Goal: Task Accomplishment & Management: Use online tool/utility

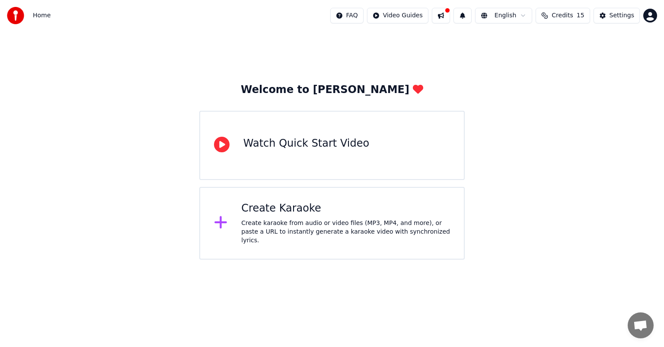
click at [301, 215] on div "Create Karaoke" at bounding box center [345, 208] width 209 height 14
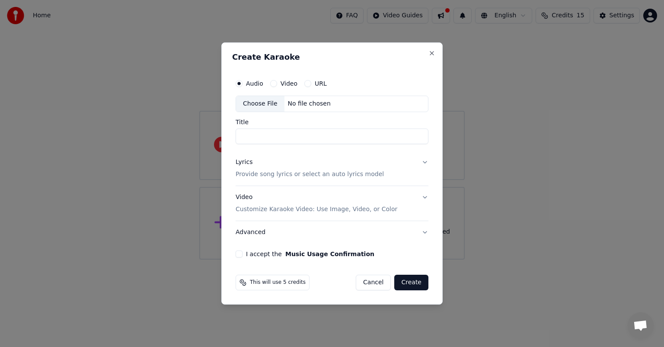
click at [265, 104] on div "Choose File" at bounding box center [260, 104] width 48 height 16
type input "**********"
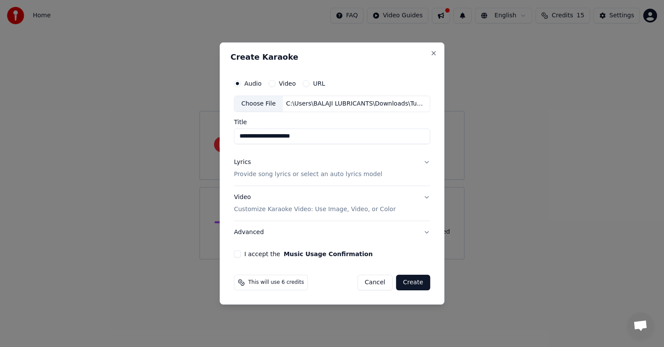
click at [425, 161] on button "Lyrics Provide song lyrics or select an auto lyrics model" at bounding box center [332, 168] width 196 height 35
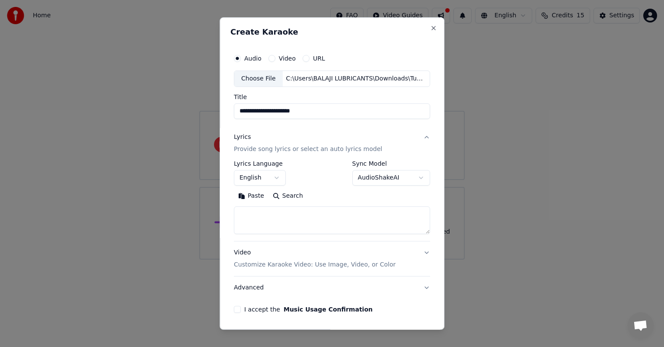
click at [287, 222] on textarea at bounding box center [332, 220] width 196 height 28
paste textarea "**********"
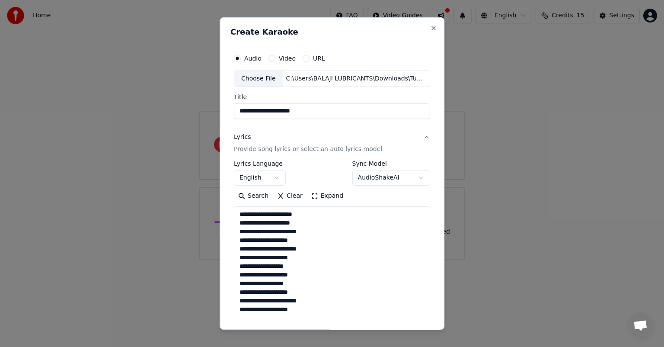
scroll to position [399, 0]
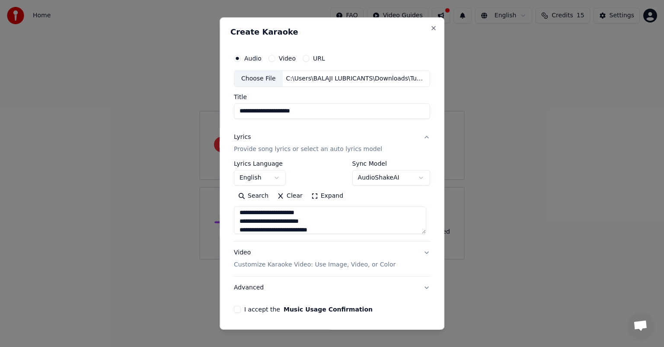
type textarea "**********"
click at [237, 307] on button "I accept the Music Usage Confirmation" at bounding box center [237, 309] width 7 height 7
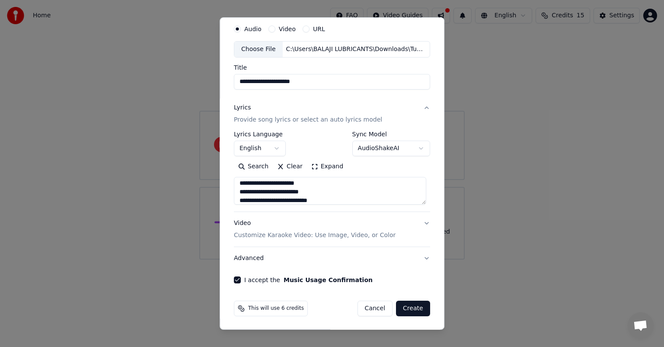
click at [420, 223] on button "Video Customize Karaoke Video: Use Image, Video, or Color" at bounding box center [332, 229] width 196 height 35
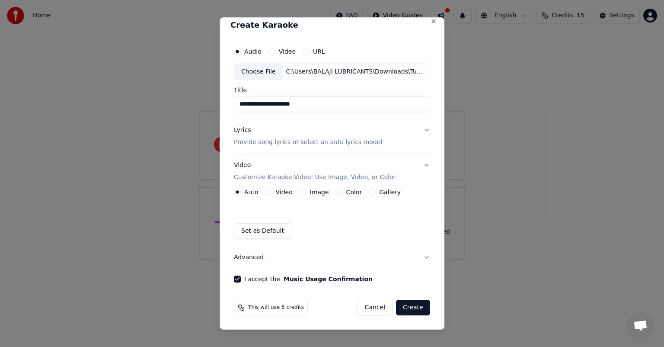
scroll to position [6, 0]
click at [303, 192] on button "Image" at bounding box center [303, 192] width 7 height 7
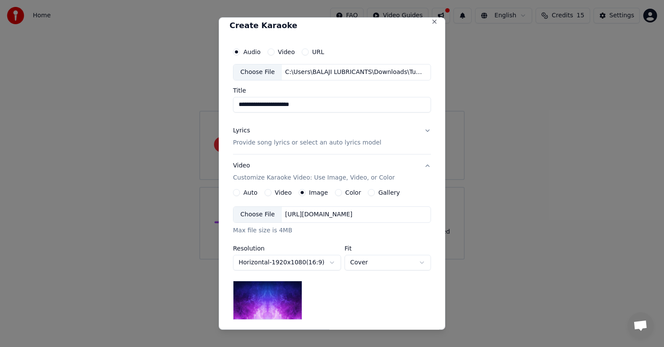
click at [251, 214] on div "Choose File" at bounding box center [257, 215] width 48 height 16
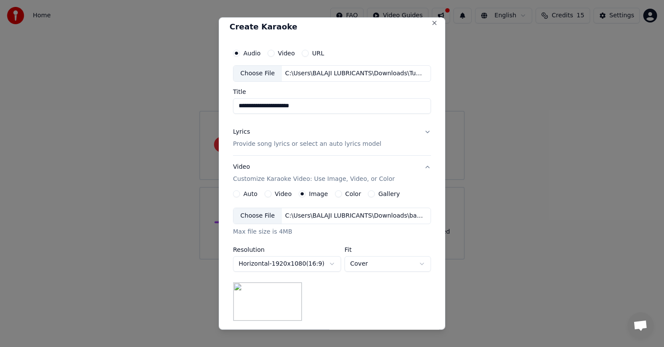
scroll to position [0, 0]
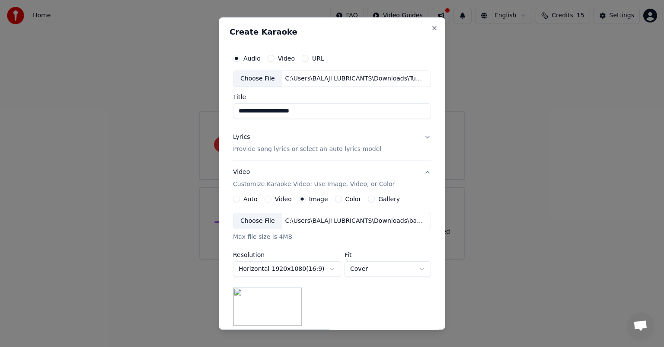
click at [424, 136] on button "Lyrics Provide song lyrics or select an auto lyrics model" at bounding box center [332, 143] width 198 height 35
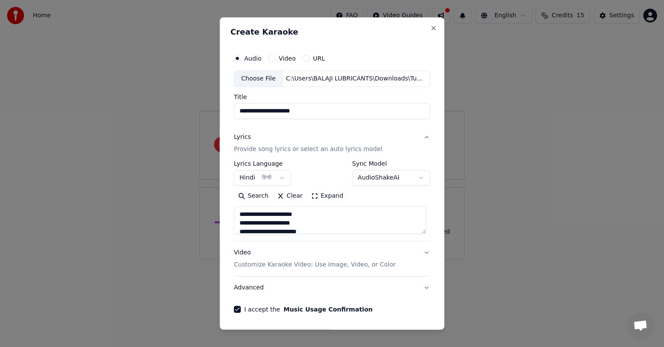
scroll to position [29, 0]
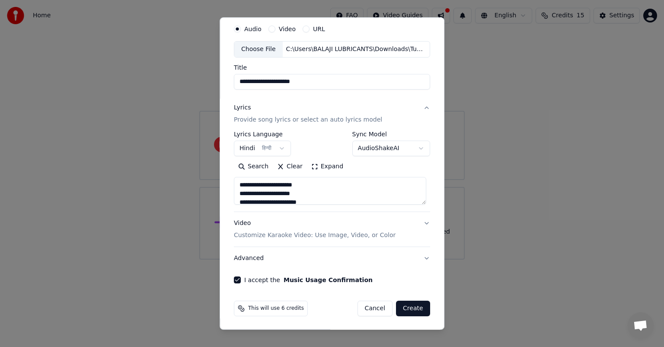
click at [280, 147] on button "Hindi हिन्दी" at bounding box center [262, 149] width 57 height 16
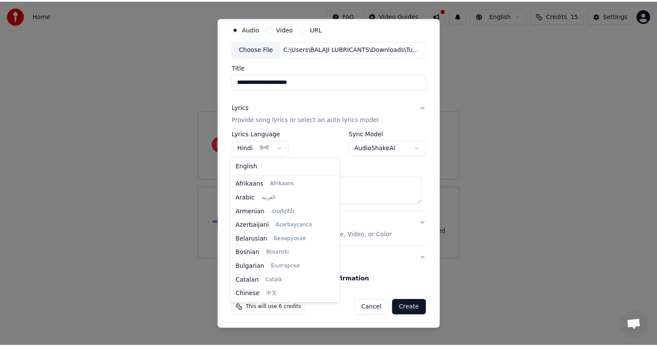
scroll to position [180, 0]
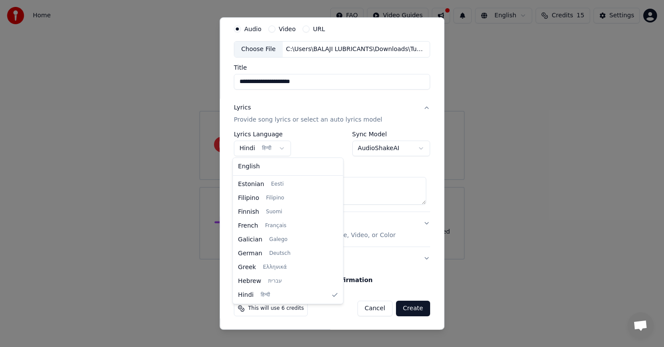
select select "**"
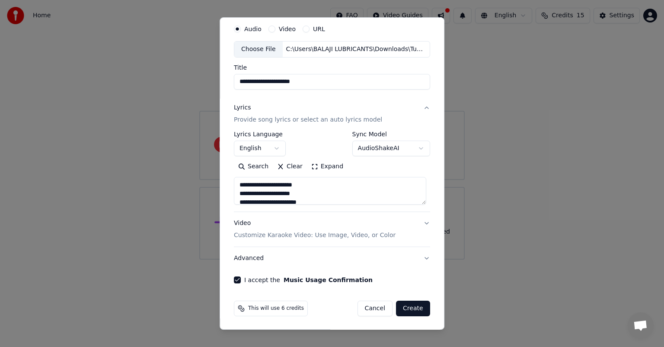
click at [408, 311] on button "Create" at bounding box center [413, 308] width 34 height 16
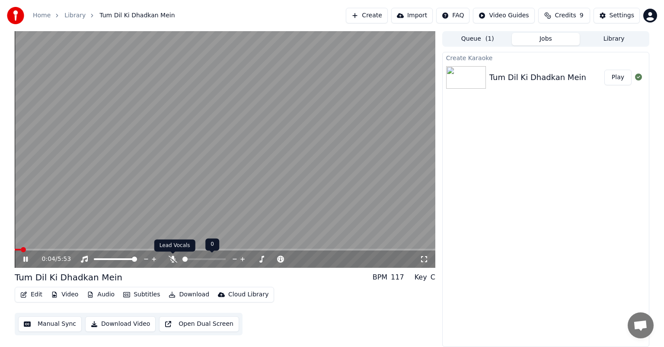
click at [175, 263] on div at bounding box center [208, 259] width 78 height 9
click at [172, 257] on icon at bounding box center [173, 258] width 9 height 7
click at [15, 249] on span at bounding box center [15, 250] width 0 height 2
click at [24, 259] on icon at bounding box center [25, 258] width 4 height 5
click at [15, 247] on span at bounding box center [17, 249] width 5 height 5
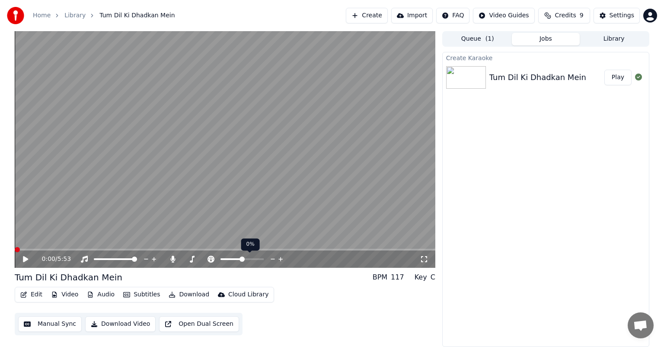
click at [271, 259] on icon at bounding box center [273, 259] width 4 height 1
click at [24, 259] on icon at bounding box center [25, 259] width 5 height 6
click at [15, 252] on span at bounding box center [17, 249] width 5 height 5
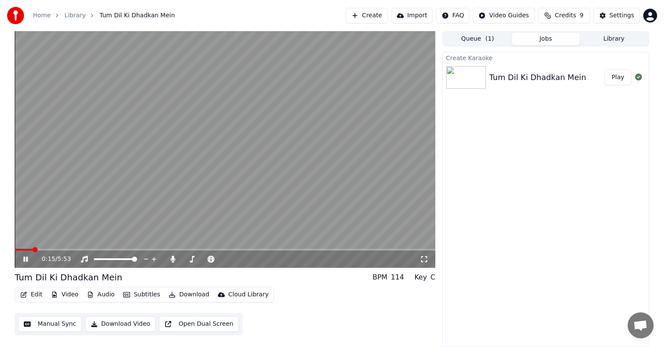
click at [32, 250] on span at bounding box center [24, 250] width 18 height 2
click at [26, 247] on video at bounding box center [225, 149] width 421 height 236
click at [26, 250] on span at bounding box center [20, 250] width 11 height 2
click at [23, 258] on icon at bounding box center [25, 259] width 5 height 6
click at [280, 259] on icon at bounding box center [281, 259] width 8 height 9
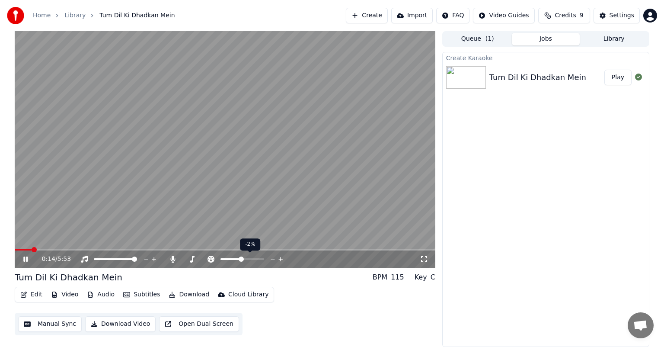
click at [280, 259] on icon at bounding box center [281, 259] width 8 height 9
click at [31, 250] on span at bounding box center [23, 250] width 17 height 2
click at [26, 250] on span at bounding box center [24, 250] width 18 height 2
click at [26, 250] on span at bounding box center [25, 250] width 21 height 2
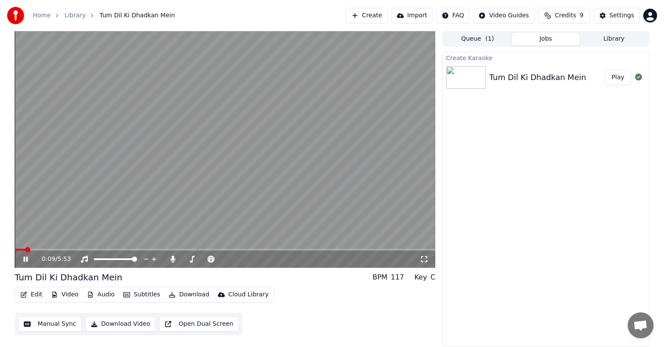
click at [26, 250] on span at bounding box center [20, 250] width 11 height 2
click at [24, 261] on icon at bounding box center [25, 258] width 4 height 5
click at [270, 258] on icon at bounding box center [273, 259] width 8 height 9
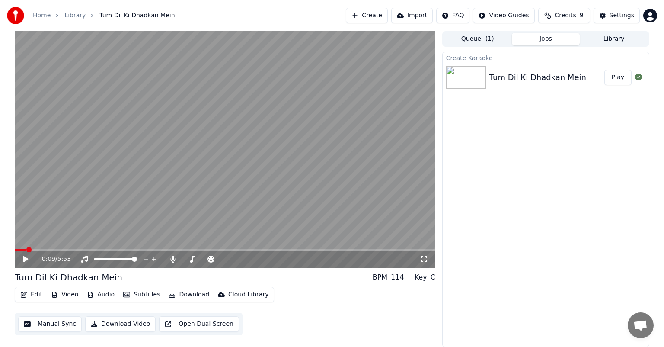
click at [22, 260] on icon at bounding box center [32, 258] width 20 height 7
click at [273, 261] on icon at bounding box center [273, 259] width 8 height 9
click at [27, 249] on span at bounding box center [21, 250] width 13 height 2
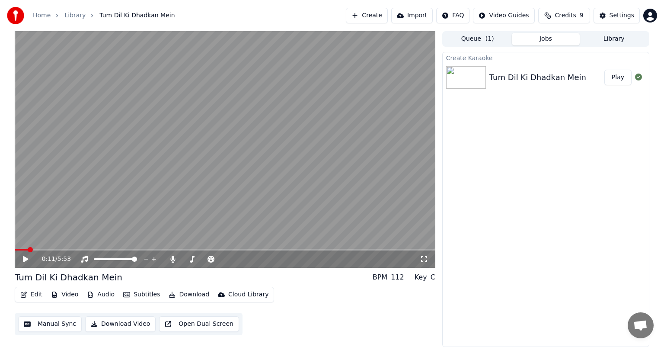
click at [24, 260] on icon at bounding box center [25, 259] width 5 height 6
click at [173, 260] on icon at bounding box center [173, 258] width 9 height 7
click at [281, 261] on icon at bounding box center [280, 259] width 4 height 4
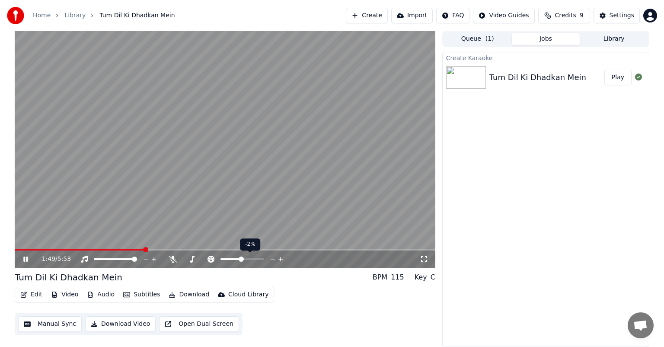
click at [281, 261] on icon at bounding box center [280, 259] width 4 height 4
click at [271, 260] on icon at bounding box center [273, 259] width 8 height 9
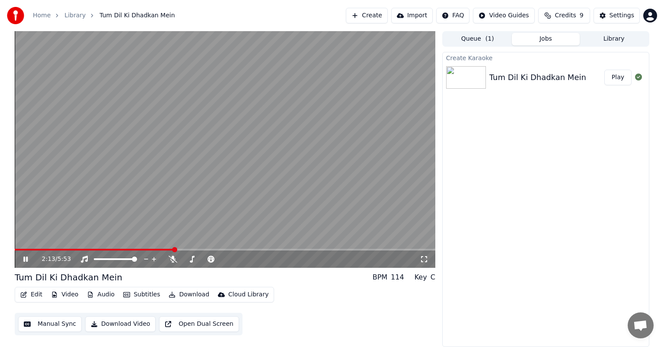
click at [19, 247] on video at bounding box center [225, 149] width 421 height 236
click at [55, 324] on button "Manual Sync" at bounding box center [50, 324] width 64 height 16
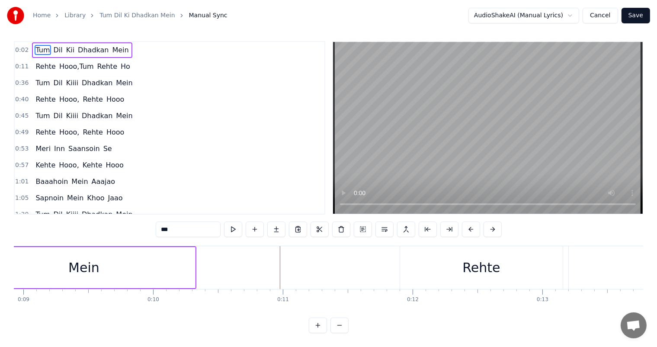
scroll to position [11, 0]
click at [338, 325] on button at bounding box center [339, 325] width 18 height 16
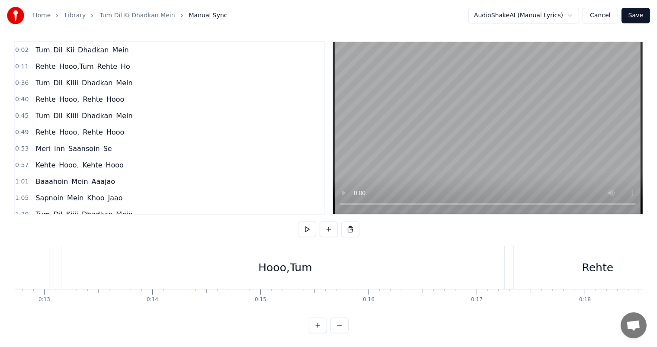
scroll to position [0, 1366]
click at [299, 263] on div "Hooo,Tum" at bounding box center [294, 267] width 54 height 16
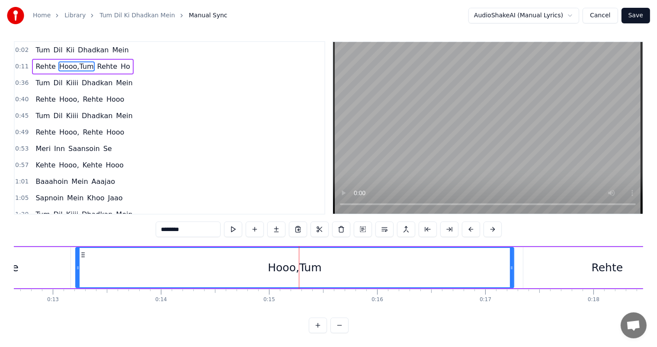
scroll to position [0, 0]
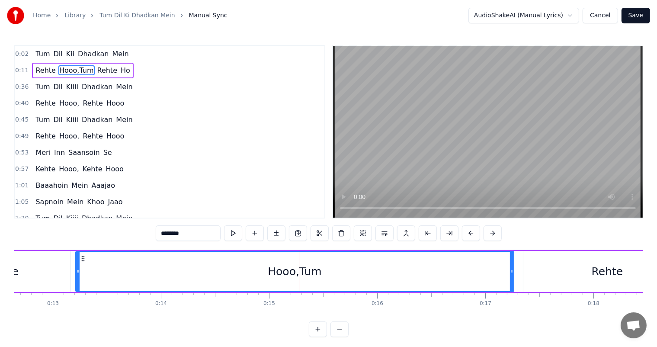
click at [314, 276] on div "Hooo,Tum" at bounding box center [295, 271] width 54 height 16
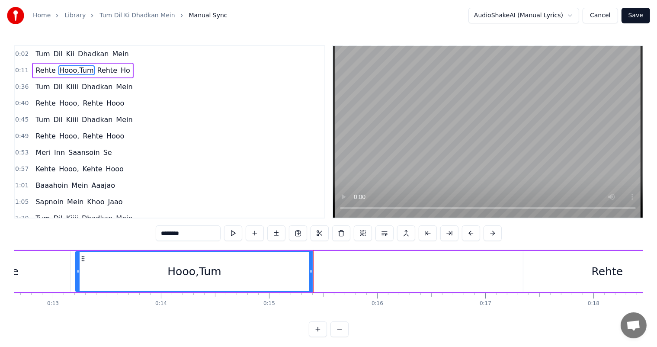
drag, startPoint x: 512, startPoint y: 275, endPoint x: 311, endPoint y: 270, distance: 200.7
click at [311, 270] on div at bounding box center [310, 271] width 3 height 39
drag, startPoint x: 183, startPoint y: 234, endPoint x: 168, endPoint y: 231, distance: 15.4
click at [168, 231] on input "********" at bounding box center [177, 233] width 65 height 16
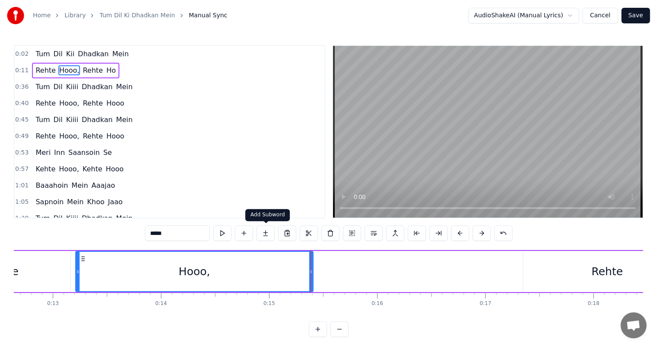
type input "*****"
click at [263, 230] on button at bounding box center [265, 233] width 18 height 16
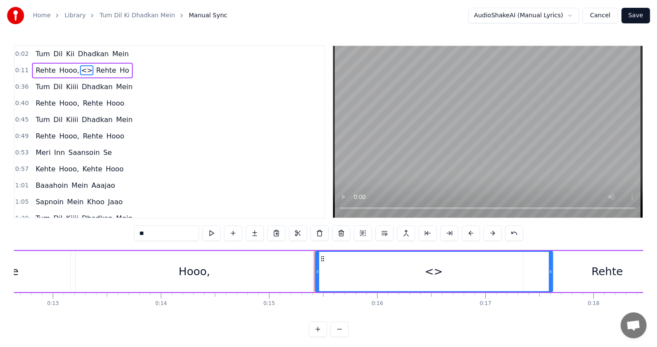
click at [430, 275] on div "<>" at bounding box center [434, 271] width 18 height 16
drag, startPoint x: 157, startPoint y: 229, endPoint x: 124, endPoint y: 233, distance: 33.9
click at [124, 233] on div "0:02 Tum Dil Kii Dhadkan Mein 0:11 Rehte Hooo, <> Rehte Ho 0:36 Tum Dil Kiiii D…" at bounding box center [328, 191] width 629 height 292
paste input "*"
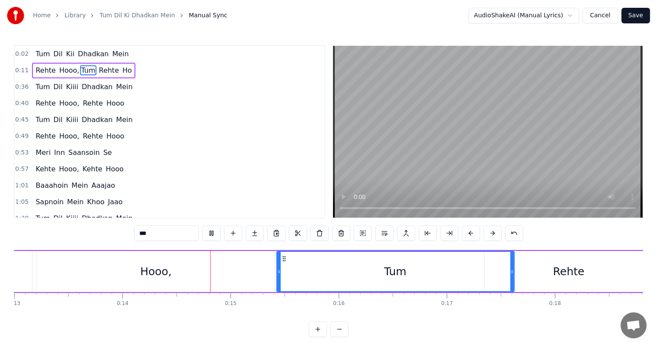
scroll to position [0, 1501]
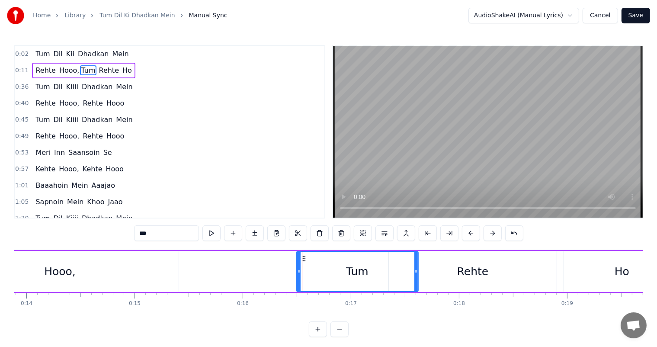
drag, startPoint x: 181, startPoint y: 269, endPoint x: 297, endPoint y: 278, distance: 116.2
click at [297, 278] on div at bounding box center [298, 271] width 3 height 39
click at [121, 268] on div "Hooo," at bounding box center [59, 271] width 237 height 41
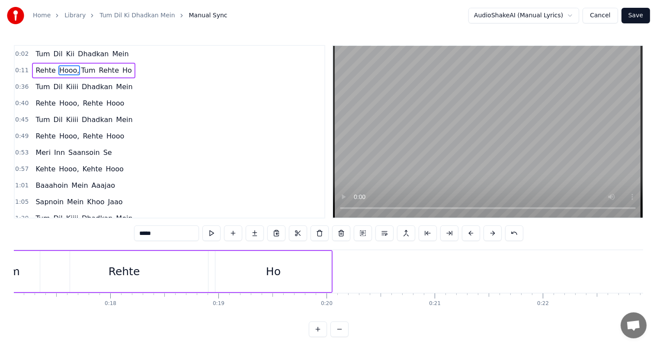
scroll to position [0, 1677]
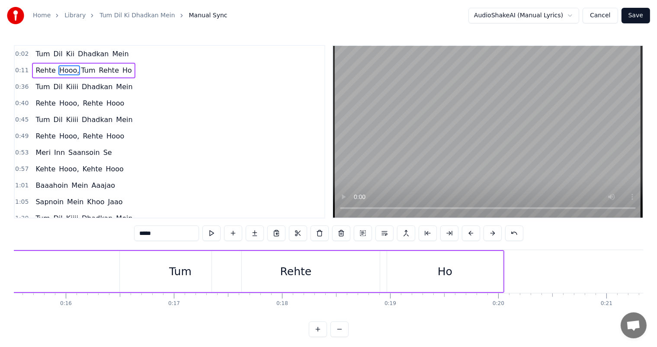
click at [282, 277] on div "Rehte" at bounding box center [296, 271] width 32 height 16
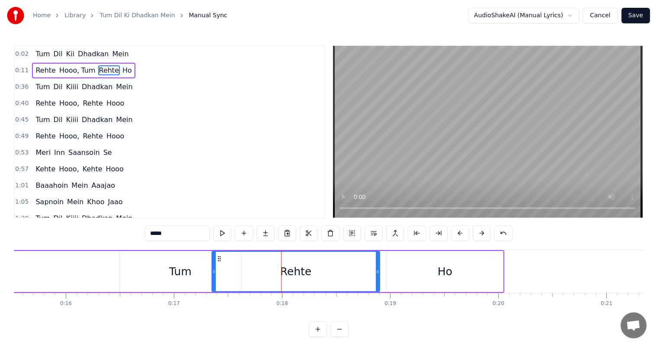
click at [420, 279] on div "Ho" at bounding box center [445, 271] width 116 height 41
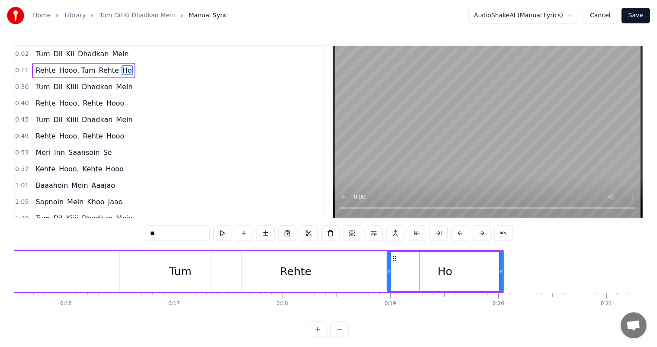
click at [337, 270] on div "Rehte" at bounding box center [296, 271] width 168 height 41
type input "*****"
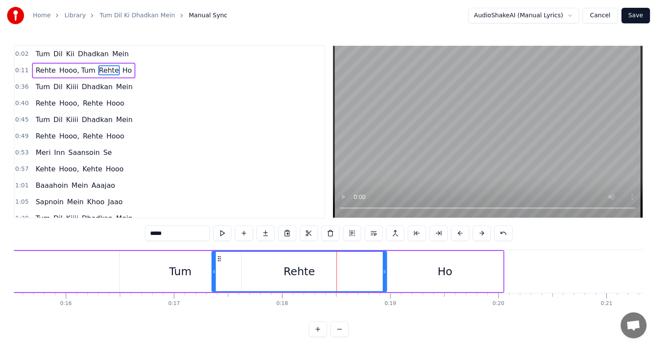
drag, startPoint x: 377, startPoint y: 272, endPoint x: 384, endPoint y: 272, distance: 6.9
click at [384, 272] on icon at bounding box center [384, 271] width 3 height 7
click at [92, 270] on div "Hooo, Tum" at bounding box center [3, 271] width 478 height 41
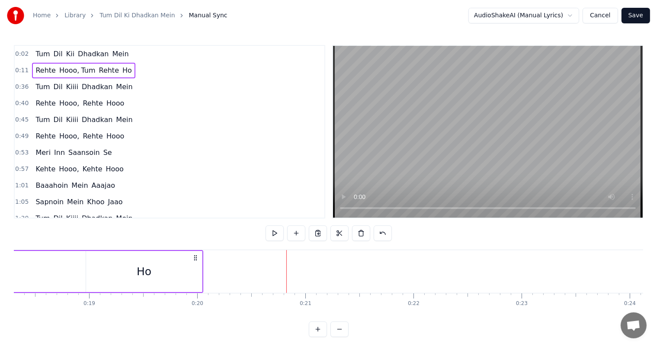
scroll to position [0, 1914]
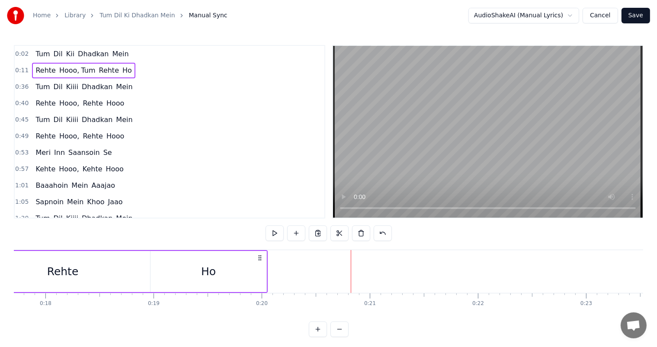
click at [214, 269] on div "Ho" at bounding box center [208, 271] width 15 height 16
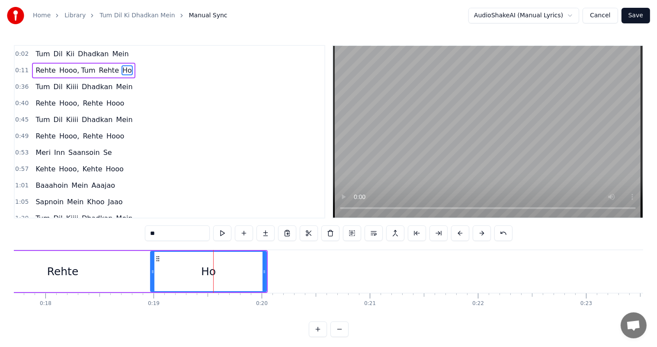
click at [180, 234] on input "**" at bounding box center [177, 233] width 65 height 16
click at [48, 273] on div "Rehte" at bounding box center [63, 271] width 32 height 16
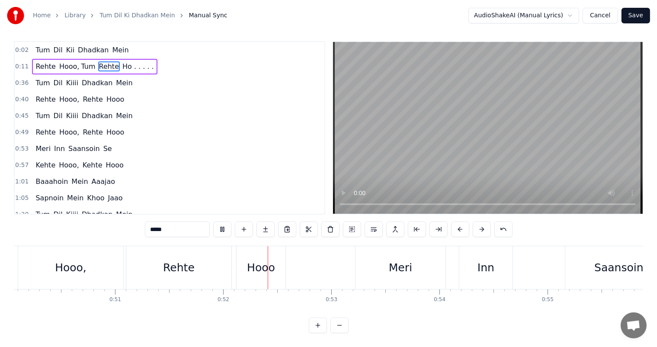
scroll to position [0, 5461]
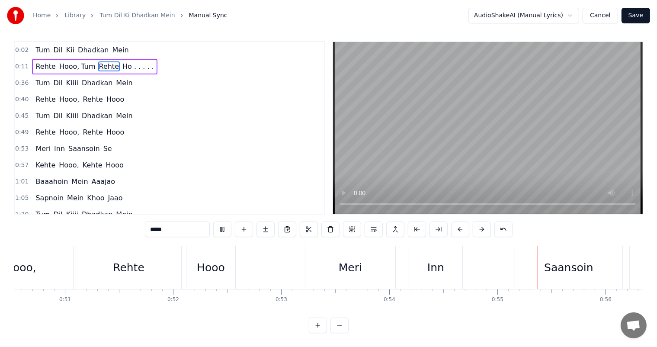
click at [567, 266] on div "Saansoin" at bounding box center [568, 267] width 49 height 16
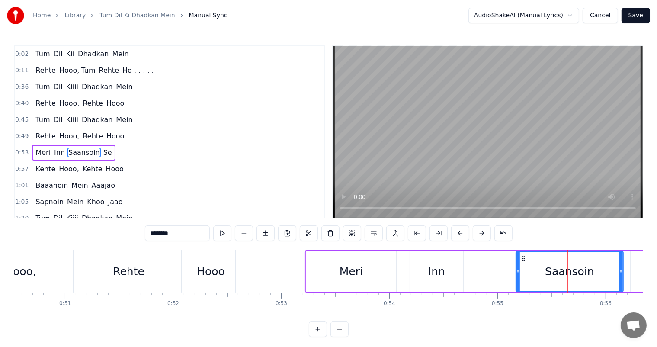
scroll to position [17, 0]
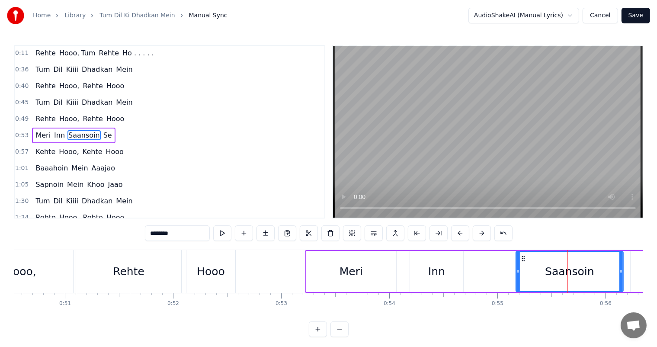
drag, startPoint x: 180, startPoint y: 231, endPoint x: 170, endPoint y: 228, distance: 10.5
click at [170, 228] on input "********" at bounding box center [177, 233] width 65 height 16
type input "******"
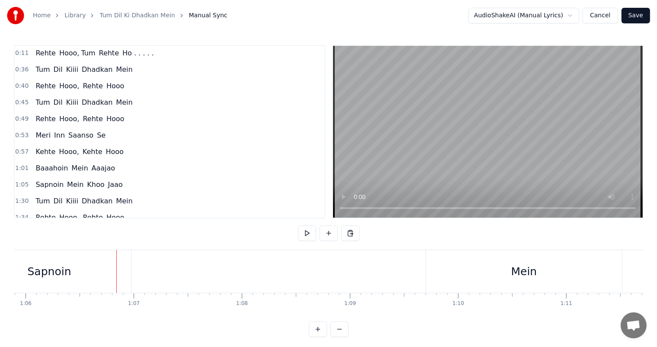
scroll to position [0, 7142]
click at [45, 282] on div "Sapnoin" at bounding box center [28, 271] width 163 height 43
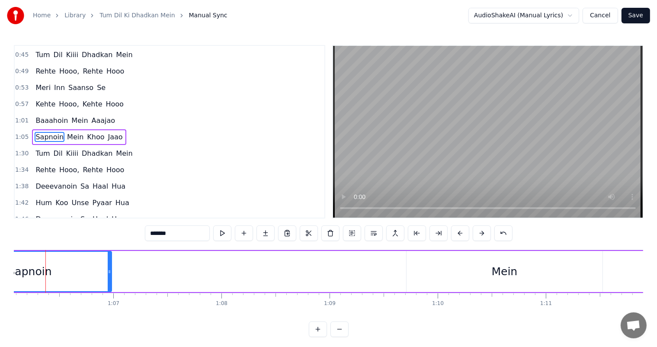
scroll to position [0, 7130]
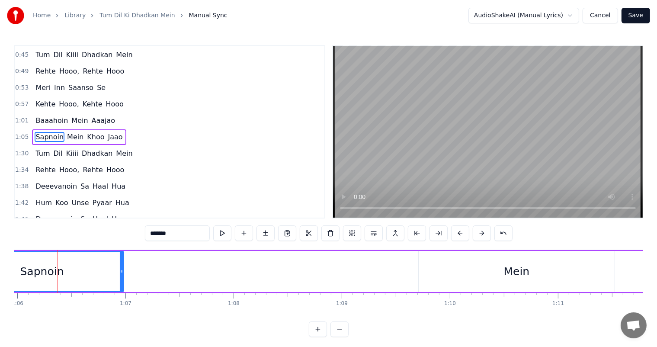
click at [178, 233] on input "*******" at bounding box center [177, 233] width 65 height 16
click at [81, 132] on span "Khoo" at bounding box center [89, 137] width 19 height 10
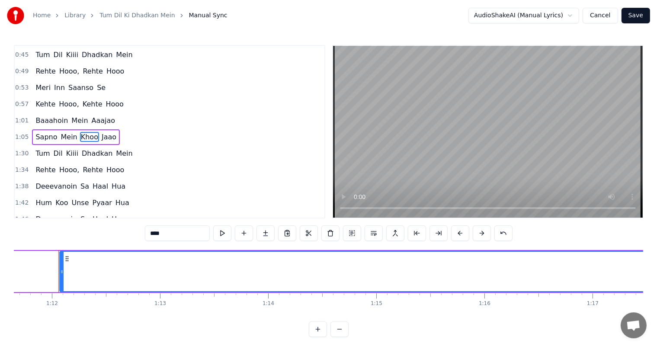
scroll to position [0, 7744]
click at [339, 337] on button at bounding box center [339, 329] width 18 height 16
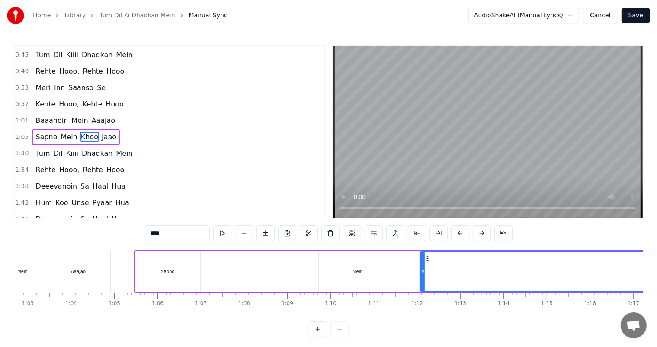
scroll to position [0, 2692]
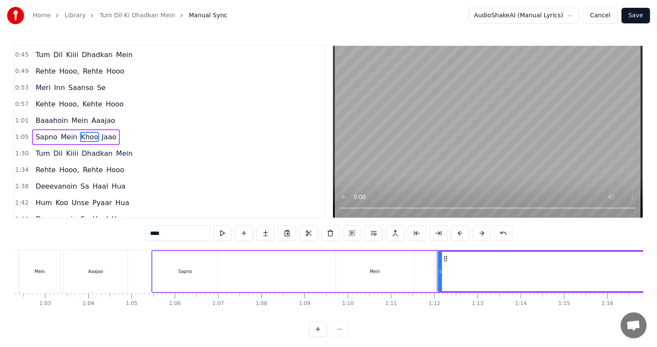
click at [84, 267] on div "Aaajao" at bounding box center [96, 271] width 64 height 43
type input "******"
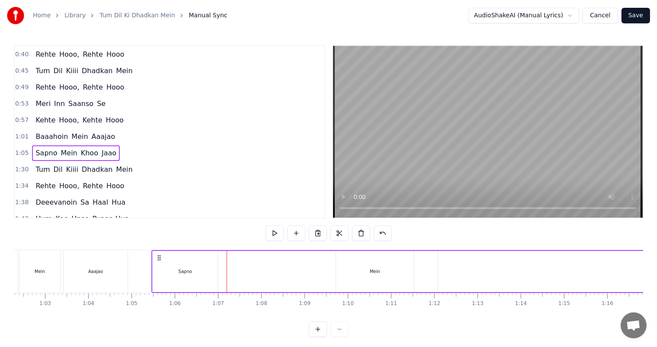
click at [227, 268] on div at bounding box center [227, 271] width 0 height 43
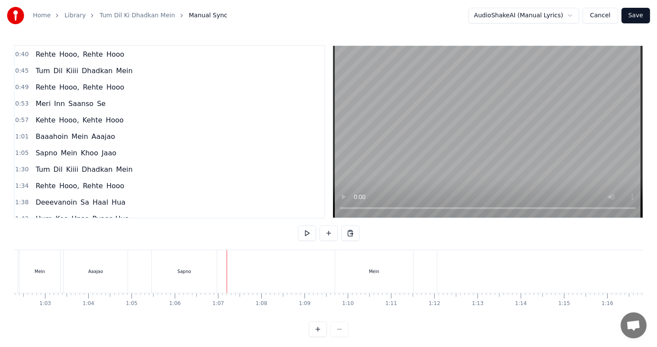
click at [227, 268] on div at bounding box center [227, 271] width 0 height 43
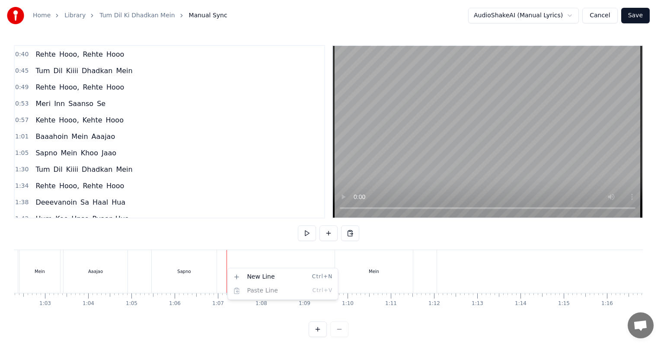
click at [227, 268] on html "Home Library Tum Dil Ki Dhadkan Mein Manual Sync AudioShakeAI (Manual Lyrics) C…" at bounding box center [332, 175] width 664 height 351
click at [218, 265] on html "Home Library Tum Dil Ki Dhadkan Mein Manual Sync AudioShakeAI (Manual Lyrics) C…" at bounding box center [332, 175] width 664 height 351
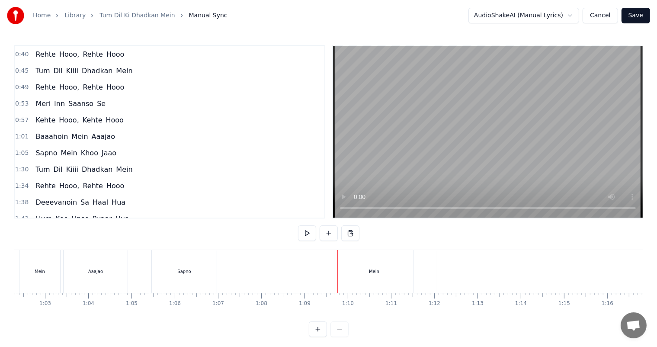
click at [165, 268] on div "Sapno" at bounding box center [184, 271] width 65 height 43
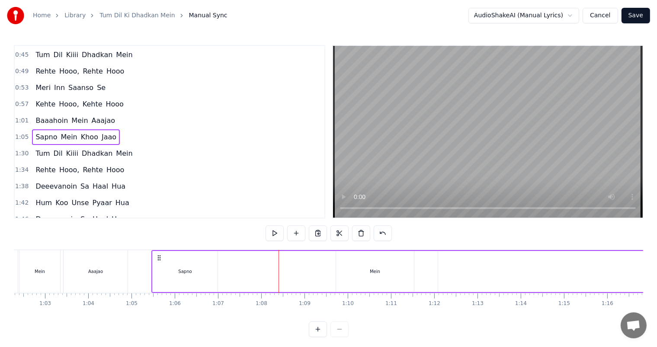
click at [188, 275] on div "Sapno" at bounding box center [185, 271] width 65 height 41
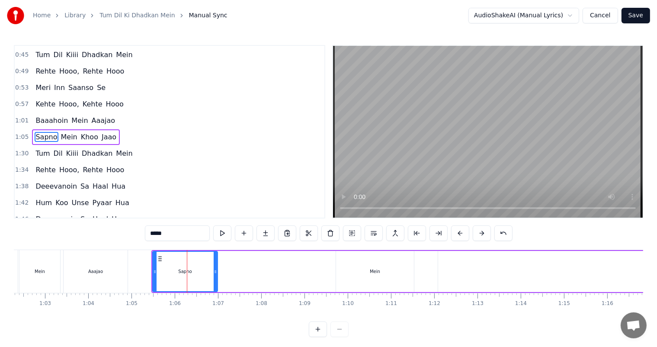
click at [183, 236] on input "*****" at bounding box center [177, 233] width 65 height 16
type input "*********"
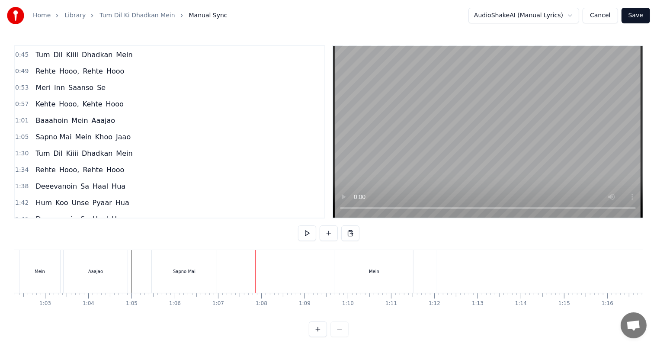
click at [46, 269] on div "Mein" at bounding box center [39, 271] width 41 height 43
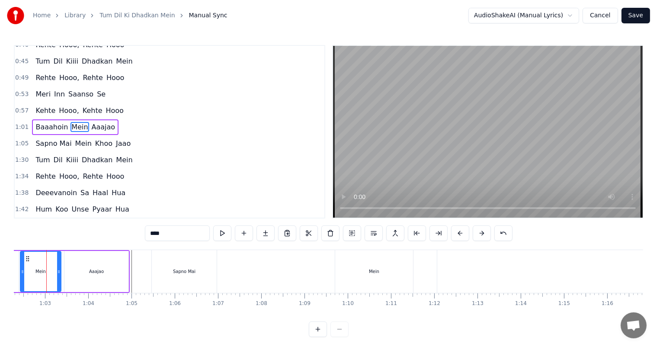
scroll to position [0, 2681]
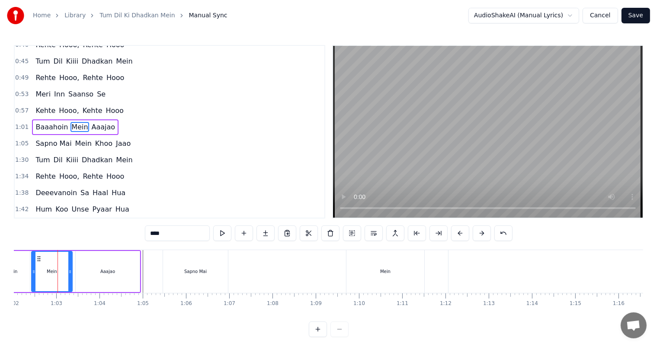
click at [195, 273] on div "Sapno Mai" at bounding box center [195, 271] width 22 height 6
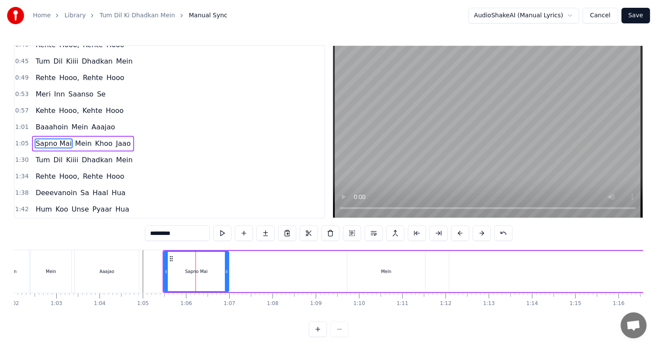
scroll to position [65, 0]
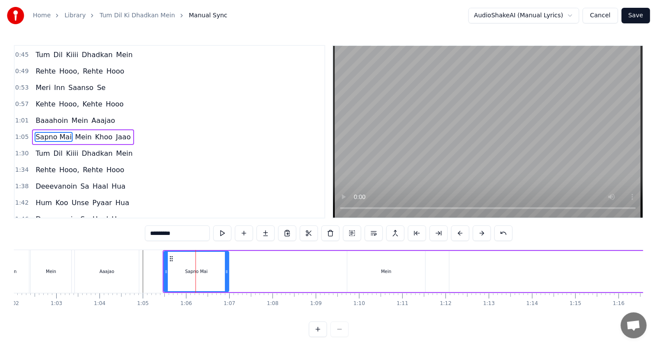
click at [178, 232] on input "*********" at bounding box center [177, 233] width 65 height 16
click at [184, 234] on input "*********" at bounding box center [177, 233] width 65 height 16
click at [51, 274] on div "Mein" at bounding box center [51, 271] width 10 height 6
type input "****"
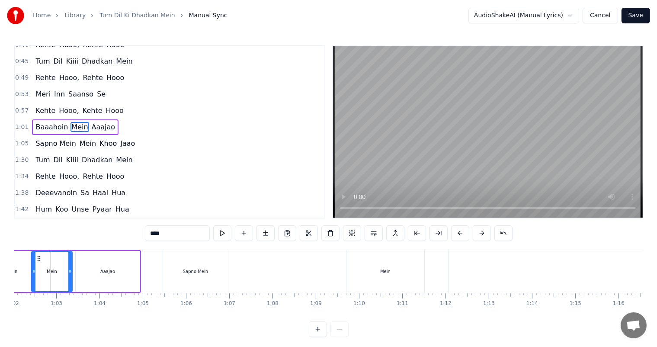
scroll to position [0, 2675]
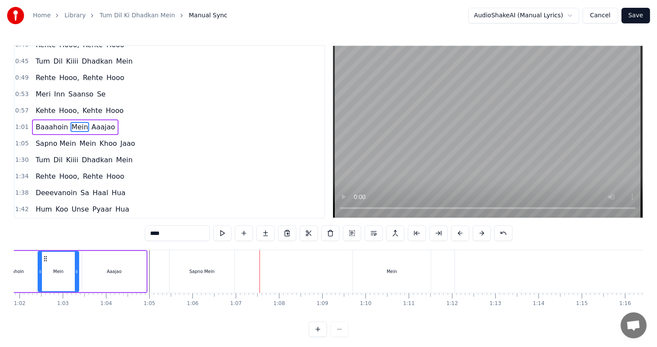
click at [399, 275] on div "Mein" at bounding box center [392, 271] width 78 height 43
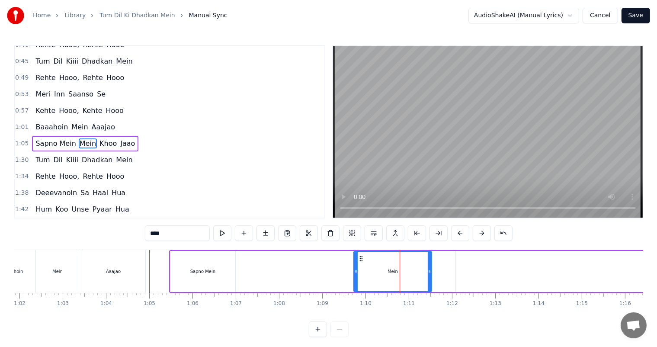
scroll to position [65, 0]
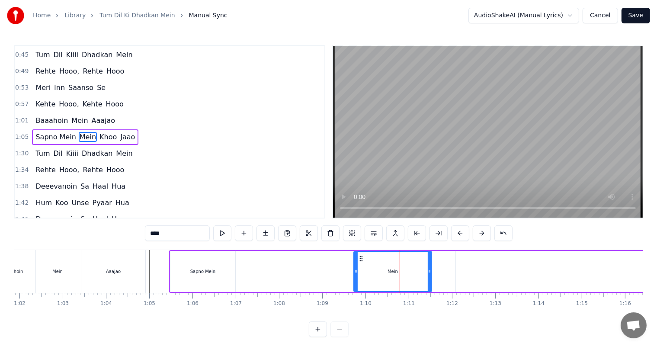
click at [360, 256] on icon at bounding box center [361, 258] width 7 height 7
click at [330, 235] on button at bounding box center [330, 233] width 18 height 16
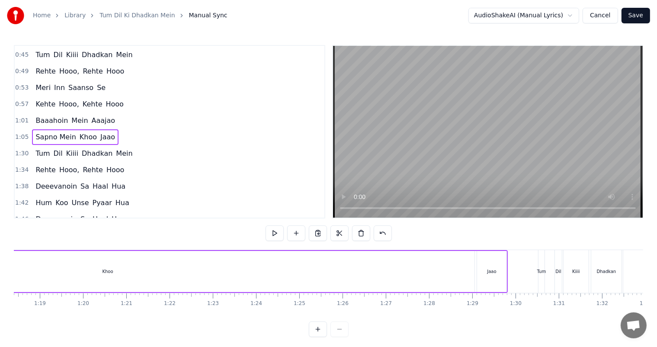
scroll to position [0, 3346]
click at [282, 266] on div "Khoo" at bounding box center [150, 271] width 733 height 41
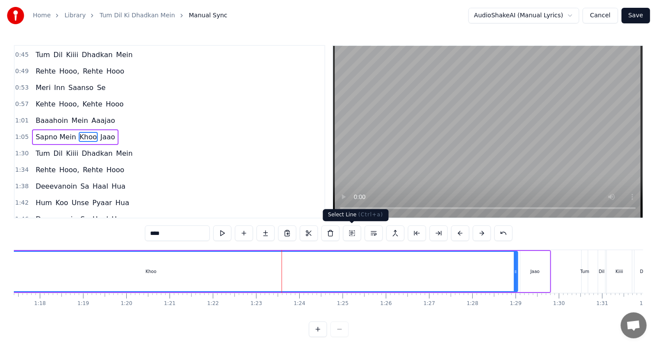
click at [353, 233] on button at bounding box center [352, 233] width 18 height 16
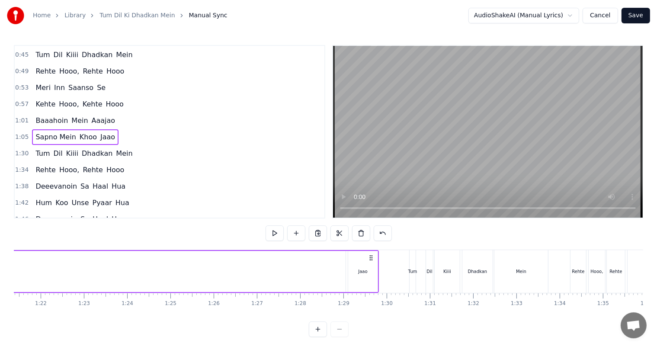
scroll to position [0, 3501]
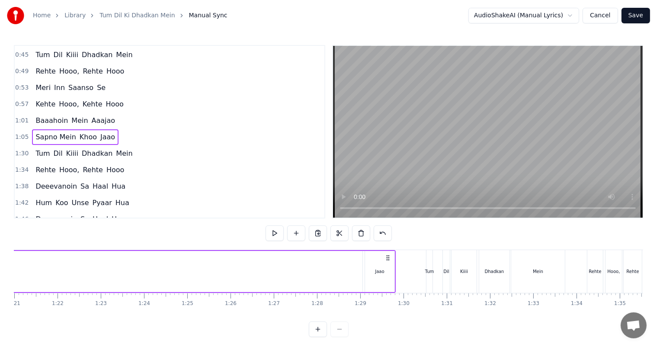
click at [380, 271] on div "Jaao" at bounding box center [379, 271] width 9 height 6
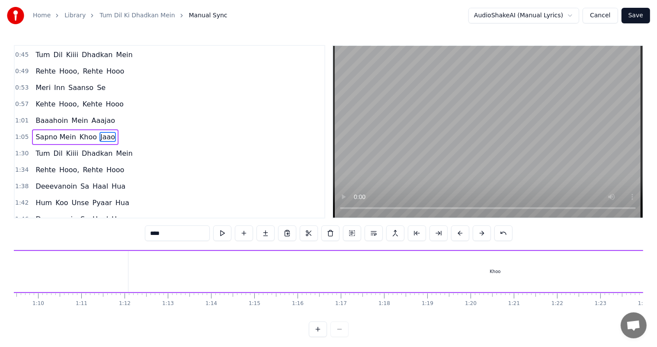
scroll to position [0, 2993]
click at [496, 265] on div "Khoo" at bounding box center [503, 271] width 733 height 41
type input "****"
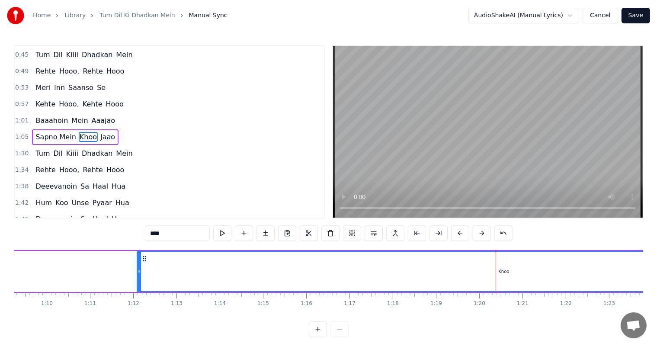
click at [507, 272] on div "Khoo" at bounding box center [503, 271] width 11 height 6
click at [353, 234] on button at bounding box center [352, 233] width 18 height 16
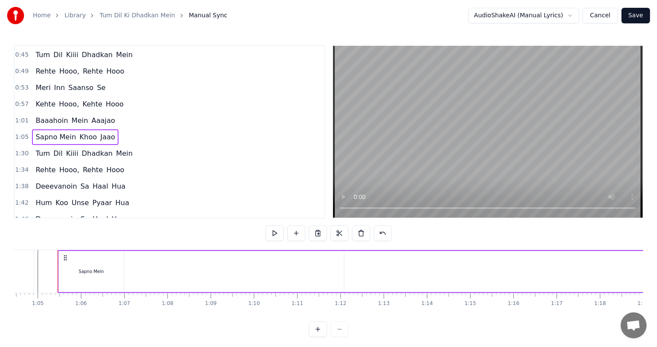
scroll to position [0, 3337]
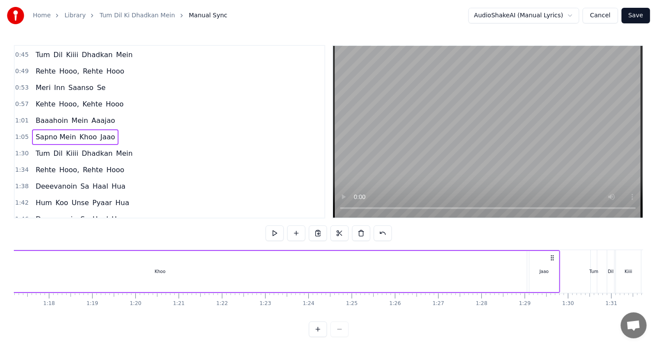
click at [176, 270] on div "Khoo" at bounding box center [159, 271] width 733 height 41
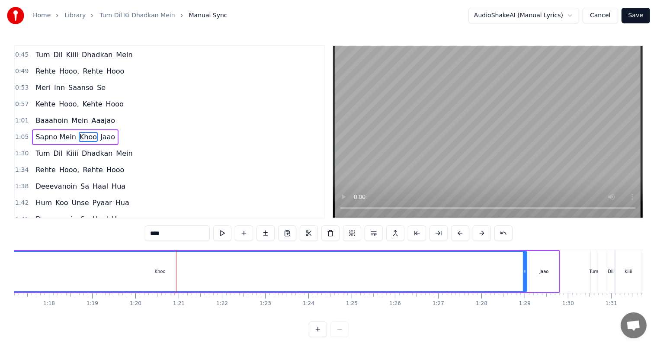
click at [162, 269] on div "Khoo" at bounding box center [159, 271] width 11 height 6
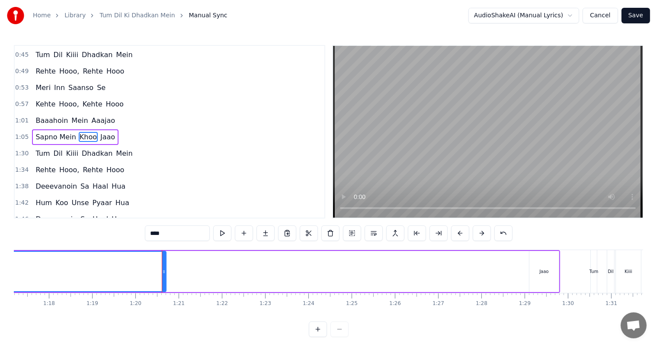
drag, startPoint x: 523, startPoint y: 275, endPoint x: 163, endPoint y: 272, distance: 360.6
click at [163, 272] on div at bounding box center [163, 271] width 3 height 39
click at [534, 275] on div "Jaao" at bounding box center [543, 271] width 29 height 41
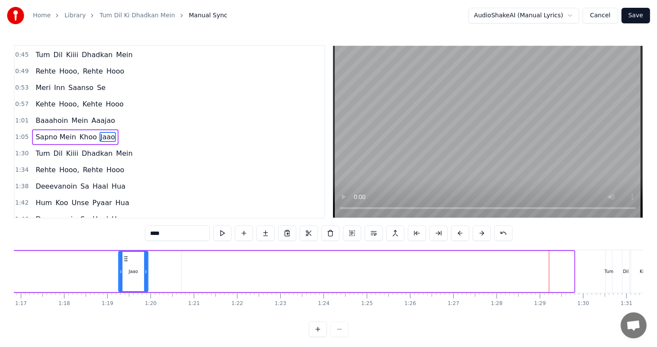
drag, startPoint x: 535, startPoint y: 256, endPoint x: 119, endPoint y: 255, distance: 415.5
click at [122, 255] on icon at bounding box center [125, 258] width 7 height 7
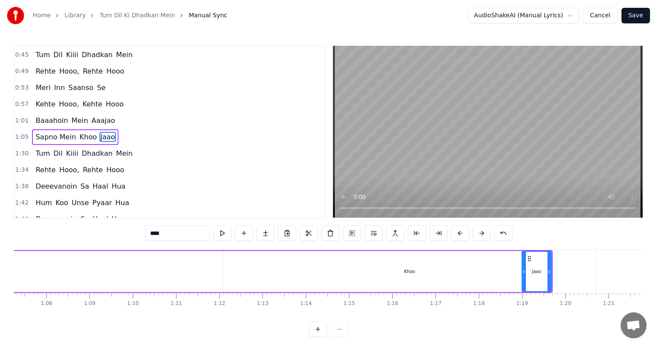
scroll to position [0, 2865]
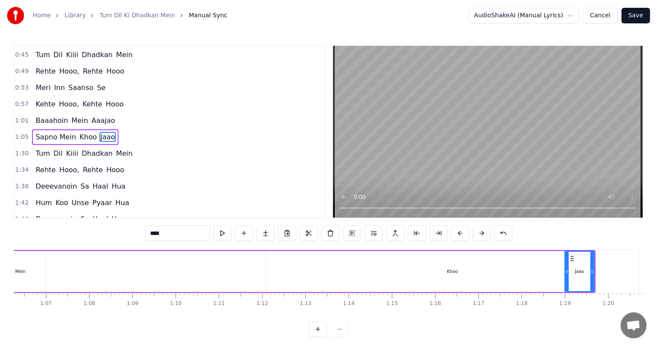
click at [436, 278] on div "Khoo" at bounding box center [452, 271] width 373 height 41
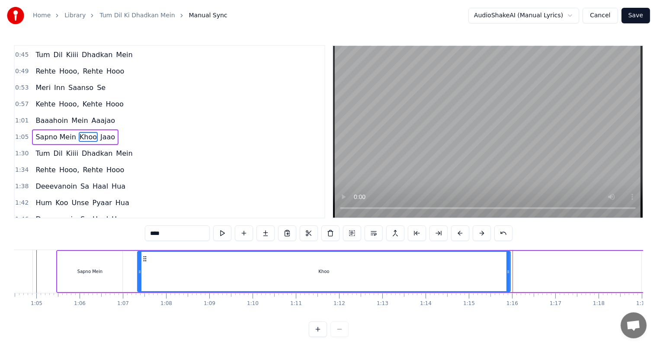
scroll to position [0, 2784]
drag, startPoint x: 273, startPoint y: 258, endPoint x: 151, endPoint y: 259, distance: 121.9
click at [151, 259] on icon at bounding box center [150, 258] width 7 height 7
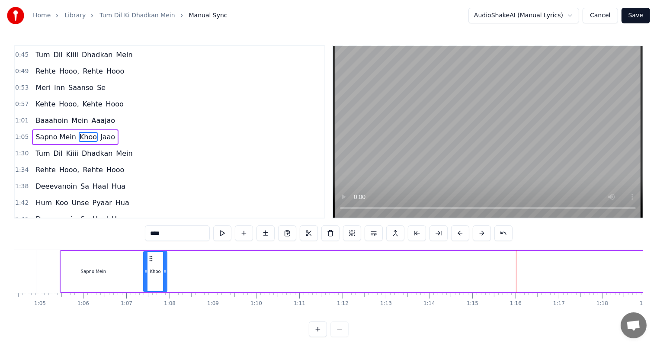
drag, startPoint x: 514, startPoint y: 273, endPoint x: 164, endPoint y: 268, distance: 349.3
click at [164, 268] on icon at bounding box center [164, 271] width 3 height 7
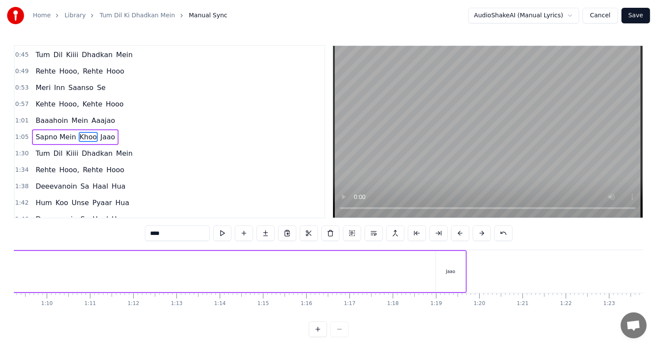
scroll to position [0, 3002]
click at [439, 280] on div "Jaao" at bounding box center [441, 271] width 29 height 41
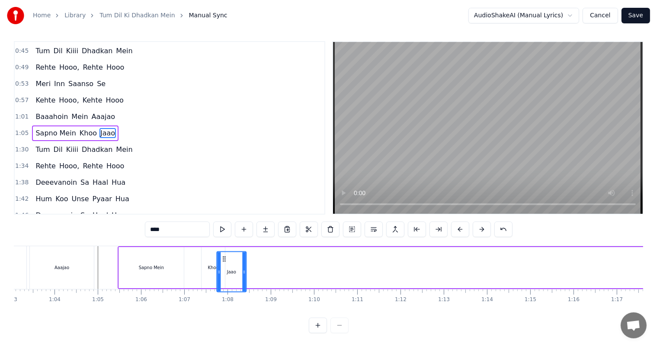
scroll to position [11, 0]
drag, startPoint x: 433, startPoint y: 258, endPoint x: 235, endPoint y: 238, distance: 199.0
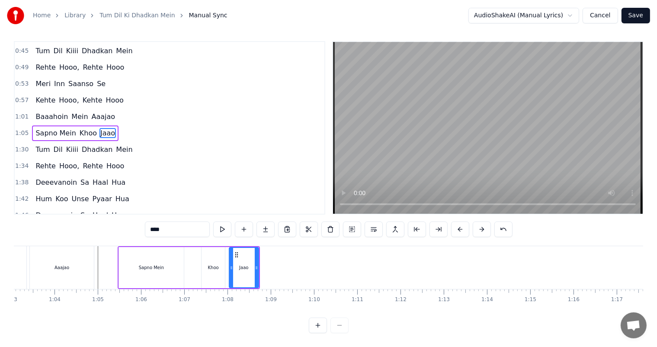
click at [50, 255] on div "Aaajao" at bounding box center [62, 267] width 64 height 43
type input "******"
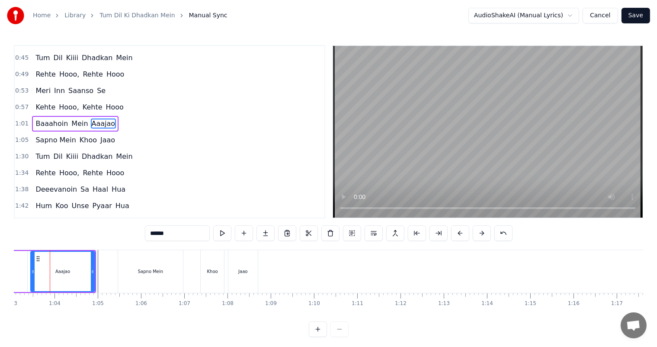
scroll to position [0, 2718]
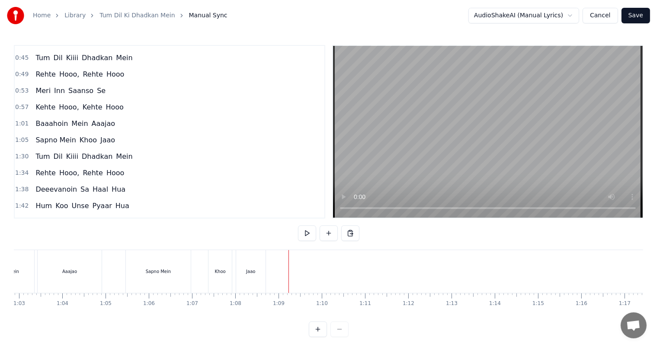
click at [247, 276] on div "Jaao" at bounding box center [250, 271] width 29 height 43
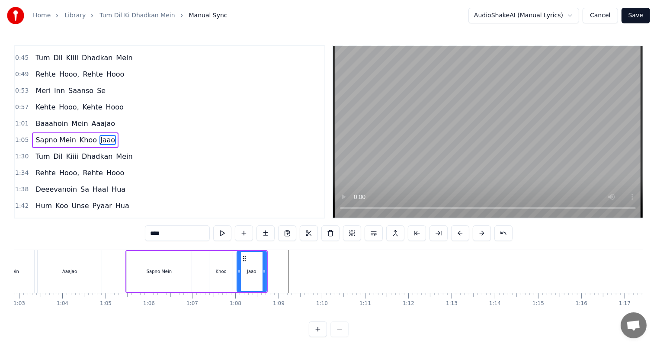
scroll to position [65, 0]
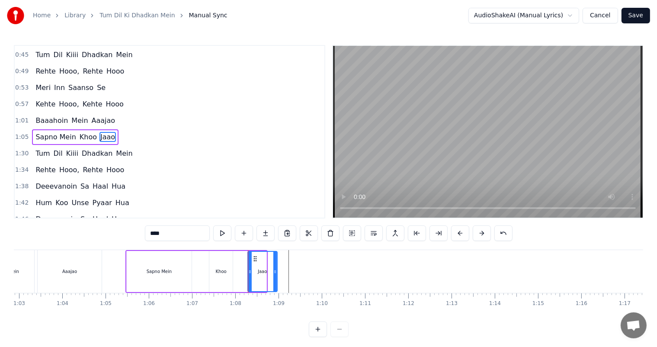
drag, startPoint x: 245, startPoint y: 255, endPoint x: 256, endPoint y: 255, distance: 11.2
click at [256, 255] on icon at bounding box center [255, 258] width 7 height 7
click at [203, 261] on div "Sapno Mein Khoo Jaao" at bounding box center [201, 271] width 153 height 43
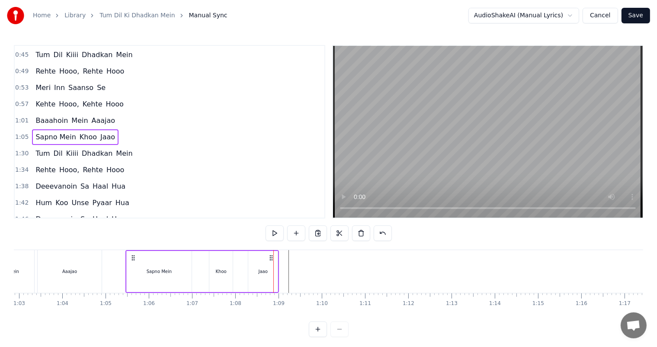
click at [205, 270] on div "Sapno Mein Khoo Jaao" at bounding box center [201, 271] width 153 height 43
click at [163, 272] on div "Sapno Mein" at bounding box center [159, 271] width 25 height 6
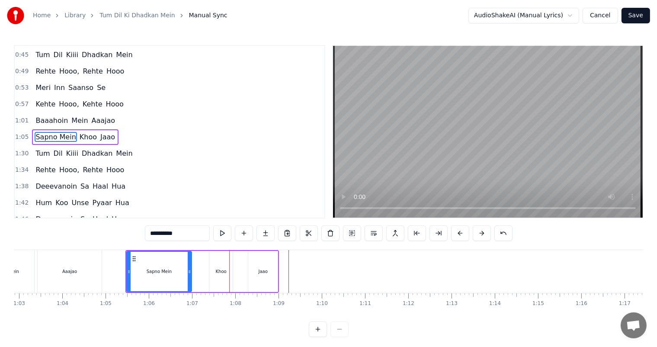
click at [214, 270] on div "Khoo" at bounding box center [220, 271] width 23 height 41
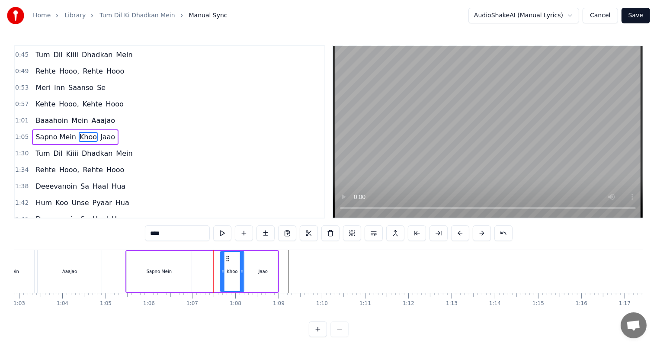
drag, startPoint x: 216, startPoint y: 259, endPoint x: 227, endPoint y: 260, distance: 10.9
click at [227, 260] on icon at bounding box center [227, 258] width 7 height 7
click at [266, 268] on div "Jaao" at bounding box center [263, 271] width 9 height 6
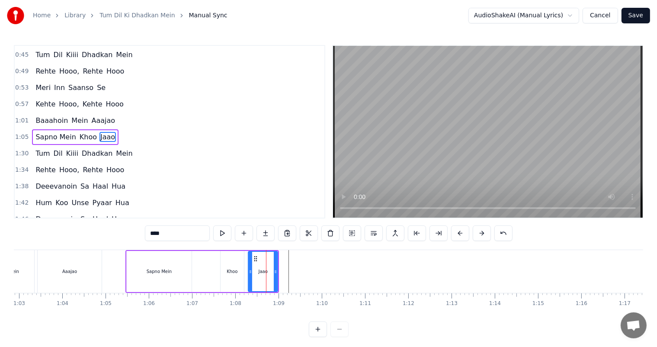
click at [74, 269] on div "Aaajao" at bounding box center [69, 271] width 15 height 6
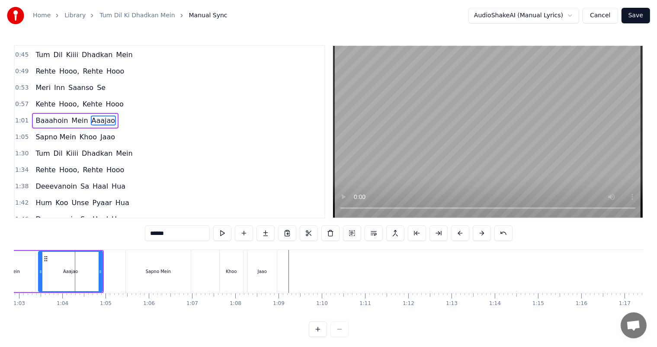
scroll to position [49, 0]
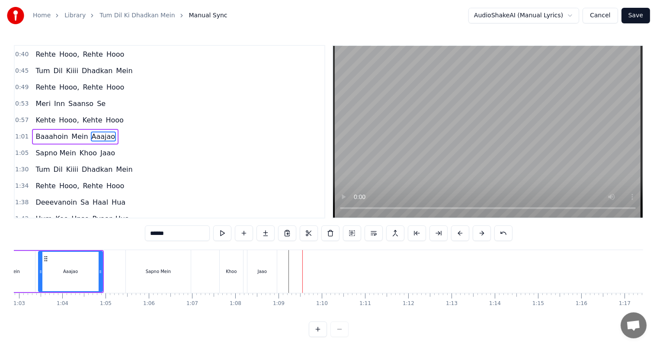
click at [252, 268] on div "Jaao" at bounding box center [261, 271] width 29 height 43
type input "****"
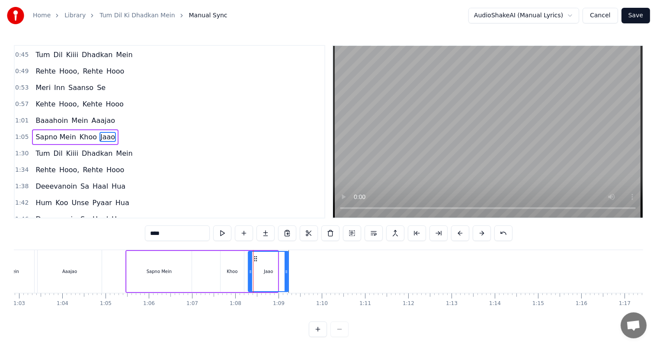
drag, startPoint x: 275, startPoint y: 271, endPoint x: 285, endPoint y: 272, distance: 10.8
click at [285, 272] on icon at bounding box center [285, 271] width 3 height 7
click at [201, 262] on div "Sapno Mein Khoo Jaao" at bounding box center [207, 271] width 164 height 43
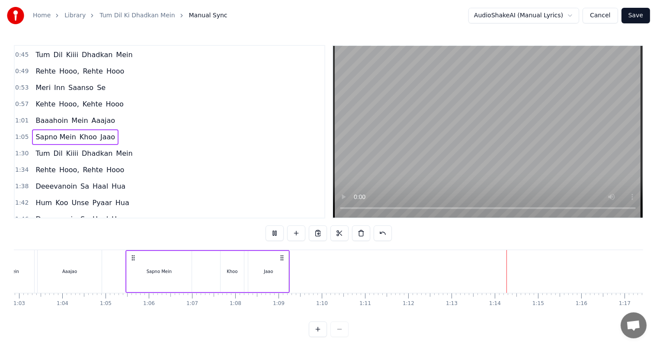
click at [206, 265] on div "Sapno Mein Khoo Jaao" at bounding box center [207, 271] width 164 height 43
click at [275, 234] on button at bounding box center [274, 233] width 18 height 16
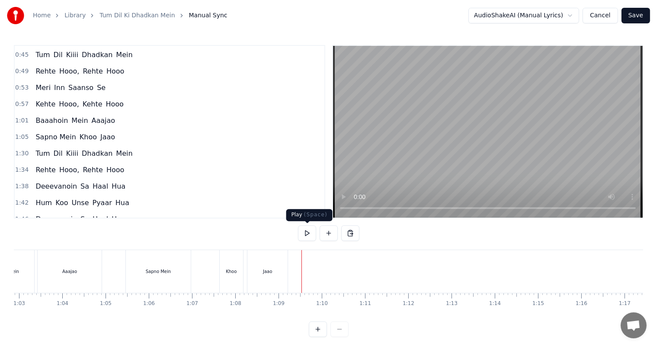
click at [307, 235] on button at bounding box center [307, 233] width 18 height 16
click at [307, 234] on button at bounding box center [307, 233] width 18 height 16
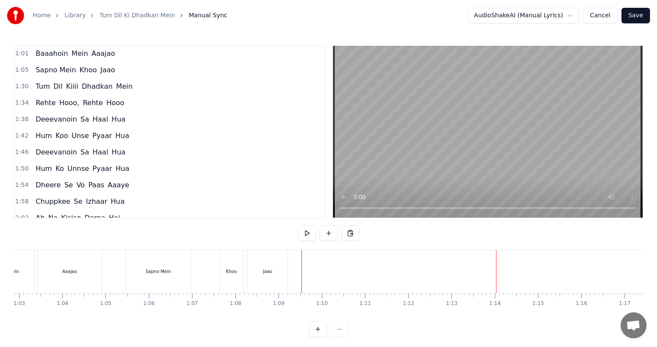
scroll to position [123, 0]
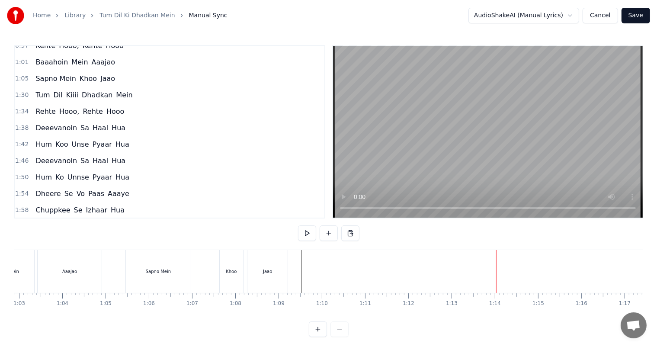
click at [43, 92] on span "Tum" at bounding box center [43, 95] width 16 height 10
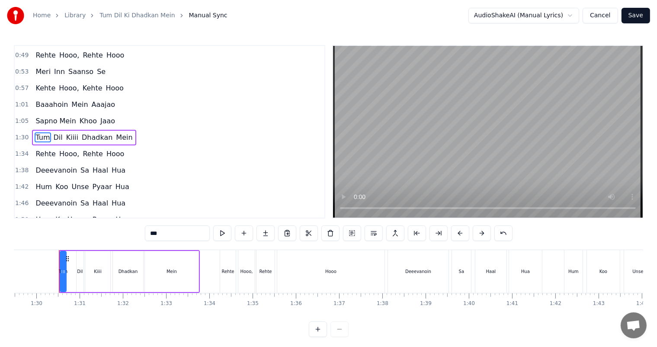
scroll to position [0, 3870]
click at [354, 236] on button at bounding box center [352, 233] width 18 height 16
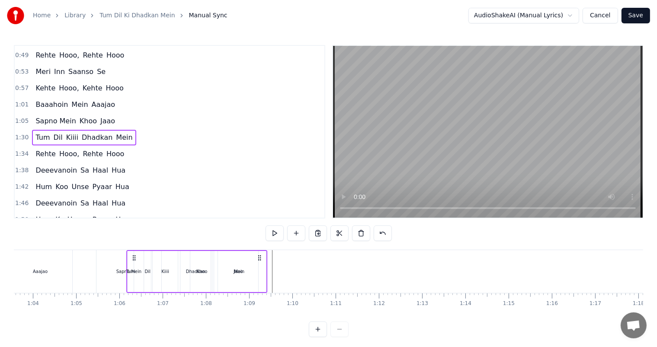
scroll to position [0, 2747]
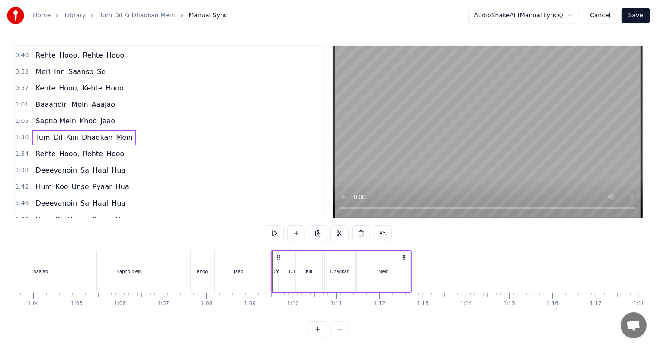
drag, startPoint x: 65, startPoint y: 259, endPoint x: 278, endPoint y: 268, distance: 213.8
click at [278, 268] on div "Tum Dil Kiiii Dhadkan Mein" at bounding box center [341, 271] width 141 height 43
click at [253, 265] on div "Jaao" at bounding box center [238, 271] width 40 height 43
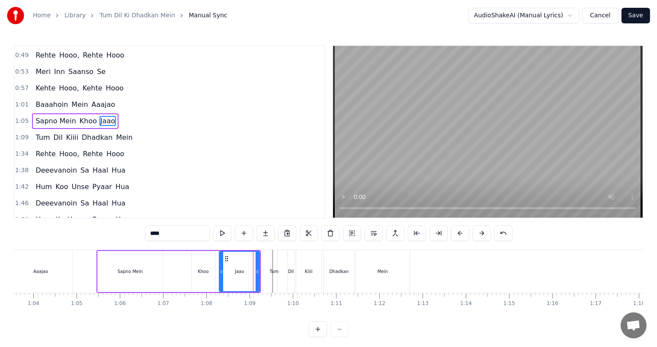
scroll to position [65, 0]
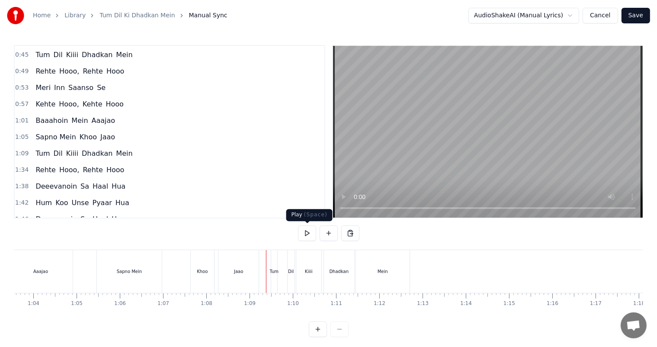
click at [304, 235] on button at bounding box center [307, 233] width 18 height 16
click at [274, 267] on div "Tum" at bounding box center [274, 271] width 6 height 43
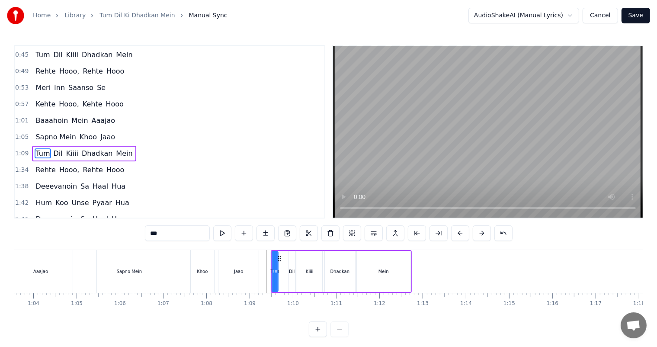
scroll to position [81, 0]
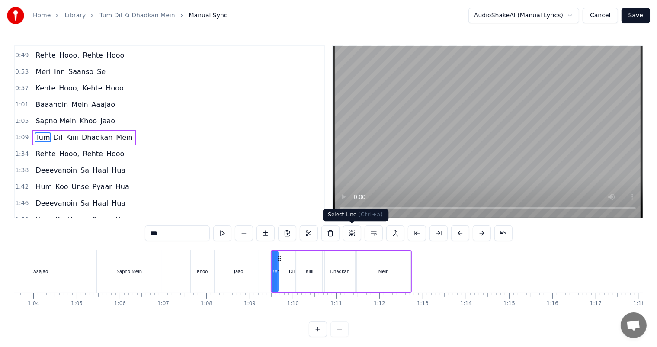
click at [353, 233] on button at bounding box center [352, 233] width 18 height 16
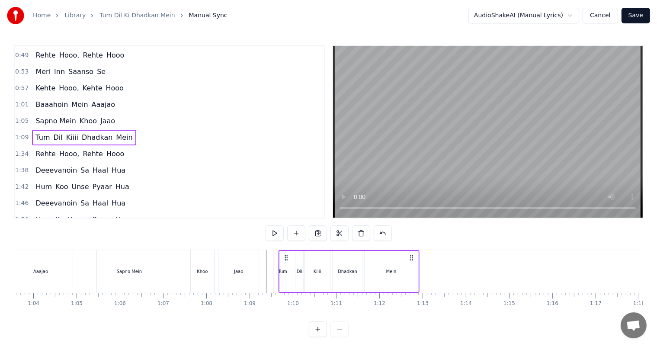
drag, startPoint x: 277, startPoint y: 256, endPoint x: 284, endPoint y: 256, distance: 7.8
click at [284, 256] on icon at bounding box center [285, 257] width 7 height 7
click at [204, 265] on div "Khoo" at bounding box center [202, 271] width 23 height 43
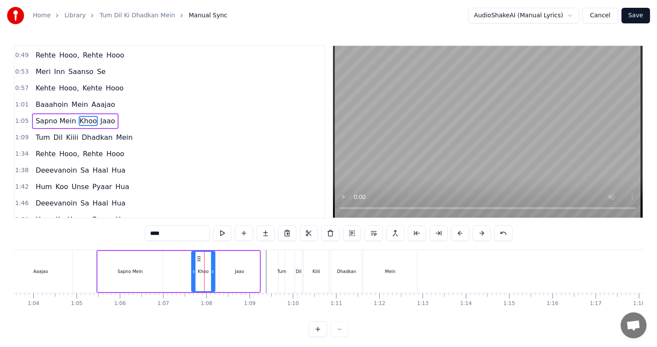
scroll to position [65, 0]
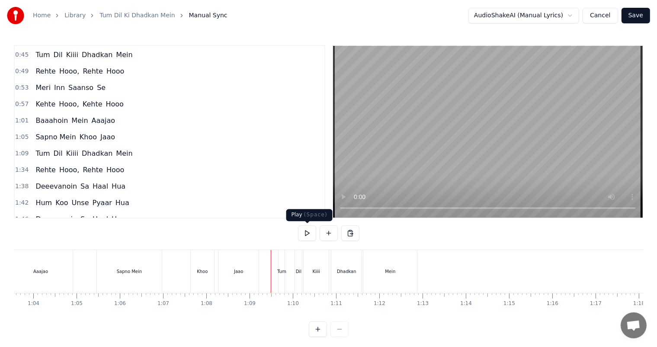
click at [307, 237] on button at bounding box center [307, 233] width 18 height 16
click at [317, 281] on div "Kiiii" at bounding box center [315, 271] width 25 height 43
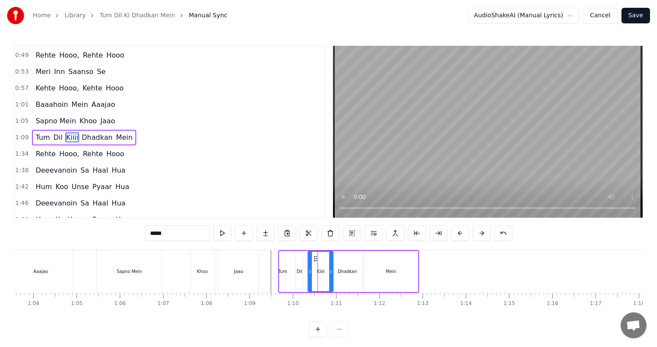
click at [313, 256] on icon at bounding box center [315, 258] width 7 height 7
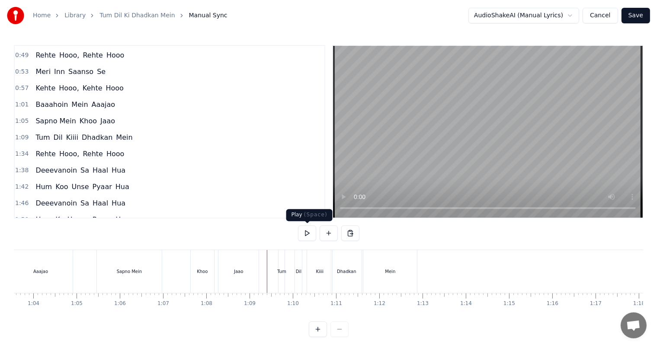
click at [306, 235] on button at bounding box center [307, 233] width 18 height 16
click at [306, 228] on button at bounding box center [307, 233] width 18 height 16
click at [239, 267] on div "Jaao" at bounding box center [238, 271] width 40 height 43
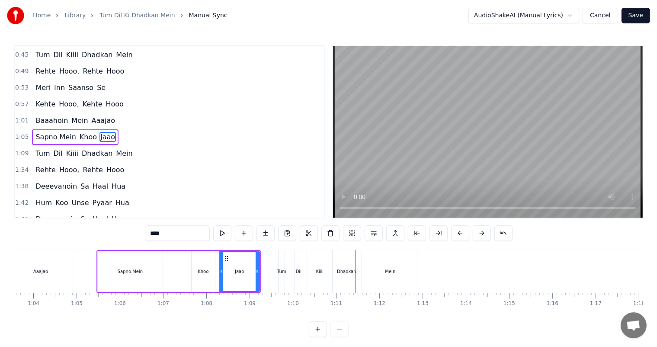
click at [284, 265] on div "Tum" at bounding box center [281, 271] width 6 height 43
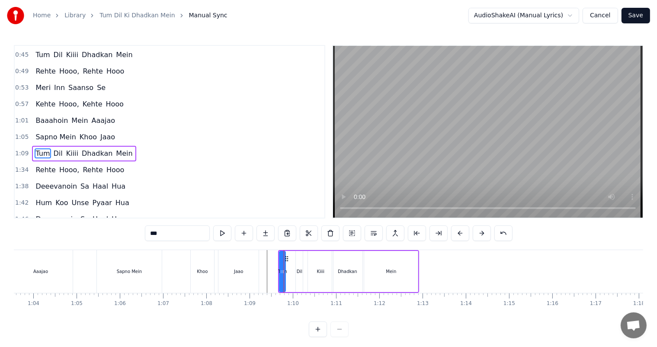
scroll to position [81, 0]
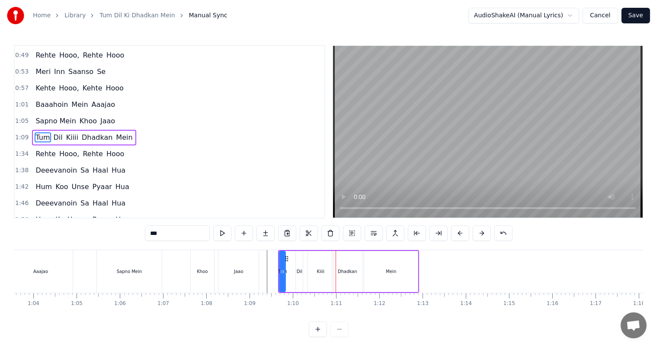
click at [296, 266] on div "Dil" at bounding box center [299, 271] width 7 height 41
click at [251, 267] on div "Jaao" at bounding box center [238, 271] width 40 height 43
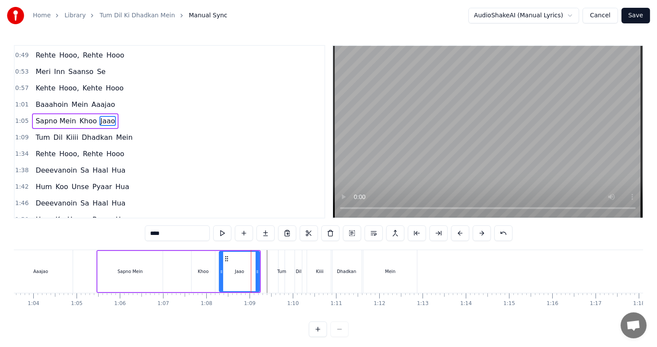
scroll to position [65, 0]
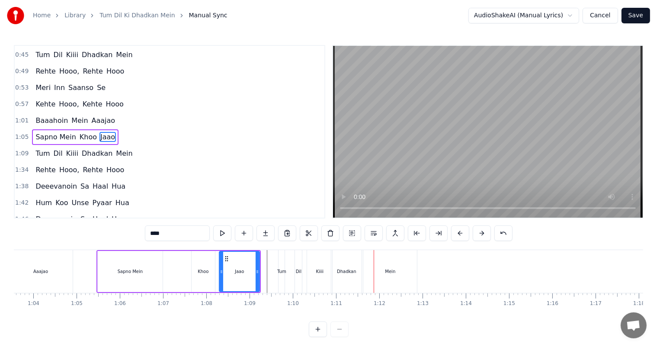
click at [348, 275] on div "Dhadkan" at bounding box center [346, 271] width 30 height 43
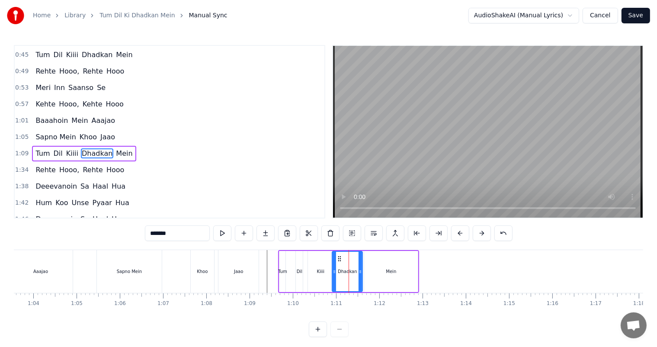
scroll to position [81, 0]
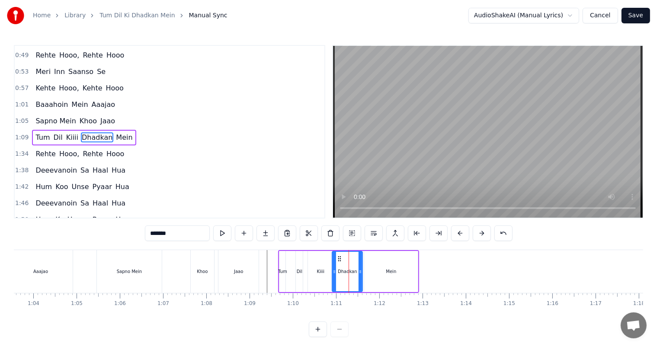
click at [395, 275] on div "Mein" at bounding box center [391, 271] width 54 height 41
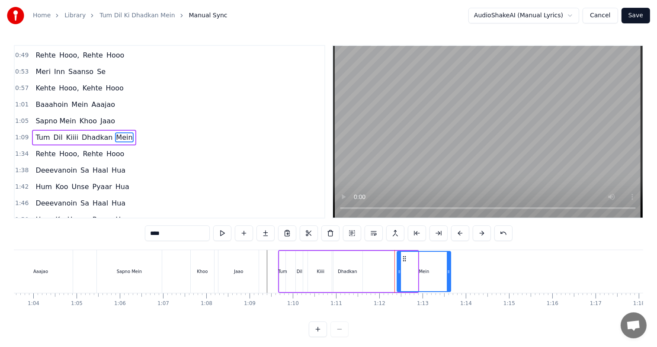
drag, startPoint x: 370, startPoint y: 258, endPoint x: 403, endPoint y: 259, distance: 32.9
click at [403, 259] on icon at bounding box center [404, 258] width 7 height 7
click at [353, 265] on div "Dhadkan" at bounding box center [347, 271] width 30 height 41
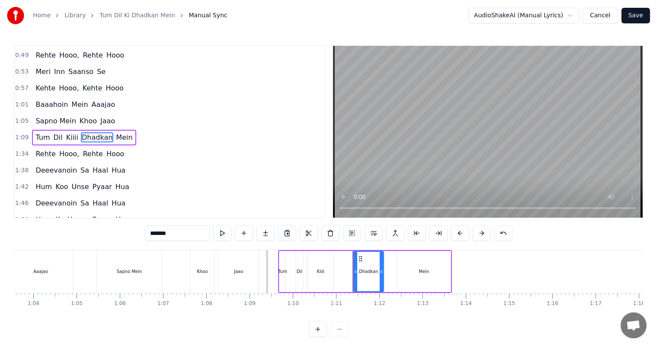
drag, startPoint x: 336, startPoint y: 256, endPoint x: 357, endPoint y: 258, distance: 21.3
click at [357, 258] on icon at bounding box center [360, 258] width 7 height 7
click at [323, 270] on div "Kiiii" at bounding box center [321, 271] width 8 height 6
type input "*****"
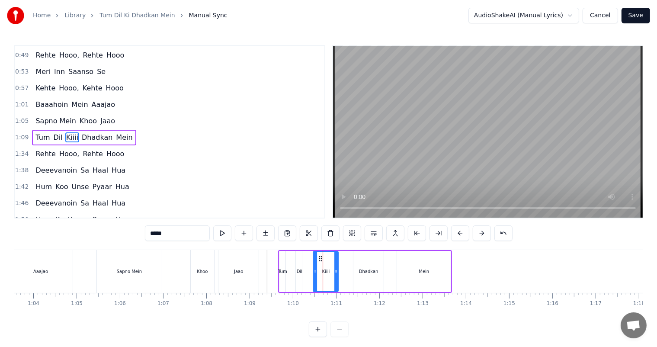
drag, startPoint x: 315, startPoint y: 255, endPoint x: 320, endPoint y: 256, distance: 5.2
click at [320, 256] on icon at bounding box center [320, 258] width 7 height 7
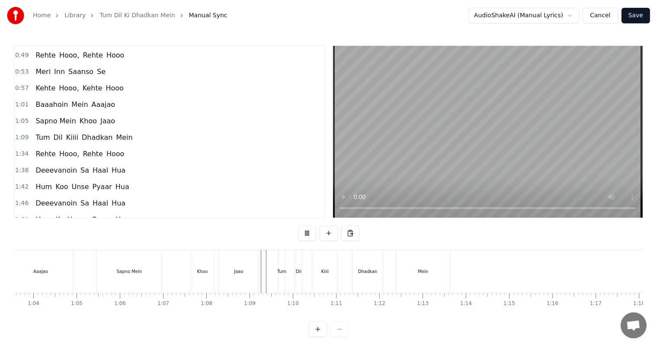
scroll to position [11, 0]
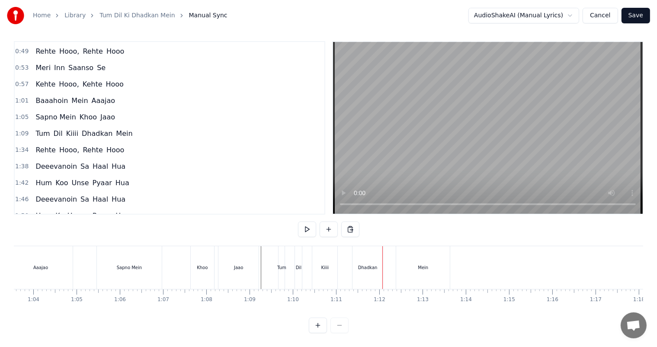
click at [180, 254] on div "Sapno Mein Khoo Jaao" at bounding box center [178, 267] width 164 height 43
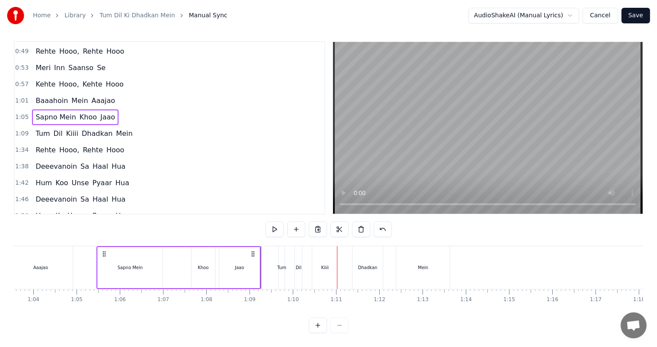
click at [320, 262] on div "Kiiii" at bounding box center [324, 267] width 25 height 43
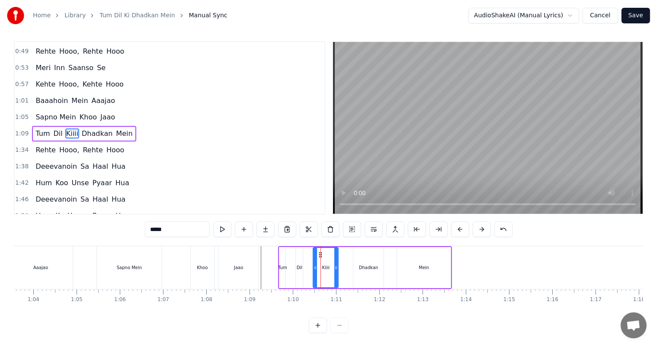
scroll to position [0, 0]
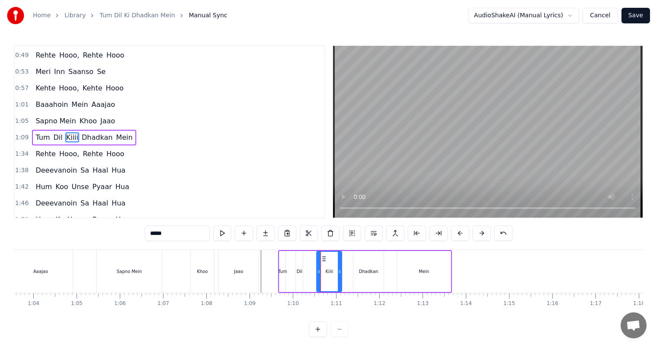
click at [323, 257] on icon at bounding box center [323, 258] width 7 height 7
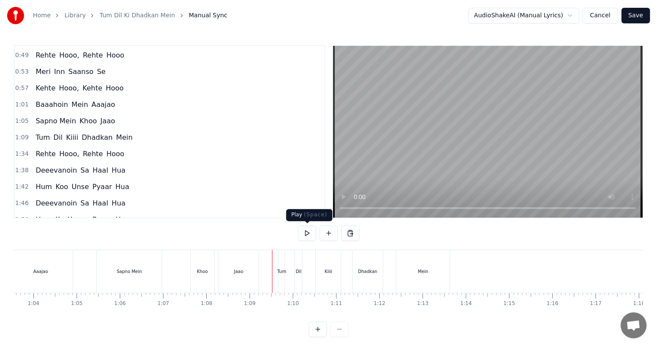
click at [307, 234] on button at bounding box center [307, 233] width 18 height 16
click at [176, 269] on div "Sapno Mein Khoo Jaao" at bounding box center [178, 271] width 164 height 43
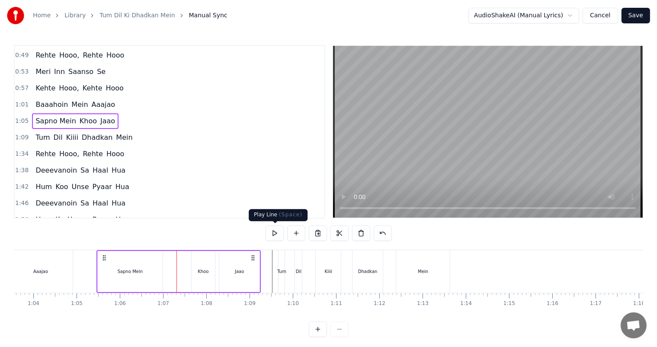
click at [277, 232] on button at bounding box center [274, 233] width 18 height 16
click at [367, 267] on div "Dhadkan" at bounding box center [367, 271] width 30 height 43
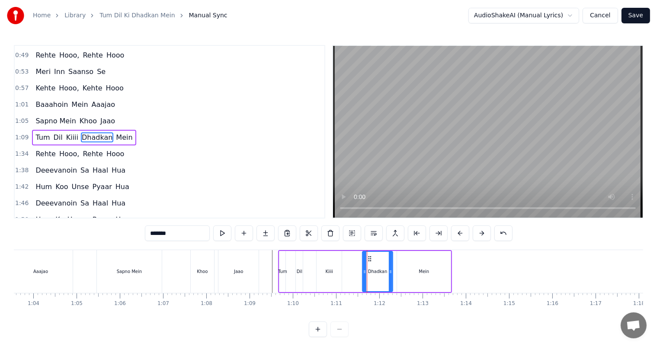
drag, startPoint x: 360, startPoint y: 256, endPoint x: 368, endPoint y: 259, distance: 9.0
click at [368, 259] on icon at bounding box center [369, 258] width 7 height 7
click at [332, 271] on div "Kiiii" at bounding box center [330, 271] width 8 height 6
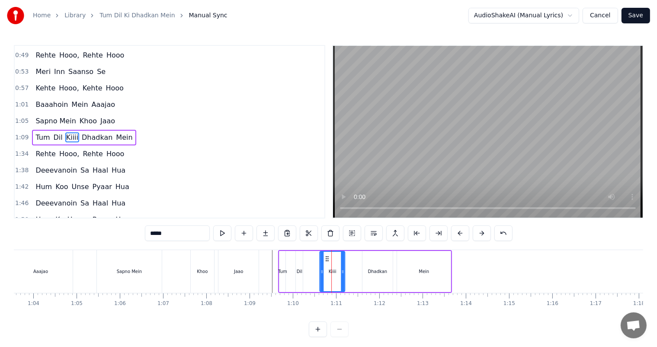
click at [326, 257] on icon at bounding box center [327, 258] width 7 height 7
click at [200, 266] on div "Khoo" at bounding box center [202, 271] width 23 height 43
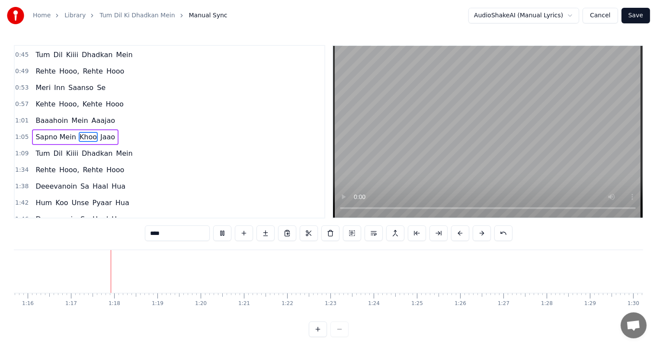
scroll to position [0, 3295]
click at [42, 165] on span "Rehte" at bounding box center [46, 170] width 22 height 10
type input "*****"
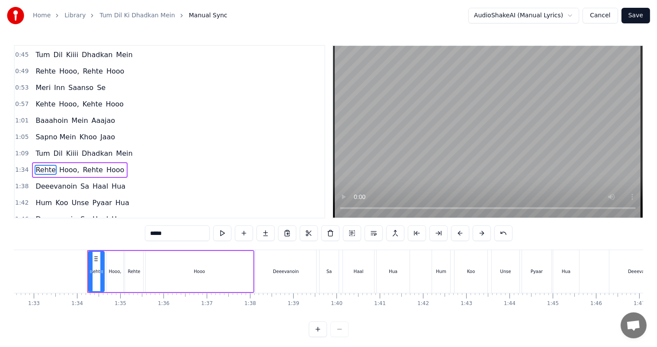
scroll to position [0, 4031]
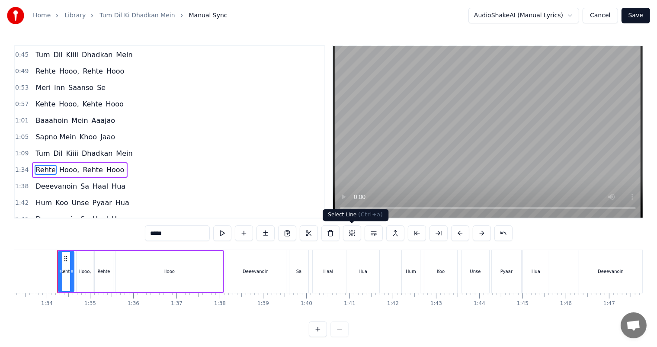
click at [350, 236] on button at bounding box center [352, 233] width 18 height 16
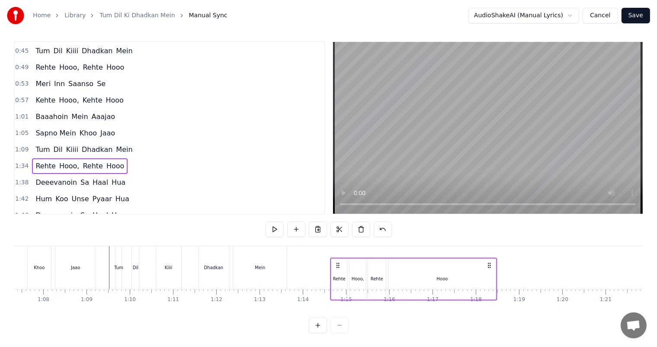
scroll to position [11, 0]
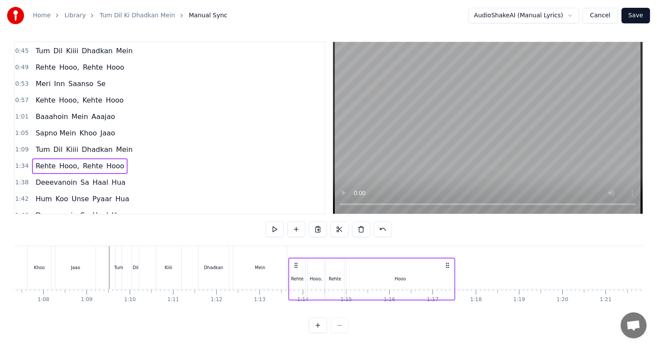
drag, startPoint x: 65, startPoint y: 258, endPoint x: 296, endPoint y: 267, distance: 230.6
click at [296, 267] on div "Rehte Hooo, Rehte Hooo" at bounding box center [371, 278] width 167 height 43
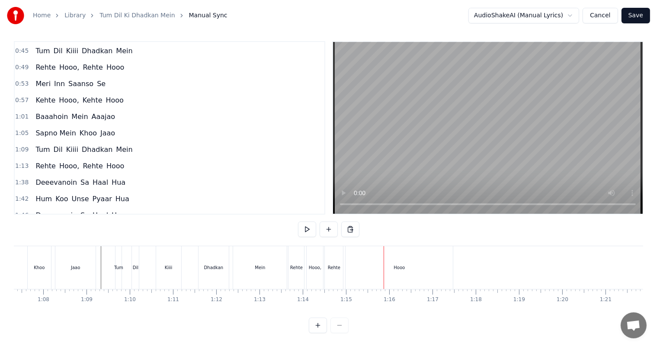
click at [209, 268] on div "Dhadkan" at bounding box center [213, 267] width 30 height 43
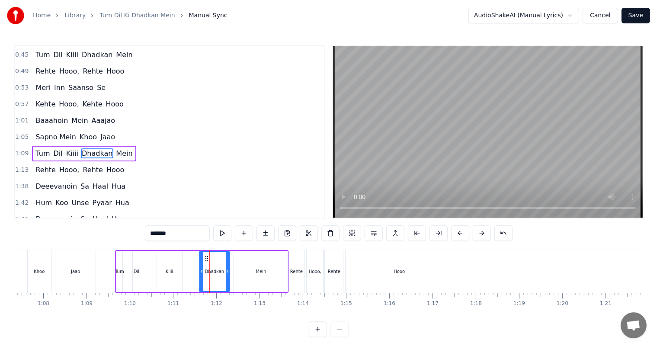
scroll to position [81, 0]
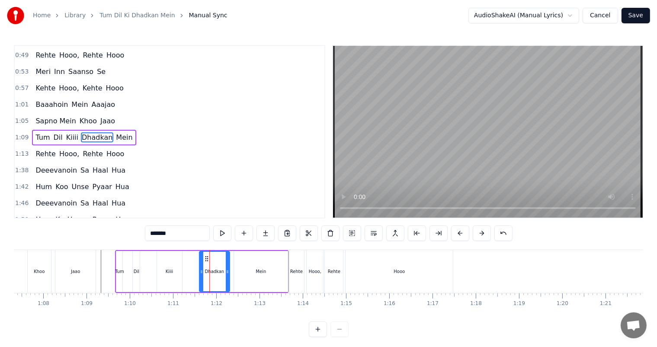
click at [252, 278] on div "Mein" at bounding box center [261, 271] width 54 height 41
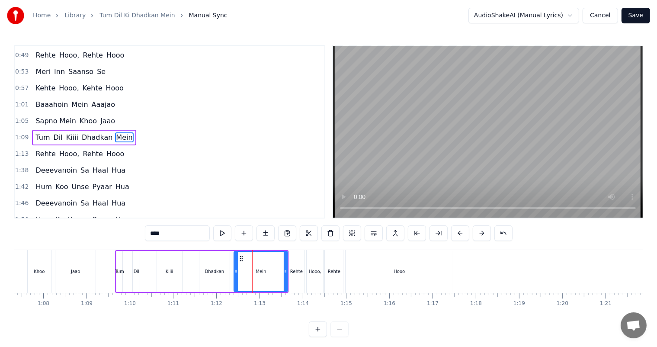
click at [216, 273] on div "Dhadkan" at bounding box center [214, 271] width 19 height 6
type input "*******"
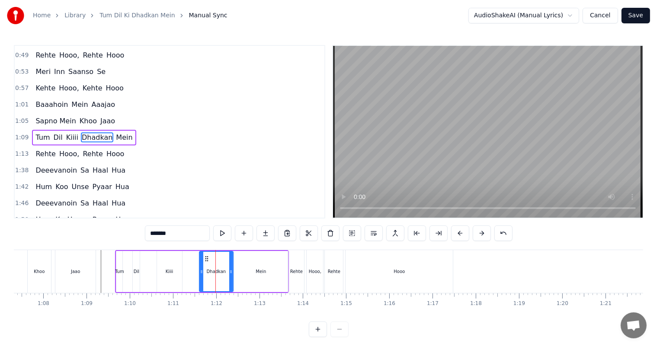
click at [231, 277] on div at bounding box center [230, 271] width 3 height 39
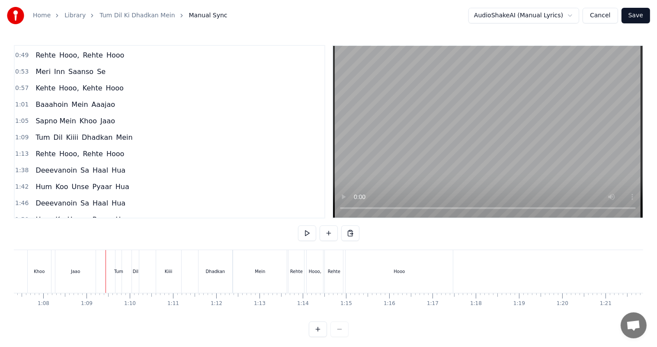
scroll to position [11, 0]
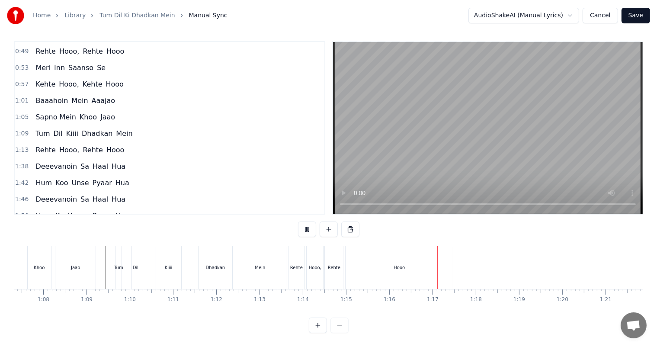
click at [224, 257] on div "Dhadkan" at bounding box center [215, 267] width 34 height 43
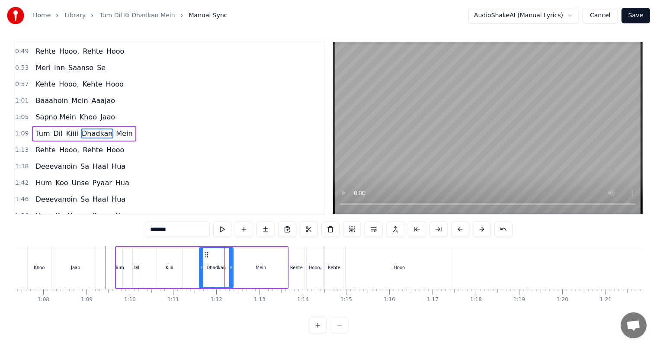
scroll to position [0, 0]
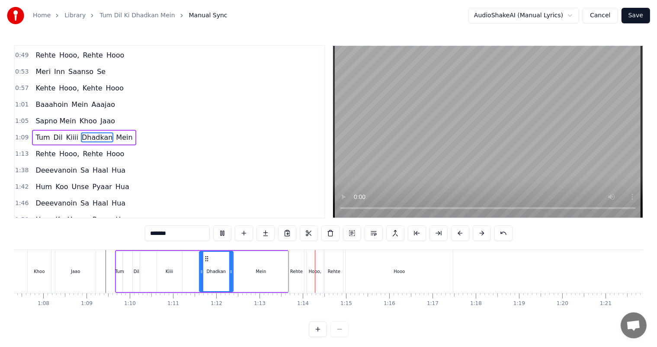
click at [313, 201] on div "1:46 Deeevanoin Sa Haal Hua" at bounding box center [170, 203] width 310 height 16
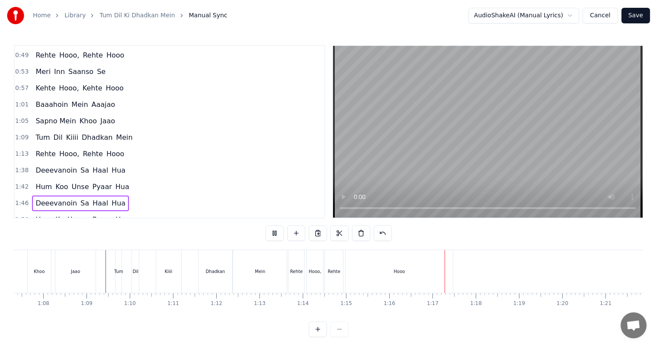
click at [236, 271] on div "Mein" at bounding box center [260, 271] width 54 height 43
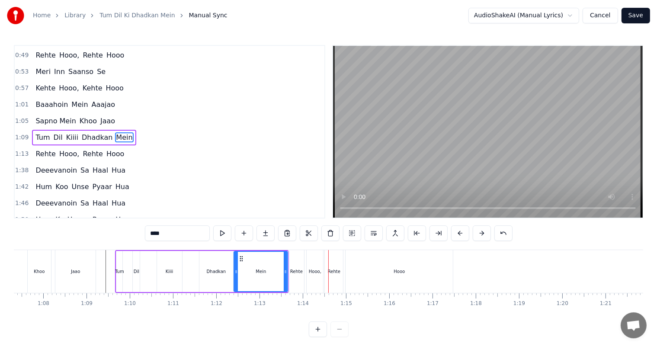
click at [334, 271] on div "Rehte" at bounding box center [334, 271] width 13 height 6
type input "*****"
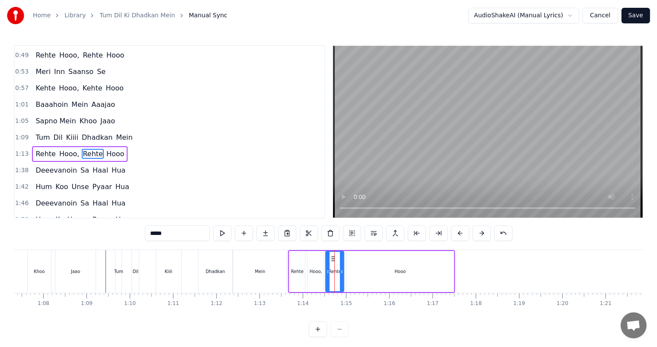
scroll to position [97, 0]
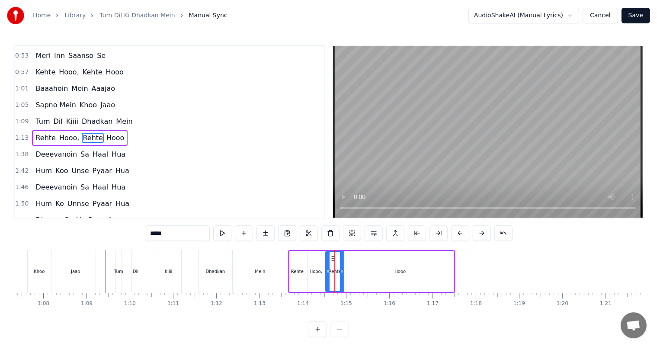
drag, startPoint x: 332, startPoint y: 254, endPoint x: 349, endPoint y: 257, distance: 17.6
click at [352, 257] on div "Rehte Hooo, Rehte Hooo" at bounding box center [371, 271] width 167 height 43
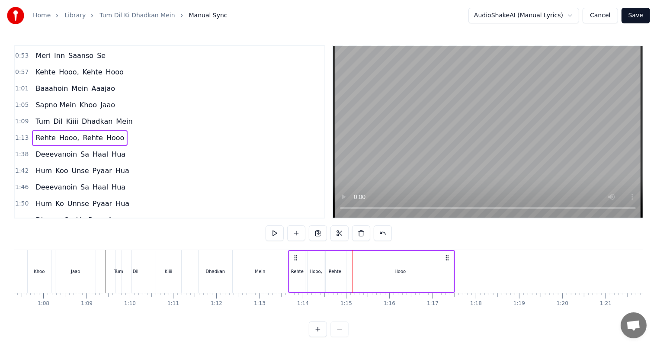
click at [336, 257] on div "Rehte" at bounding box center [335, 271] width 18 height 41
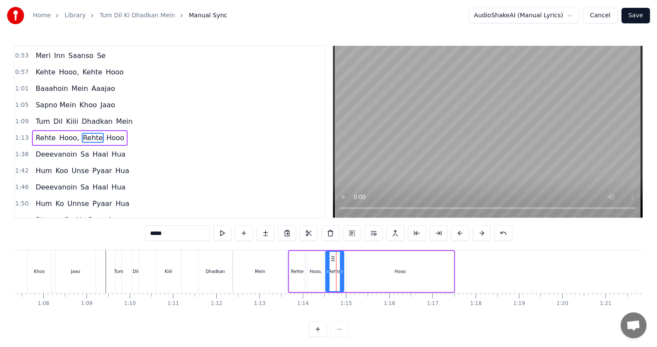
click at [374, 264] on div "Hooo" at bounding box center [399, 271] width 107 height 41
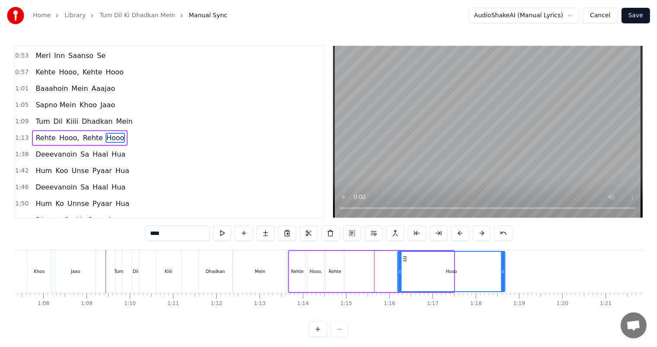
drag, startPoint x: 351, startPoint y: 258, endPoint x: 402, endPoint y: 259, distance: 51.5
click at [402, 259] on icon at bounding box center [405, 258] width 7 height 7
click at [339, 270] on div "Rehte" at bounding box center [335, 271] width 13 height 6
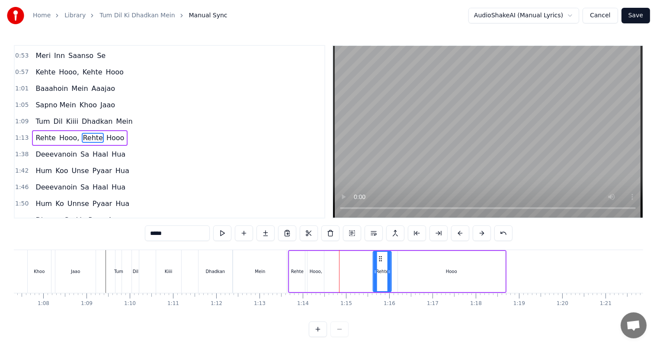
drag, startPoint x: 330, startPoint y: 256, endPoint x: 377, endPoint y: 260, distance: 47.3
click at [377, 260] on icon at bounding box center [380, 258] width 7 height 7
click at [313, 271] on div "Hooo," at bounding box center [316, 271] width 13 height 6
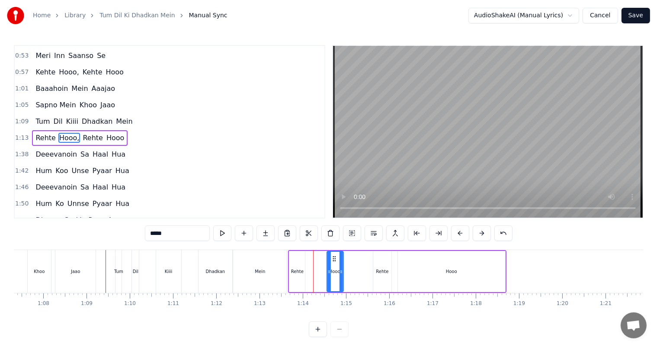
drag, startPoint x: 314, startPoint y: 256, endPoint x: 333, endPoint y: 259, distance: 19.7
click at [333, 259] on icon at bounding box center [334, 258] width 7 height 7
click at [217, 267] on div "Dhadkan" at bounding box center [215, 271] width 34 height 43
type input "*******"
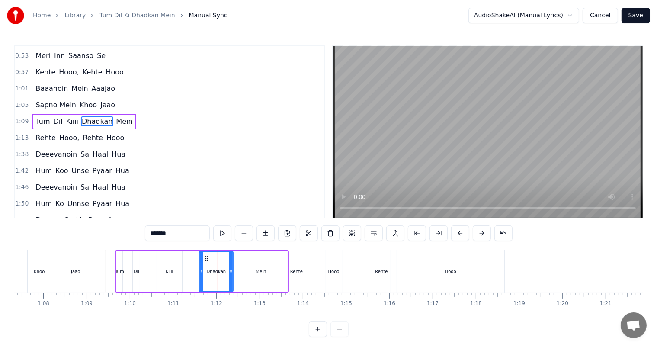
scroll to position [81, 0]
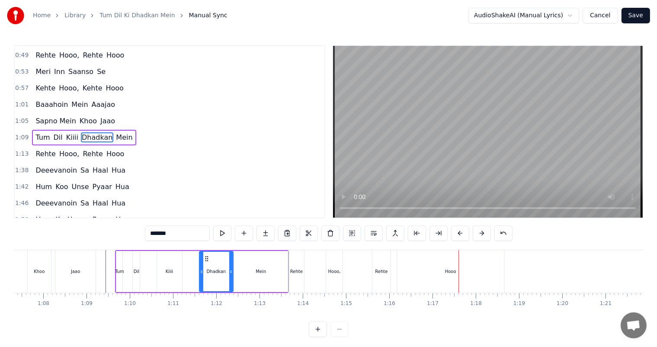
click at [192, 275] on div "Tum Dil Kiiii Dhadkan Mein" at bounding box center [202, 271] width 174 height 43
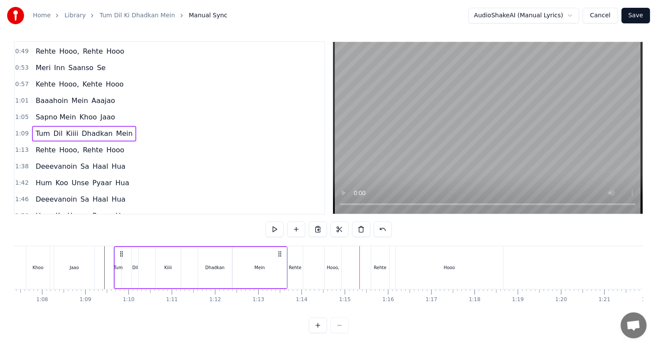
scroll to position [0, 2912]
click at [299, 266] on div "Rehte" at bounding box center [294, 267] width 13 height 6
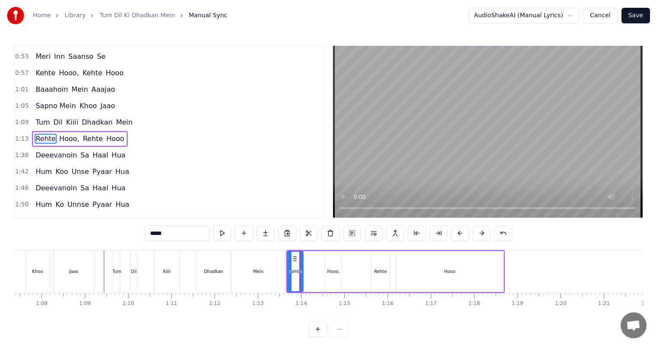
scroll to position [97, 0]
drag, startPoint x: 302, startPoint y: 271, endPoint x: 314, endPoint y: 274, distance: 12.5
click at [314, 274] on icon at bounding box center [312, 271] width 3 height 7
click at [335, 275] on div "Hooo," at bounding box center [333, 271] width 16 height 41
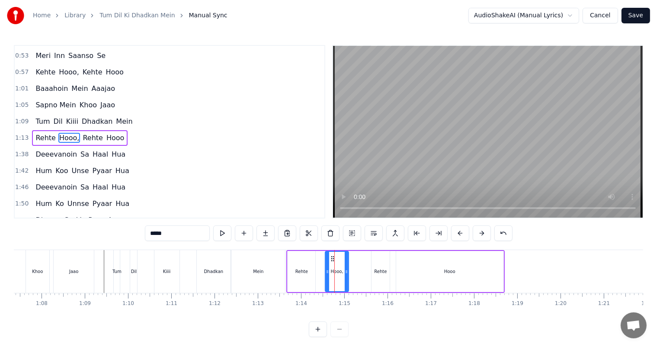
drag, startPoint x: 341, startPoint y: 272, endPoint x: 348, endPoint y: 273, distance: 7.0
click at [348, 273] on icon at bounding box center [346, 271] width 3 height 7
click at [377, 273] on div "Rehte" at bounding box center [380, 271] width 13 height 6
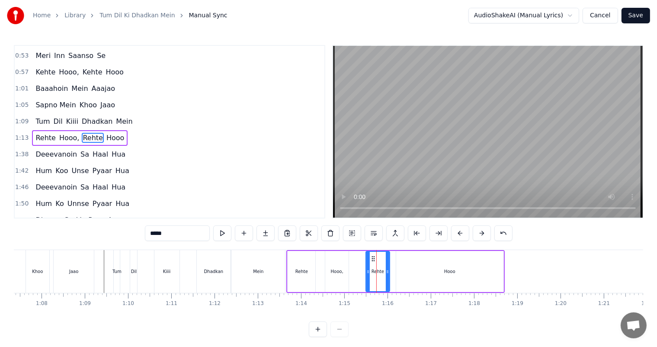
drag, startPoint x: 372, startPoint y: 272, endPoint x: 367, endPoint y: 271, distance: 5.9
click at [367, 271] on icon at bounding box center [367, 271] width 3 height 7
click at [268, 261] on div "Mein" at bounding box center [258, 271] width 54 height 43
type input "****"
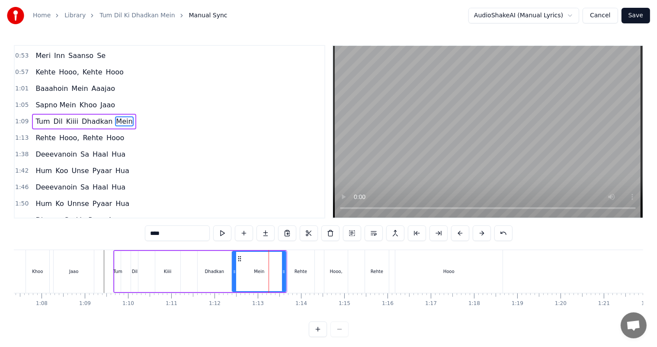
scroll to position [81, 0]
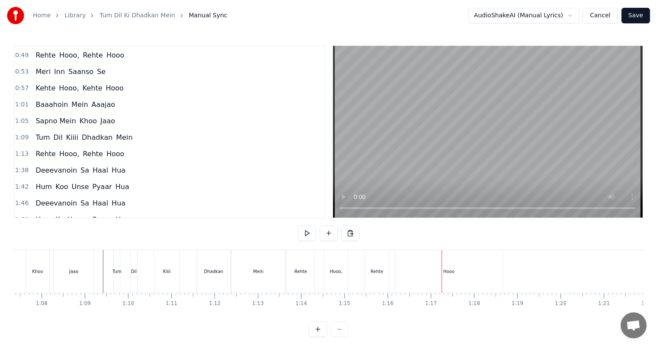
click at [297, 269] on div "Rehte" at bounding box center [300, 271] width 13 height 6
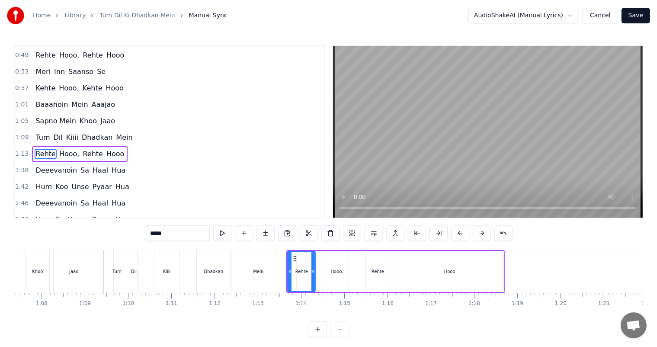
scroll to position [97, 0]
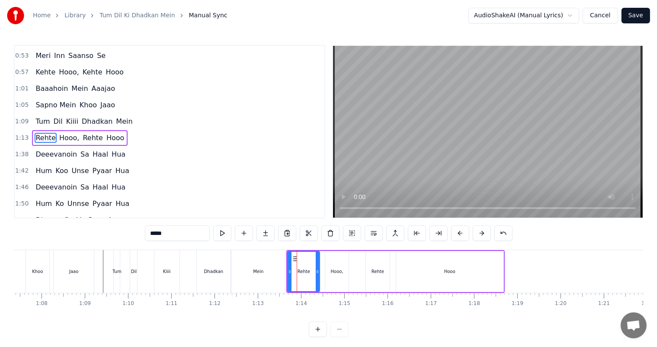
drag, startPoint x: 315, startPoint y: 275, endPoint x: 319, endPoint y: 277, distance: 4.5
click at [319, 277] on div "Rehte" at bounding box center [303, 271] width 33 height 41
click at [335, 277] on div "Hooo," at bounding box center [336, 271] width 23 height 41
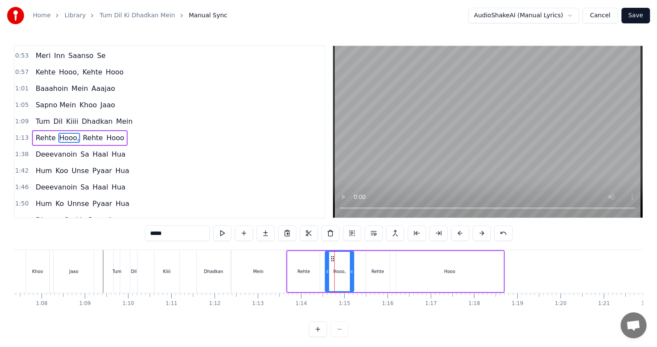
drag, startPoint x: 346, startPoint y: 276, endPoint x: 351, endPoint y: 277, distance: 5.3
click at [351, 277] on div at bounding box center [351, 271] width 3 height 39
click at [374, 277] on div "Rehte" at bounding box center [378, 271] width 24 height 41
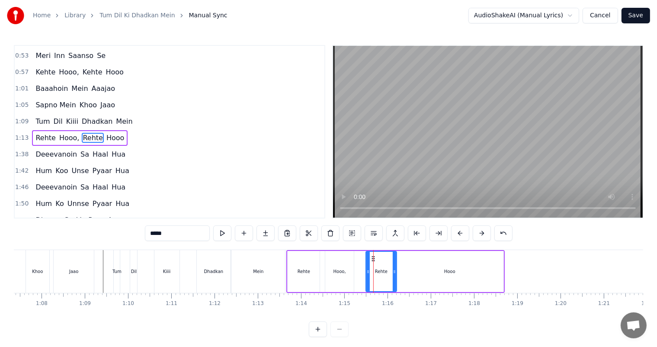
drag, startPoint x: 387, startPoint y: 277, endPoint x: 394, endPoint y: 277, distance: 6.9
click at [394, 277] on div at bounding box center [394, 271] width 3 height 39
click at [278, 268] on div "Mein" at bounding box center [258, 271] width 54 height 43
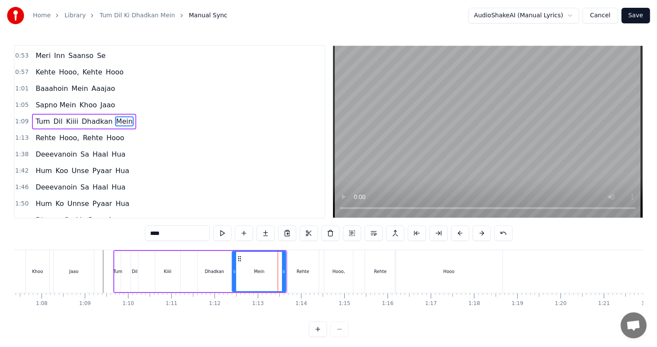
scroll to position [81, 0]
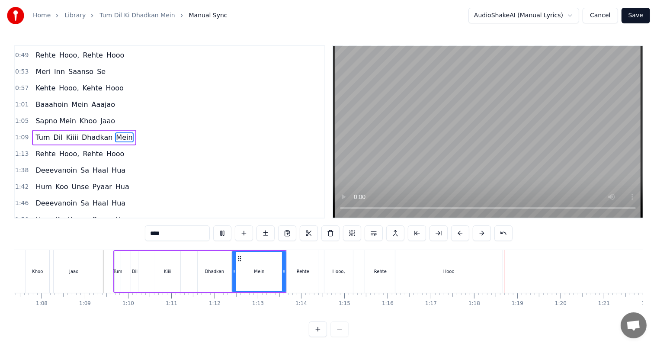
click at [378, 270] on div "Rehte" at bounding box center [380, 271] width 13 height 6
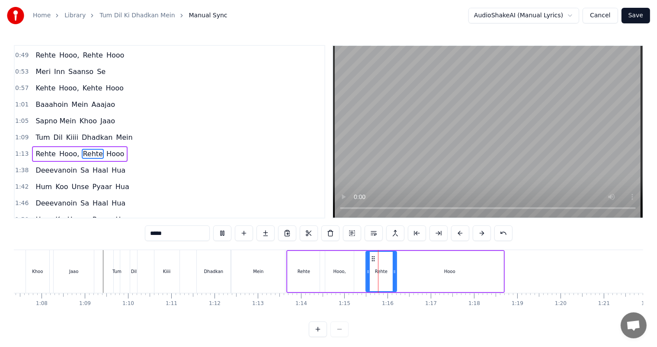
scroll to position [97, 0]
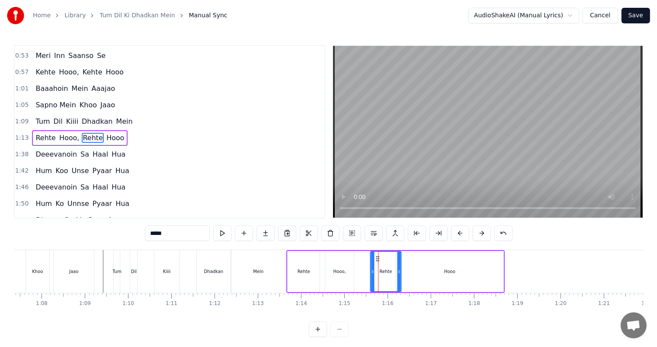
drag, startPoint x: 373, startPoint y: 259, endPoint x: 377, endPoint y: 259, distance: 4.4
click at [178, 269] on div "Kiiii" at bounding box center [166, 271] width 25 height 43
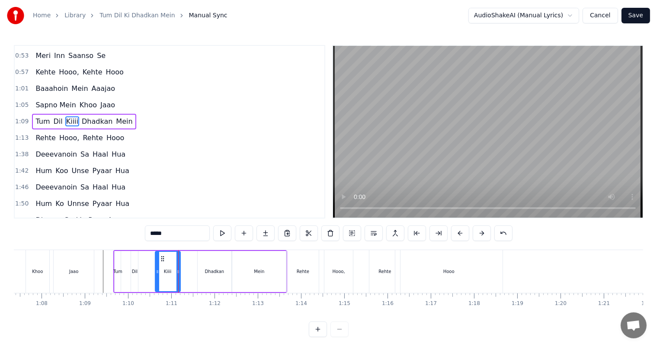
scroll to position [81, 0]
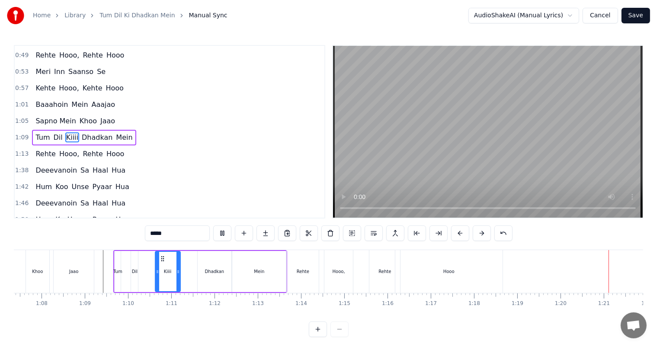
click at [420, 273] on div "Hooo" at bounding box center [448, 271] width 107 height 43
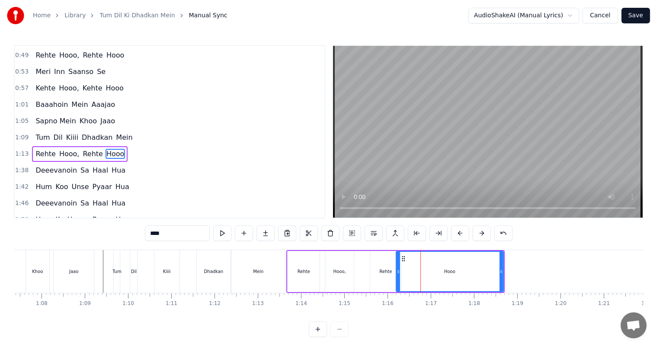
scroll to position [97, 0]
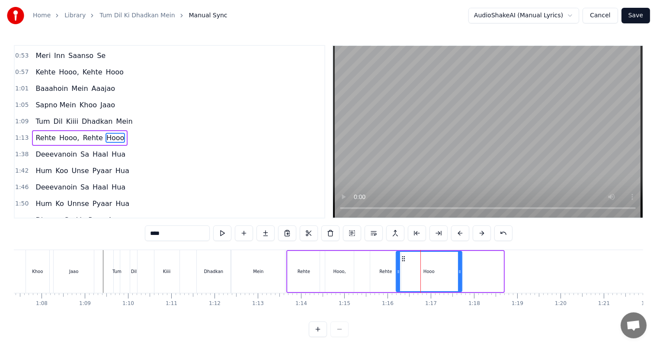
drag, startPoint x: 502, startPoint y: 276, endPoint x: 460, endPoint y: 270, distance: 41.9
click at [460, 270] on div at bounding box center [459, 271] width 3 height 39
click at [276, 269] on div "Mein" at bounding box center [258, 271] width 54 height 43
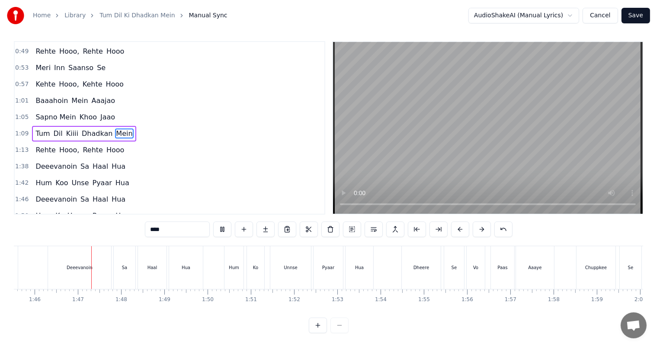
scroll to position [0, 4562]
click at [223, 224] on button at bounding box center [222, 229] width 18 height 16
click at [258, 268] on div "Ko" at bounding box center [254, 267] width 17 height 43
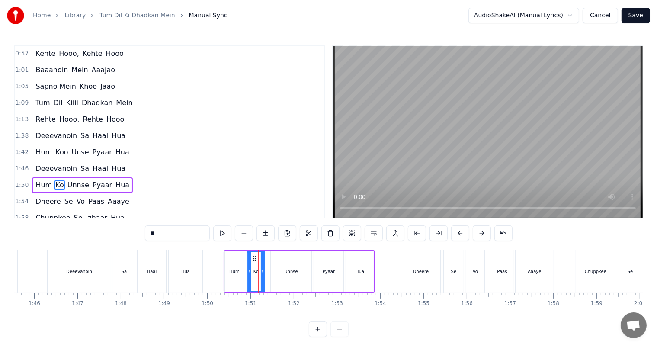
scroll to position [160, 0]
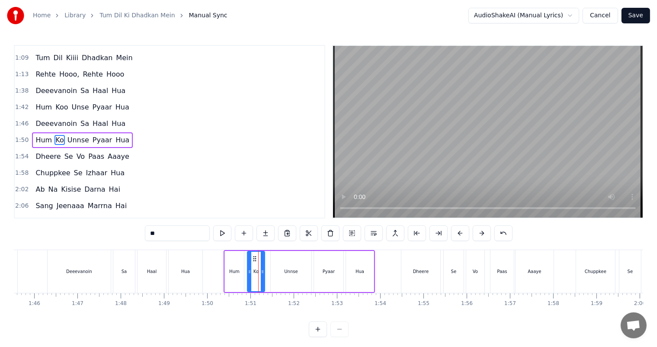
click at [163, 233] on input "**" at bounding box center [177, 233] width 65 height 16
click at [71, 267] on div "Deeevanoin" at bounding box center [79, 271] width 63 height 43
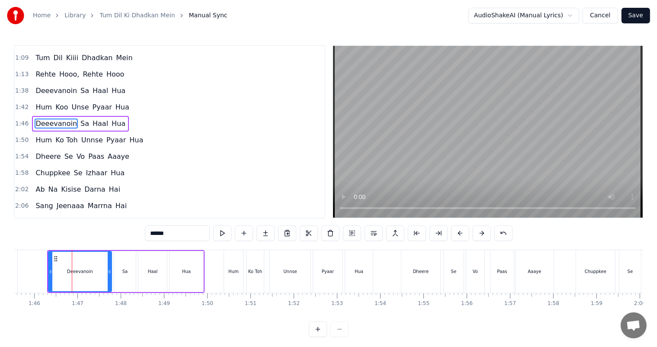
type input "**********"
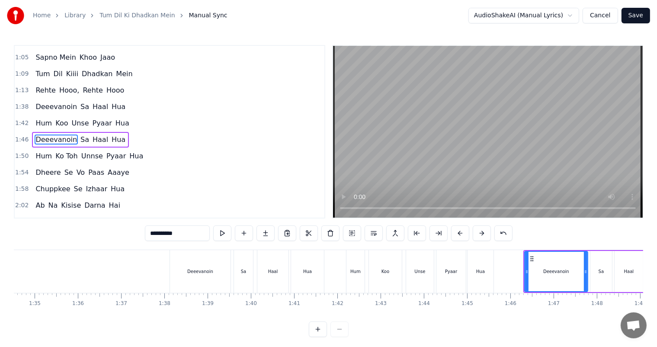
scroll to position [0, 4138]
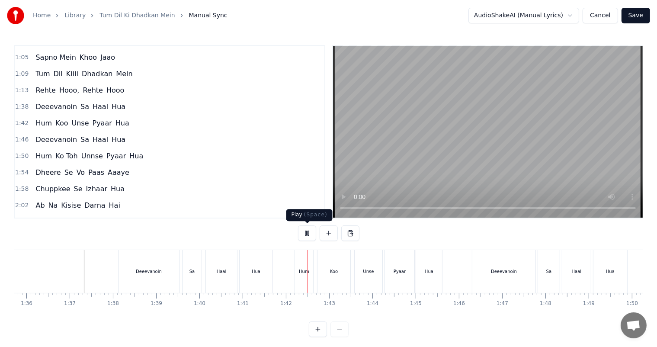
click at [305, 233] on button at bounding box center [307, 233] width 18 height 16
click at [54, 102] on span "Deeevanoin" at bounding box center [56, 107] width 43 height 10
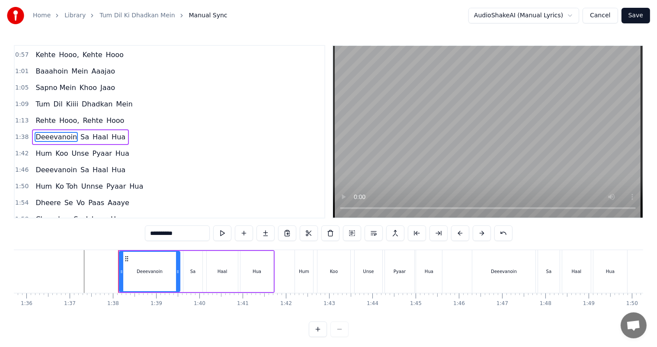
scroll to position [112, 0]
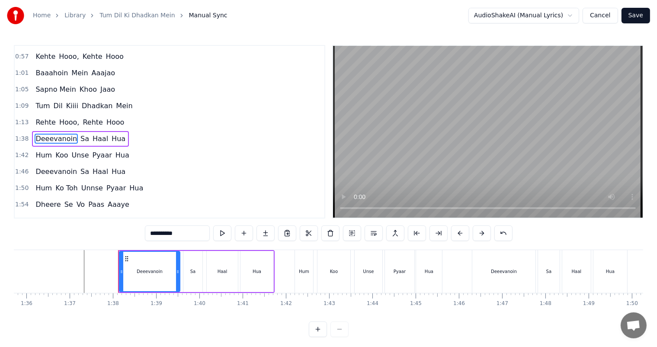
click at [190, 236] on input "**********" at bounding box center [177, 233] width 65 height 16
type input "********"
click at [54, 169] on div "Deeevanoin Sa Haal Hua" at bounding box center [80, 172] width 97 height 16
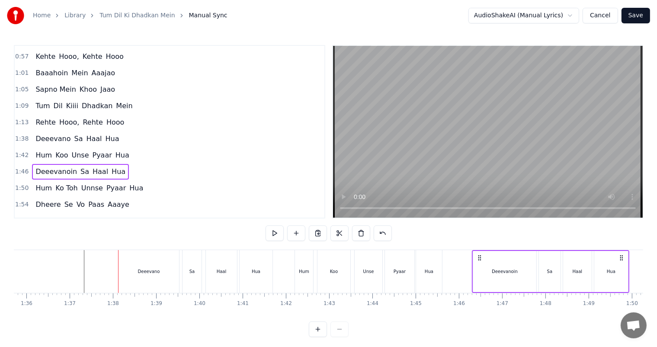
click at [57, 166] on span "Deeevanoin" at bounding box center [56, 171] width 43 height 10
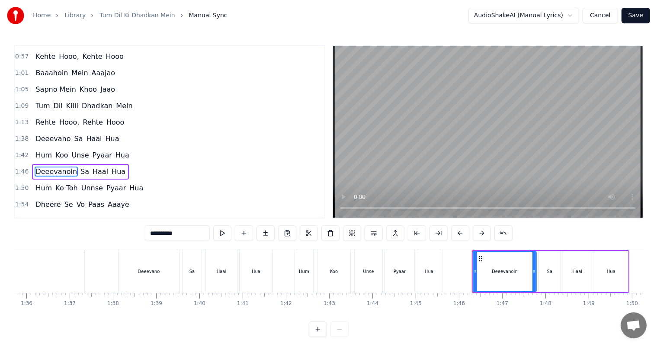
scroll to position [144, 0]
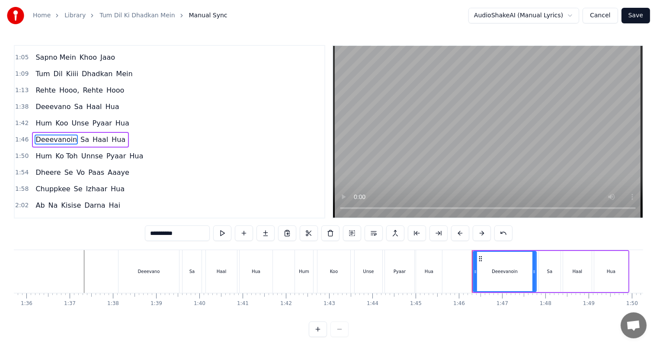
click at [190, 233] on input "**********" at bounding box center [177, 233] width 65 height 16
type input "********"
click at [44, 102] on span "Deeevano" at bounding box center [53, 107] width 37 height 10
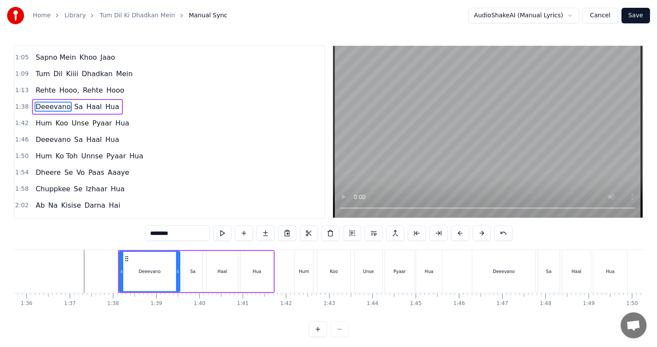
scroll to position [112, 0]
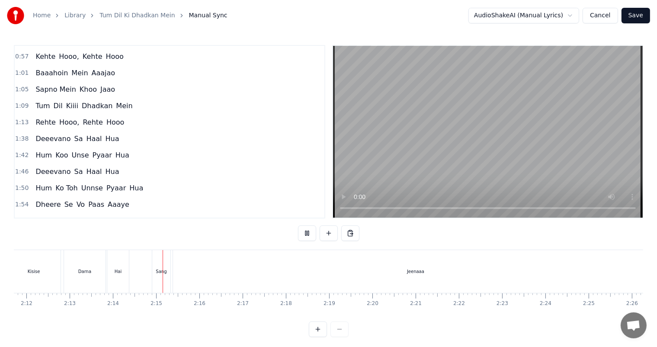
scroll to position [0, 5776]
click at [219, 273] on div "Jeenaaa" at bounding box center [333, 271] width 485 height 43
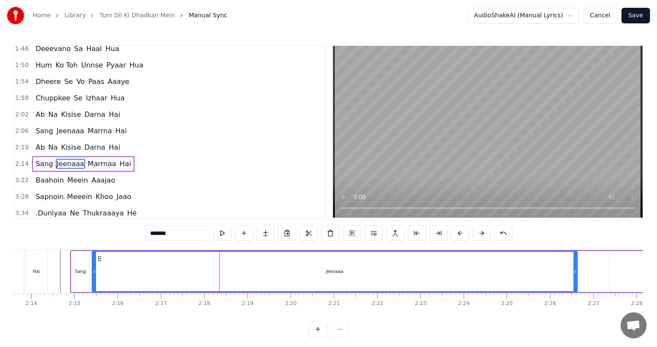
scroll to position [256, 0]
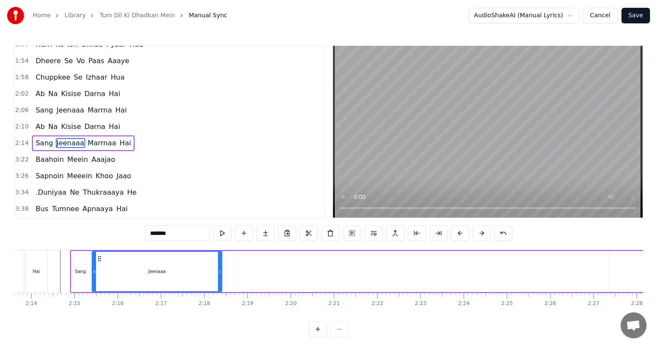
drag, startPoint x: 576, startPoint y: 275, endPoint x: 220, endPoint y: 286, distance: 355.5
click at [220, 286] on div at bounding box center [219, 271] width 3 height 39
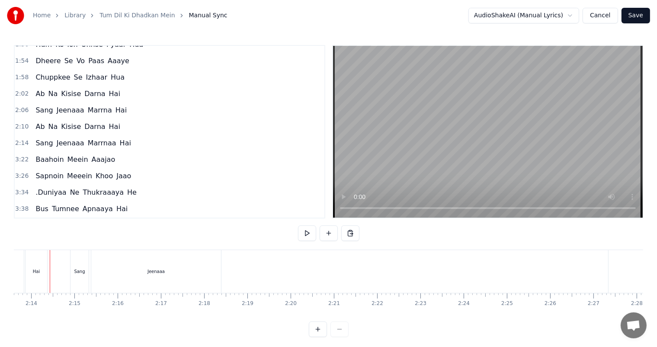
scroll to position [0, 5768]
click at [177, 262] on div "Jeenaaa" at bounding box center [164, 271] width 130 height 43
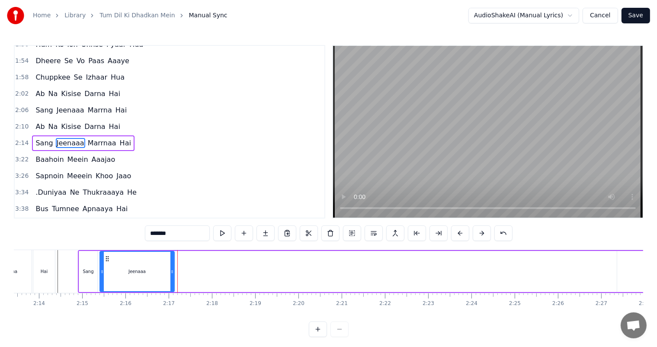
drag, startPoint x: 228, startPoint y: 269, endPoint x: 173, endPoint y: 270, distance: 55.3
click at [173, 270] on icon at bounding box center [171, 271] width 3 height 7
click at [25, 270] on div "Darna" at bounding box center [11, 271] width 42 height 43
type input "*****"
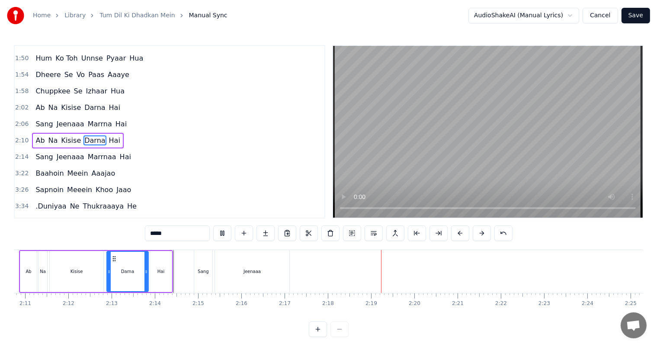
scroll to position [0, 5626]
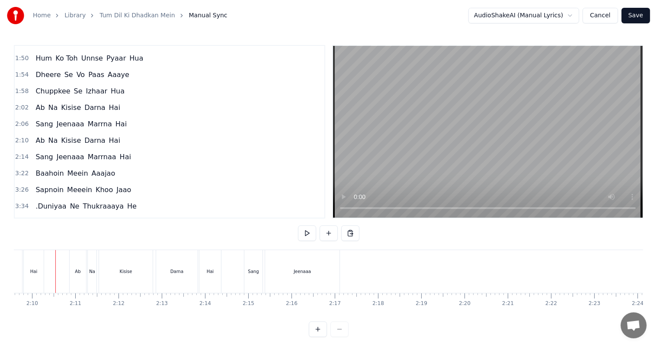
scroll to position [0, 5600]
click at [91, 152] on span "Marrnaa" at bounding box center [102, 157] width 30 height 10
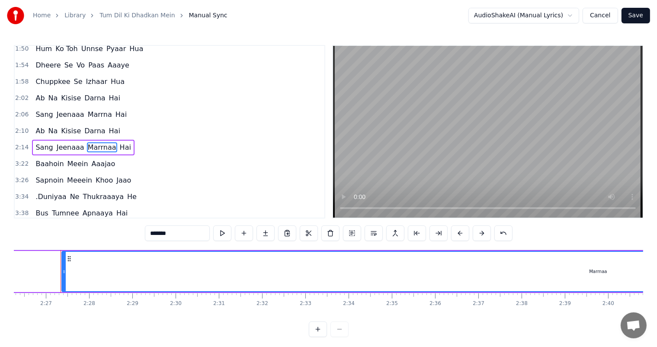
scroll to position [0, 6326]
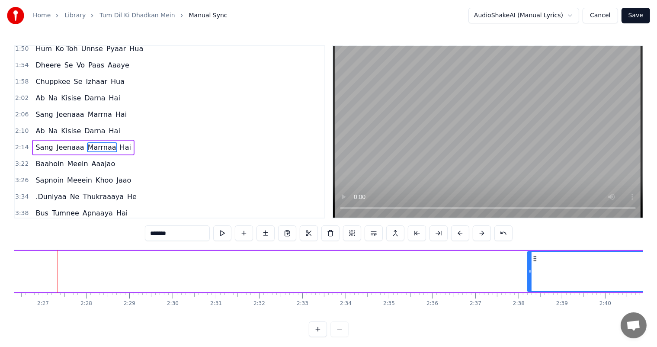
drag, startPoint x: 59, startPoint y: 265, endPoint x: 527, endPoint y: 285, distance: 469.1
click at [528, 285] on div at bounding box center [529, 271] width 3 height 39
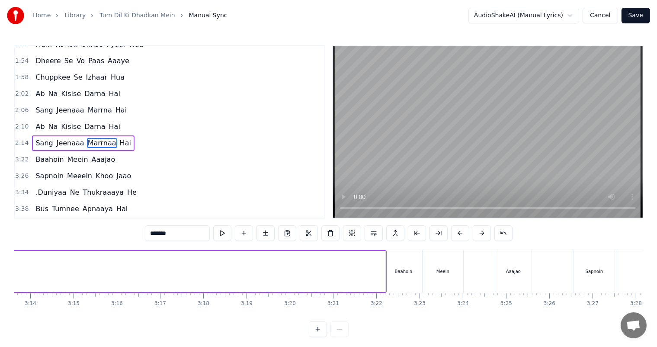
scroll to position [0, 8361]
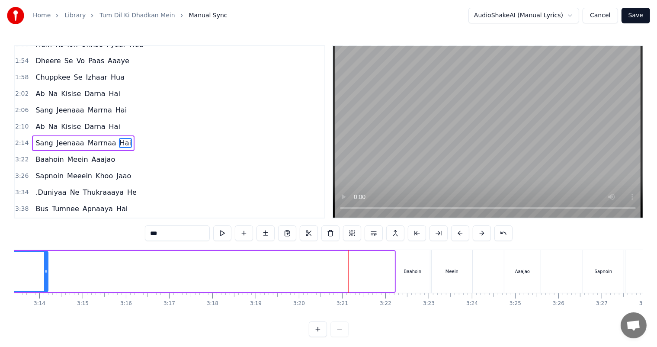
drag, startPoint x: 391, startPoint y: 271, endPoint x: 46, endPoint y: 267, distance: 345.0
click at [46, 267] on div at bounding box center [45, 271] width 3 height 39
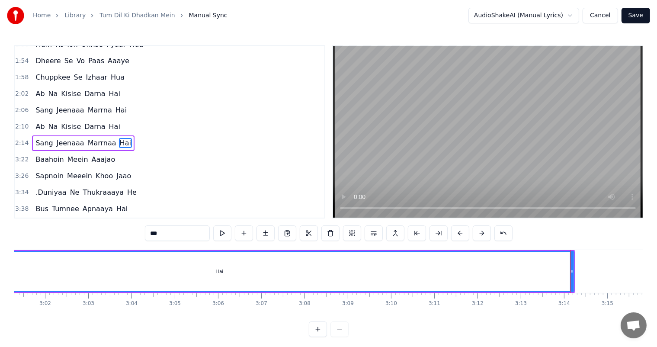
scroll to position [0, 7872]
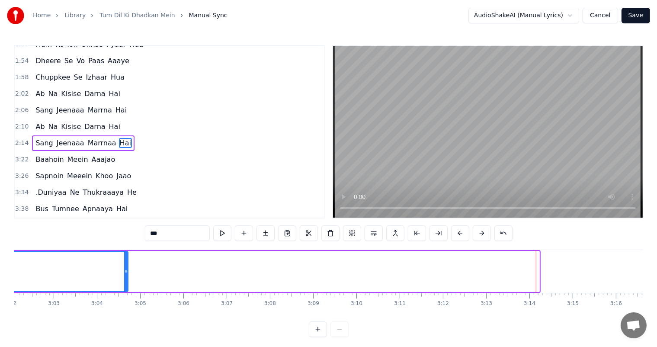
drag, startPoint x: 538, startPoint y: 275, endPoint x: 127, endPoint y: 270, distance: 411.2
click at [127, 270] on div at bounding box center [125, 271] width 3 height 39
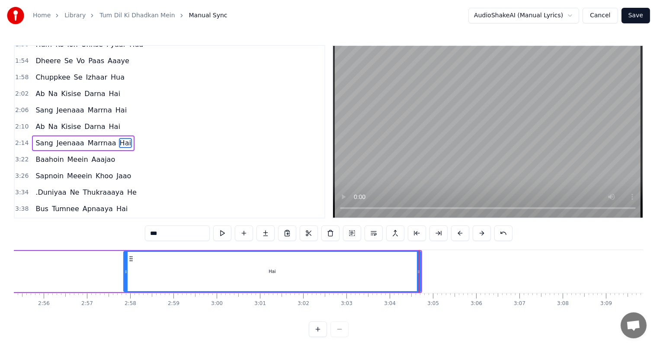
scroll to position [0, 7613]
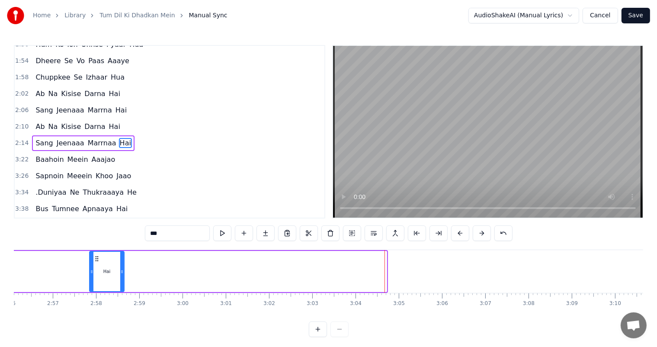
drag, startPoint x: 383, startPoint y: 274, endPoint x: 121, endPoint y: 271, distance: 262.4
click at [121, 271] on icon at bounding box center [121, 271] width 3 height 7
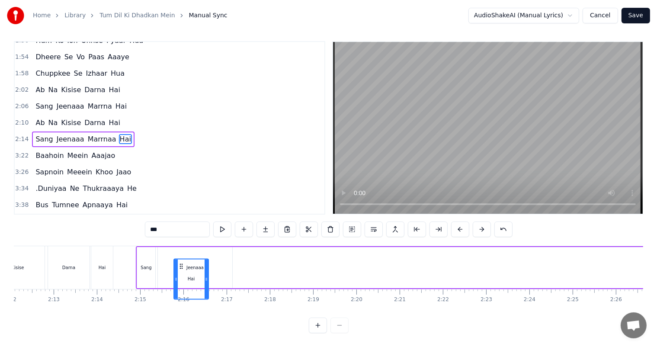
scroll to position [0, 5700]
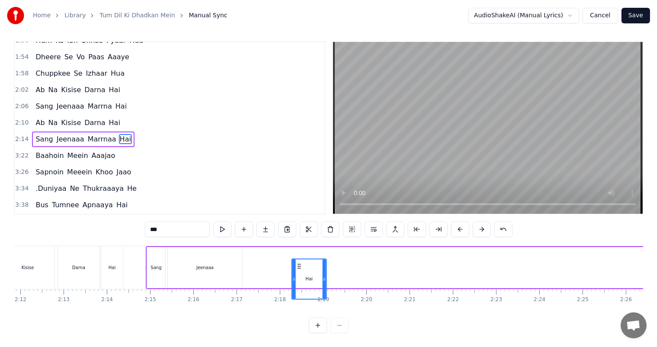
drag, startPoint x: 549, startPoint y: 257, endPoint x: 296, endPoint y: 255, distance: 252.9
click at [296, 262] on icon at bounding box center [298, 265] width 7 height 7
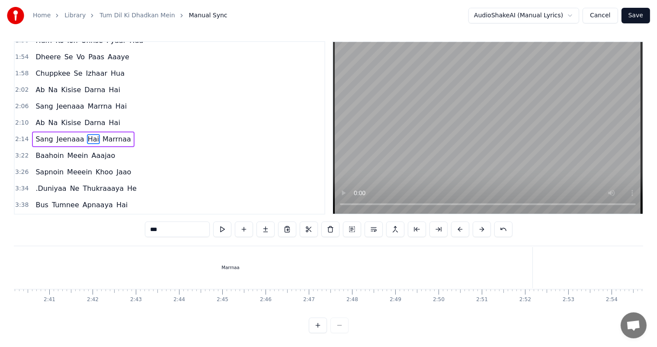
scroll to position [0, 6873]
click at [281, 264] on div "Marrnaa" at bounding box center [282, 267] width 18 height 6
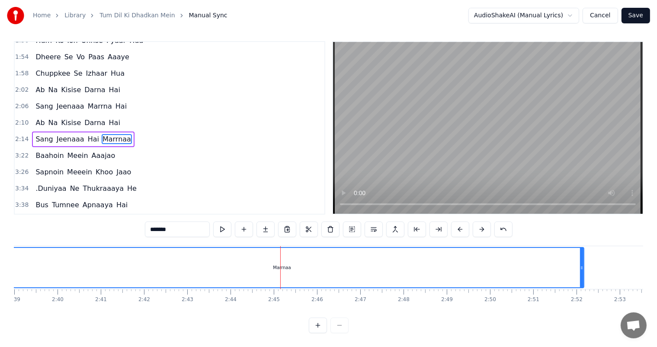
scroll to position [0, 0]
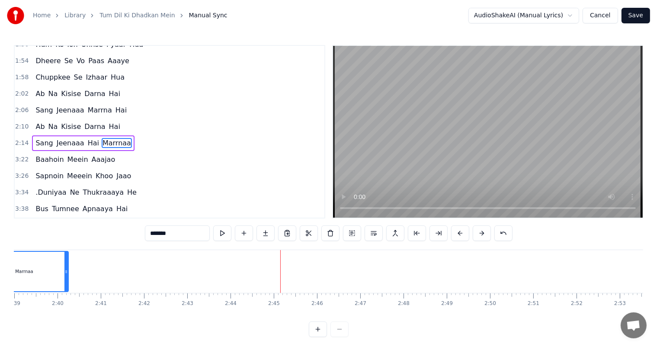
drag, startPoint x: 581, startPoint y: 275, endPoint x: 63, endPoint y: 269, distance: 517.9
click at [64, 269] on div at bounding box center [65, 271] width 3 height 39
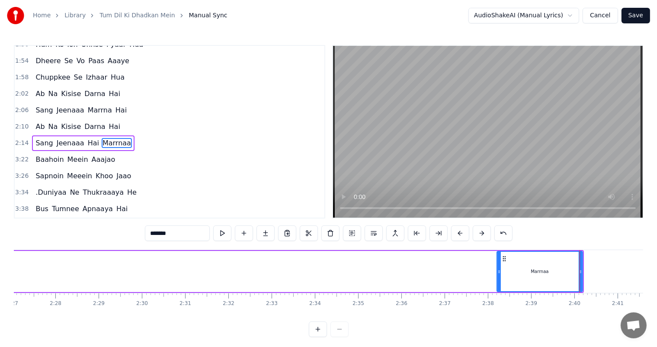
scroll to position [0, 6340]
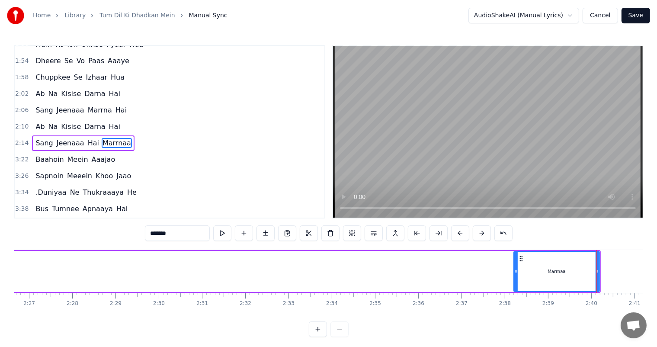
drag, startPoint x: 598, startPoint y: 275, endPoint x: 584, endPoint y: 275, distance: 14.3
click at [584, 275] on div "Marrnaa" at bounding box center [556, 271] width 86 height 41
drag, startPoint x: 598, startPoint y: 274, endPoint x: 582, endPoint y: 274, distance: 16.0
click at [582, 274] on icon at bounding box center [580, 271] width 3 height 7
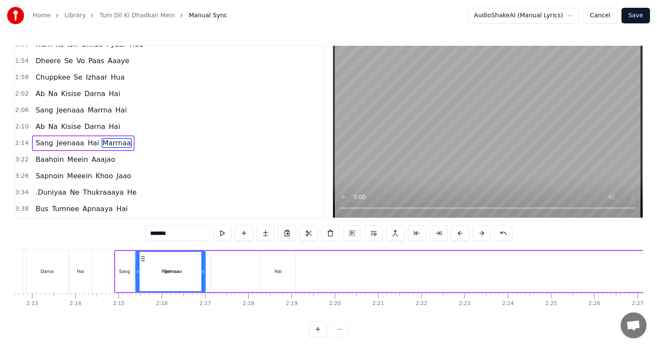
scroll to position [0, 5731]
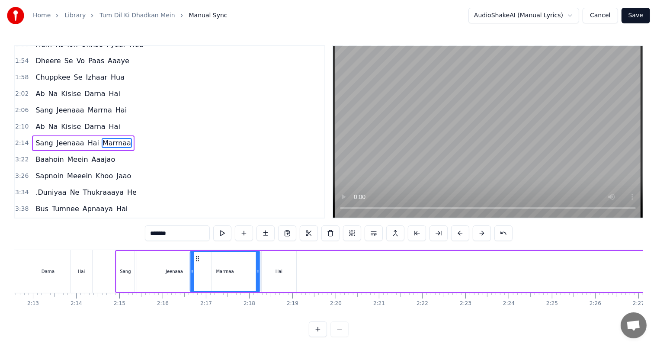
drag, startPoint x: 520, startPoint y: 259, endPoint x: 196, endPoint y: 260, distance: 323.8
click at [196, 260] on circle at bounding box center [196, 260] width 0 height 0
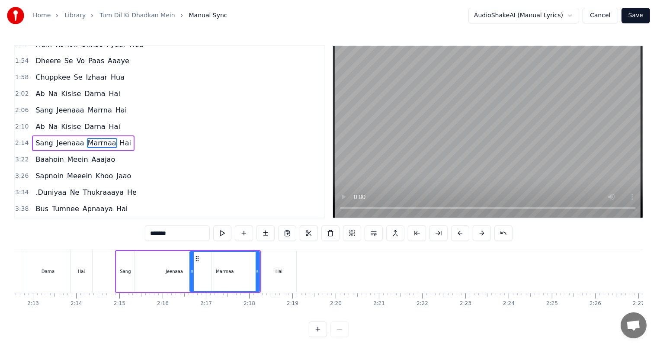
click at [180, 264] on div "Jeenaaa" at bounding box center [174, 271] width 74 height 41
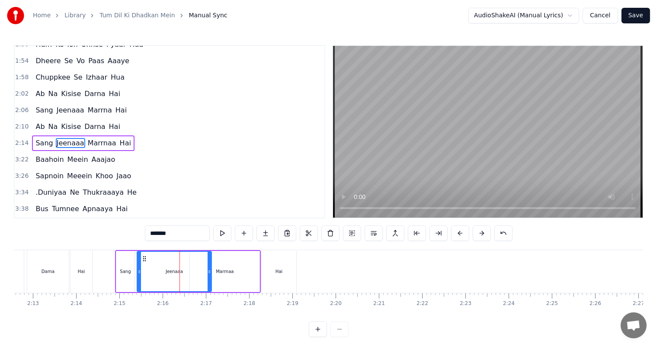
click at [245, 261] on div "Marrnaa" at bounding box center [225, 271] width 70 height 41
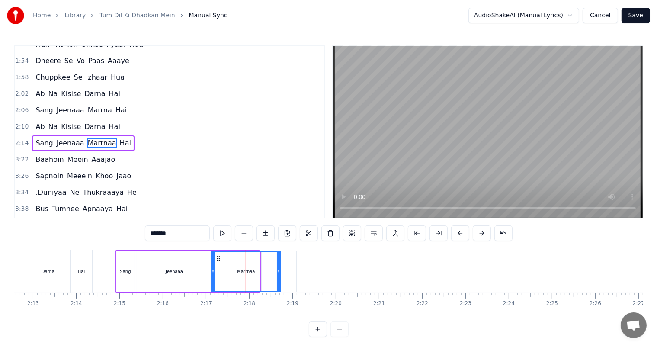
drag, startPoint x: 195, startPoint y: 256, endPoint x: 217, endPoint y: 261, distance: 22.0
click at [217, 261] on icon at bounding box center [218, 258] width 7 height 7
click at [183, 268] on div "Jeenaaa" at bounding box center [174, 271] width 74 height 41
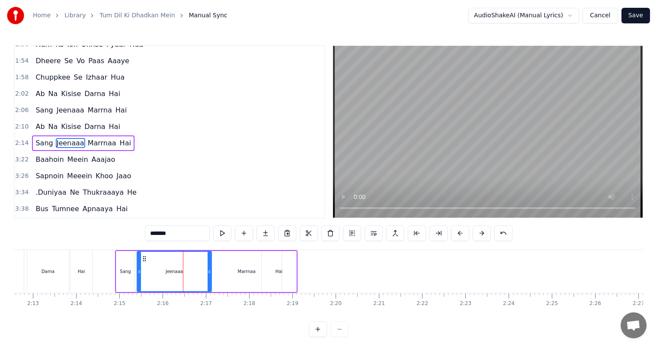
click at [244, 271] on div "Marrnaa" at bounding box center [247, 271] width 18 height 6
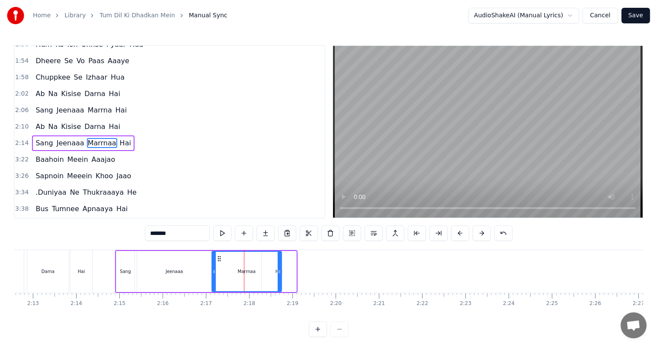
click at [194, 271] on div "Jeenaaa" at bounding box center [174, 271] width 74 height 41
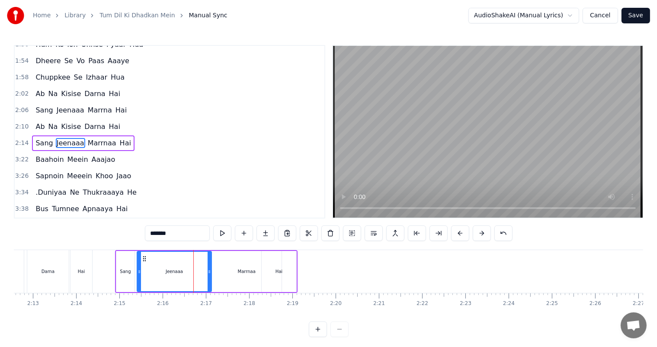
click at [242, 272] on div "Marrnaa" at bounding box center [247, 271] width 18 height 6
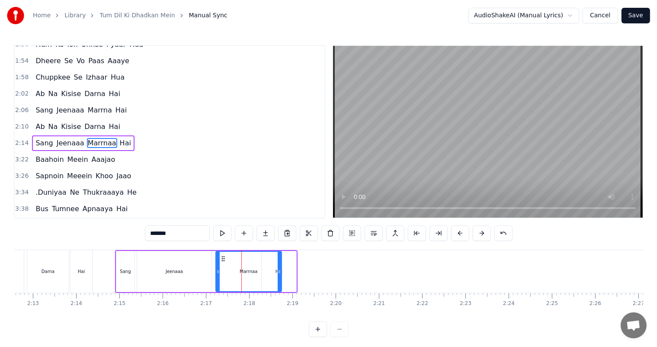
click at [218, 270] on icon at bounding box center [217, 271] width 3 height 7
drag, startPoint x: 277, startPoint y: 276, endPoint x: 258, endPoint y: 273, distance: 18.8
click at [259, 273] on div at bounding box center [260, 271] width 3 height 39
click at [277, 275] on div "Hai" at bounding box center [279, 271] width 35 height 41
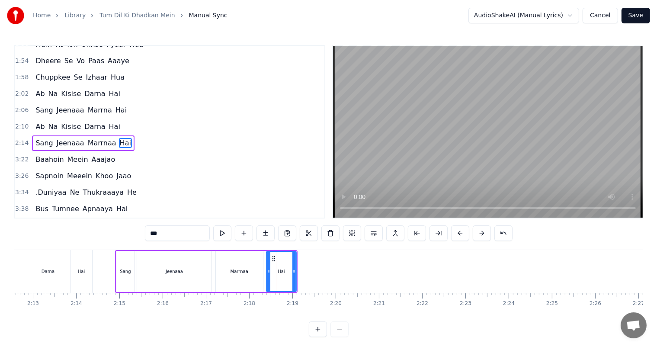
drag, startPoint x: 262, startPoint y: 271, endPoint x: 268, endPoint y: 271, distance: 6.5
click at [268, 271] on icon at bounding box center [268, 271] width 3 height 7
click at [38, 269] on div "Darna" at bounding box center [48, 271] width 42 height 43
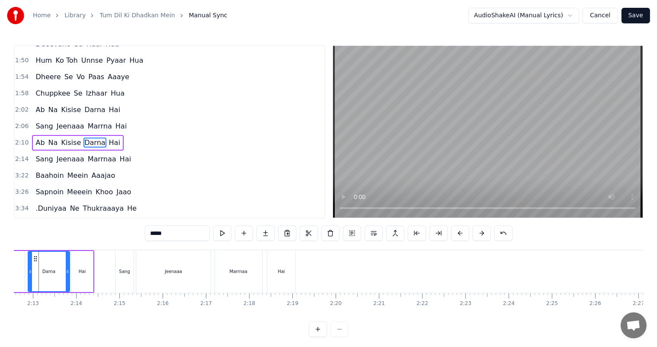
scroll to position [0, 5712]
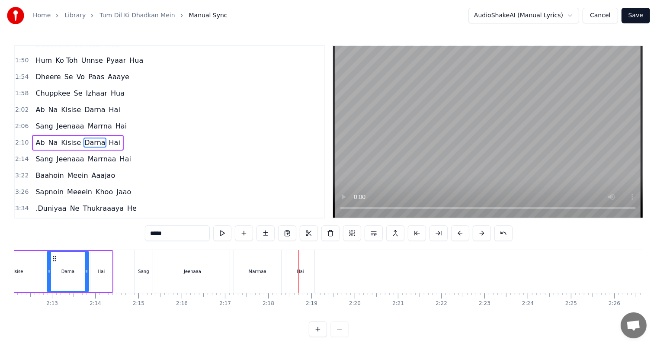
click at [268, 268] on div "Marrnaa" at bounding box center [257, 271] width 47 height 43
type input "*******"
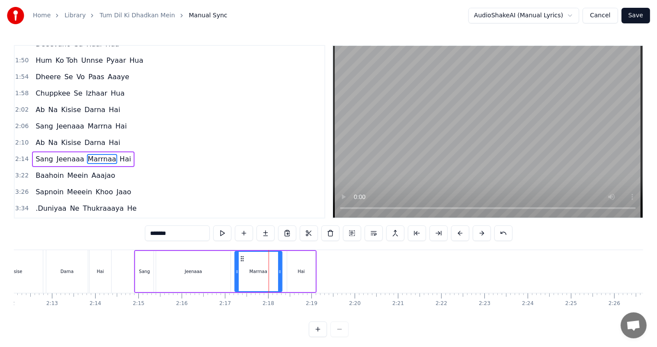
scroll to position [256, 0]
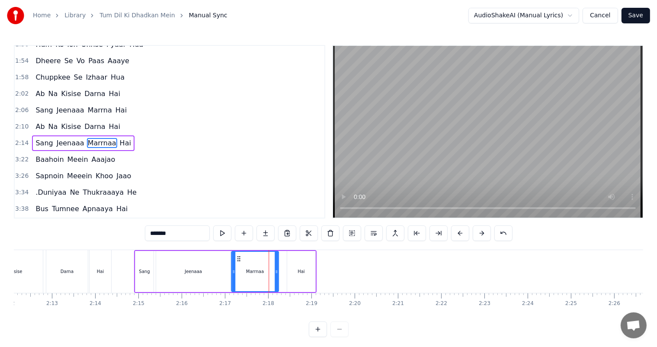
click at [237, 257] on icon at bounding box center [238, 258] width 7 height 7
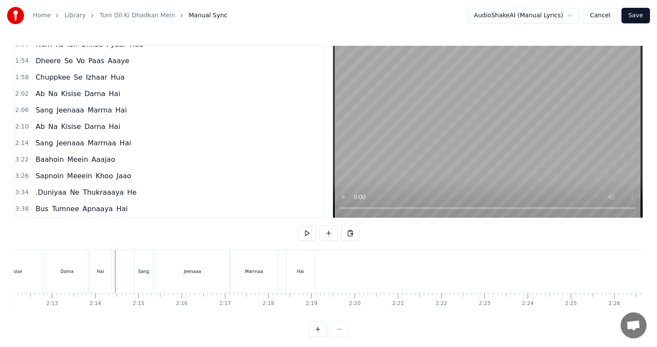
scroll to position [11, 0]
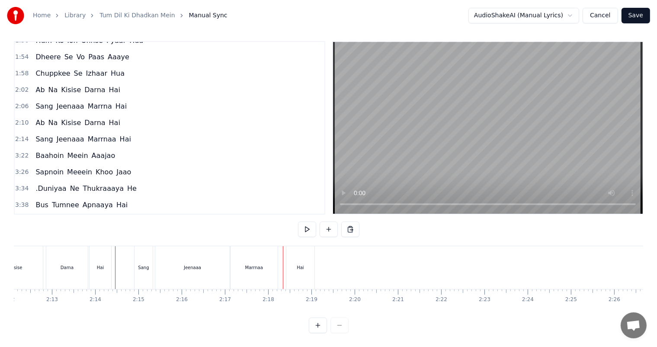
click at [302, 264] on div "Hai" at bounding box center [300, 267] width 7 height 6
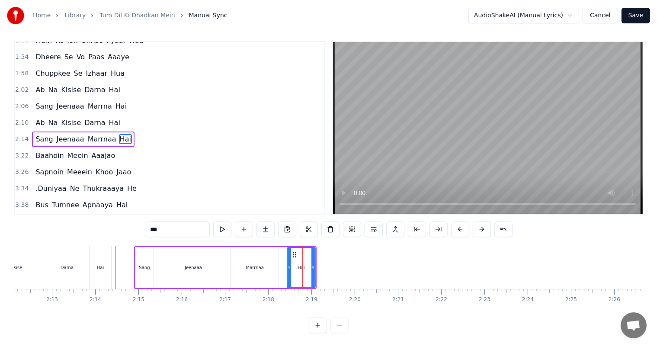
scroll to position [0, 0]
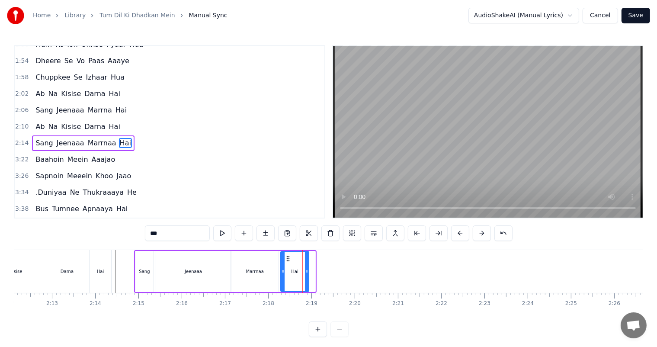
drag, startPoint x: 293, startPoint y: 259, endPoint x: 286, endPoint y: 259, distance: 6.5
click at [286, 259] on icon at bounding box center [287, 258] width 7 height 7
click at [250, 273] on div "Marrnaa" at bounding box center [255, 271] width 18 height 6
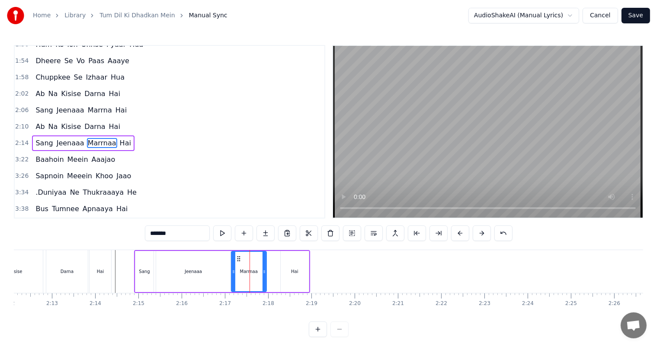
drag, startPoint x: 277, startPoint y: 277, endPoint x: 265, endPoint y: 275, distance: 12.3
click at [265, 275] on div at bounding box center [263, 271] width 3 height 39
click at [294, 275] on div "Hai" at bounding box center [295, 271] width 28 height 41
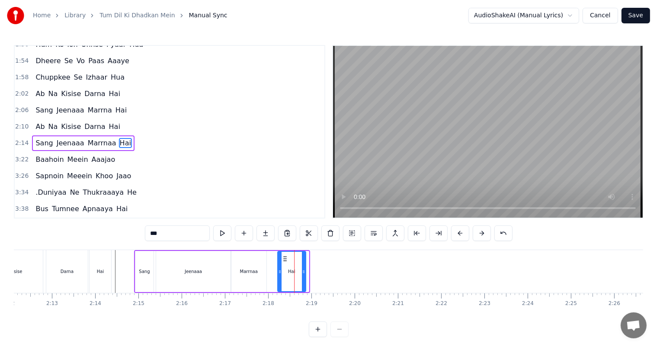
click at [282, 256] on icon at bounding box center [284, 258] width 7 height 7
click at [75, 262] on div "Darna" at bounding box center [67, 271] width 42 height 43
type input "*****"
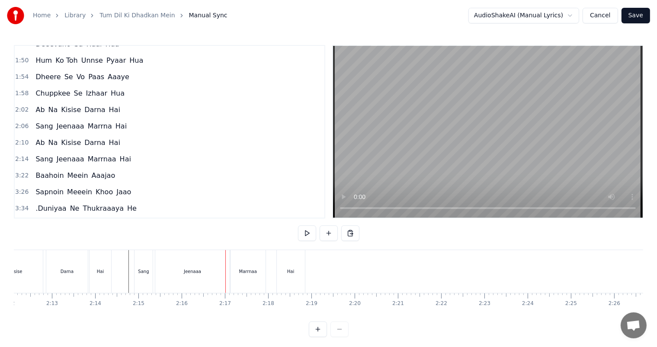
click at [206, 273] on div "Jeenaaa" at bounding box center [192, 271] width 74 height 43
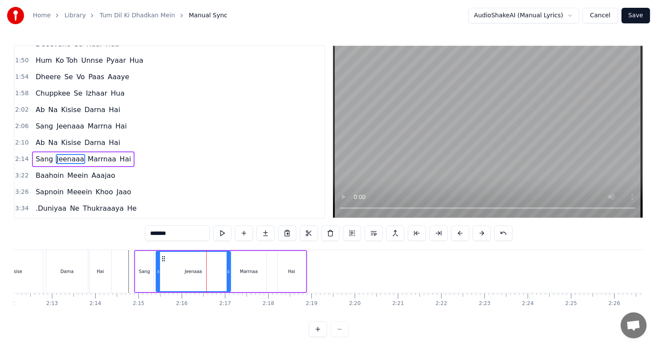
scroll to position [256, 0]
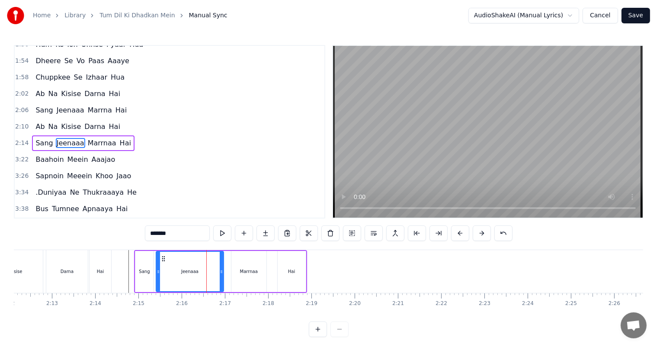
drag, startPoint x: 227, startPoint y: 275, endPoint x: 220, endPoint y: 273, distance: 7.0
click at [220, 273] on div at bounding box center [221, 271] width 3 height 39
click at [198, 279] on div "Jeenaaa" at bounding box center [189, 271] width 67 height 39
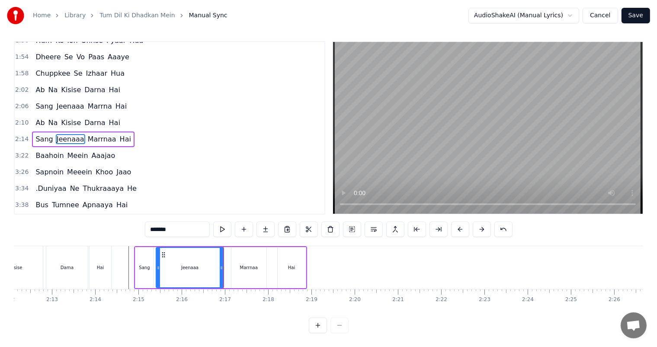
click at [107, 259] on div "Hai" at bounding box center [100, 267] width 22 height 43
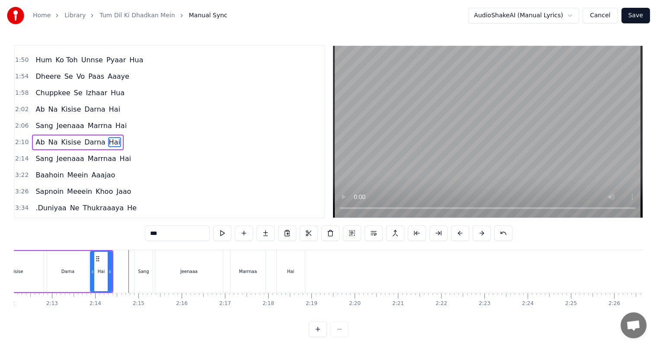
scroll to position [240, 0]
click at [289, 267] on div "Hai" at bounding box center [291, 271] width 28 height 43
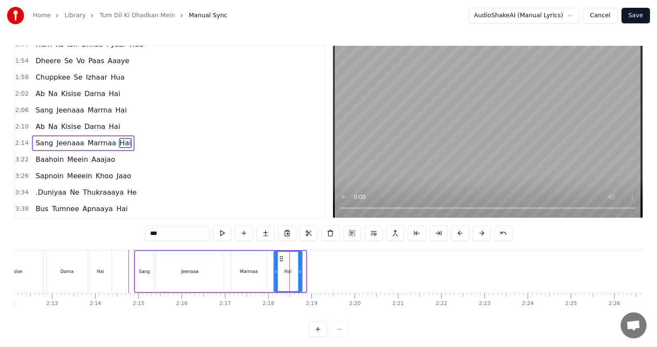
click at [280, 258] on icon at bounding box center [281, 258] width 7 height 7
drag, startPoint x: 300, startPoint y: 271, endPoint x: 294, endPoint y: 271, distance: 6.5
click at [294, 271] on icon at bounding box center [292, 271] width 3 height 7
click at [95, 264] on div "Hai" at bounding box center [100, 271] width 22 height 43
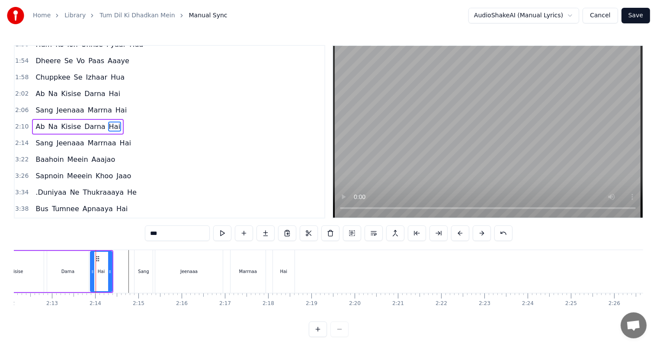
scroll to position [240, 0]
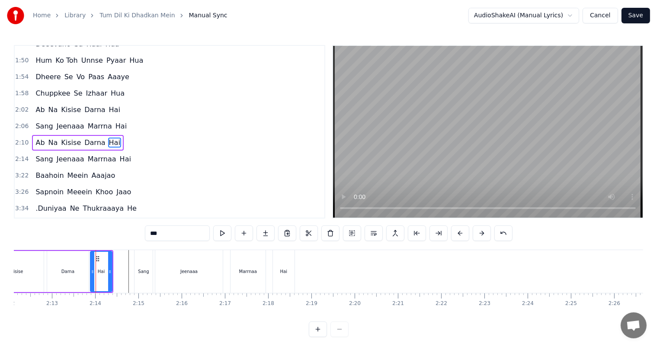
click at [33, 262] on div "Kisise" at bounding box center [17, 271] width 54 height 41
type input "******"
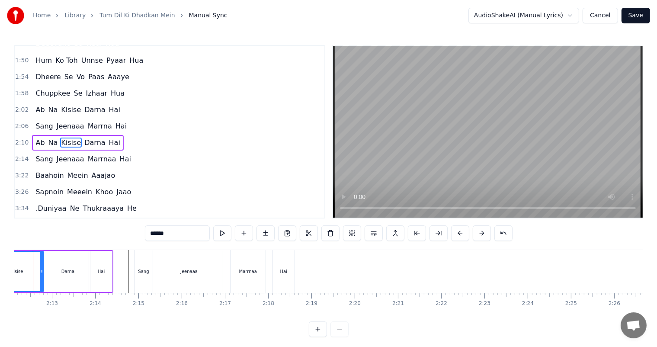
scroll to position [0, 5688]
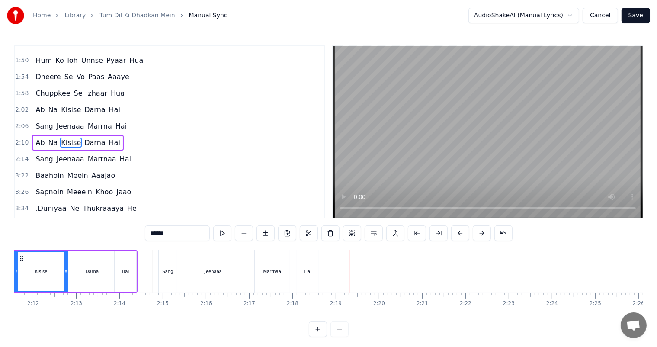
click at [319, 275] on div "Sang Jeenaaa Marrnaa Hai" at bounding box center [239, 271] width 163 height 43
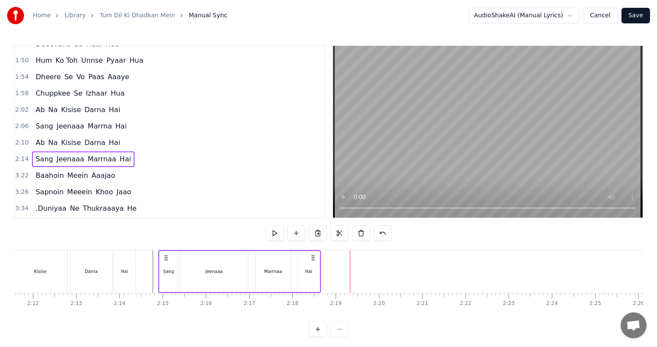
click at [310, 272] on div "Hai" at bounding box center [308, 271] width 7 height 6
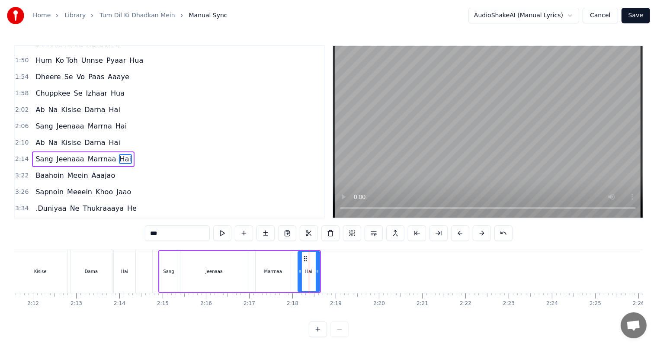
scroll to position [256, 0]
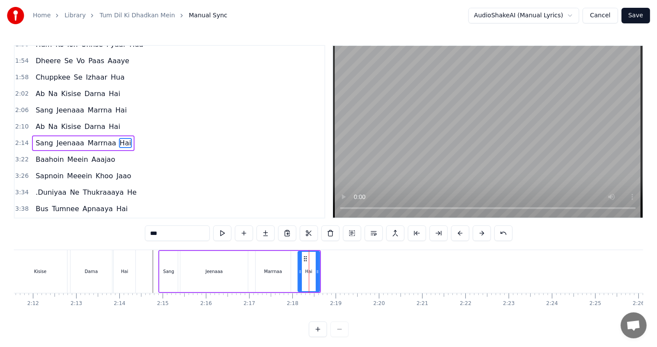
click at [175, 235] on input "***" at bounding box center [177, 233] width 65 height 16
type input "*******"
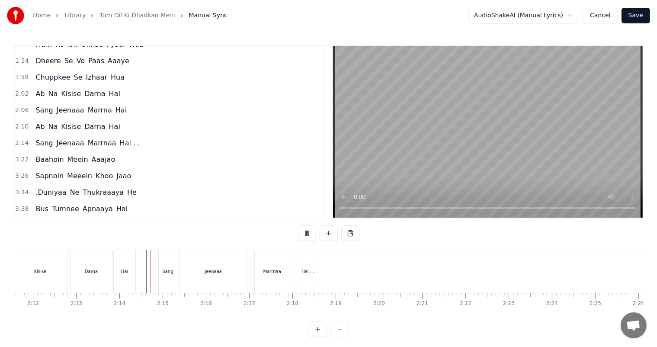
scroll to position [11, 0]
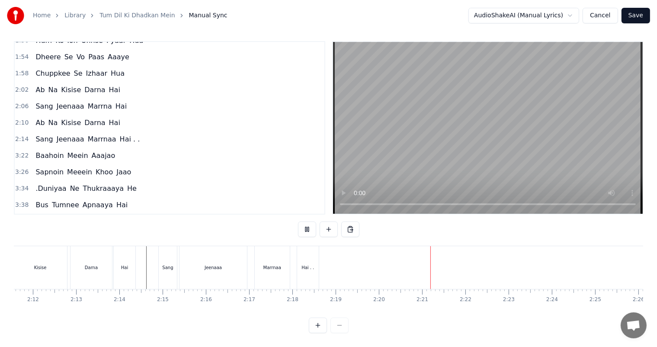
click at [303, 269] on div "Hai . ." at bounding box center [308, 267] width 22 height 43
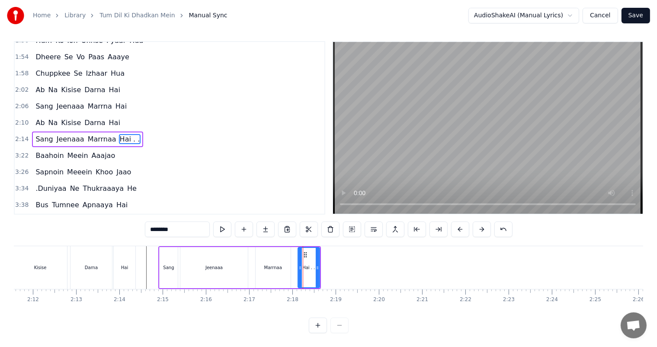
scroll to position [0, 0]
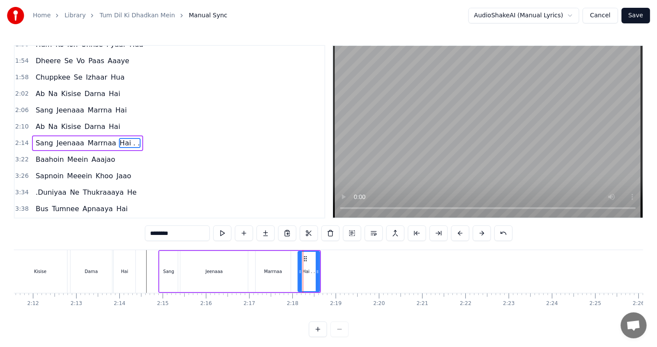
click at [188, 235] on input "*******" at bounding box center [177, 233] width 65 height 16
click at [121, 270] on div "Hai" at bounding box center [124, 271] width 7 height 6
type input "***"
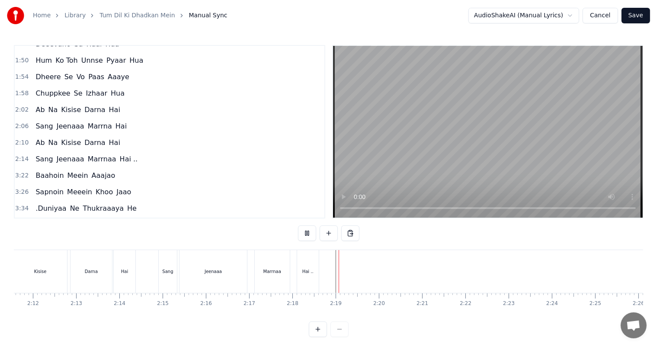
scroll to position [11, 0]
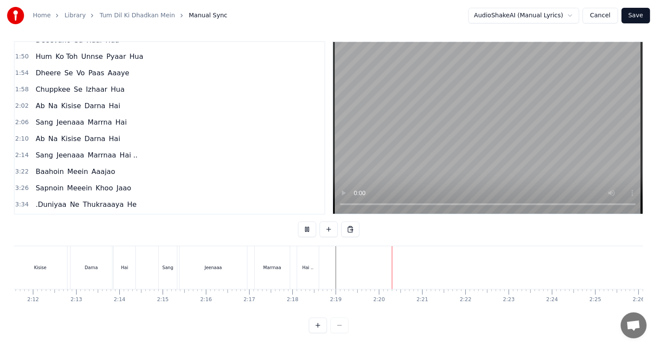
click at [45, 166] on span "Baahoin" at bounding box center [50, 171] width 30 height 10
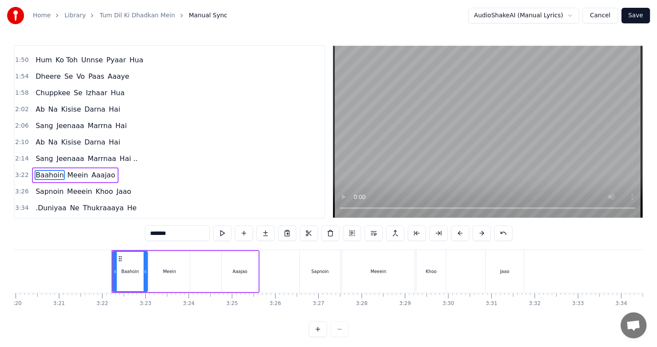
scroll to position [0, 8699]
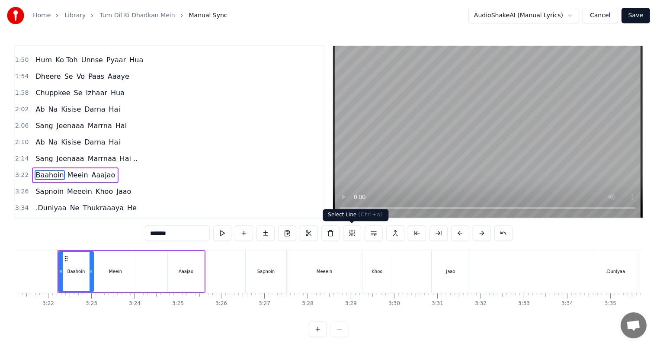
click at [351, 236] on button at bounding box center [352, 233] width 18 height 16
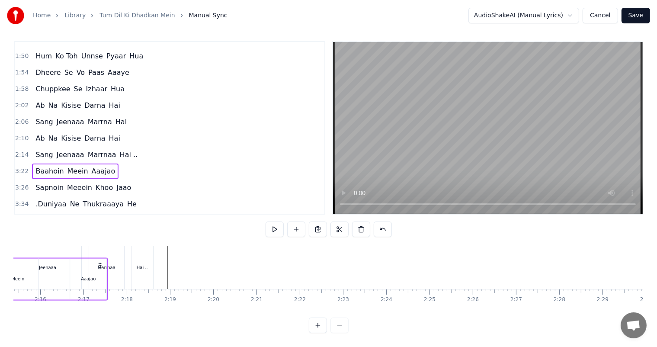
scroll to position [0, 5784]
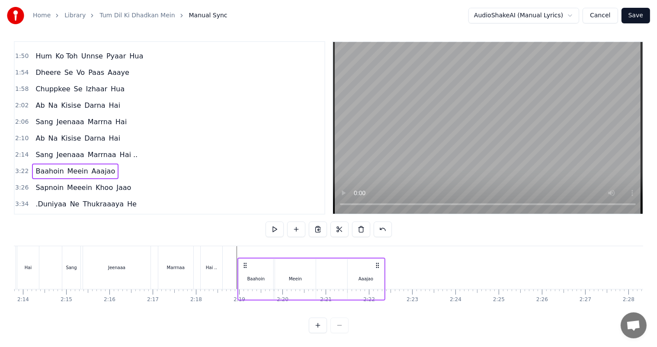
drag, startPoint x: 64, startPoint y: 256, endPoint x: 244, endPoint y: 237, distance: 180.9
click at [244, 237] on div "0:02 Tum Dil Kii Dhadkan Mein 0:11 Rehte Hooo, Tum Rehte Ho . . . . . 0:36 Tum …" at bounding box center [328, 187] width 629 height 292
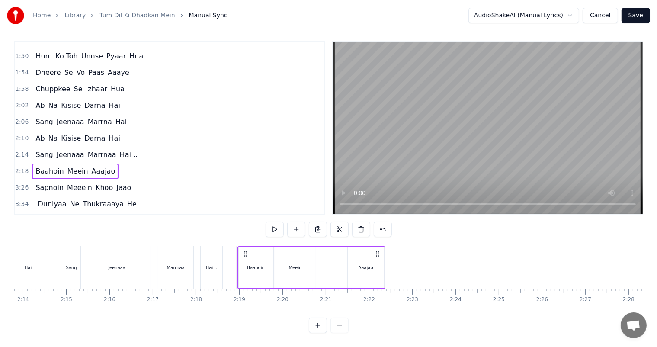
click at [97, 256] on div "Jeenaaa" at bounding box center [116, 267] width 67 height 43
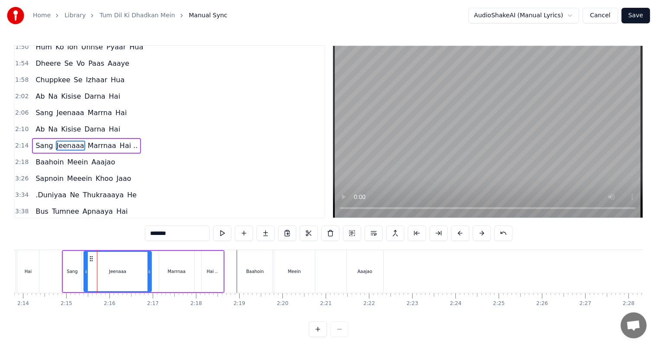
scroll to position [256, 0]
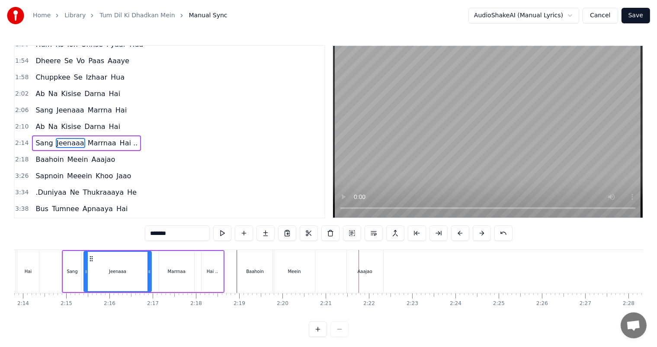
click at [331, 259] on div "Baahoin [PERSON_NAME]" at bounding box center [311, 271] width 148 height 43
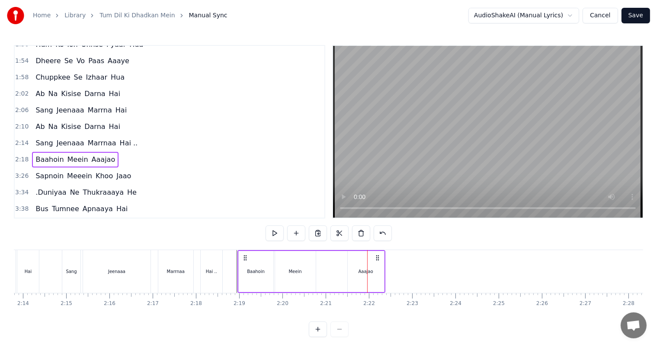
click at [331, 261] on div "Baahoin [PERSON_NAME]" at bounding box center [311, 271] width 148 height 43
click at [370, 258] on div "Aaajao" at bounding box center [366, 271] width 36 height 41
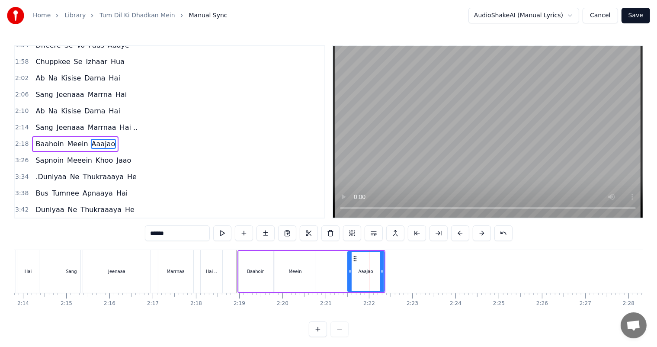
click at [328, 266] on div "Baahoin [PERSON_NAME]" at bounding box center [311, 271] width 148 height 43
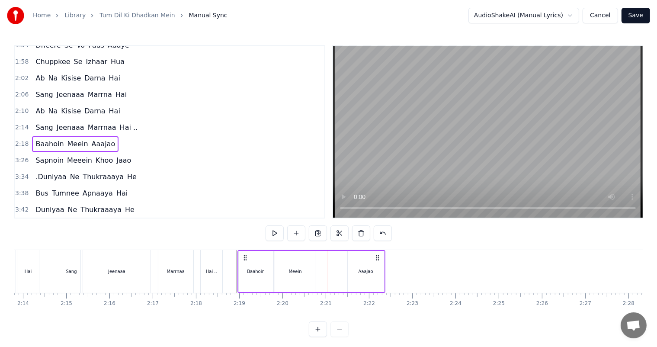
click at [378, 258] on circle at bounding box center [378, 257] width 0 height 0
click at [363, 270] on div "Aaajao" at bounding box center [365, 271] width 15 height 6
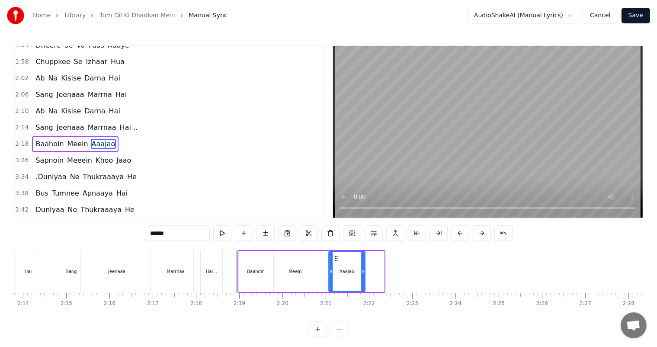
drag, startPoint x: 352, startPoint y: 256, endPoint x: 333, endPoint y: 258, distance: 19.1
click at [333, 258] on icon at bounding box center [335, 258] width 7 height 7
click at [183, 266] on div "Marrnaa" at bounding box center [175, 271] width 35 height 43
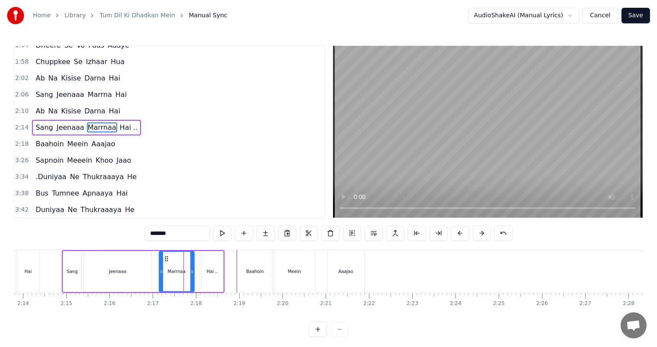
scroll to position [256, 0]
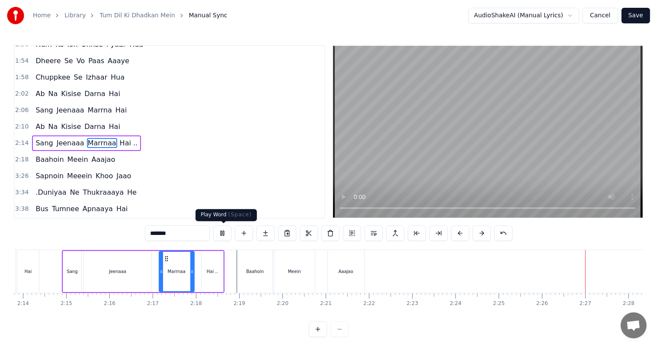
click at [221, 233] on button at bounding box center [222, 233] width 18 height 16
click at [96, 154] on span "Aaajao" at bounding box center [104, 159] width 26 height 10
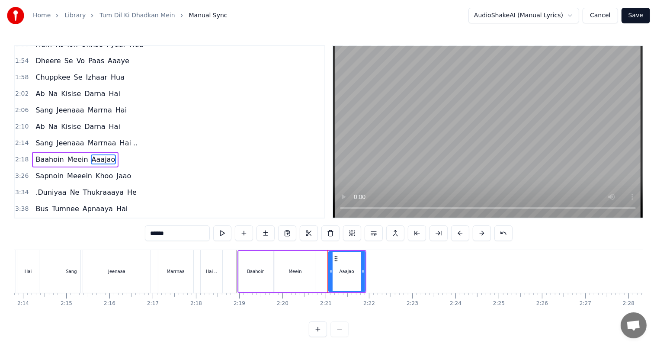
scroll to position [271, 0]
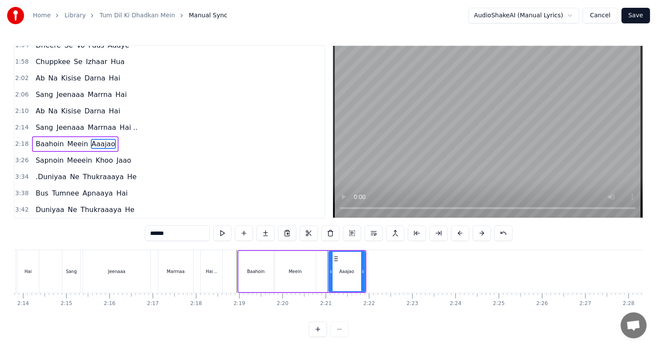
click at [195, 236] on input "******" at bounding box center [177, 233] width 65 height 16
click at [119, 271] on div "Jeenaaa" at bounding box center [116, 271] width 17 height 6
type input "*******"
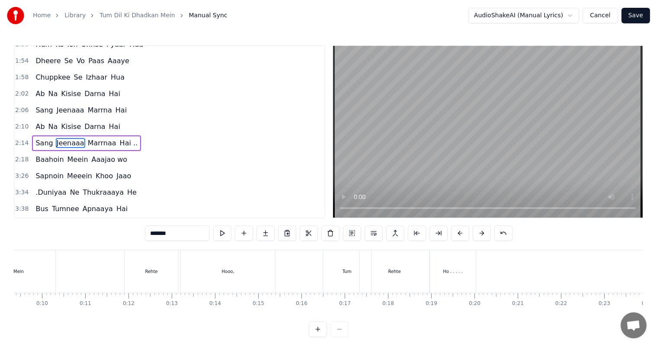
scroll to position [0, 175]
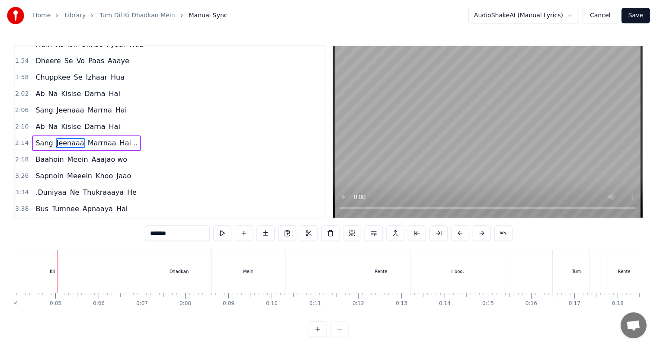
click at [109, 153] on div "Baahoin Meein Aaajao wo" at bounding box center [81, 160] width 99 height 16
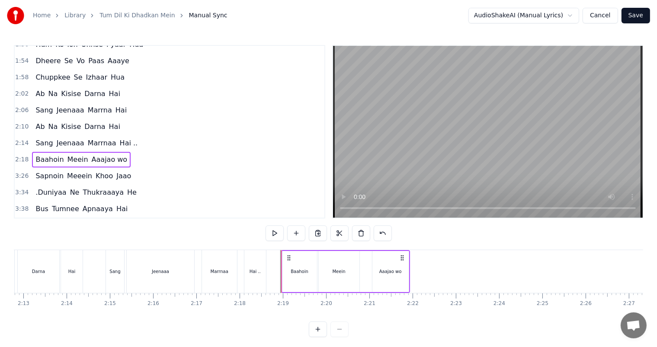
scroll to position [0, 5964]
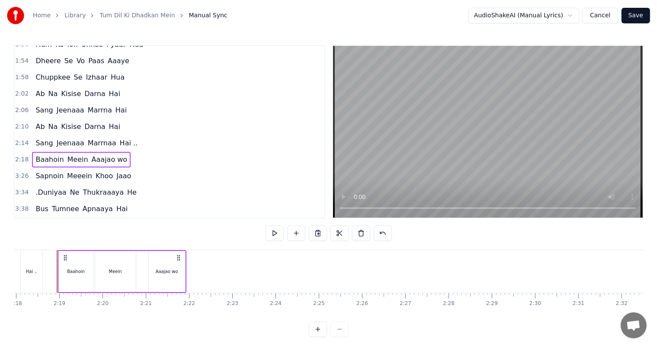
click at [166, 268] on div "Aaajao wo" at bounding box center [167, 271] width 22 height 6
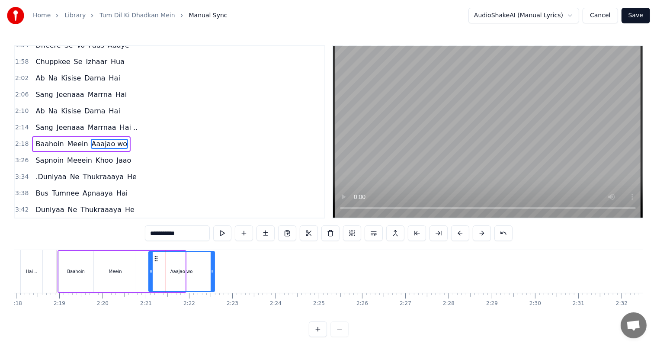
drag, startPoint x: 182, startPoint y: 273, endPoint x: 211, endPoint y: 278, distance: 29.9
click at [211, 278] on div at bounding box center [212, 271] width 3 height 39
click at [137, 267] on div "Baahoin Meein Aaajao wo" at bounding box center [136, 271] width 158 height 43
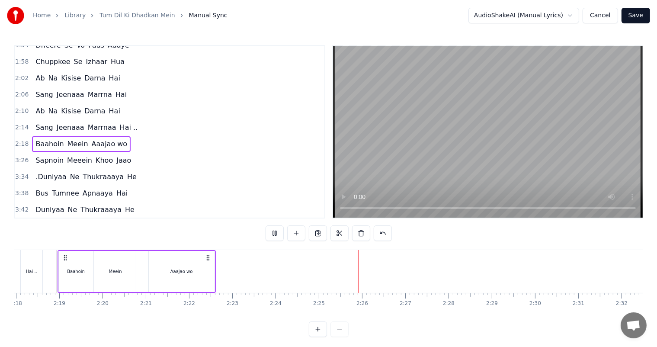
click at [189, 279] on div "Aaajao wo" at bounding box center [182, 271] width 66 height 41
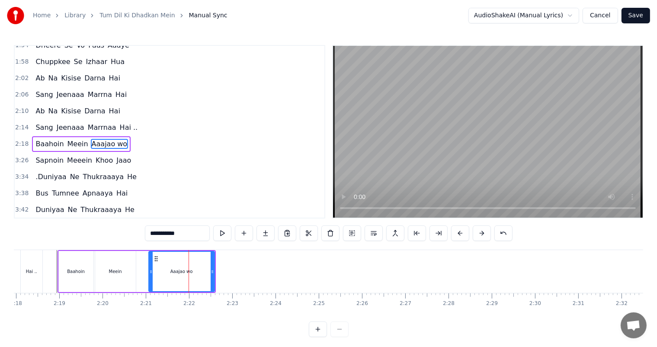
click at [169, 233] on input "**********" at bounding box center [177, 233] width 65 height 16
click at [178, 234] on input "**********" at bounding box center [177, 233] width 65 height 16
click at [174, 234] on input "**********" at bounding box center [177, 233] width 65 height 16
type input "*********"
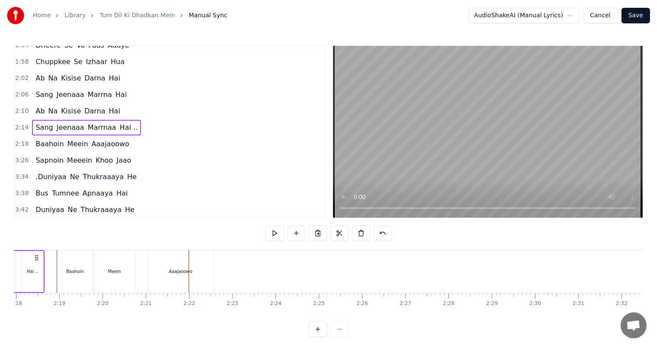
scroll to position [0, 5949]
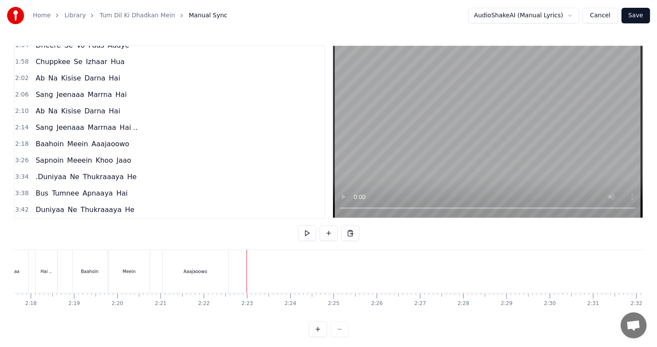
click at [38, 172] on span ".Duniyaa" at bounding box center [51, 177] width 32 height 10
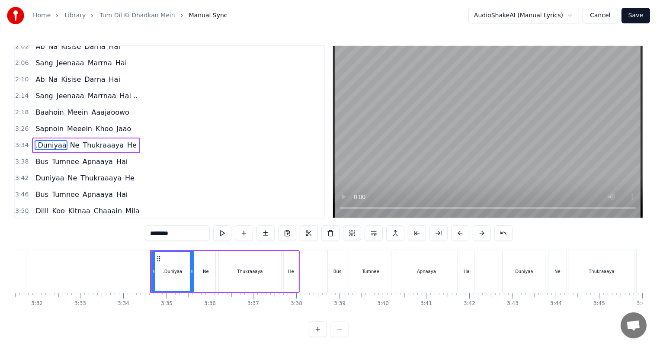
scroll to position [0, 9235]
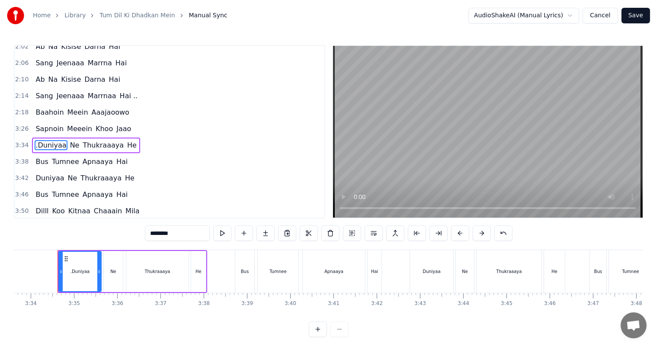
click at [149, 231] on input "********" at bounding box center [177, 233] width 65 height 16
click at [47, 124] on span "Sapnoin" at bounding box center [50, 129] width 30 height 10
type input "*******"
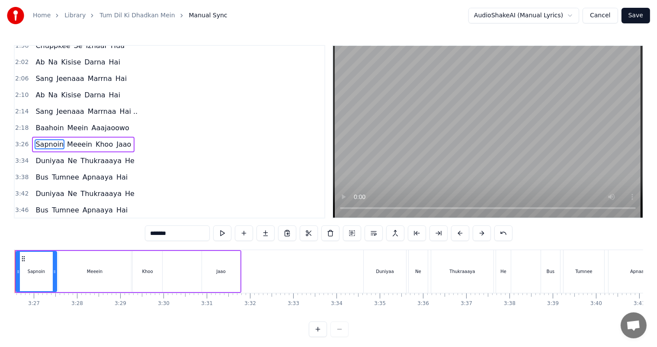
scroll to position [0, 8887]
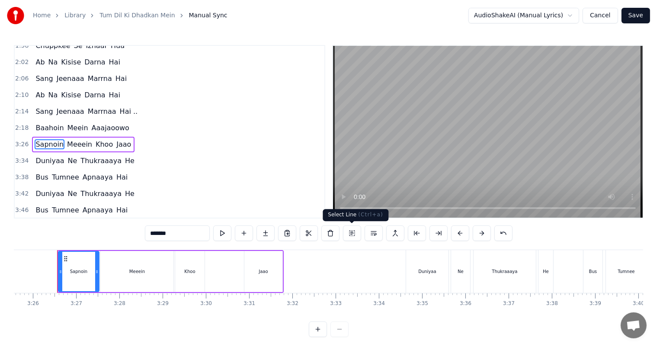
click at [352, 233] on button at bounding box center [352, 233] width 18 height 16
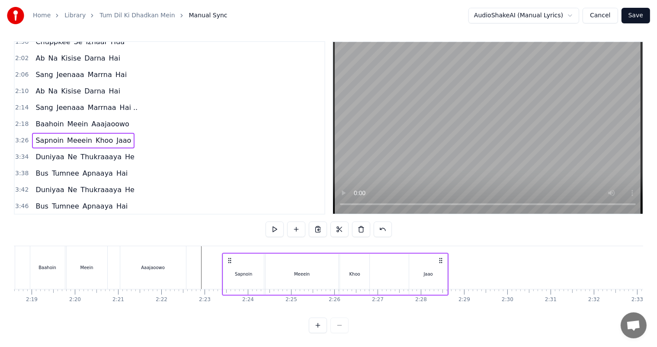
scroll to position [6, 0]
drag, startPoint x: 65, startPoint y: 256, endPoint x: 208, endPoint y: 273, distance: 144.6
click at [208, 273] on div "Sapnoin [PERSON_NAME]" at bounding box center [314, 273] width 227 height 43
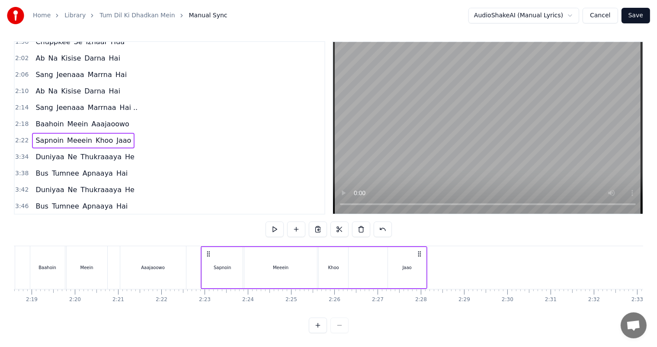
click at [155, 267] on div "Aaajaoowo" at bounding box center [153, 267] width 24 height 6
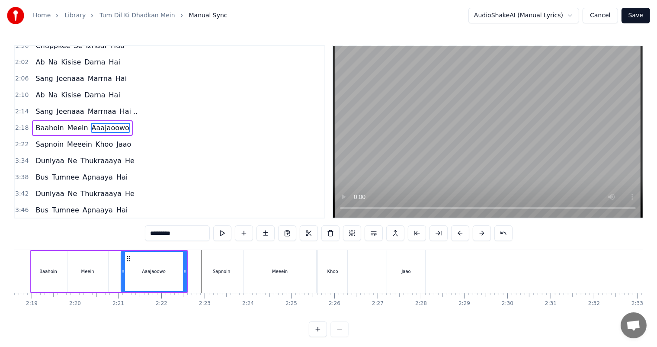
scroll to position [271, 0]
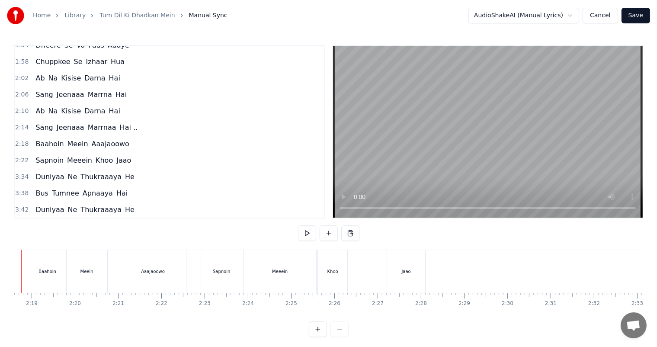
scroll to position [0, 5956]
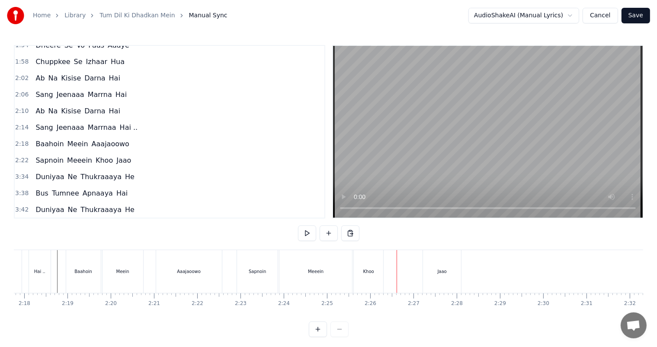
click at [374, 272] on div "Khoo" at bounding box center [368, 271] width 29 height 43
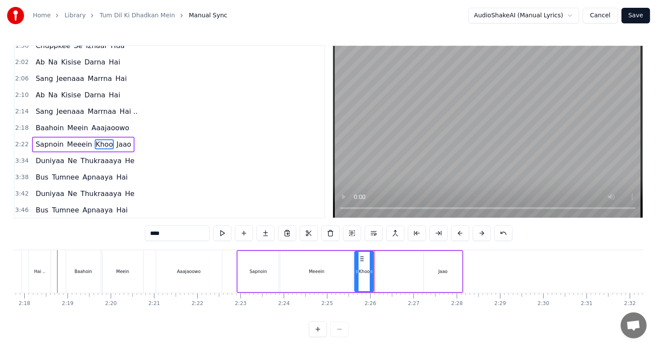
drag, startPoint x: 381, startPoint y: 274, endPoint x: 371, endPoint y: 271, distance: 10.7
click at [371, 271] on icon at bounding box center [371, 271] width 3 height 7
click at [443, 271] on div "Jaao" at bounding box center [442, 271] width 9 height 6
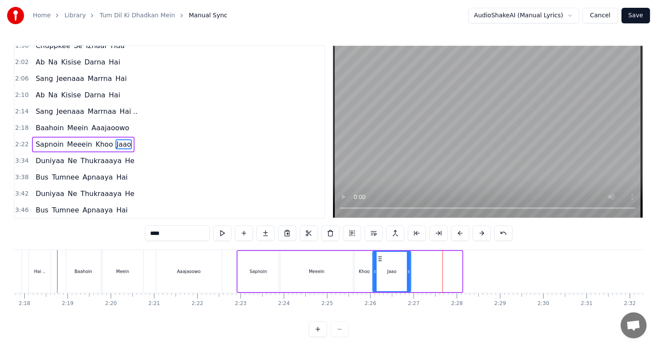
drag, startPoint x: 430, startPoint y: 258, endPoint x: 379, endPoint y: 262, distance: 51.2
click at [379, 262] on div "Jaao" at bounding box center [391, 271] width 37 height 39
click at [202, 266] on div "Aaajaoowo" at bounding box center [189, 271] width 66 height 43
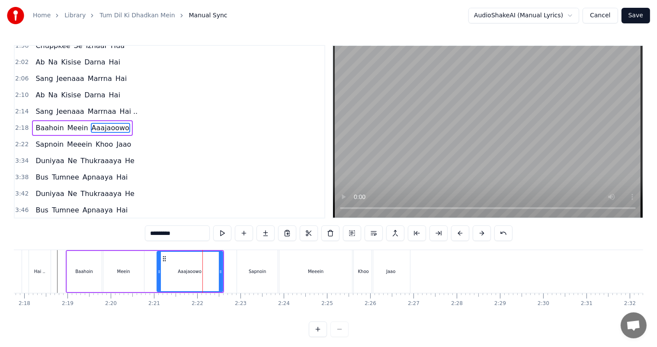
scroll to position [271, 0]
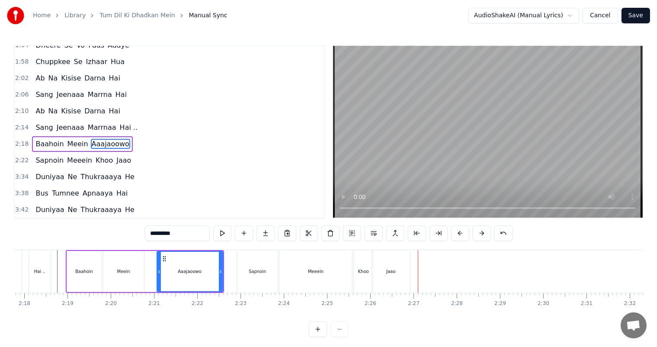
click at [357, 266] on div "Khoo" at bounding box center [363, 271] width 19 height 43
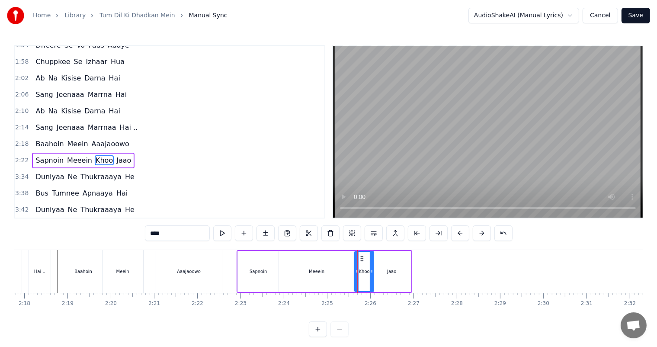
scroll to position [287, 0]
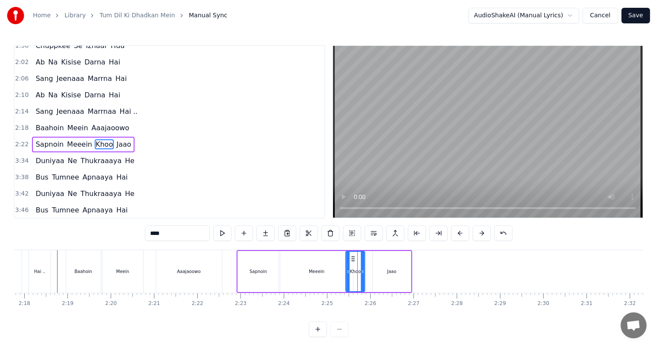
drag, startPoint x: 361, startPoint y: 257, endPoint x: 352, endPoint y: 256, distance: 9.1
click at [352, 256] on icon at bounding box center [352, 258] width 7 height 7
click at [389, 266] on div "Jaao" at bounding box center [392, 271] width 38 height 41
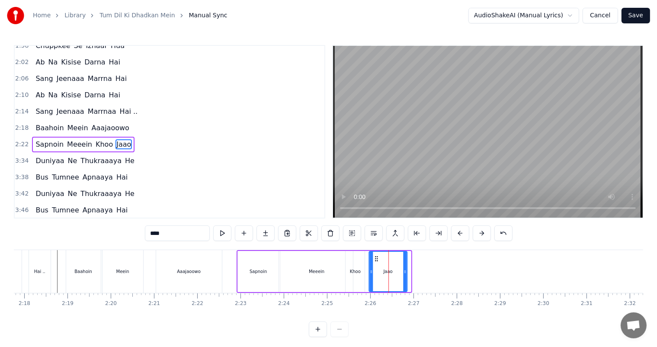
click at [374, 256] on icon at bounding box center [376, 258] width 7 height 7
click at [357, 265] on div "Khoo" at bounding box center [354, 271] width 19 height 41
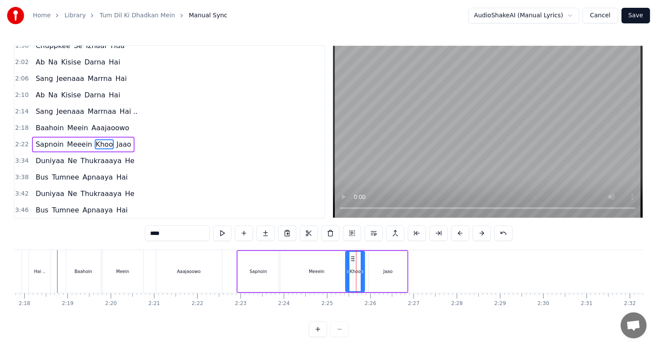
click at [134, 267] on div "Meein" at bounding box center [122, 271] width 41 height 43
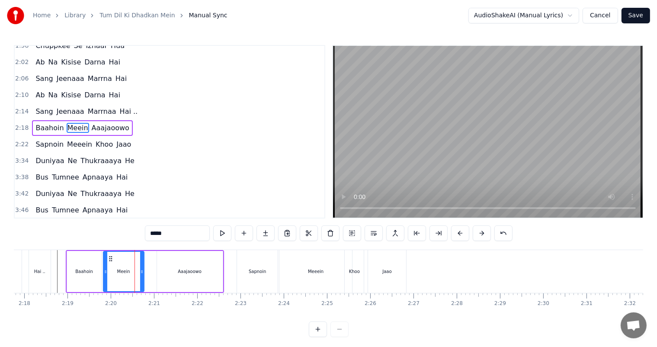
scroll to position [271, 0]
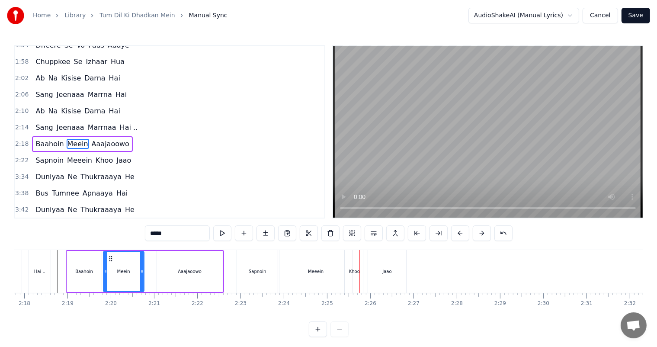
click at [312, 274] on div "Meeein" at bounding box center [316, 271] width 16 height 6
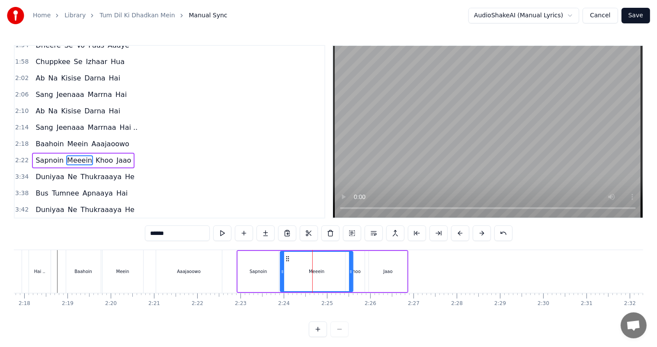
scroll to position [287, 0]
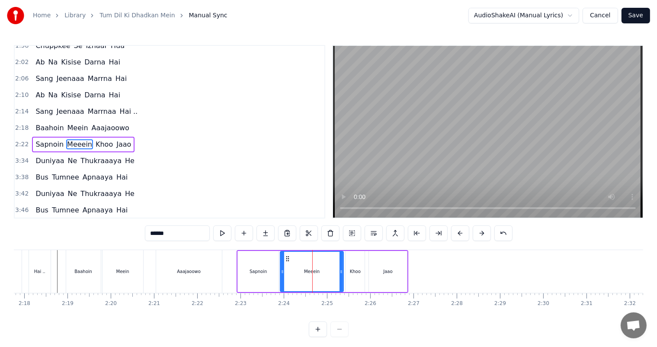
drag, startPoint x: 351, startPoint y: 275, endPoint x: 342, endPoint y: 273, distance: 9.8
click at [342, 273] on div at bounding box center [340, 271] width 3 height 39
click at [362, 273] on div "Khoo" at bounding box center [354, 271] width 19 height 41
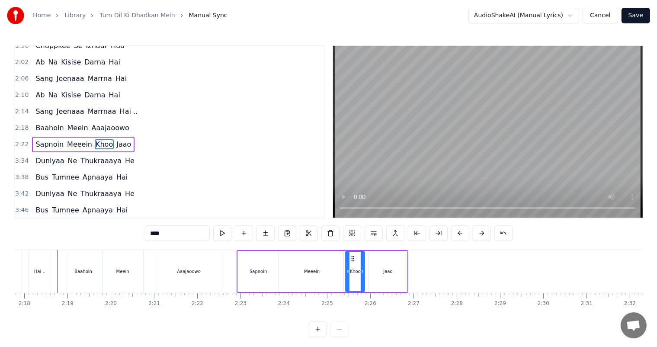
click at [172, 266] on div "Aaajaoowo" at bounding box center [189, 271] width 66 height 43
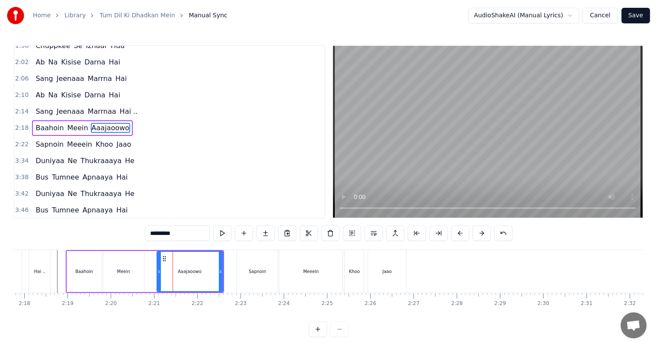
scroll to position [271, 0]
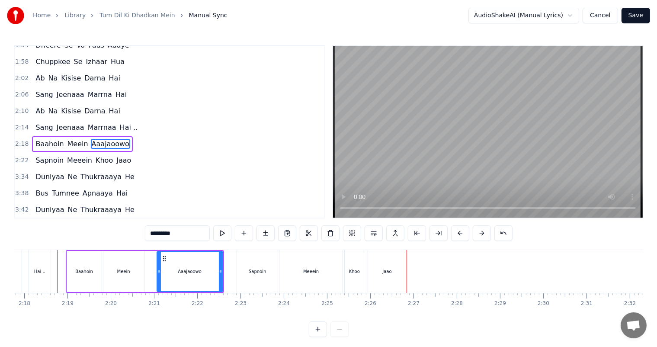
click at [354, 271] on div "Khoo" at bounding box center [354, 271] width 11 height 6
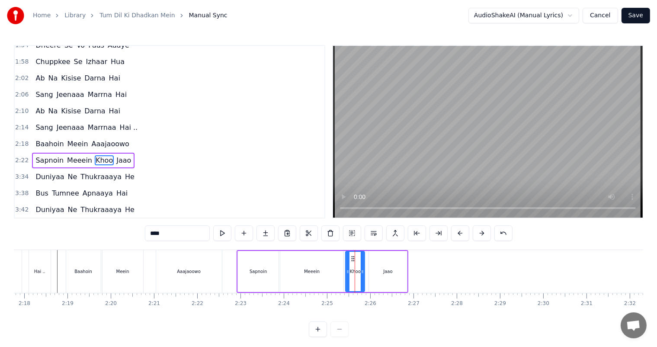
scroll to position [287, 0]
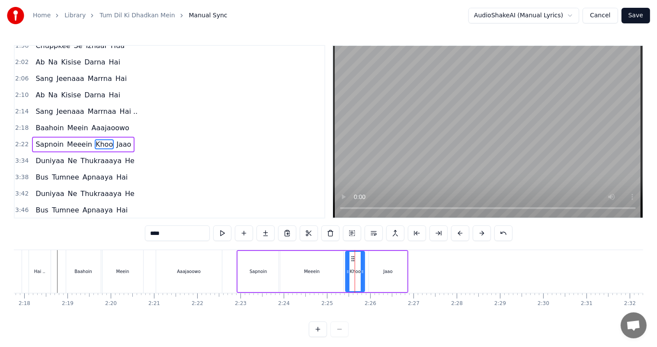
click at [321, 271] on div "Meeein" at bounding box center [311, 271] width 63 height 41
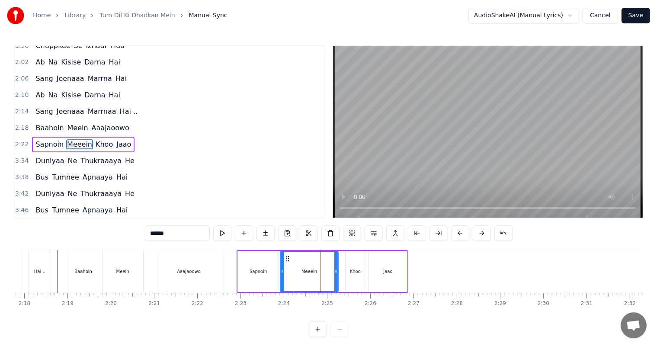
drag, startPoint x: 341, startPoint y: 273, endPoint x: 335, endPoint y: 273, distance: 5.2
click at [335, 273] on icon at bounding box center [335, 271] width 3 height 7
click at [354, 274] on div "Khoo" at bounding box center [355, 271] width 11 height 6
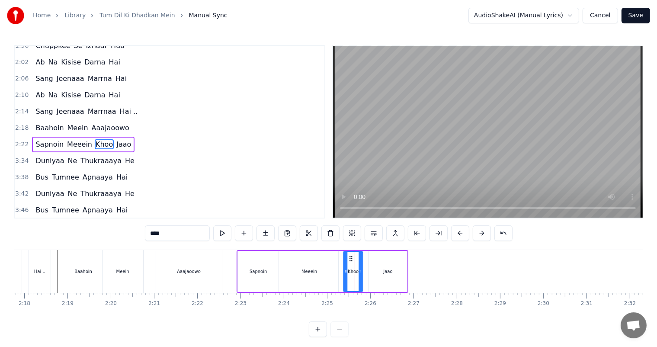
click at [349, 255] on icon at bounding box center [351, 258] width 7 height 7
click at [255, 282] on div "Sapnoin" at bounding box center [258, 271] width 41 height 41
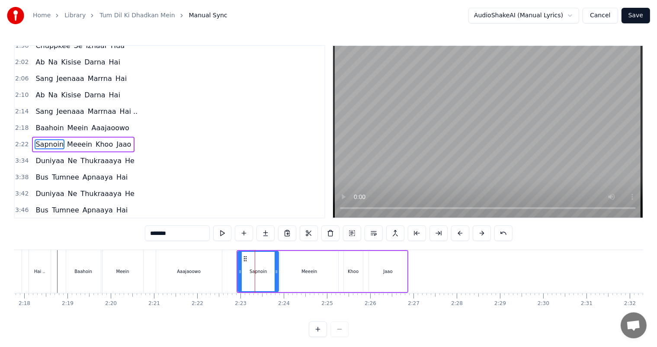
click at [183, 231] on input "*******" at bounding box center [177, 233] width 65 height 16
type input "*****"
click at [144, 270] on div "Baahoin Meein Aaajaoowo" at bounding box center [145, 271] width 158 height 43
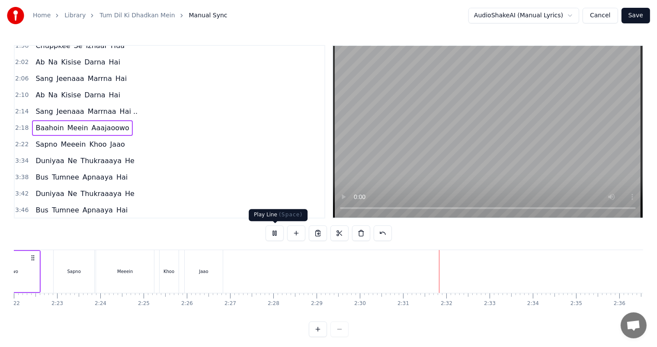
click at [275, 232] on button at bounding box center [274, 233] width 18 height 16
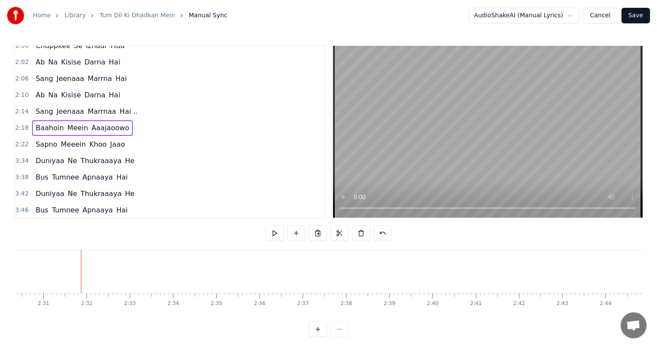
scroll to position [0, 6499]
click at [42, 123] on span "Baahoin" at bounding box center [50, 128] width 30 height 10
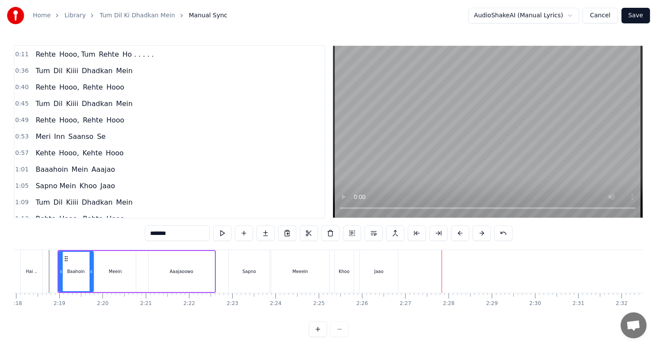
scroll to position [0, 0]
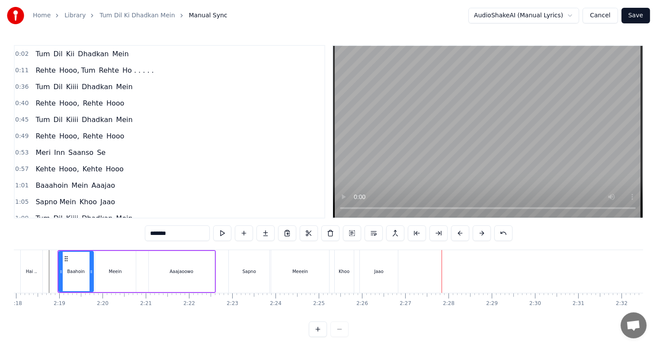
click at [36, 120] on span "Tum" at bounding box center [43, 120] width 16 height 10
type input "***"
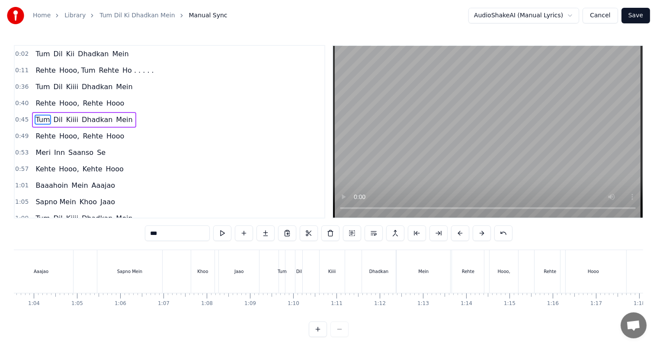
scroll to position [0, 1902]
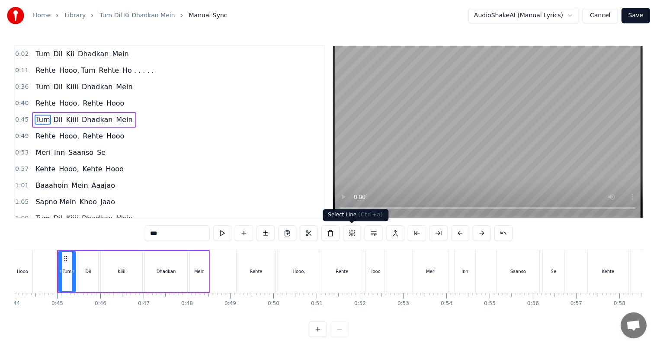
click at [352, 232] on button at bounding box center [352, 233] width 18 height 16
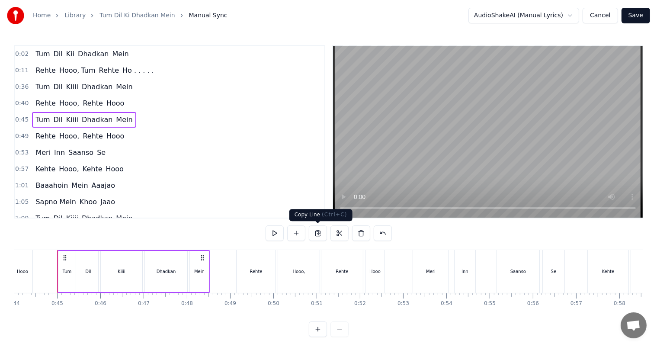
click at [317, 233] on button at bounding box center [318, 233] width 18 height 16
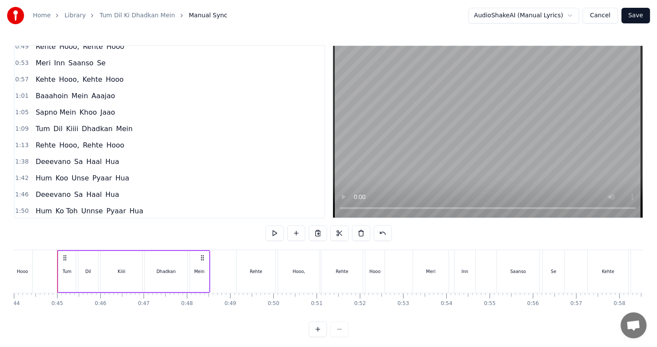
scroll to position [93, 0]
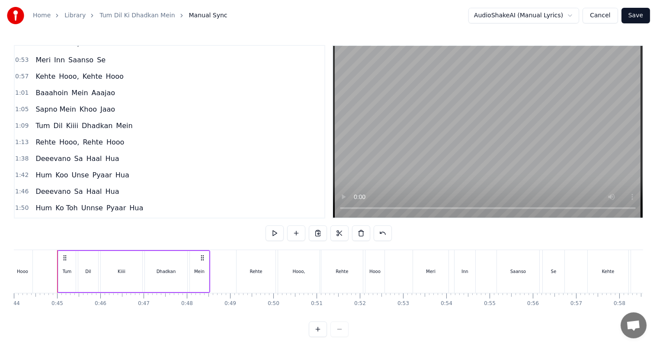
click at [38, 121] on span "Tum" at bounding box center [43, 126] width 16 height 10
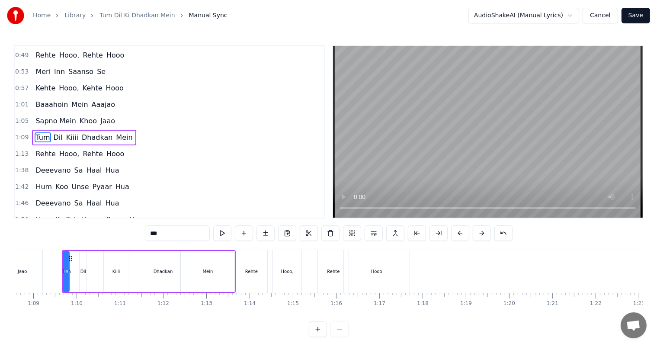
scroll to position [0, 2968]
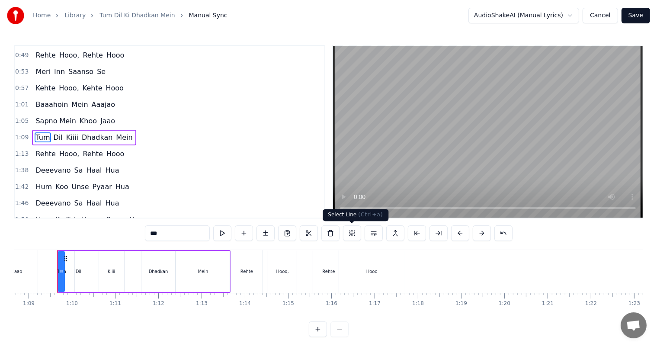
click at [352, 233] on button at bounding box center [352, 233] width 18 height 16
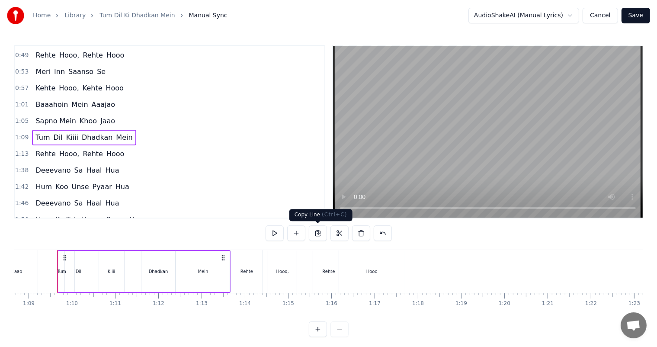
click at [320, 235] on button at bounding box center [318, 233] width 18 height 16
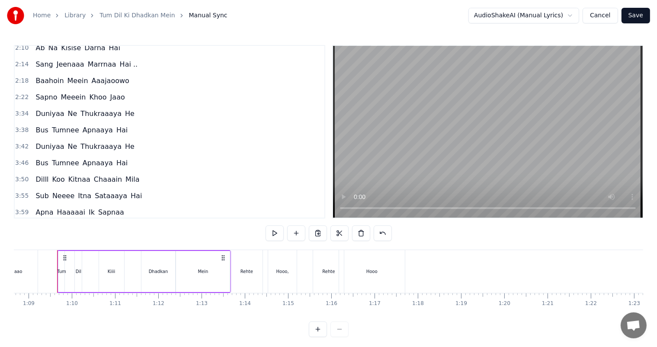
scroll to position [336, 0]
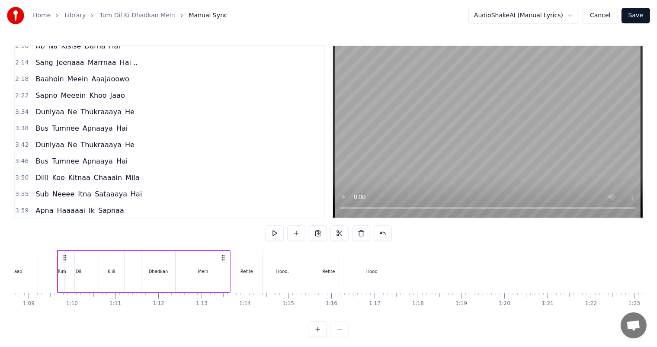
click at [41, 90] on span "Sapno" at bounding box center [46, 95] width 23 height 10
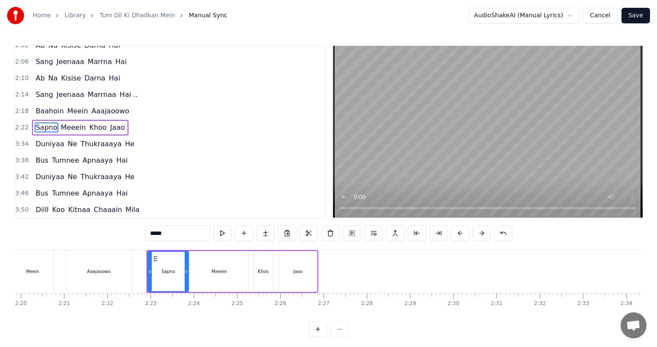
scroll to position [0, 6135]
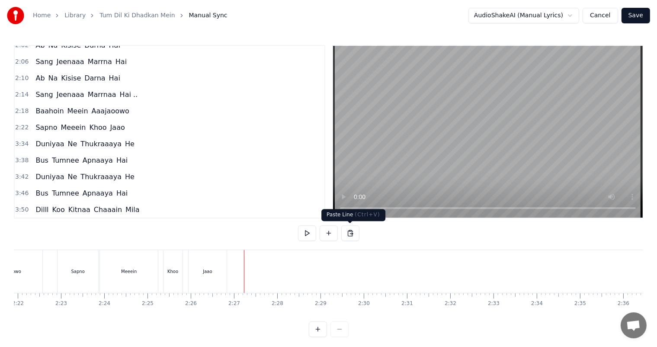
click at [349, 232] on button at bounding box center [350, 233] width 18 height 16
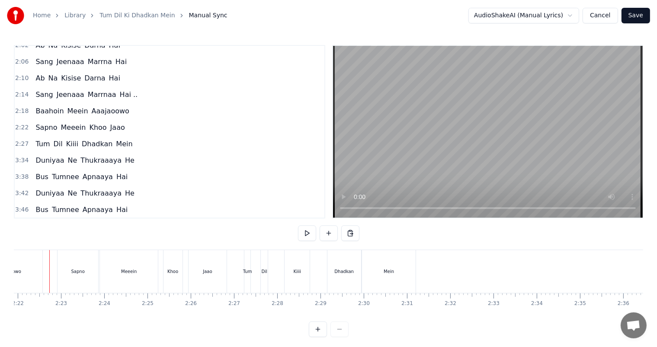
scroll to position [0, 6127]
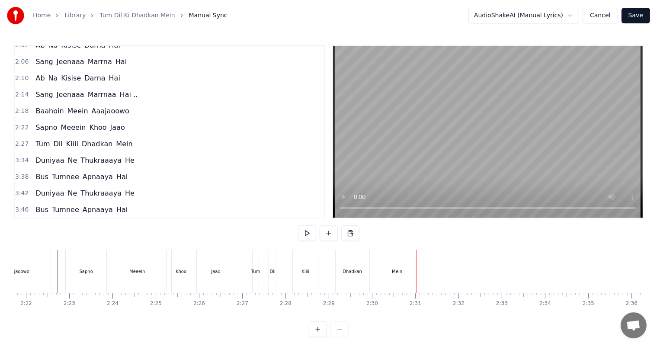
click at [307, 274] on div "Kiiii" at bounding box center [306, 271] width 8 height 6
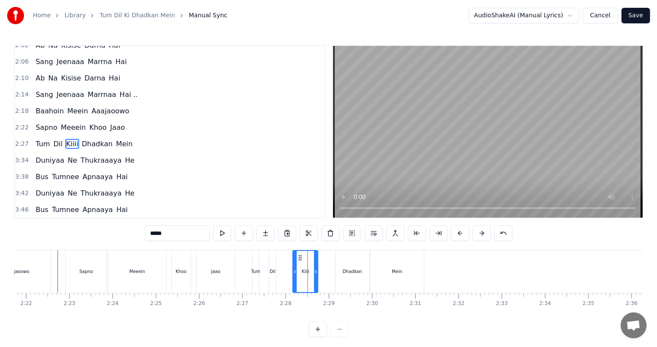
scroll to position [303, 0]
click at [259, 268] on div "Tum Dil Kiiii Dhadkan Mein" at bounding box center [339, 271] width 174 height 43
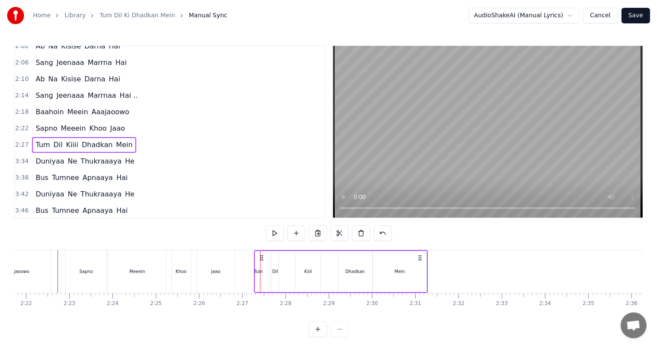
click at [136, 264] on div "Meeein" at bounding box center [137, 271] width 58 height 43
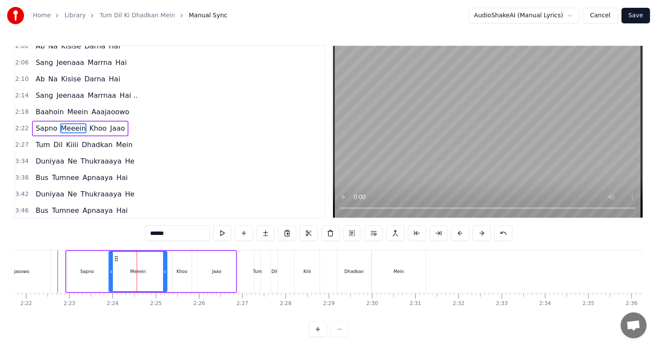
scroll to position [287, 0]
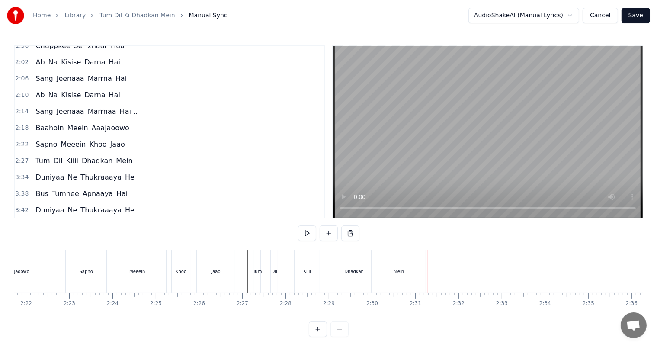
click at [391, 269] on div "Mein" at bounding box center [399, 271] width 54 height 43
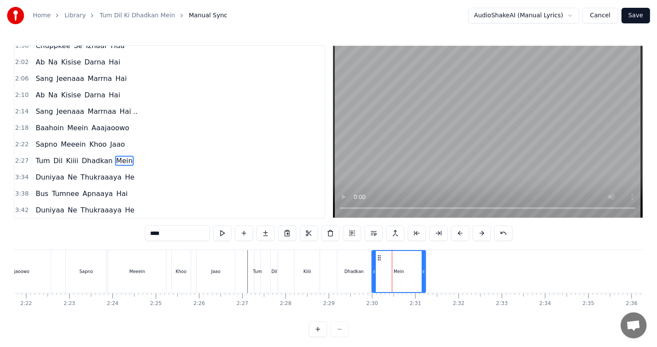
scroll to position [303, 0]
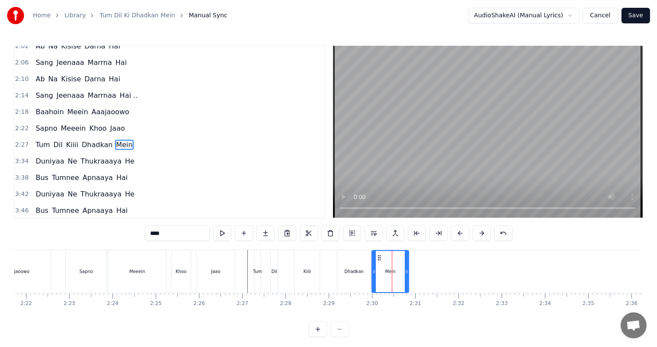
drag, startPoint x: 422, startPoint y: 273, endPoint x: 406, endPoint y: 270, distance: 17.2
click at [406, 270] on icon at bounding box center [406, 271] width 3 height 7
click at [294, 259] on div "Kiiii" at bounding box center [306, 271] width 25 height 43
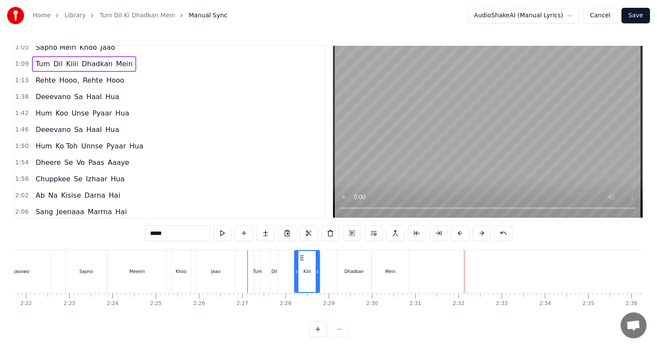
scroll to position [150, 0]
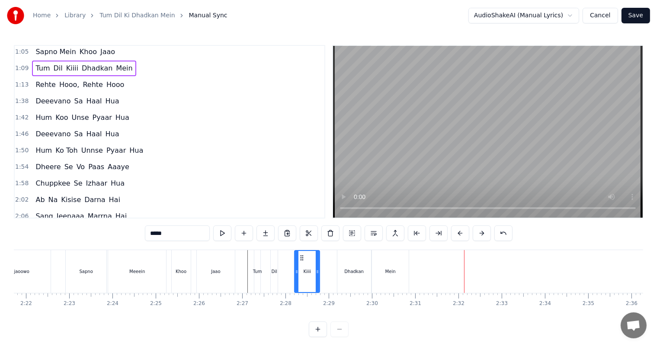
click at [42, 80] on span "Rehte" at bounding box center [46, 85] width 22 height 10
type input "*****"
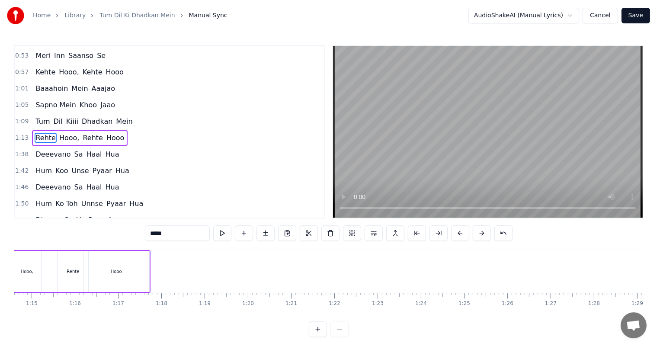
scroll to position [0, 3141]
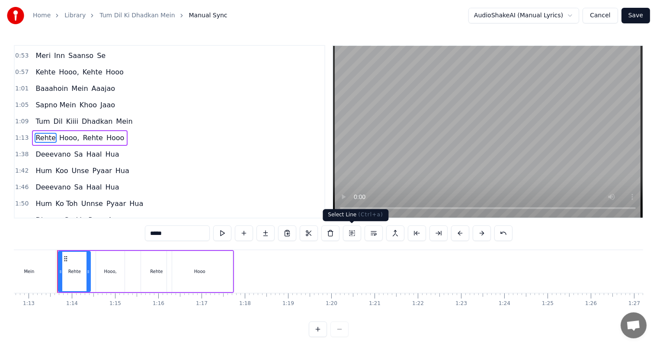
click at [351, 235] on button at bounding box center [352, 233] width 18 height 16
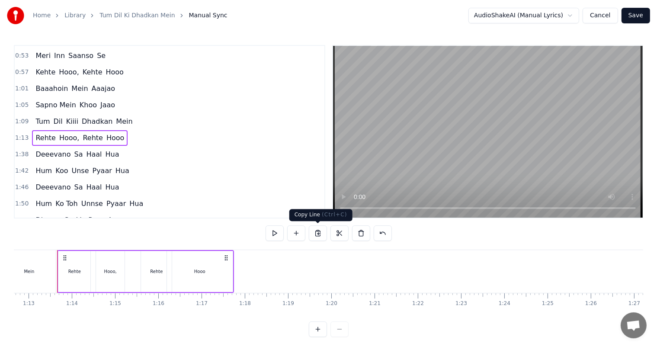
click at [315, 234] on button at bounding box center [318, 233] width 18 height 16
click at [42, 119] on span "Tum" at bounding box center [43, 121] width 16 height 10
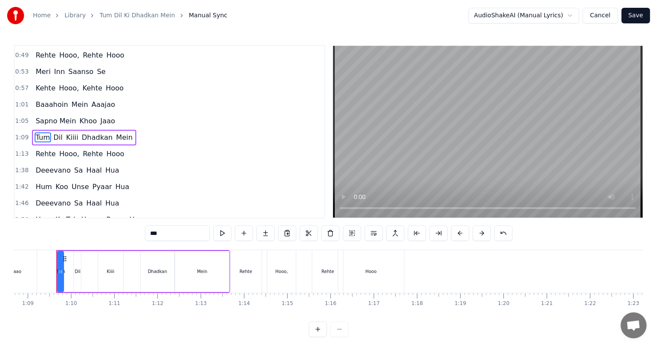
scroll to position [0, 2968]
click at [37, 149] on span "Rehte" at bounding box center [46, 154] width 22 height 10
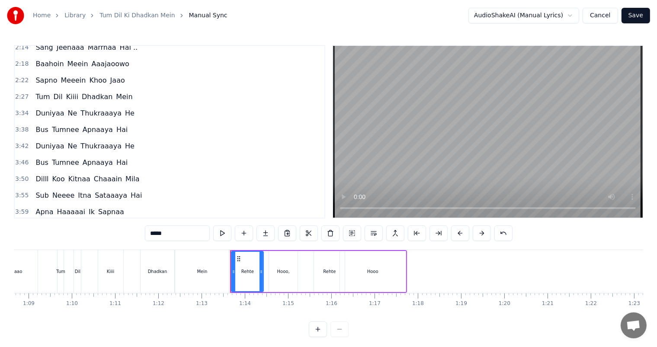
scroll to position [353, 0]
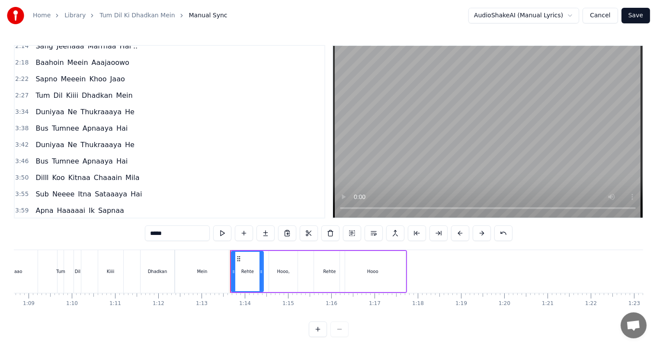
click at [115, 90] on span "Mein" at bounding box center [124, 95] width 18 height 10
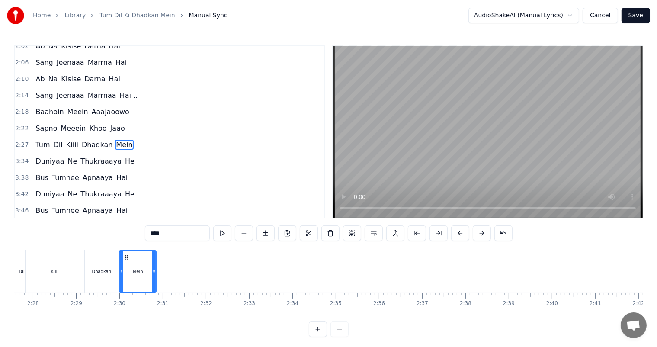
scroll to position [0, 6441]
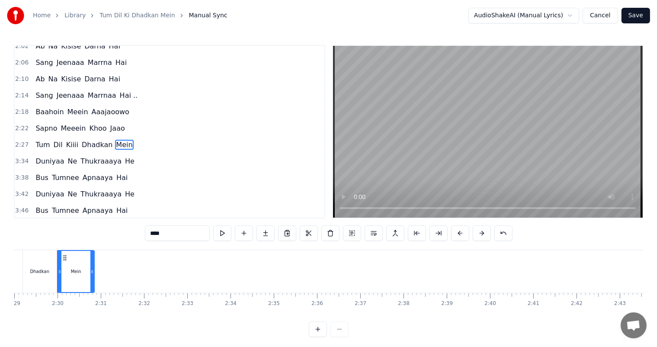
click at [37, 140] on span "Tum" at bounding box center [43, 145] width 16 height 10
type input "***"
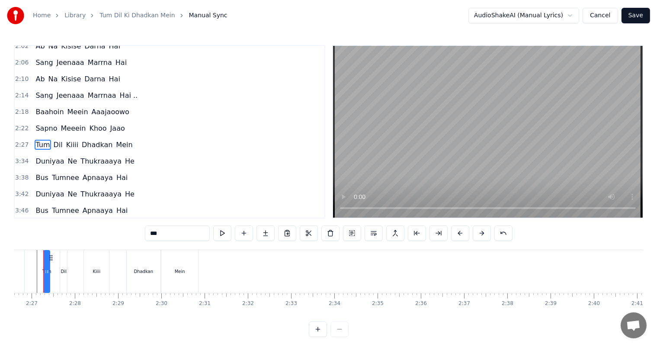
scroll to position [0, 6323]
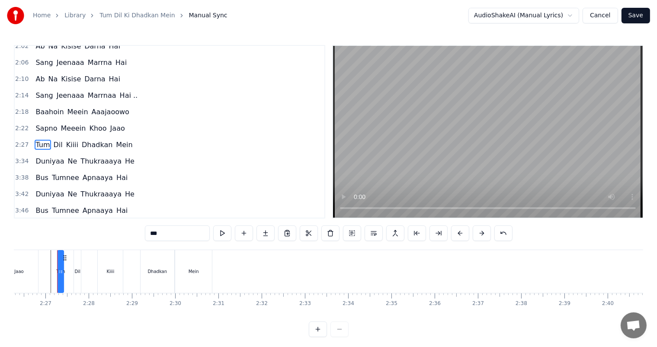
click at [64, 258] on circle at bounding box center [64, 257] width 0 height 0
click at [64, 257] on icon at bounding box center [64, 257] width 7 height 7
click at [93, 273] on div "Tum Dil Kiiii Dhadkan Mein" at bounding box center [135, 271] width 157 height 43
click at [235, 265] on div at bounding box center [235, 271] width 0 height 43
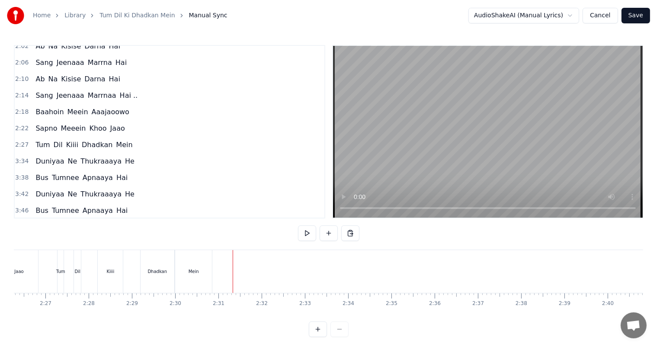
click at [232, 265] on div at bounding box center [232, 271] width 0 height 43
click at [351, 233] on button at bounding box center [350, 233] width 18 height 16
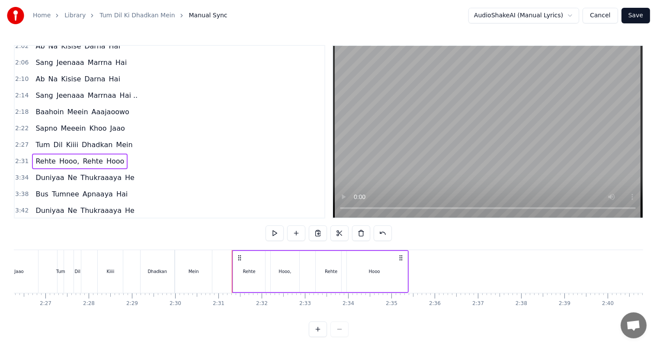
click at [352, 233] on button at bounding box center [361, 233] width 18 height 16
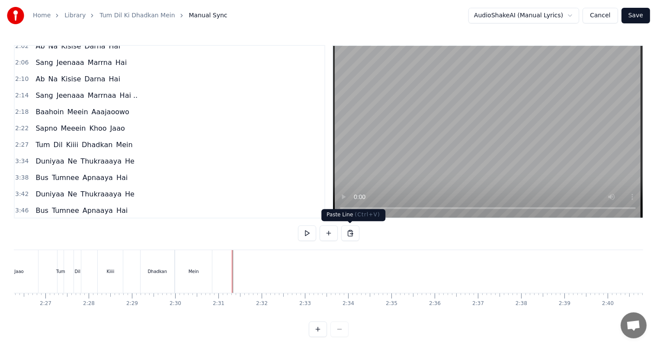
click at [348, 233] on button at bounding box center [350, 233] width 18 height 16
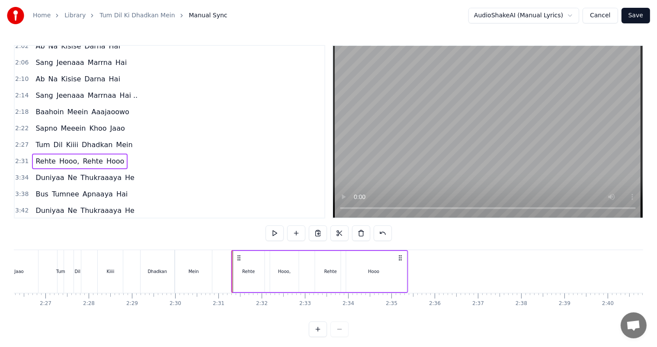
click at [239, 258] on icon at bounding box center [239, 257] width 7 height 7
click at [38, 267] on div "Jaao" at bounding box center [19, 271] width 39 height 43
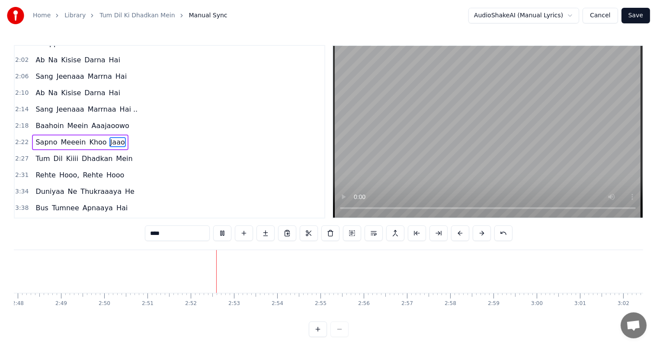
scroll to position [0, 7393]
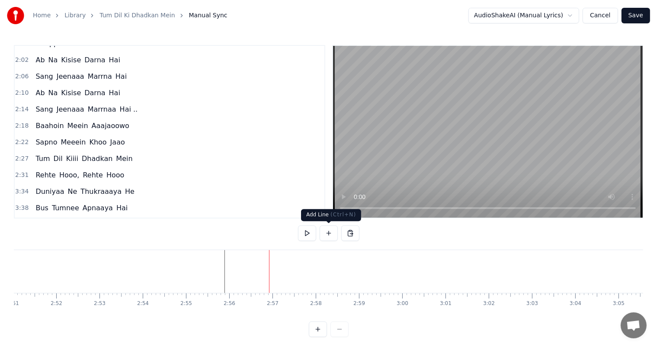
click at [327, 233] on button at bounding box center [328, 233] width 18 height 16
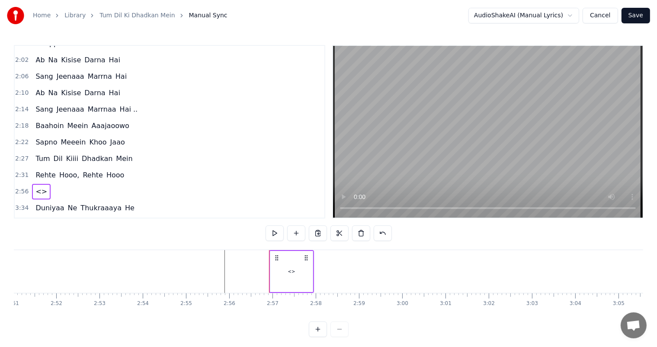
click at [290, 271] on div "<>" at bounding box center [291, 271] width 7 height 6
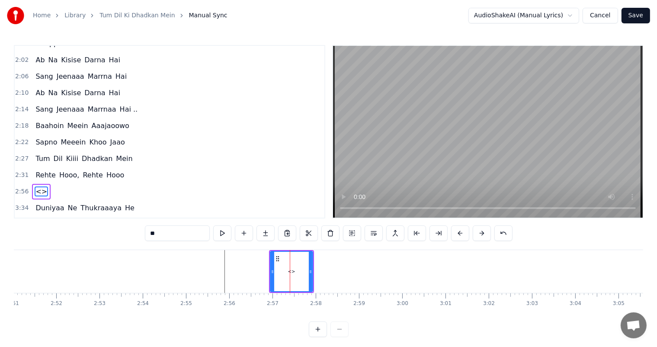
scroll to position [335, 0]
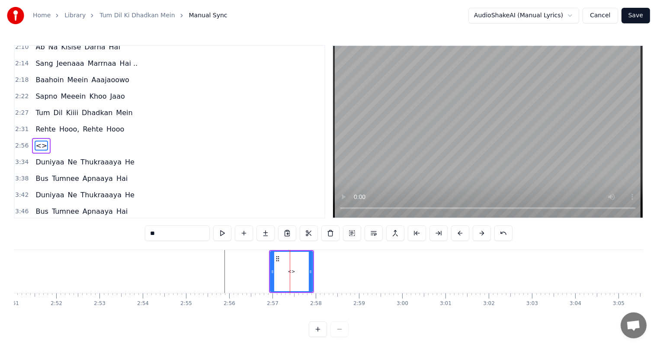
drag, startPoint x: 171, startPoint y: 234, endPoint x: 93, endPoint y: 232, distance: 78.7
click at [93, 232] on div "0:02 Tum Dil Kii Dhadkan Mein 0:11 Rehte Hooo, Tum Rehte Ho . . . . . 0:36 Tum …" at bounding box center [328, 191] width 629 height 292
type input "**********"
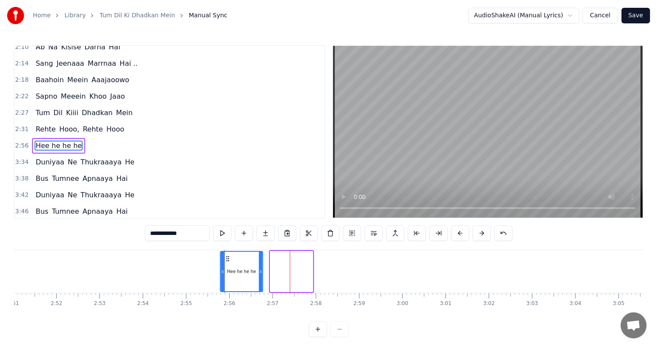
drag, startPoint x: 278, startPoint y: 259, endPoint x: 228, endPoint y: 256, distance: 49.8
click at [228, 256] on icon at bounding box center [227, 258] width 7 height 7
click at [178, 261] on div at bounding box center [264, 271] width 15288 height 43
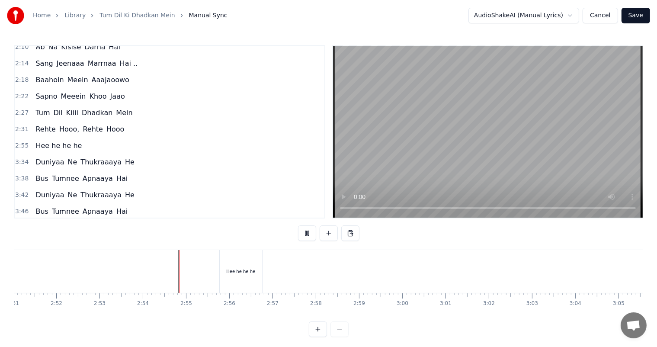
scroll to position [11, 0]
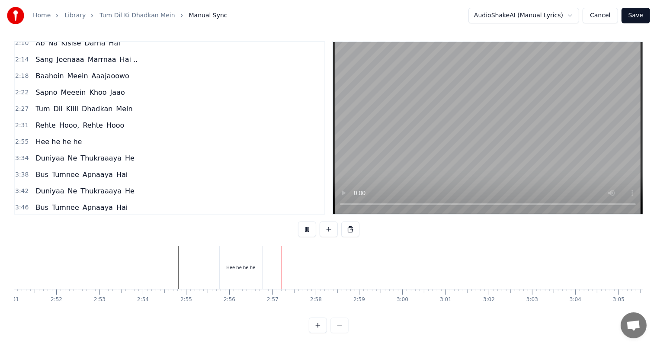
click at [178, 261] on div at bounding box center [264, 267] width 15288 height 43
click at [236, 266] on div "Hee he he he" at bounding box center [241, 267] width 42 height 43
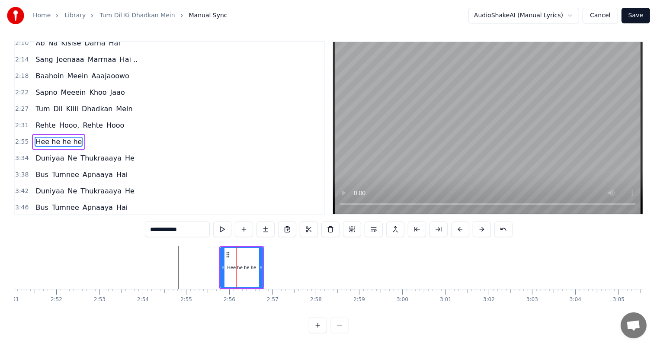
scroll to position [0, 0]
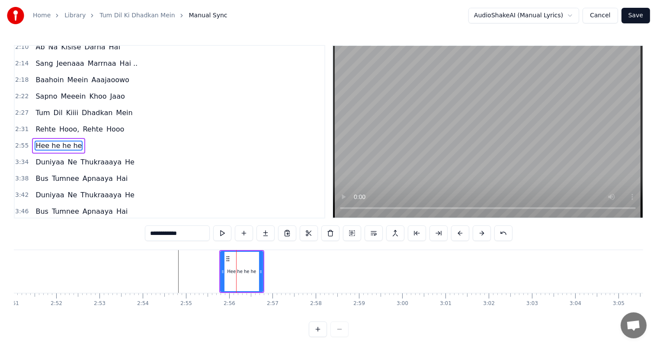
click at [170, 265] on div at bounding box center [264, 271] width 15288 height 43
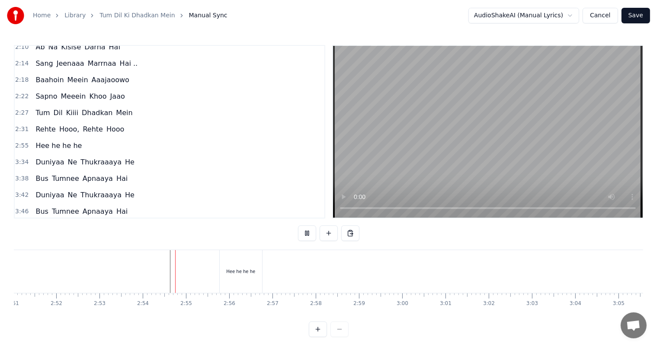
scroll to position [11, 0]
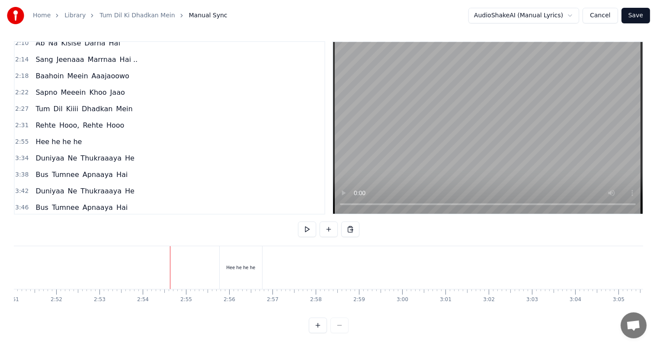
click at [53, 262] on div at bounding box center [264, 267] width 15288 height 43
click at [236, 263] on div "Hee he he he" at bounding box center [245, 267] width 42 height 43
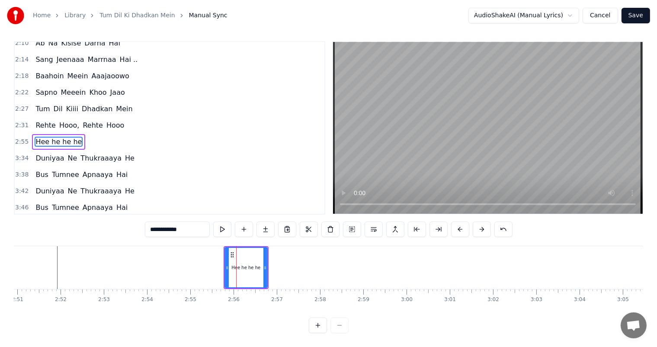
scroll to position [0, 0]
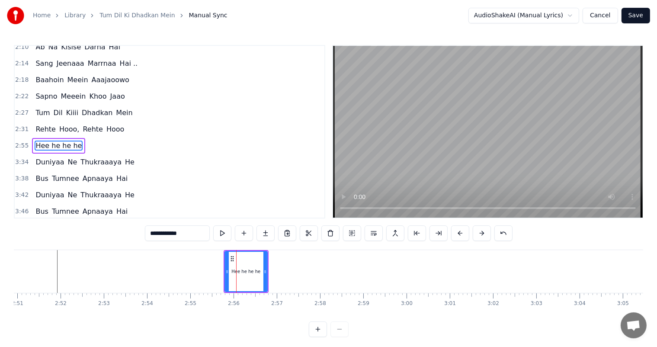
click at [284, 274] on div "Tum Dil Kii Dhadkan Mein Rehte Hooo, Tum Rehte Ho . . . . . Tum Dil Kiiii Dhadk…" at bounding box center [269, 270] width 15288 height 43
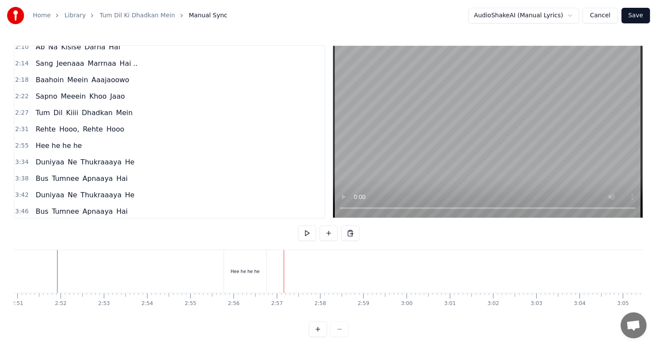
click at [243, 268] on div "Hee he he he" at bounding box center [244, 271] width 29 height 6
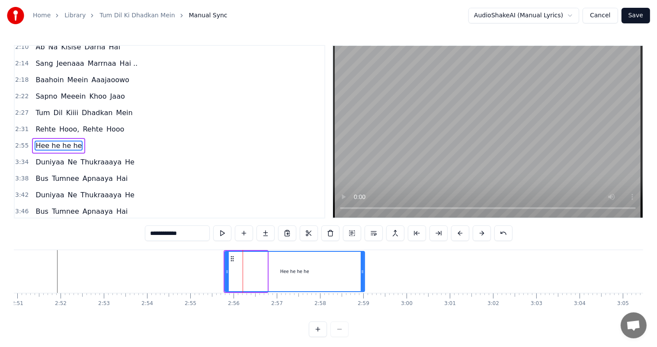
drag, startPoint x: 265, startPoint y: 271, endPoint x: 362, endPoint y: 284, distance: 98.1
click at [362, 284] on div at bounding box center [362, 271] width 3 height 39
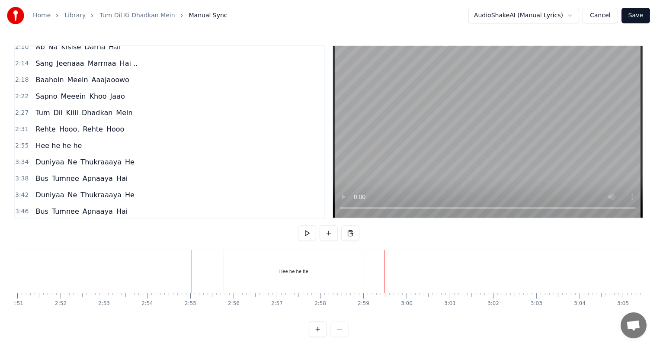
click at [42, 272] on div at bounding box center [269, 271] width 15288 height 43
click at [301, 274] on div "Hee he he he" at bounding box center [309, 271] width 29 height 6
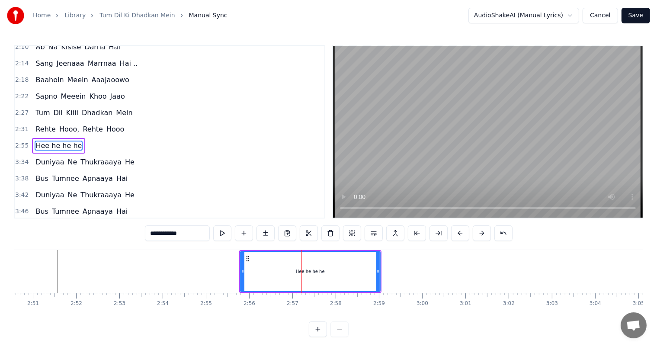
click at [162, 233] on input "**********" at bounding box center [177, 233] width 65 height 16
click at [162, 232] on input "**********" at bounding box center [177, 233] width 65 height 16
type input "**********"
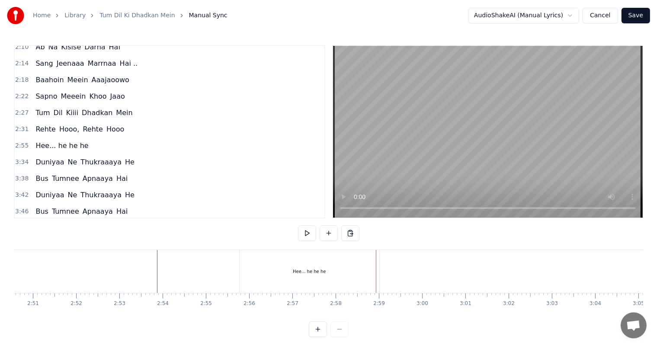
click at [315, 275] on div "Hee... he he he" at bounding box center [310, 271] width 140 height 43
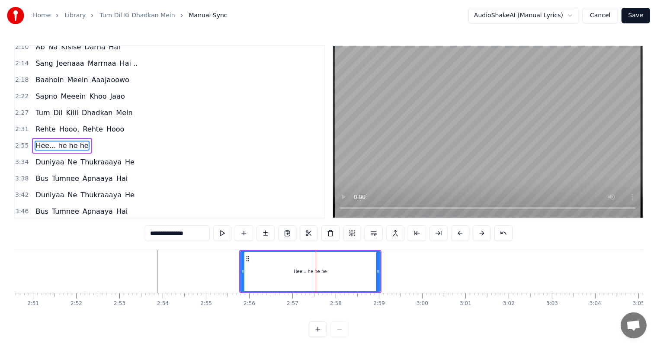
click at [176, 233] on input "**********" at bounding box center [177, 233] width 65 height 16
type input "**********"
click at [77, 262] on div at bounding box center [284, 271] width 15288 height 43
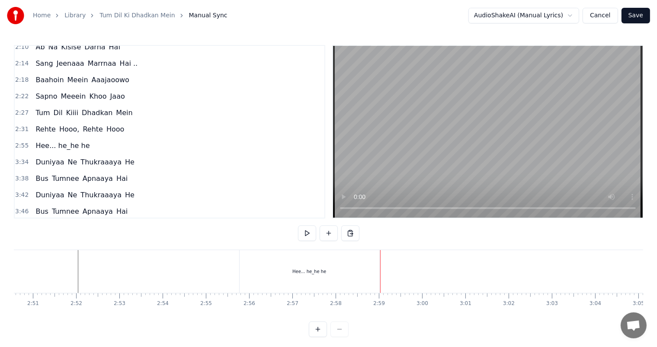
click at [319, 279] on div "Hee... he_he he" at bounding box center [310, 271] width 140 height 43
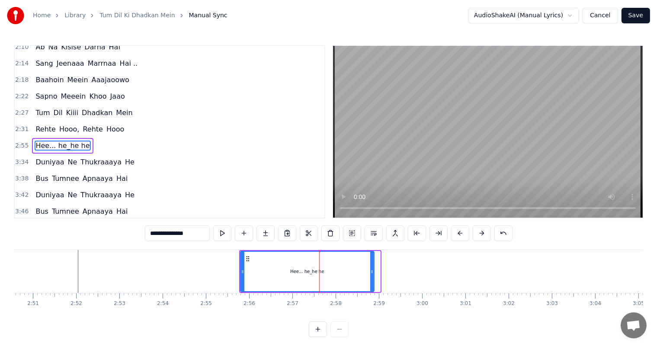
drag, startPoint x: 376, startPoint y: 276, endPoint x: 370, endPoint y: 275, distance: 6.2
click at [370, 275] on div at bounding box center [371, 271] width 3 height 39
click at [223, 235] on button at bounding box center [222, 233] width 18 height 16
click at [73, 271] on div at bounding box center [284, 271] width 15288 height 43
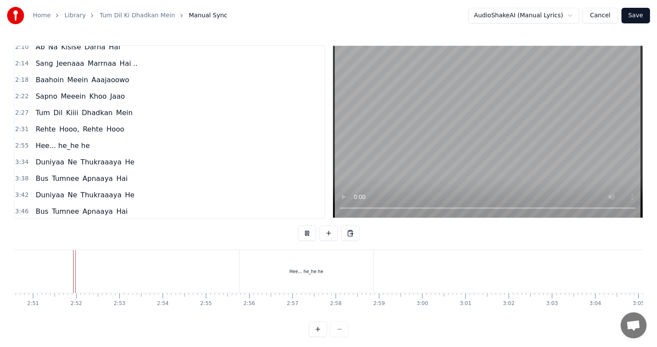
scroll to position [11, 0]
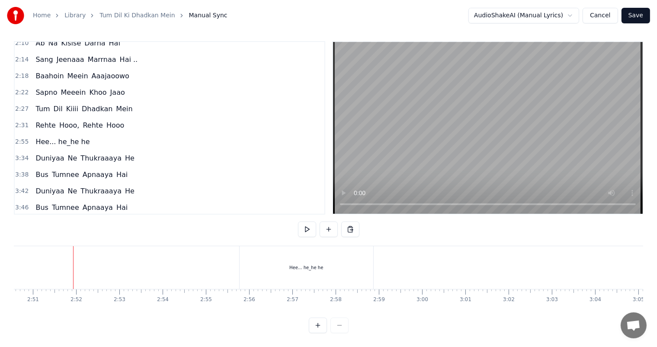
click at [296, 264] on div "Hee... he_he he" at bounding box center [307, 267] width 134 height 43
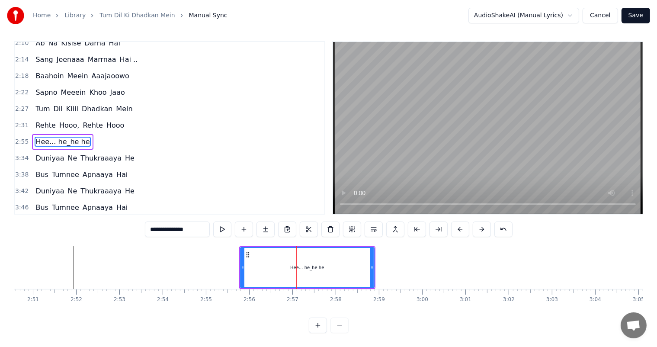
scroll to position [0, 0]
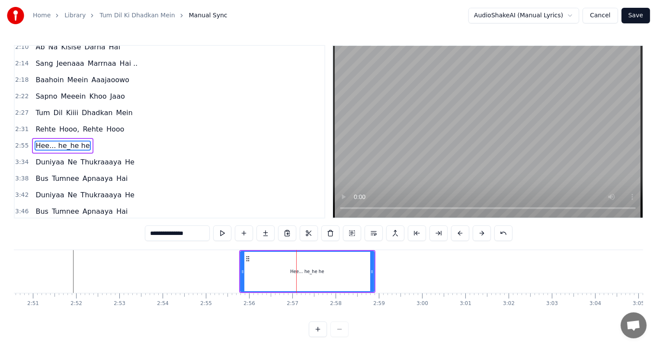
click at [186, 232] on input "**********" at bounding box center [177, 233] width 65 height 16
type input "**********"
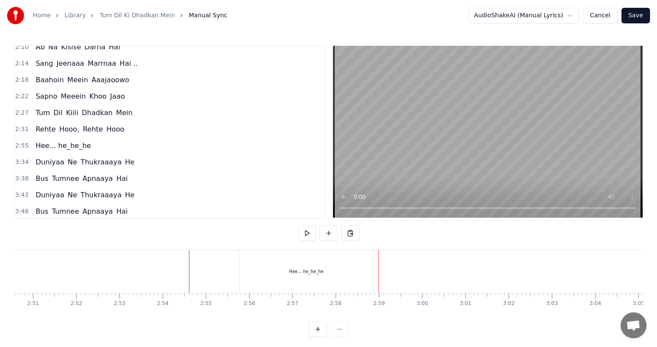
click at [297, 273] on div "Hee... he_he_he" at bounding box center [306, 271] width 35 height 6
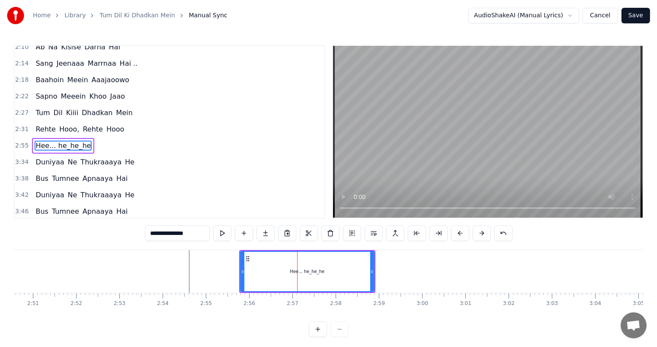
click at [185, 233] on input "**********" at bounding box center [177, 233] width 65 height 16
type input "**********"
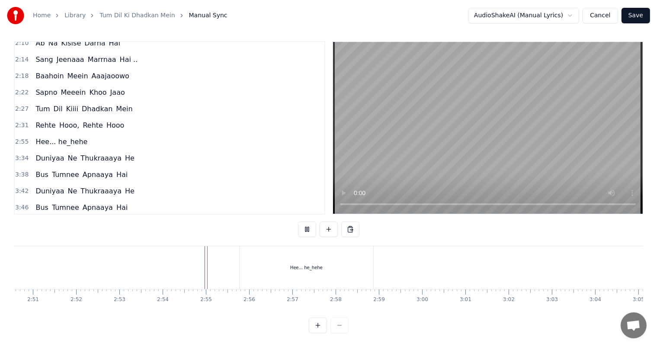
scroll to position [11, 0]
click at [306, 228] on button at bounding box center [307, 229] width 18 height 16
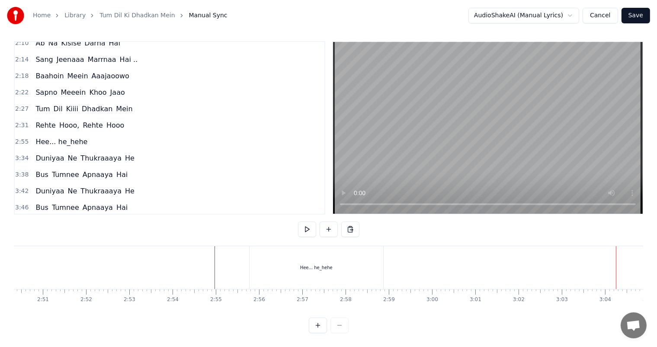
scroll to position [0, 7406]
click at [271, 268] on div "Hee... he_hehe" at bounding box center [274, 267] width 134 height 43
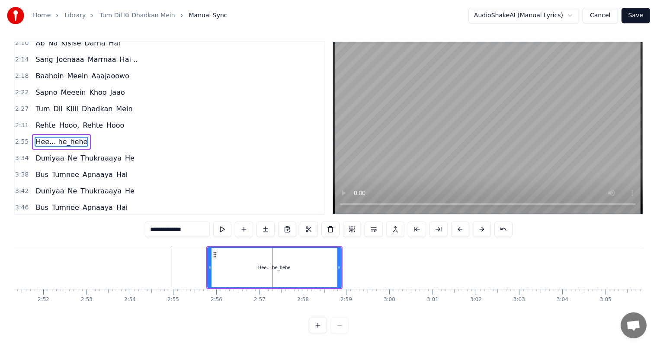
scroll to position [0, 0]
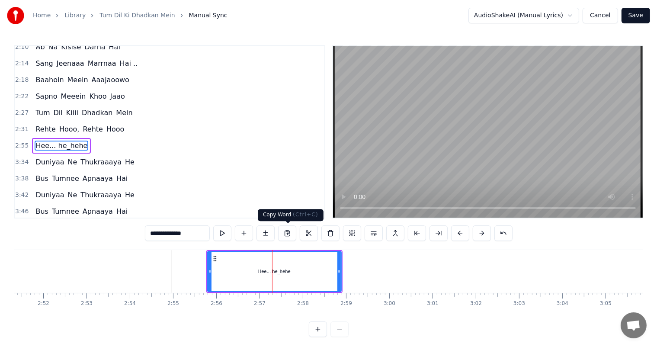
click at [287, 233] on button at bounding box center [287, 233] width 18 height 16
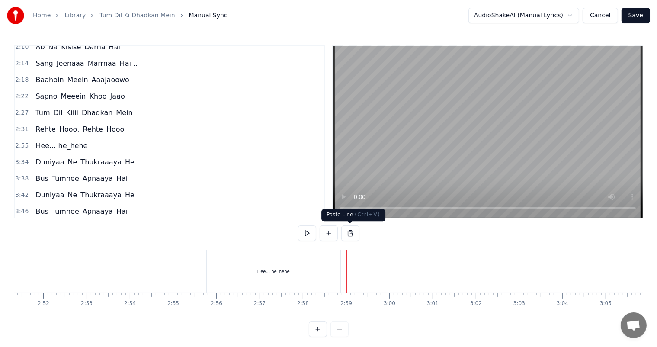
click at [351, 234] on button at bounding box center [350, 233] width 18 height 16
click at [272, 272] on div "Hee... he_hehe" at bounding box center [273, 271] width 32 height 6
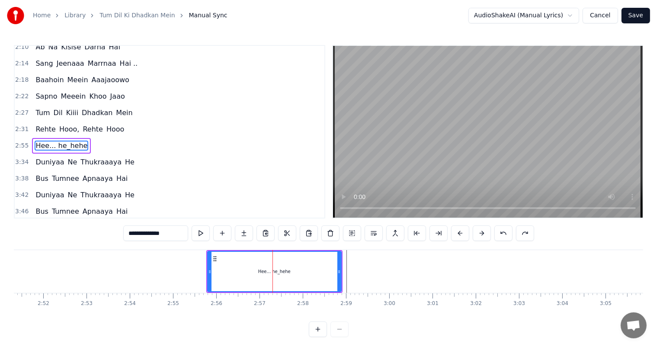
click at [211, 256] on icon at bounding box center [214, 258] width 7 height 7
click at [275, 233] on button at bounding box center [276, 233] width 18 height 16
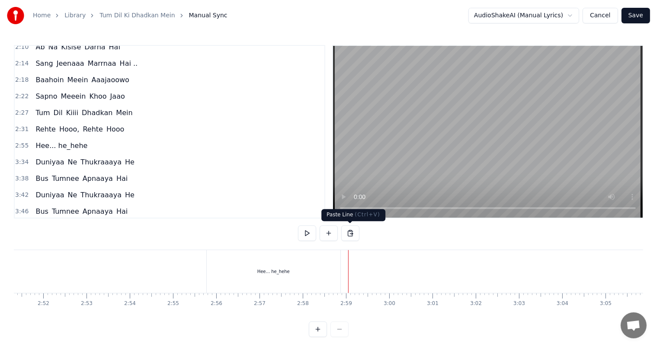
click at [349, 233] on button at bounding box center [350, 233] width 18 height 16
click at [232, 270] on div "Hee... he_hehe" at bounding box center [274, 271] width 134 height 43
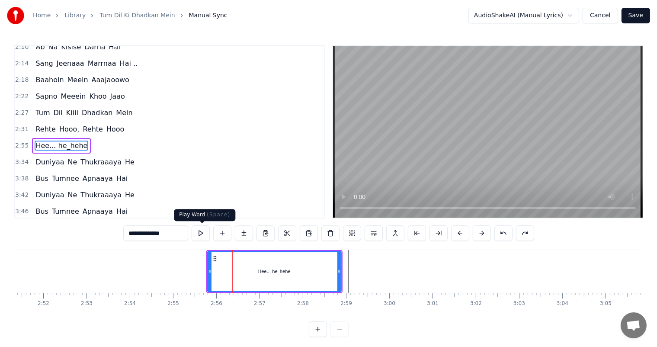
click at [199, 234] on button at bounding box center [201, 233] width 18 height 16
click at [192, 225] on button at bounding box center [201, 233] width 18 height 16
click at [346, 267] on div at bounding box center [251, 271] width 15288 height 43
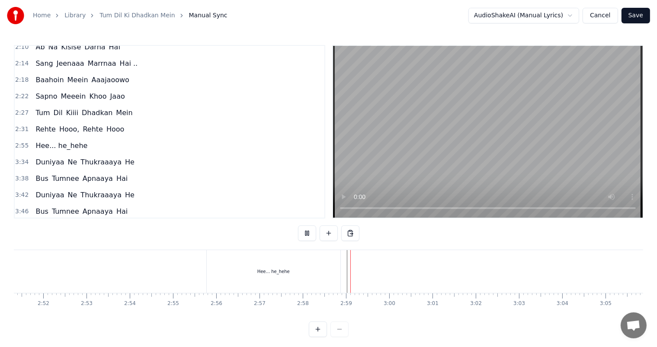
scroll to position [11, 0]
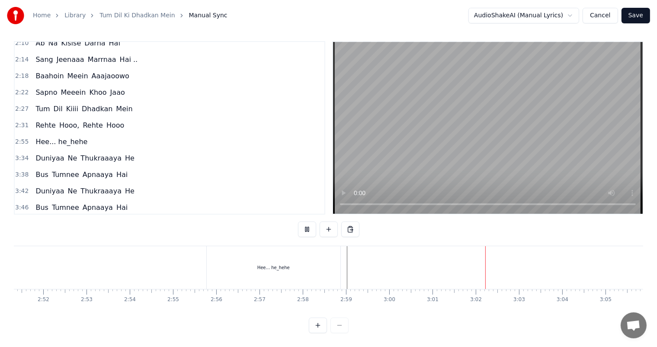
click at [277, 264] on div "Hee... he_hehe" at bounding box center [273, 267] width 32 height 6
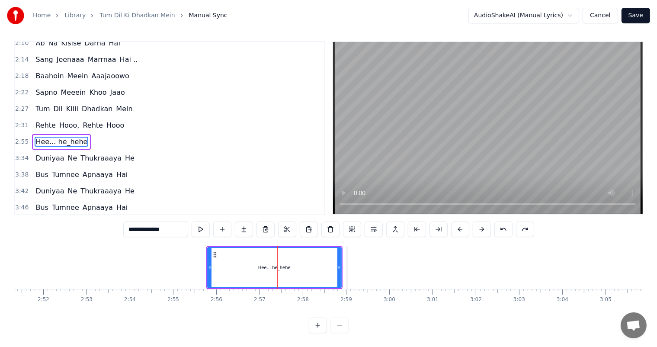
scroll to position [0, 0]
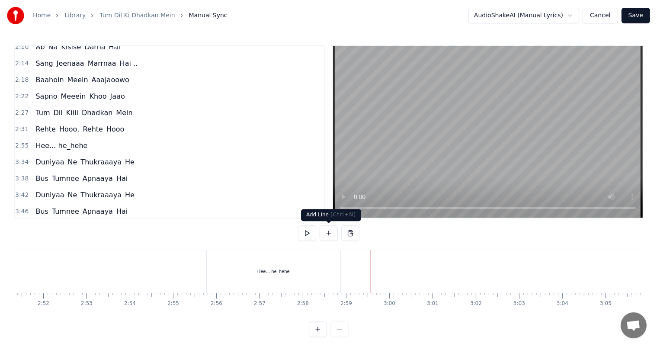
click at [327, 236] on button at bounding box center [328, 233] width 18 height 16
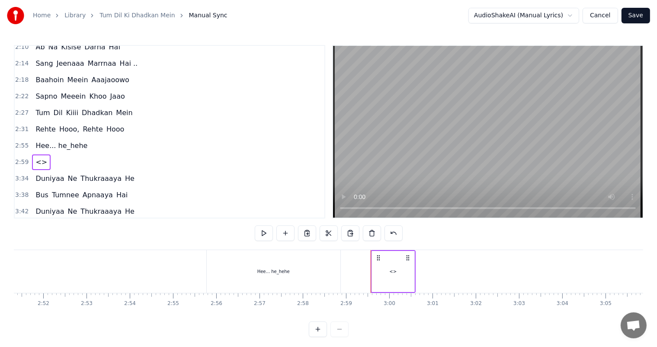
click at [395, 272] on div "<>" at bounding box center [392, 271] width 7 height 6
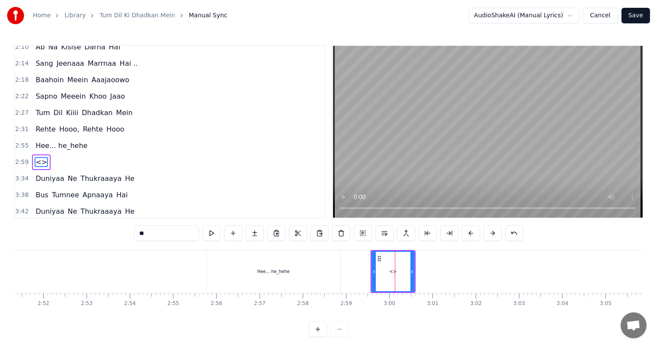
scroll to position [351, 0]
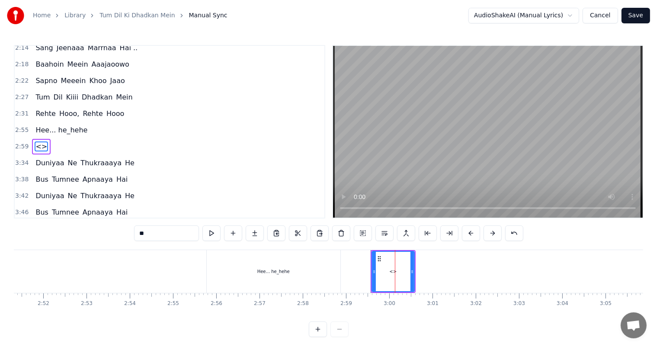
drag, startPoint x: 165, startPoint y: 233, endPoint x: 123, endPoint y: 232, distance: 42.4
click at [123, 232] on div "0:02 Tum Dil Kii Dhadkan Mein 0:11 Rehte Hooo, Tum Rehte Ho . . . . . 0:36 Tum …" at bounding box center [328, 191] width 629 height 292
type input "**********"
click at [180, 276] on div at bounding box center [251, 271] width 15288 height 43
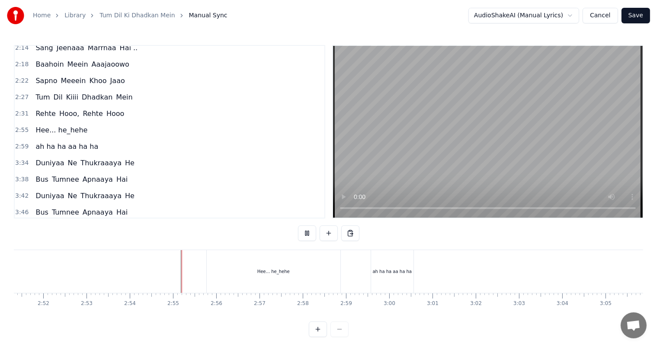
scroll to position [11, 0]
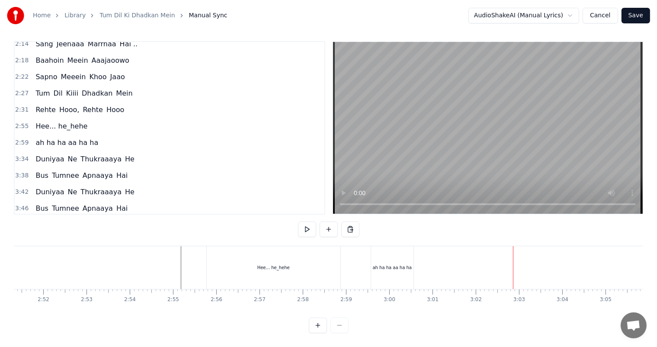
click at [391, 264] on div "ah ha ha aa ha ha" at bounding box center [392, 267] width 39 height 6
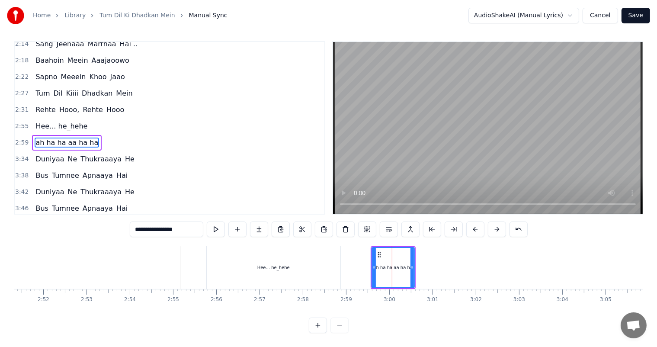
scroll to position [0, 0]
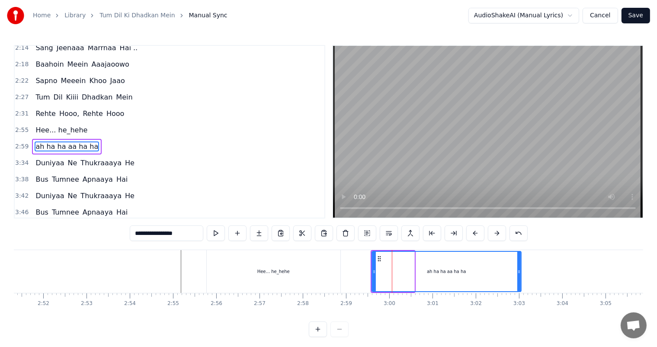
drag, startPoint x: 412, startPoint y: 272, endPoint x: 518, endPoint y: 292, distance: 108.6
click at [518, 292] on div "Tum Dil Kii Dhadkan Mein Rehte Hooo, Tum Rehte Ho . . . . . Tum Dil Kiiii Dhadk…" at bounding box center [328, 281] width 629 height 65
click at [291, 270] on div "Hee... he_hehe" at bounding box center [274, 271] width 134 height 43
type input "**********"
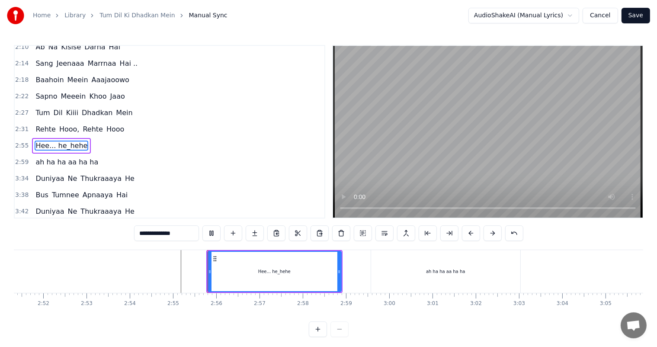
scroll to position [11, 0]
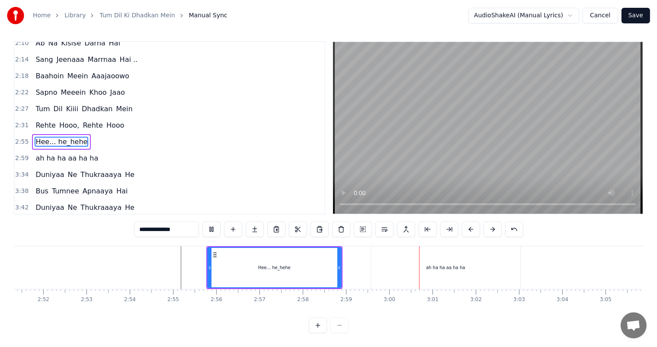
click at [91, 273] on div at bounding box center [251, 267] width 15288 height 43
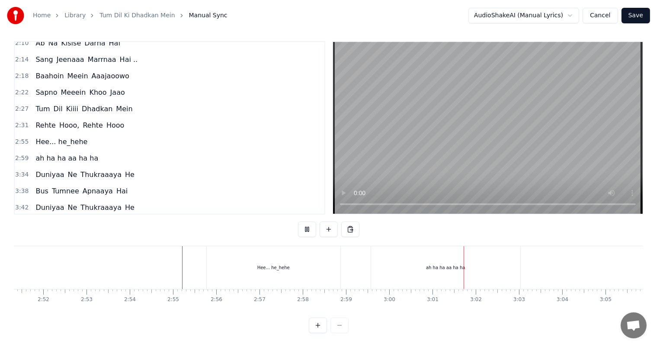
click at [265, 266] on div "Hee... he_hehe" at bounding box center [274, 267] width 134 height 43
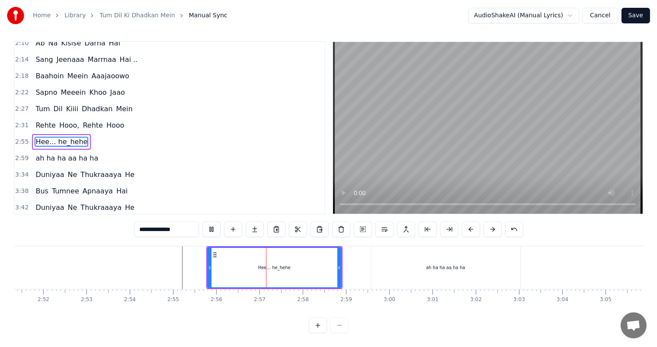
scroll to position [0, 0]
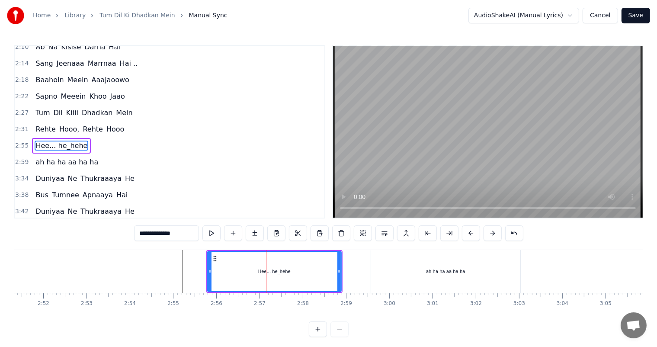
click at [166, 235] on input "**********" at bounding box center [166, 233] width 65 height 16
drag, startPoint x: 166, startPoint y: 235, endPoint x: 175, endPoint y: 274, distance: 40.4
click at [175, 274] on div "0:02 Tum Dil Kii Dhadkan Mein 0:11 Rehte Hooo, Tum Rehte Ho . . . . . 0:36 Tum …" at bounding box center [328, 191] width 629 height 292
type input "**********"
click at [175, 274] on div at bounding box center [251, 271] width 15288 height 43
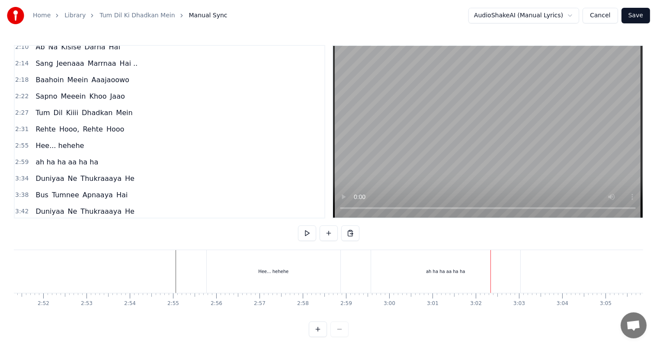
click at [390, 271] on div "ah ha ha aa ha ha" at bounding box center [445, 271] width 149 height 43
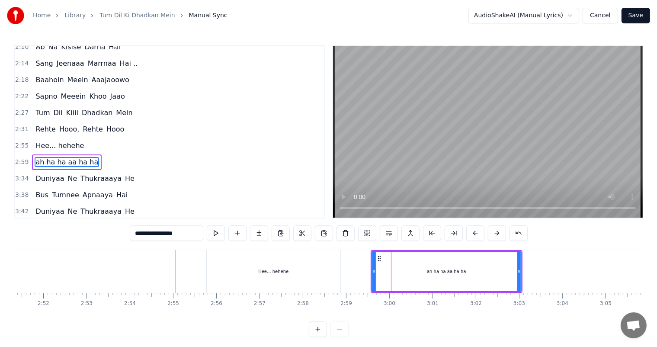
scroll to position [351, 0]
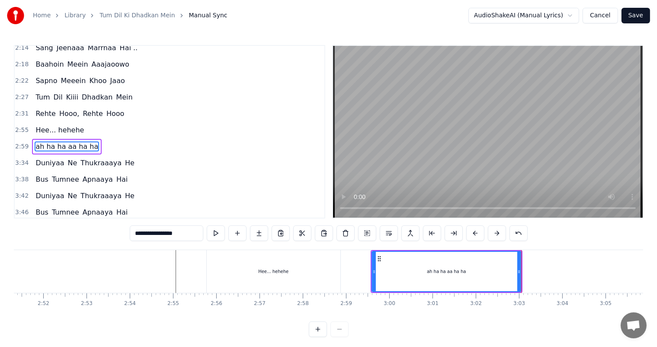
click at [228, 273] on div "Hee... hehehe" at bounding box center [274, 271] width 134 height 43
type input "**********"
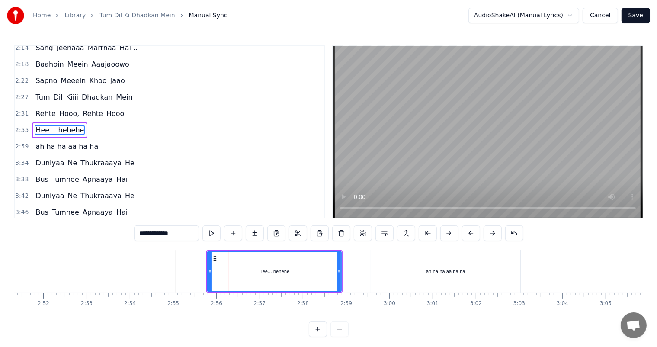
scroll to position [335, 0]
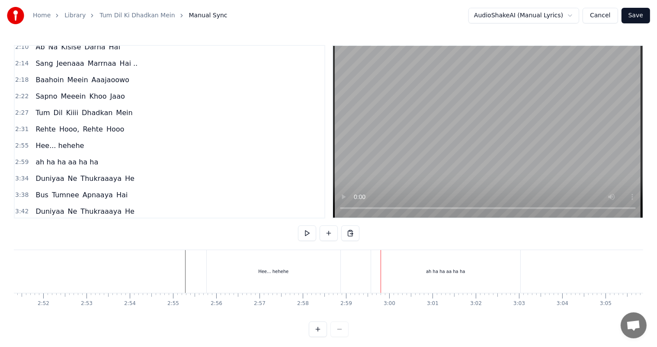
click at [444, 270] on div "ah ha ha aa ha ha" at bounding box center [445, 271] width 39 height 6
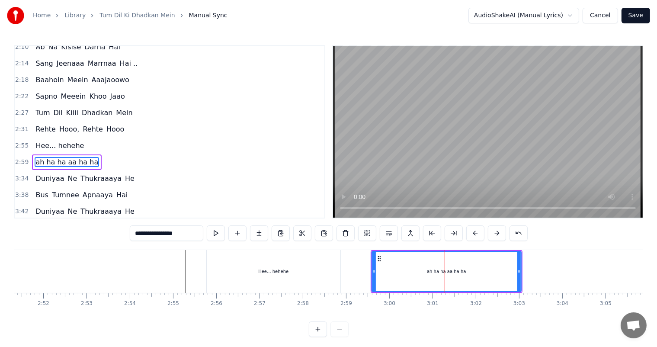
scroll to position [351, 0]
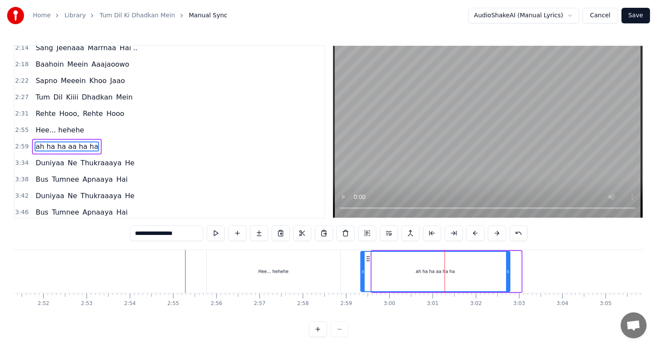
drag, startPoint x: 377, startPoint y: 258, endPoint x: 367, endPoint y: 258, distance: 10.8
click at [367, 258] on circle at bounding box center [367, 258] width 0 height 0
click at [245, 268] on div "Hee... hehehe" at bounding box center [274, 271] width 134 height 43
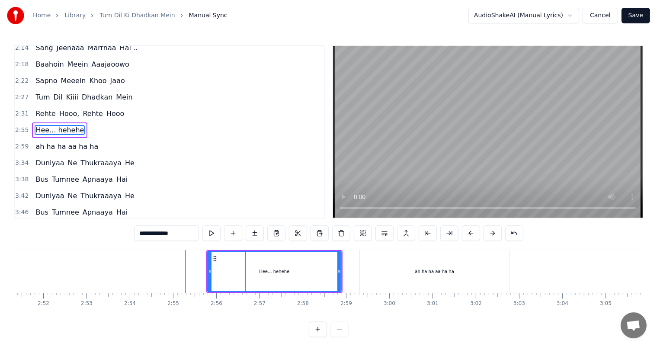
scroll to position [335, 0]
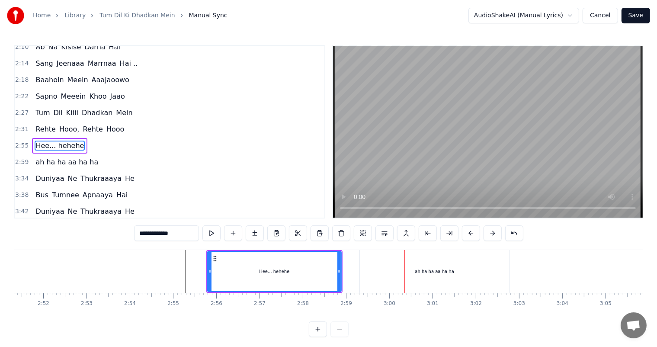
click at [418, 274] on div "ah ha ha aa ha ha" at bounding box center [434, 271] width 39 height 6
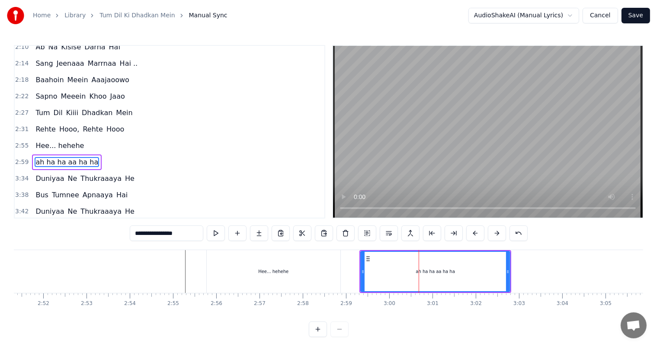
scroll to position [351, 0]
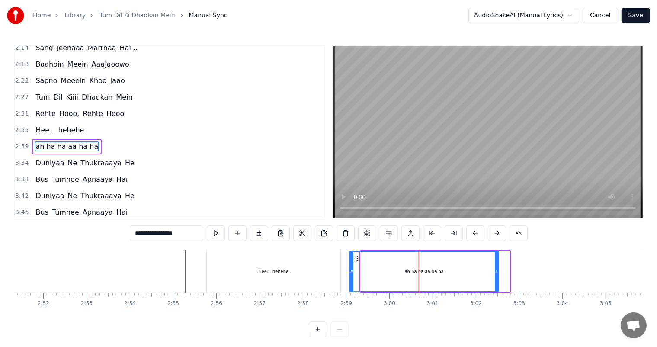
drag, startPoint x: 367, startPoint y: 257, endPoint x: 355, endPoint y: 257, distance: 11.2
click at [355, 257] on icon at bounding box center [357, 258] width 7 height 7
click at [320, 264] on div "Hee... hehehe" at bounding box center [274, 271] width 134 height 43
type input "**********"
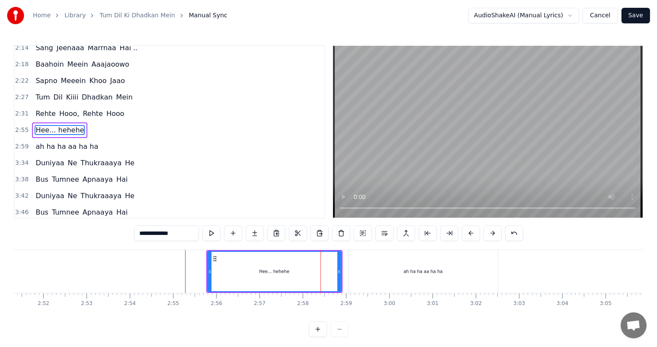
scroll to position [335, 0]
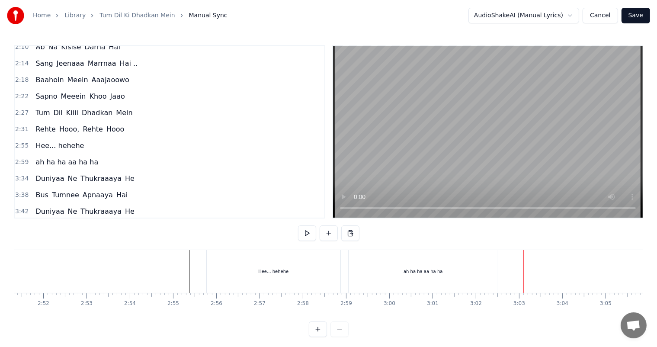
click at [429, 279] on div "ah ha ha aa ha ha" at bounding box center [422, 271] width 149 height 43
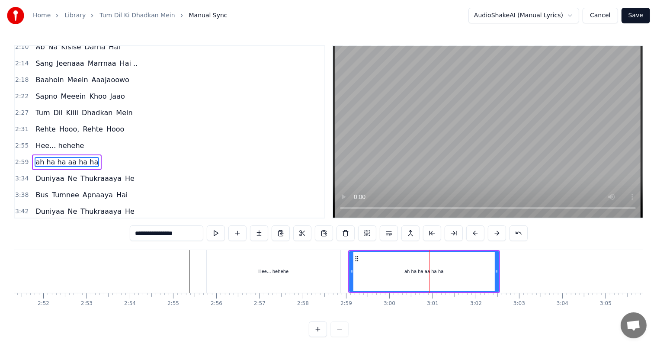
scroll to position [351, 0]
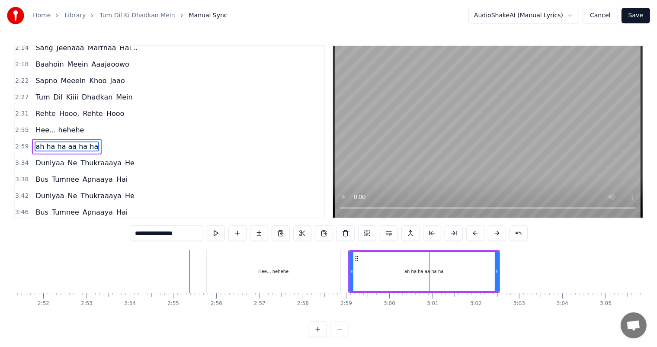
click at [161, 233] on input "**********" at bounding box center [166, 233] width 73 height 16
click at [140, 235] on input "**********" at bounding box center [167, 233] width 78 height 16
click at [142, 236] on input "**********" at bounding box center [166, 233] width 82 height 16
click at [140, 235] on input "**********" at bounding box center [166, 233] width 86 height 16
click at [226, 255] on div "Hee... hehehe" at bounding box center [274, 271] width 134 height 43
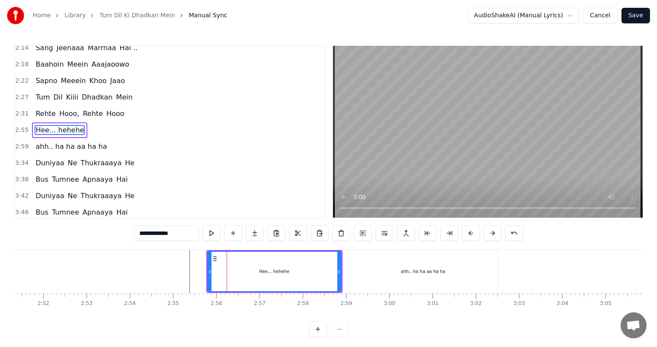
scroll to position [335, 0]
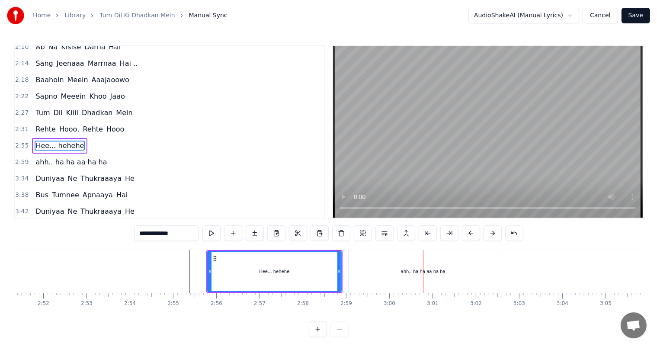
click at [368, 270] on div "ahh.. ha ha aa ha ha" at bounding box center [422, 271] width 149 height 43
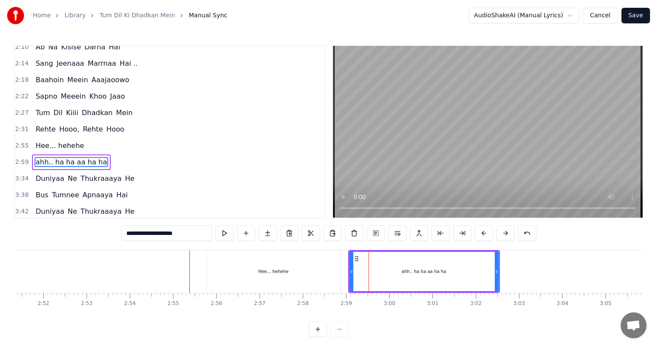
scroll to position [351, 0]
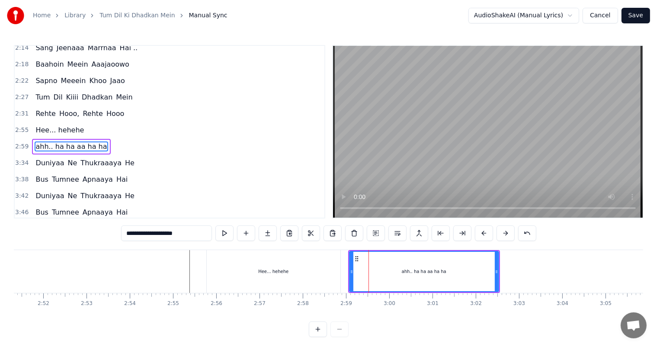
click at [149, 232] on input "**********" at bounding box center [166, 233] width 91 height 16
click at [176, 236] on input "**********" at bounding box center [166, 233] width 86 height 16
type input "**********"
click at [161, 266] on div at bounding box center [251, 271] width 15288 height 43
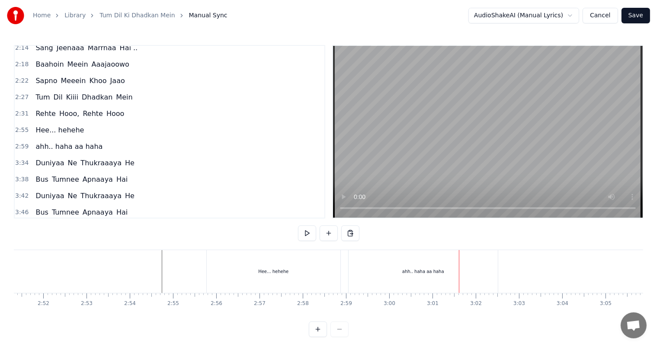
click at [390, 285] on div "ahh.. haha aa haha" at bounding box center [422, 271] width 149 height 43
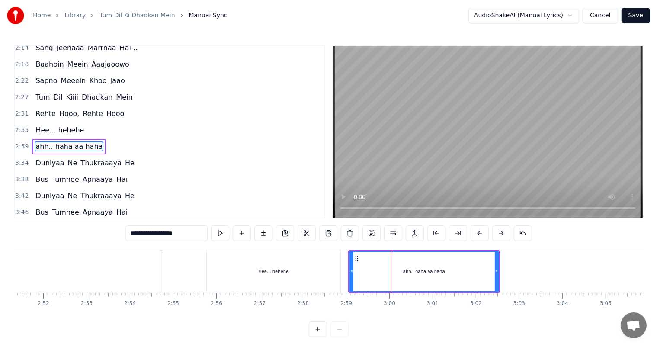
click at [145, 233] on input "**********" at bounding box center [166, 233] width 82 height 16
click at [145, 233] on input "**********" at bounding box center [167, 233] width 78 height 16
type input "**********"
click at [159, 278] on div at bounding box center [251, 271] width 15288 height 43
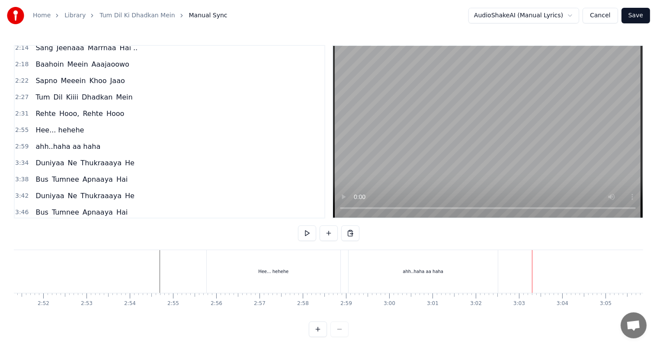
click at [411, 274] on div "ahh..haha aa haha" at bounding box center [422, 271] width 41 height 6
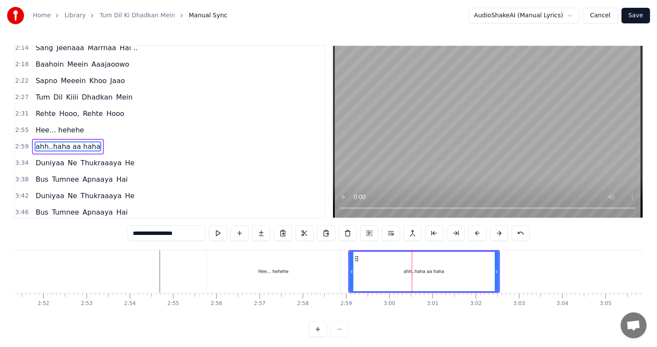
click at [166, 232] on input "**********" at bounding box center [167, 233] width 78 height 16
click at [166, 232] on input "**********" at bounding box center [166, 233] width 73 height 16
type input "**********"
click at [155, 276] on div at bounding box center [251, 271] width 15288 height 43
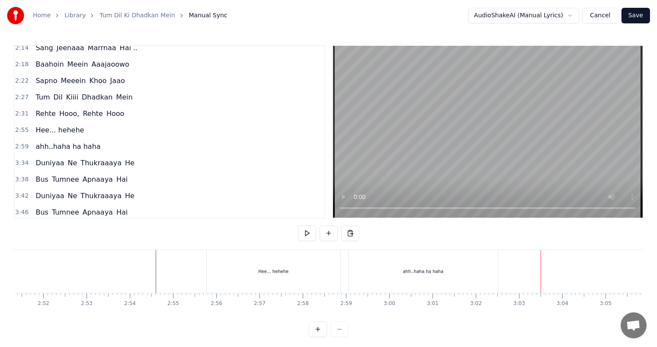
click at [407, 274] on div "ahh..haha ha haha" at bounding box center [422, 271] width 41 height 6
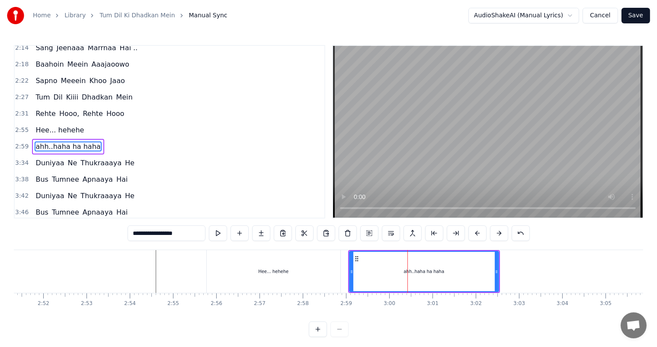
click at [134, 233] on input "**********" at bounding box center [167, 233] width 78 height 16
type input "**********"
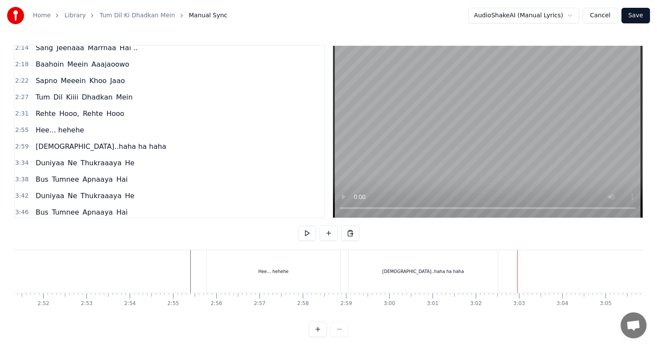
click at [422, 267] on div "[DEMOGRAPHIC_DATA]..haha ha haha" at bounding box center [422, 271] width 149 height 43
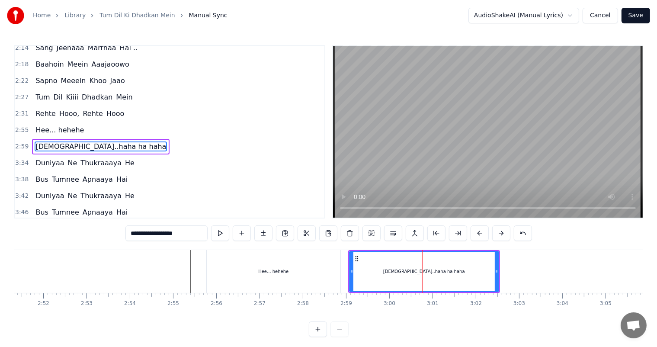
click at [295, 271] on div "Hee... hehehe" at bounding box center [274, 271] width 134 height 43
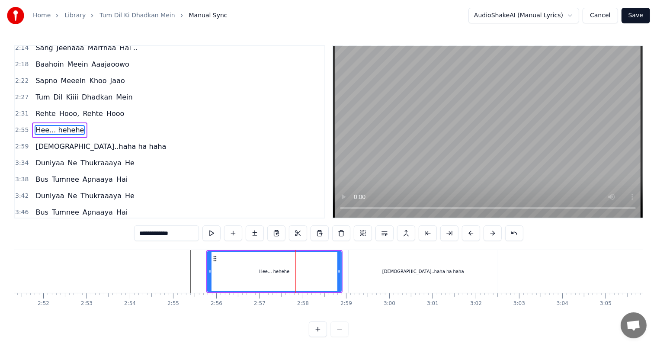
scroll to position [335, 0]
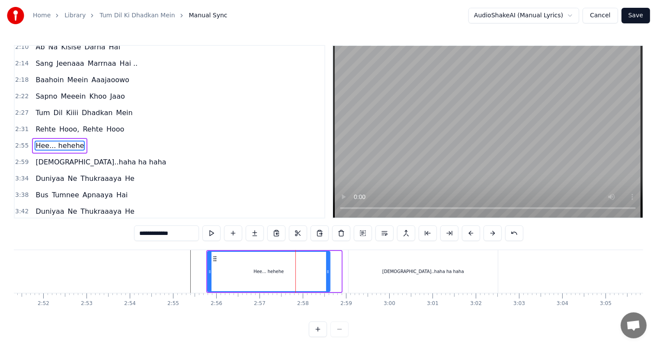
drag, startPoint x: 339, startPoint y: 273, endPoint x: 328, endPoint y: 272, distance: 11.3
click at [328, 272] on icon at bounding box center [327, 271] width 3 height 7
click at [380, 272] on div "[DEMOGRAPHIC_DATA]..haha ha haha" at bounding box center [422, 271] width 149 height 43
type input "**********"
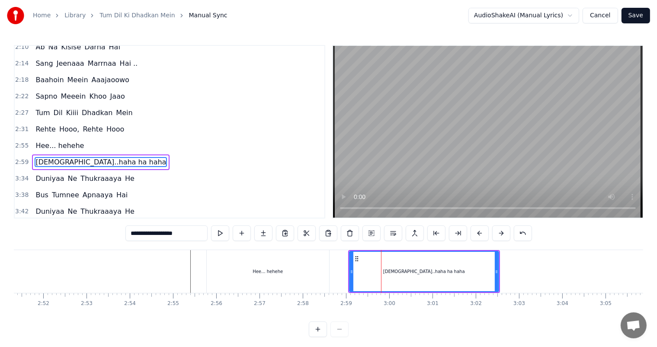
scroll to position [351, 0]
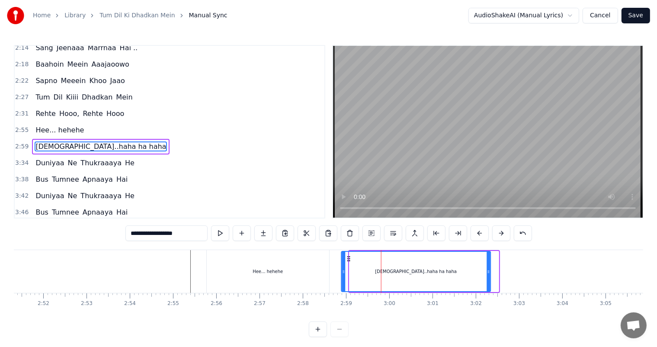
drag, startPoint x: 354, startPoint y: 256, endPoint x: 346, endPoint y: 256, distance: 7.8
click at [346, 256] on icon at bounding box center [348, 258] width 7 height 7
click at [166, 272] on div at bounding box center [251, 271] width 15288 height 43
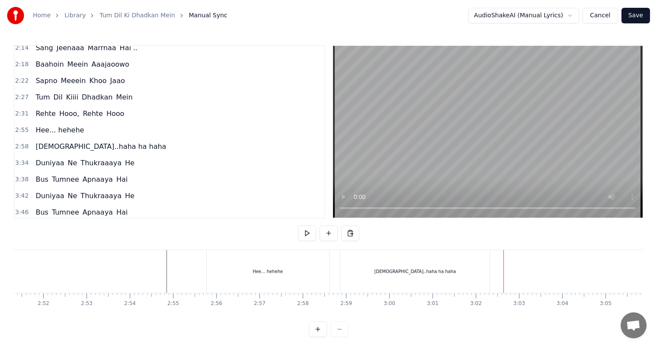
click at [412, 277] on div "[DEMOGRAPHIC_DATA]..haha ha haha" at bounding box center [414, 271] width 149 height 43
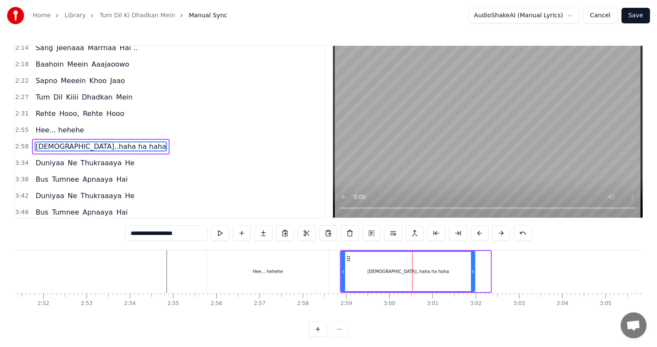
drag, startPoint x: 486, startPoint y: 270, endPoint x: 469, endPoint y: 269, distance: 17.3
click at [471, 269] on icon at bounding box center [472, 271] width 3 height 7
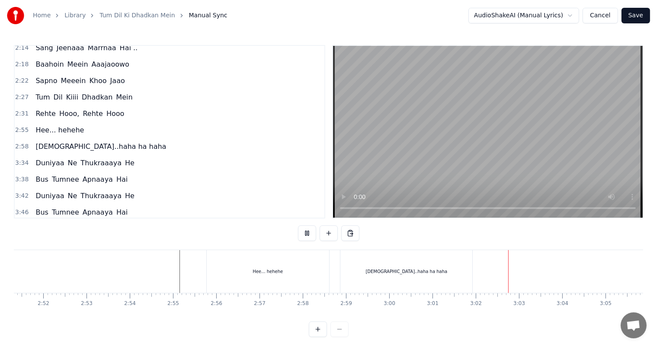
click at [331, 175] on div "0:02 Tum Dil Kii Dhadkan Mein 0:11 Rehte Hooo, Tum Rehte Ho . . . . . 0:36 Tum …" at bounding box center [328, 131] width 629 height 173
click at [215, 271] on div "Hee... hehehe" at bounding box center [268, 271] width 122 height 43
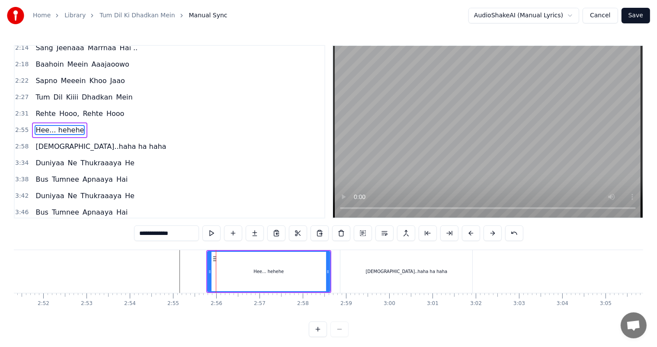
scroll to position [335, 0]
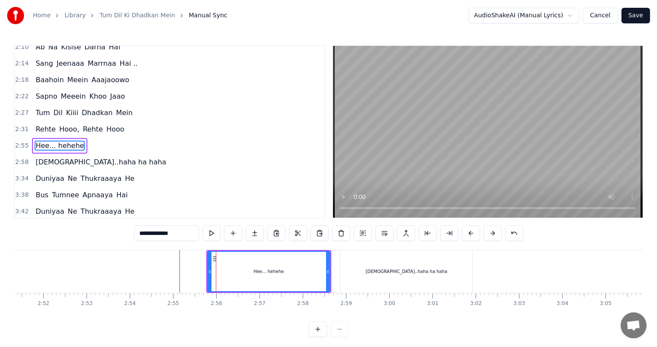
click at [412, 277] on div "[DEMOGRAPHIC_DATA]..haha ha haha" at bounding box center [406, 271] width 132 height 43
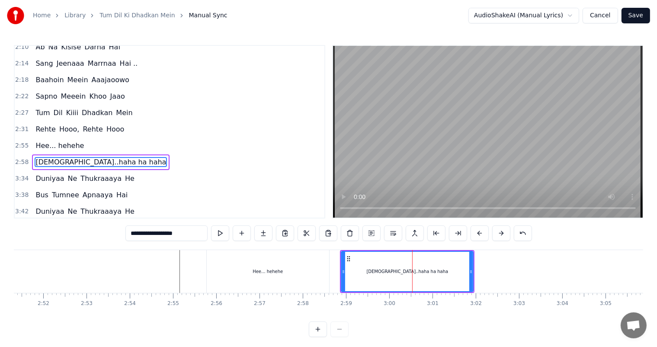
scroll to position [351, 0]
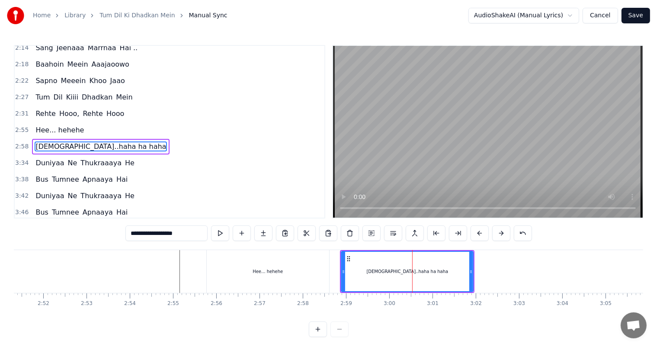
drag, startPoint x: 189, startPoint y: 234, endPoint x: 161, endPoint y: 233, distance: 28.1
click at [161, 233] on input "**********" at bounding box center [166, 233] width 82 height 16
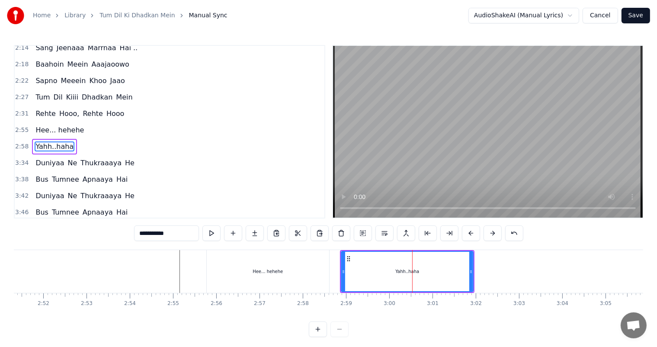
type input "**********"
click at [176, 272] on div at bounding box center [251, 271] width 15288 height 43
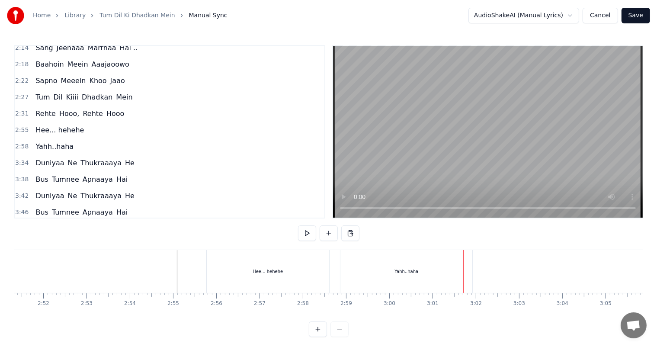
click at [394, 268] on div "Yahh..haha" at bounding box center [406, 271] width 132 height 43
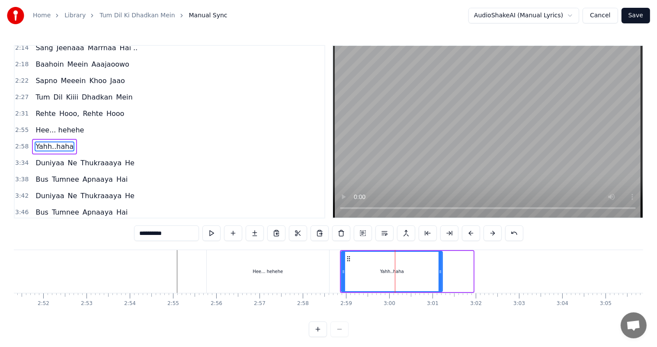
drag, startPoint x: 470, startPoint y: 272, endPoint x: 440, endPoint y: 271, distance: 30.7
click at [440, 271] on icon at bounding box center [439, 271] width 3 height 7
click at [262, 276] on div "Hee... hehehe" at bounding box center [268, 271] width 122 height 43
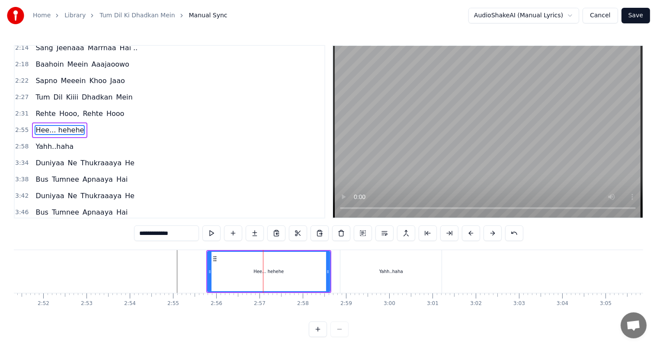
scroll to position [335, 0]
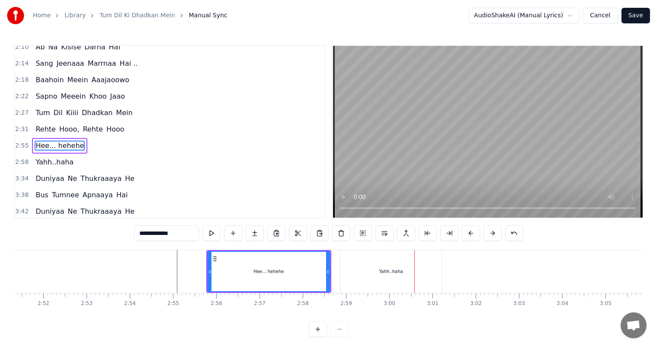
click at [383, 275] on div "Yahh..haha" at bounding box center [390, 271] width 101 height 43
type input "**********"
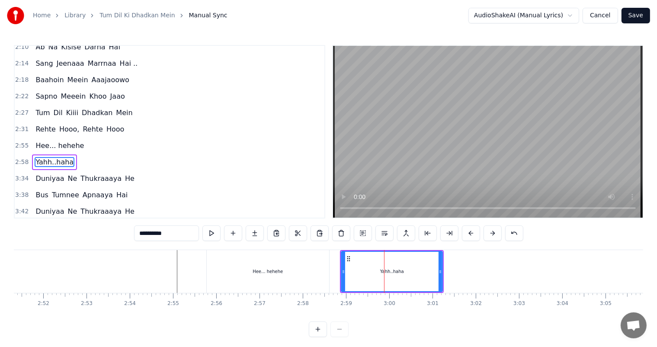
scroll to position [351, 0]
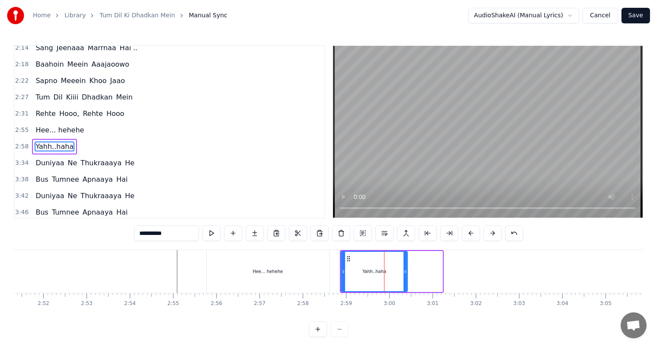
drag, startPoint x: 441, startPoint y: 273, endPoint x: 406, endPoint y: 271, distance: 35.0
click at [406, 271] on icon at bounding box center [404, 271] width 3 height 7
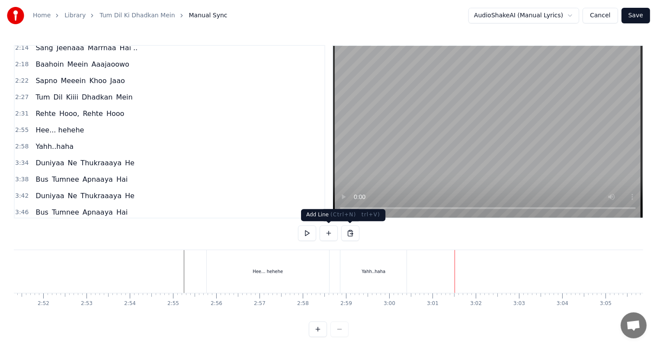
click at [329, 233] on button at bounding box center [328, 233] width 18 height 16
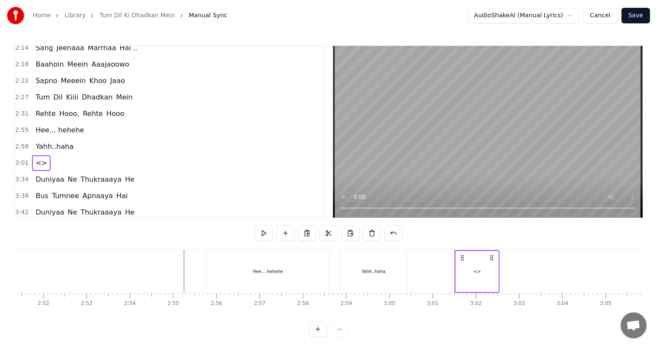
click at [476, 278] on div "<>" at bounding box center [477, 271] width 42 height 41
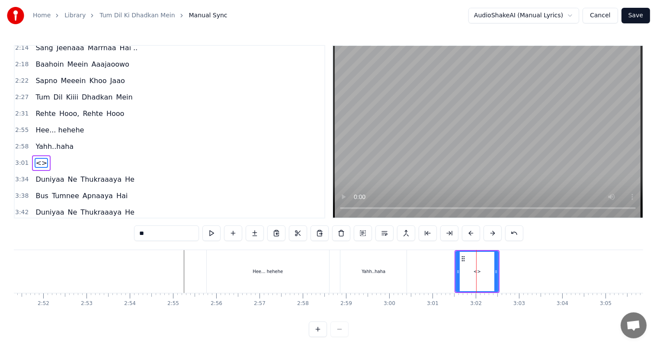
scroll to position [367, 0]
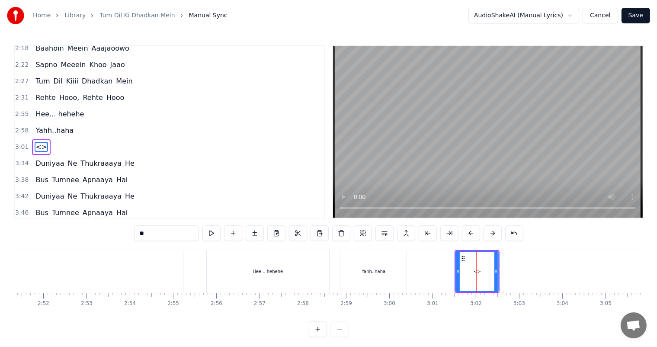
drag, startPoint x: 181, startPoint y: 234, endPoint x: 68, endPoint y: 237, distance: 112.9
click at [68, 237] on div "0:02 Tum Dil Kii Dhadkan Mein 0:11 Rehte Hooo, Tum Rehte Ho . . . . . 0:36 Tum …" at bounding box center [328, 191] width 629 height 292
paste input "*****"
type input "*******"
click at [161, 275] on div at bounding box center [251, 271] width 15288 height 43
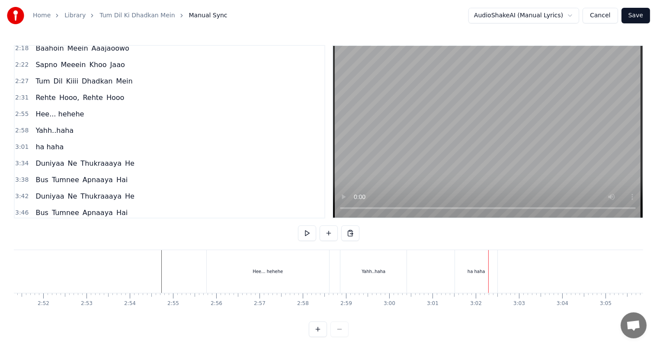
click at [473, 271] on div "ha haha" at bounding box center [476, 271] width 18 height 6
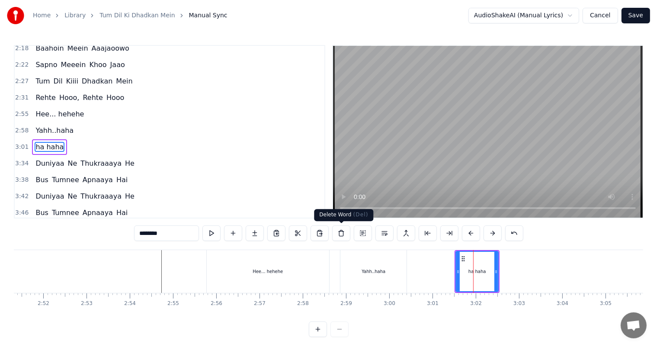
click at [342, 234] on button at bounding box center [341, 233] width 18 height 16
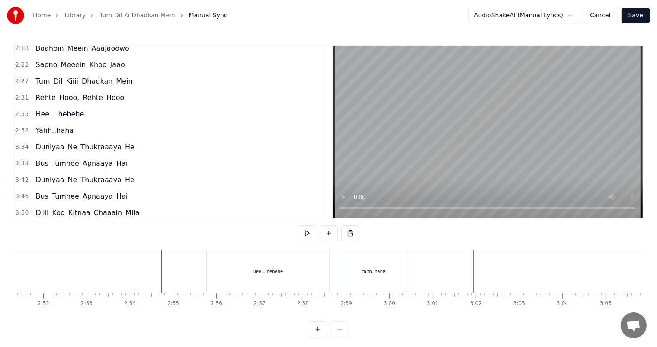
click at [370, 270] on div "Yahh..haha" at bounding box center [373, 271] width 24 height 6
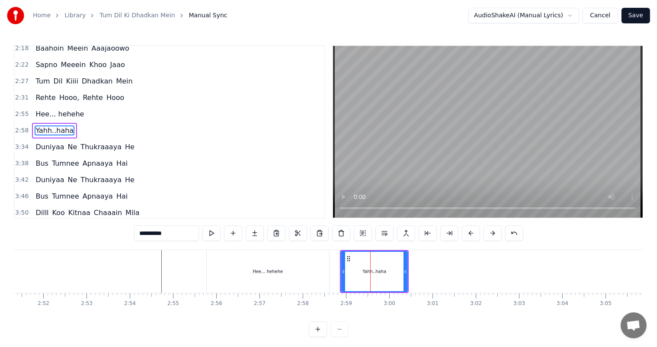
scroll to position [351, 0]
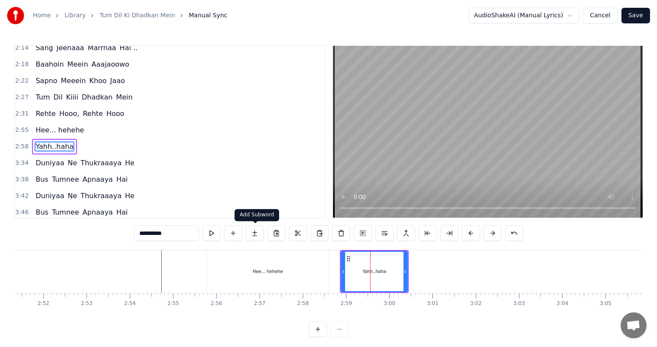
click at [252, 232] on button at bounding box center [255, 233] width 18 height 16
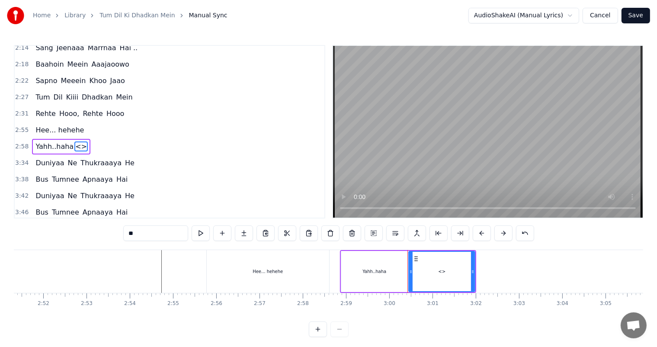
click at [432, 275] on div "<>" at bounding box center [441, 271] width 65 height 39
drag, startPoint x: 160, startPoint y: 231, endPoint x: 83, endPoint y: 233, distance: 77.4
click at [83, 233] on div "0:02 Tum Dil Kii Dhadkan Mein 0:11 Rehte Hooo, Tum Rehte Ho . . . . . 0:36 Tum …" at bounding box center [328, 191] width 629 height 292
paste input "*****"
type input "*******"
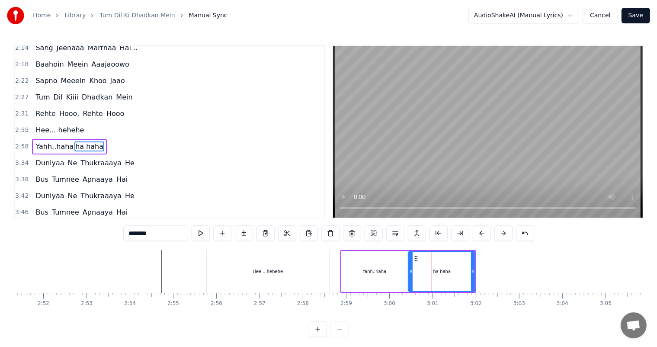
click at [159, 266] on div at bounding box center [251, 271] width 15288 height 43
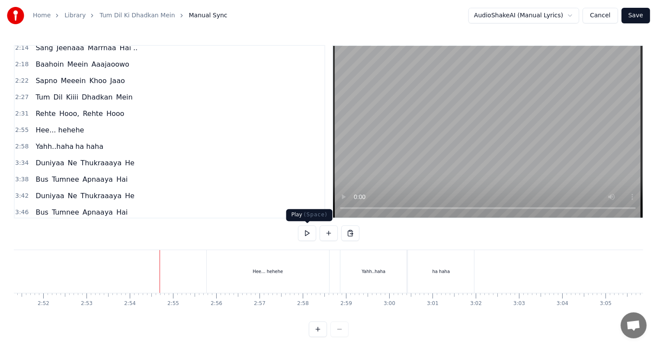
click at [305, 233] on button at bounding box center [307, 233] width 18 height 16
click at [305, 234] on button at bounding box center [307, 233] width 18 height 16
click at [286, 272] on div "Hee... hehehe" at bounding box center [268, 271] width 122 height 43
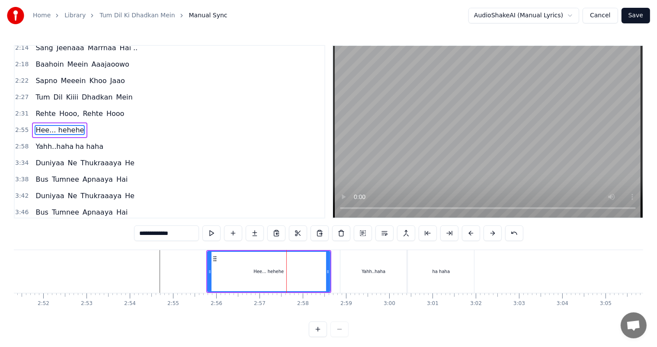
scroll to position [335, 0]
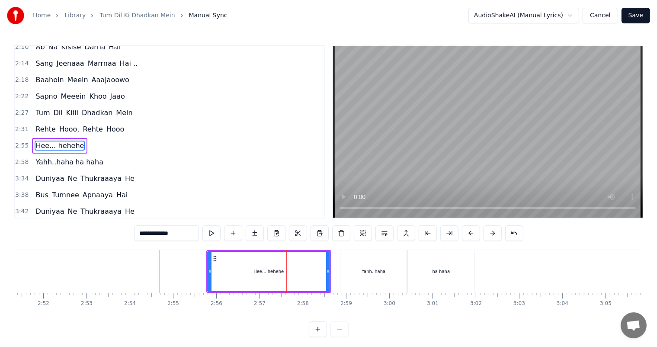
click at [188, 236] on input "**********" at bounding box center [166, 233] width 65 height 16
type input "**********"
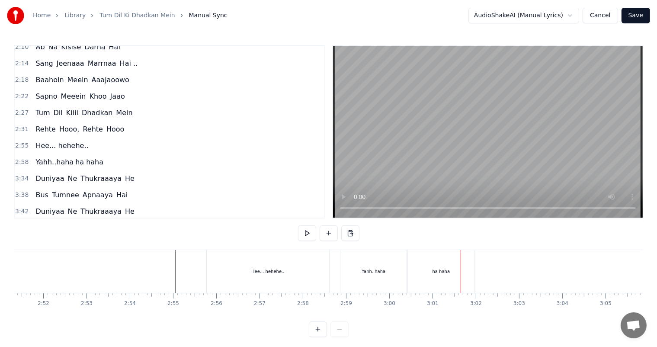
click at [431, 277] on div "ha haha" at bounding box center [441, 271] width 66 height 43
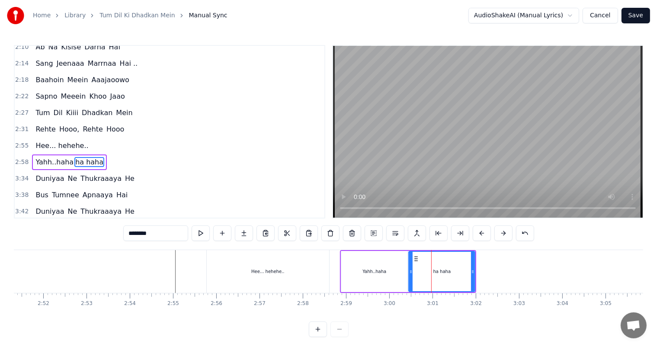
scroll to position [351, 0]
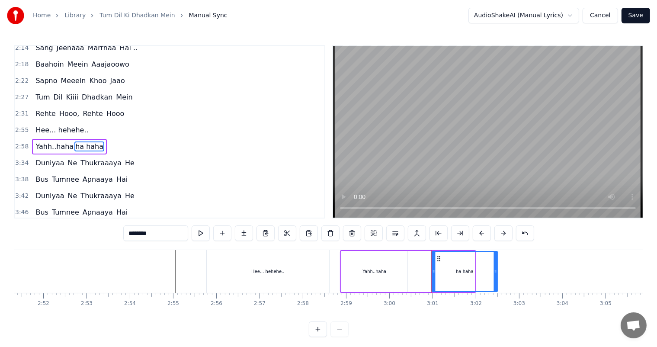
drag, startPoint x: 415, startPoint y: 258, endPoint x: 438, endPoint y: 259, distance: 23.0
click at [438, 259] on icon at bounding box center [438, 258] width 7 height 7
click at [168, 275] on div at bounding box center [251, 271] width 15288 height 43
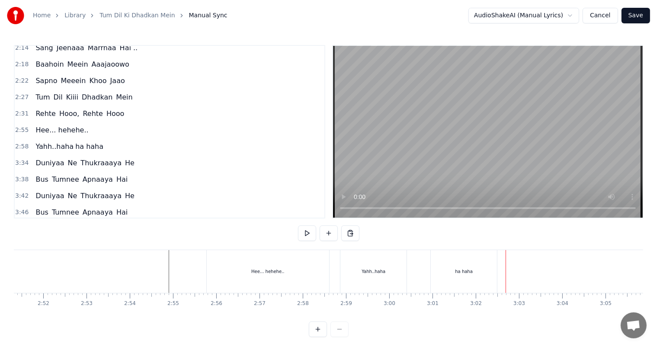
click at [440, 270] on div "ha haha" at bounding box center [464, 271] width 66 height 43
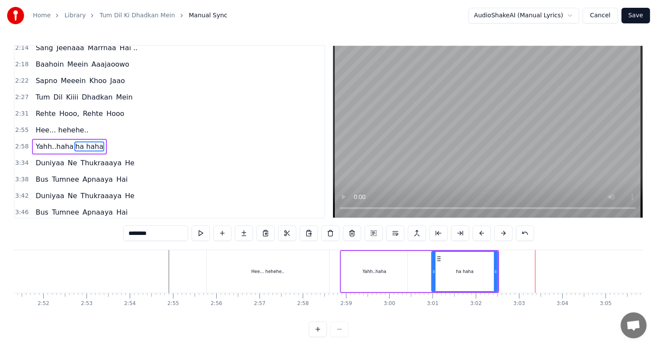
click at [406, 268] on div "Yahh..haha" at bounding box center [374, 271] width 67 height 41
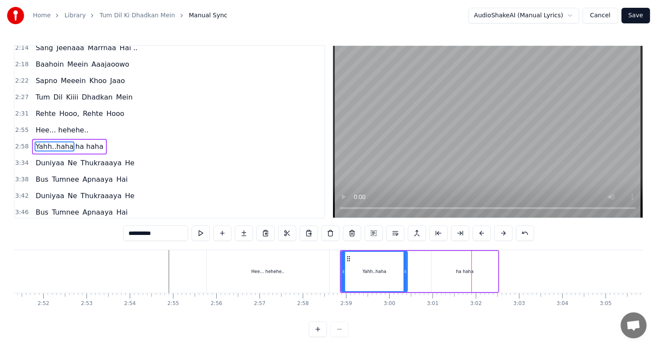
click at [450, 270] on div "ha haha" at bounding box center [464, 271] width 66 height 41
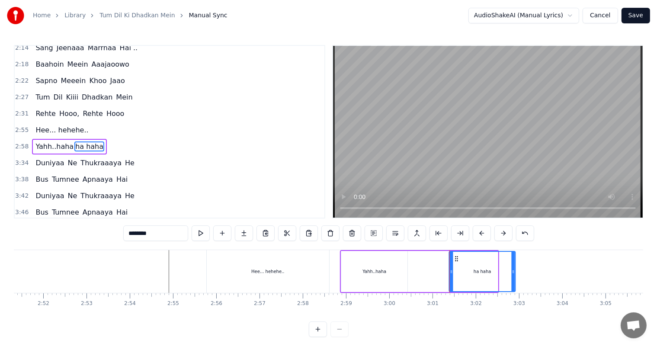
drag, startPoint x: 436, startPoint y: 255, endPoint x: 453, endPoint y: 258, distance: 17.9
click at [453, 258] on icon at bounding box center [456, 258] width 7 height 7
click at [285, 264] on div "Hee... hehehe.." at bounding box center [268, 271] width 122 height 43
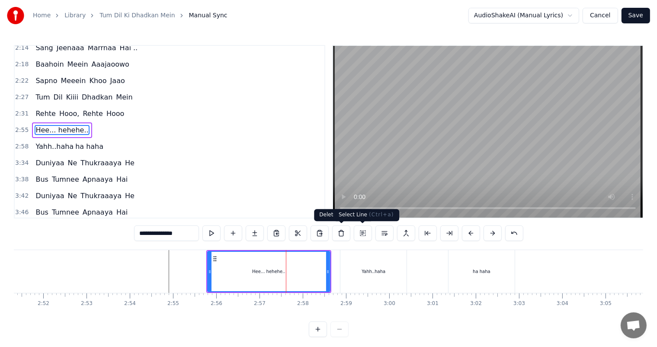
scroll to position [335, 0]
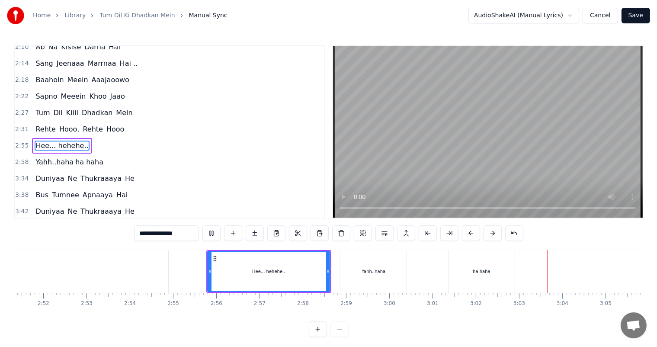
click at [356, 268] on div "Yahh..haha" at bounding box center [373, 271] width 66 height 43
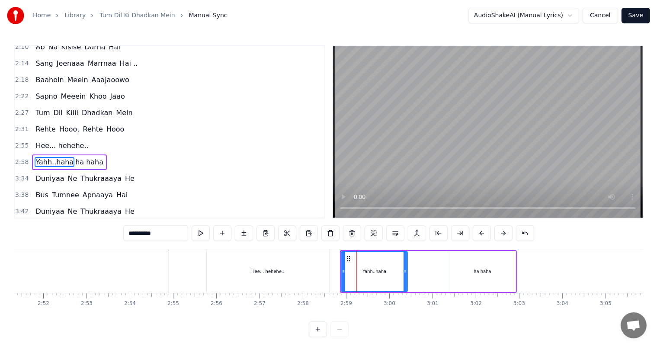
scroll to position [351, 0]
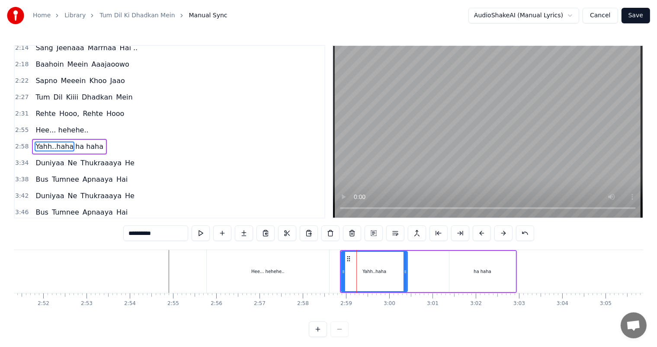
click at [170, 233] on input "**********" at bounding box center [155, 233] width 65 height 16
click at [233, 275] on div "Hee... hehehe.." at bounding box center [268, 271] width 122 height 43
type input "**********"
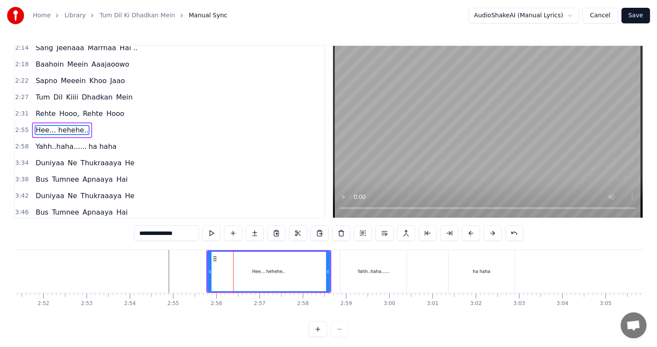
scroll to position [335, 0]
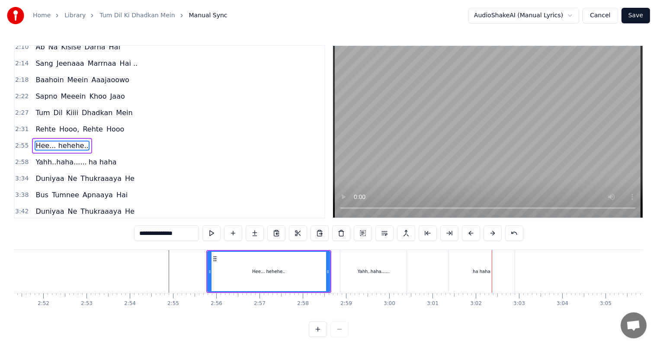
click at [412, 268] on div "Yahh..haha...... ha haha" at bounding box center [427, 271] width 175 height 43
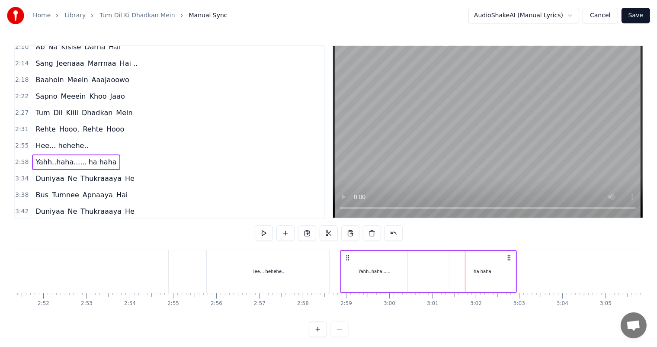
click at [325, 262] on div "Hee... hehehe.." at bounding box center [268, 271] width 122 height 43
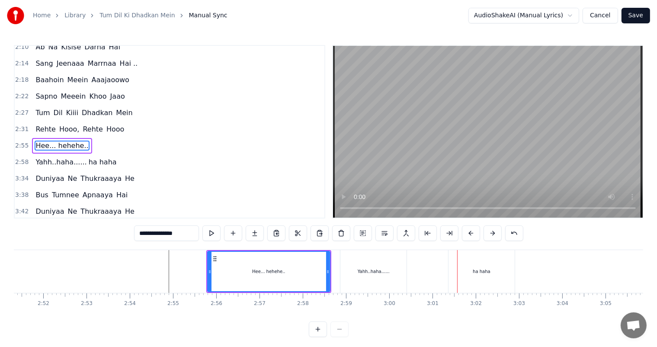
click at [455, 273] on div "ha haha" at bounding box center [481, 271] width 66 height 43
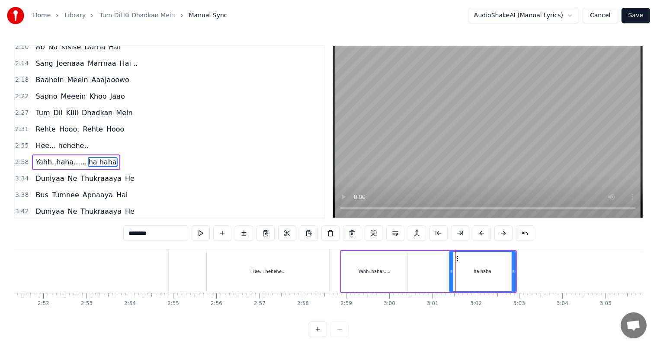
scroll to position [351, 0]
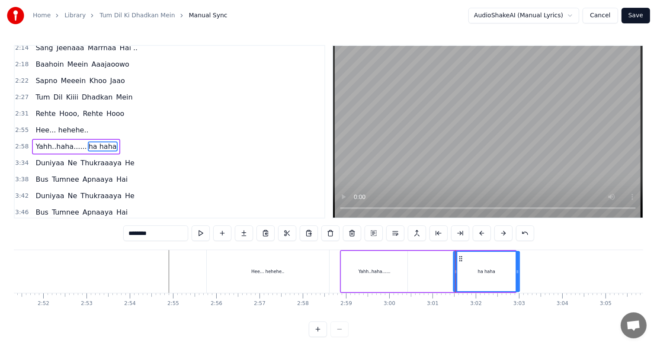
click at [460, 259] on icon at bounding box center [460, 258] width 7 height 7
click at [461, 259] on icon at bounding box center [462, 258] width 7 height 7
click at [393, 275] on div "Yahh..haha......" at bounding box center [374, 271] width 66 height 41
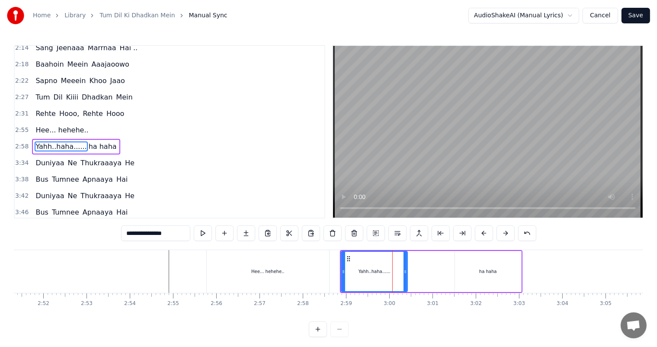
click at [406, 272] on icon at bounding box center [404, 271] width 3 height 7
drag, startPoint x: 406, startPoint y: 272, endPoint x: 427, endPoint y: 273, distance: 21.2
click at [427, 273] on icon at bounding box center [425, 271] width 3 height 7
click at [259, 277] on div "Hee... hehehe.." at bounding box center [268, 271] width 122 height 43
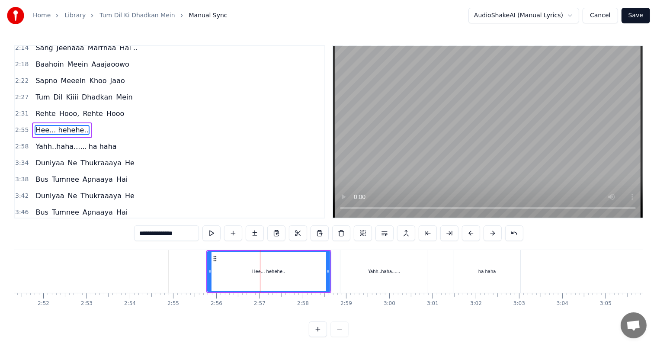
scroll to position [335, 0]
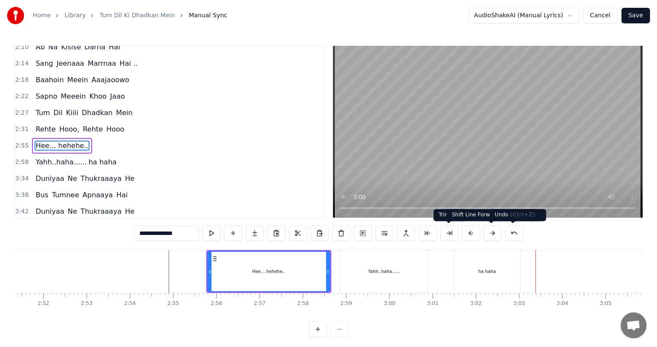
click at [481, 271] on div "ha haha" at bounding box center [487, 271] width 18 height 6
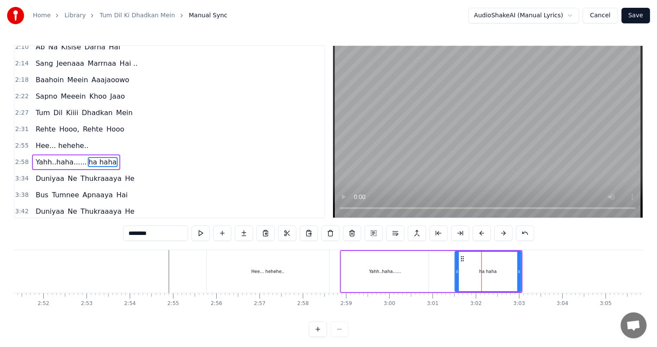
scroll to position [351, 0]
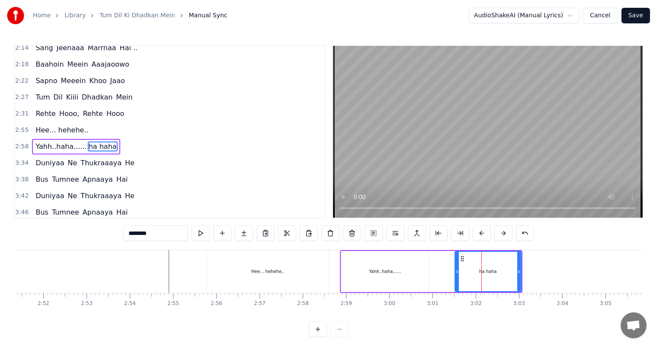
click at [418, 270] on div "Yahh..haha......" at bounding box center [384, 271] width 87 height 41
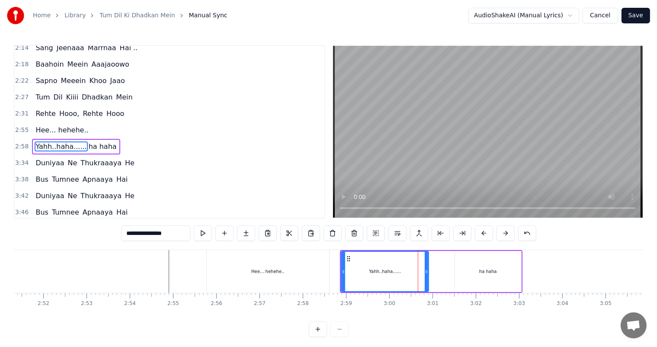
click at [476, 273] on div "ha haha" at bounding box center [488, 271] width 66 height 41
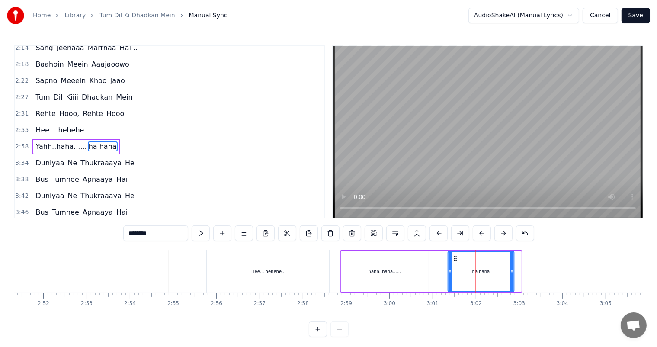
drag, startPoint x: 460, startPoint y: 258, endPoint x: 453, endPoint y: 258, distance: 6.9
click at [454, 258] on circle at bounding box center [454, 258] width 0 height 0
click at [285, 275] on div "Hee... hehehe.." at bounding box center [268, 271] width 122 height 43
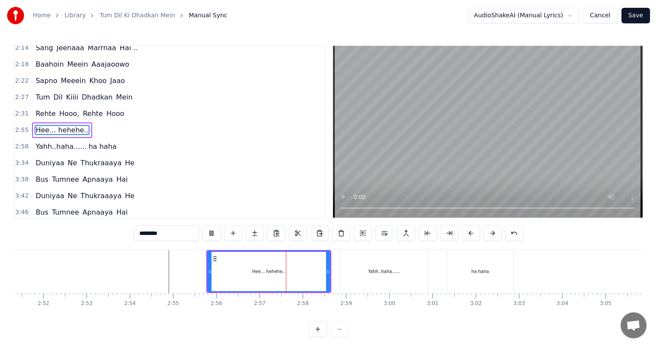
type input "**********"
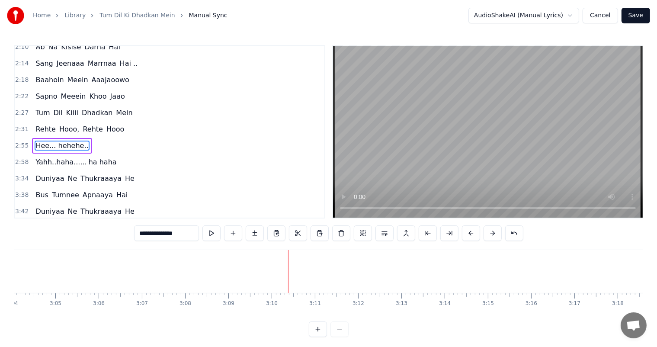
scroll to position [0, 7406]
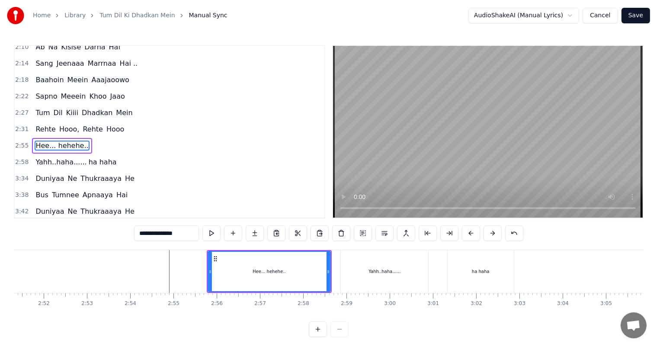
click at [214, 258] on icon at bounding box center [215, 258] width 7 height 7
click at [362, 233] on button at bounding box center [363, 233] width 18 height 16
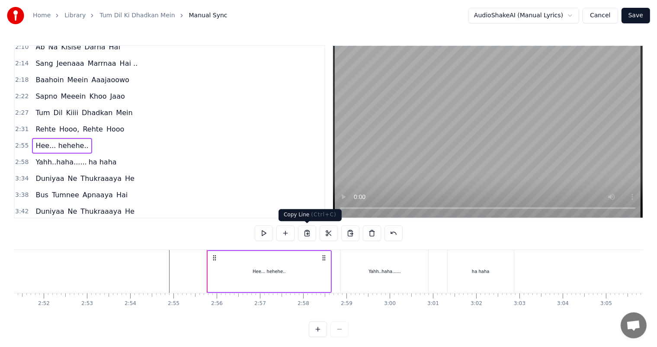
click at [306, 234] on button at bounding box center [307, 233] width 18 height 16
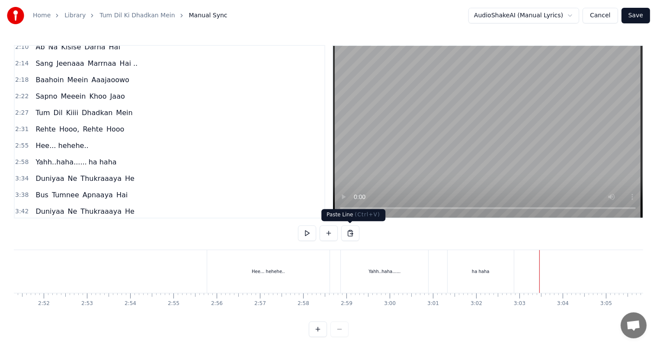
click at [344, 231] on button at bounding box center [350, 233] width 18 height 16
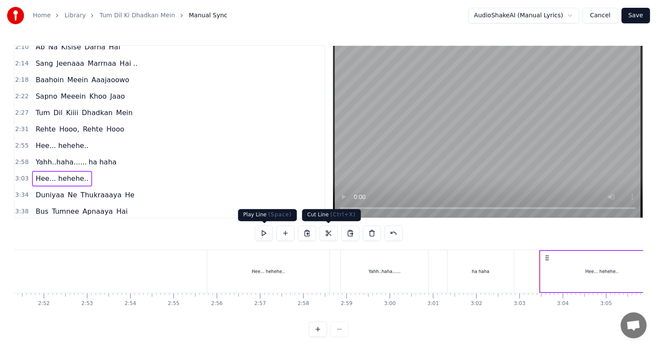
click at [180, 269] on div at bounding box center [252, 271] width 15288 height 43
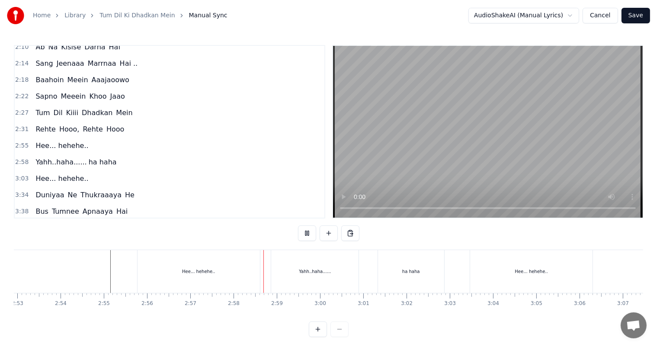
scroll to position [0, 7527]
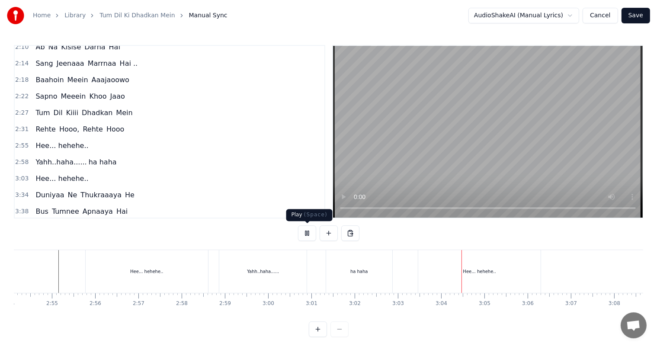
click at [306, 235] on button at bounding box center [307, 233] width 18 height 16
click at [466, 278] on div "Hee... hehehe.." at bounding box center [479, 271] width 122 height 43
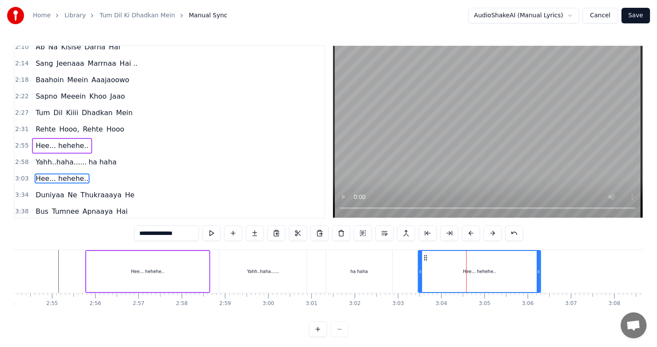
scroll to position [367, 0]
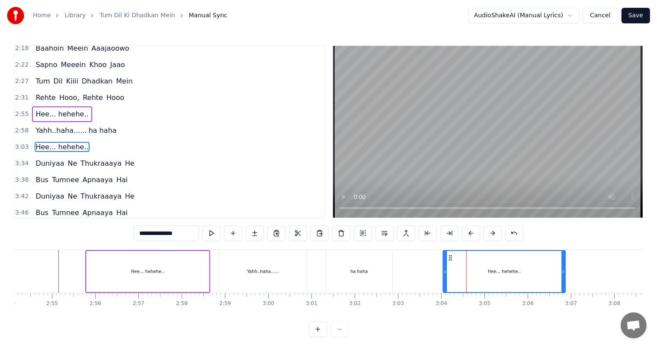
drag, startPoint x: 425, startPoint y: 257, endPoint x: 450, endPoint y: 258, distance: 24.7
click at [450, 258] on icon at bounding box center [450, 257] width 7 height 7
click at [315, 268] on div "Yahh..haha...... ha haha" at bounding box center [305, 271] width 173 height 43
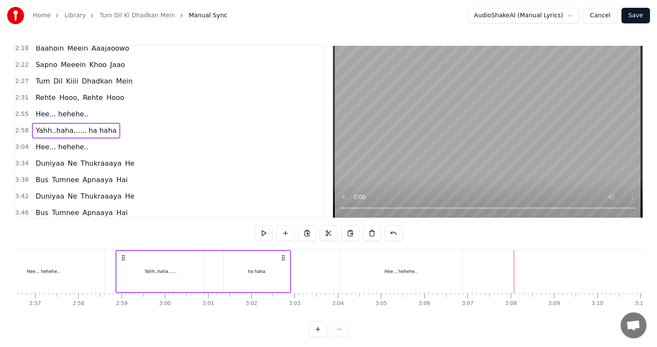
scroll to position [0, 7622]
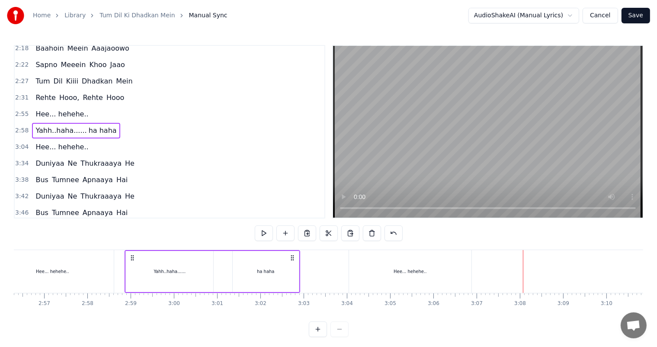
click at [192, 275] on div "Yahh..haha......" at bounding box center [169, 271] width 87 height 41
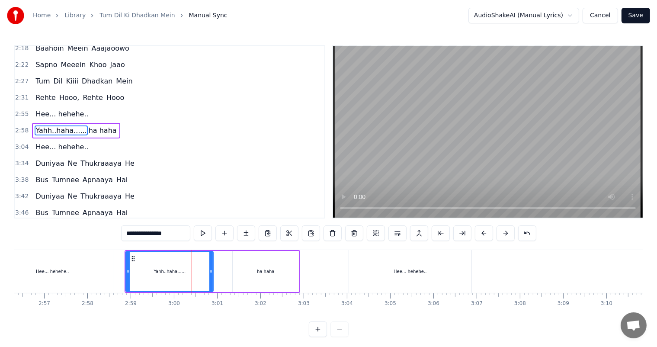
scroll to position [351, 0]
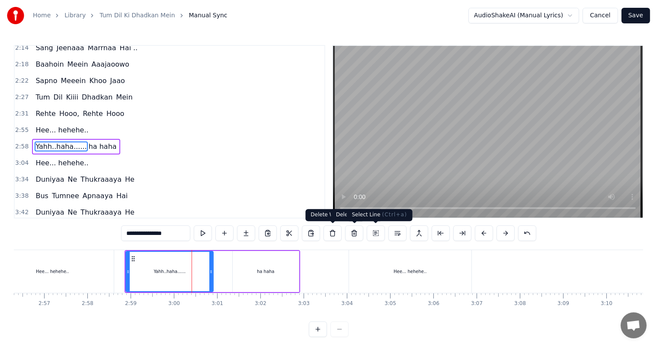
click at [376, 234] on button at bounding box center [376, 233] width 18 height 16
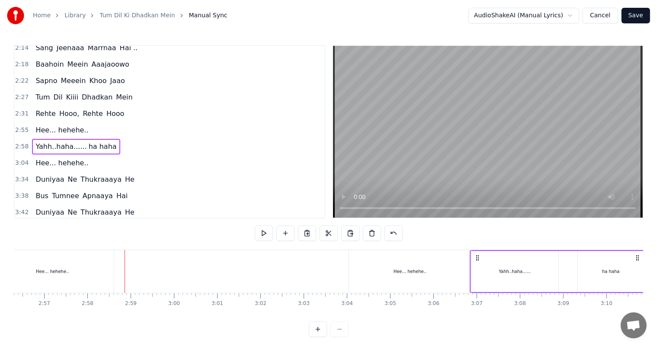
drag, startPoint x: 133, startPoint y: 256, endPoint x: 478, endPoint y: 281, distance: 345.9
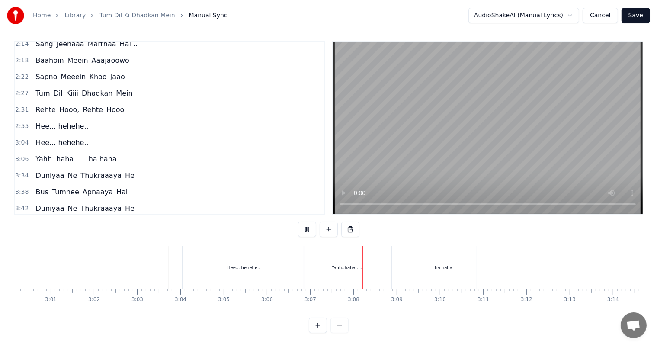
scroll to position [0, 7803]
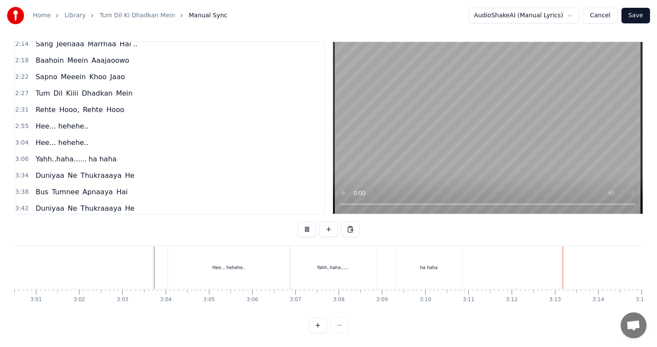
click at [376, 274] on div "Yahh..haha......" at bounding box center [333, 267] width 88 height 43
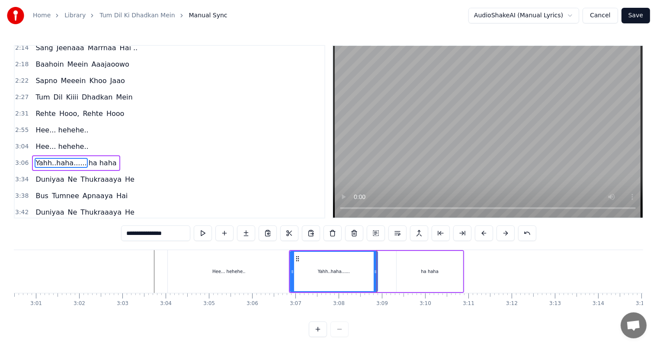
scroll to position [367, 0]
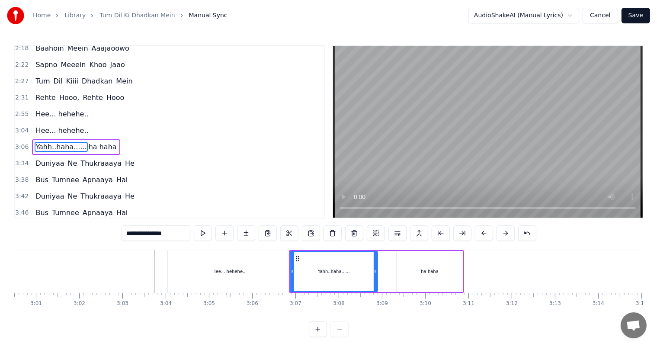
click at [418, 273] on div "ha haha" at bounding box center [429, 271] width 66 height 41
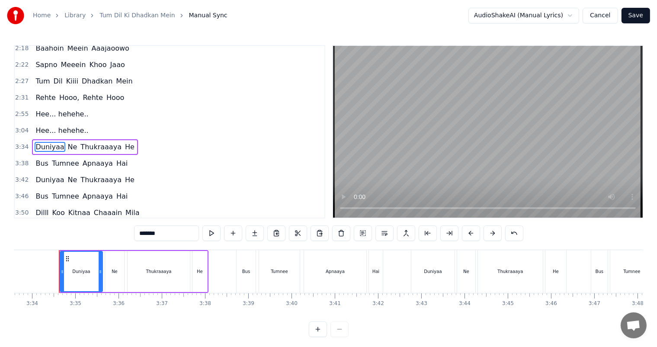
scroll to position [0, 9235]
drag, startPoint x: 404, startPoint y: 323, endPoint x: 405, endPoint y: 317, distance: 5.6
click at [405, 317] on div "0:02 Tum Dil Kii Dhadkan Mein 0:11 Rehte Hooo, Tum Rehte Ho . . . . . 0:36 Tum …" at bounding box center [328, 191] width 629 height 292
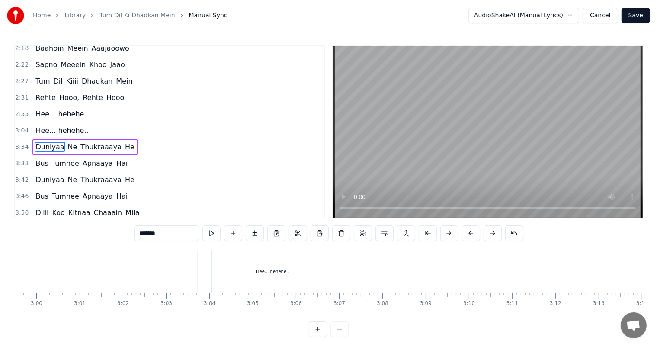
scroll to position [0, 7776]
click at [239, 280] on div "Hee... hehehe.." at bounding box center [255, 271] width 122 height 43
type input "**********"
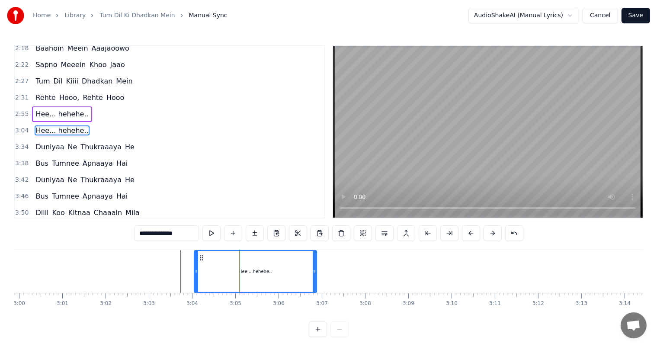
scroll to position [351, 0]
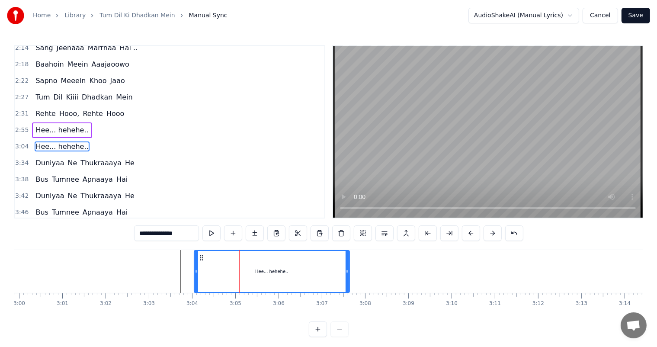
drag, startPoint x: 313, startPoint y: 275, endPoint x: 346, endPoint y: 280, distance: 33.3
click at [346, 280] on div at bounding box center [346, 271] width 3 height 41
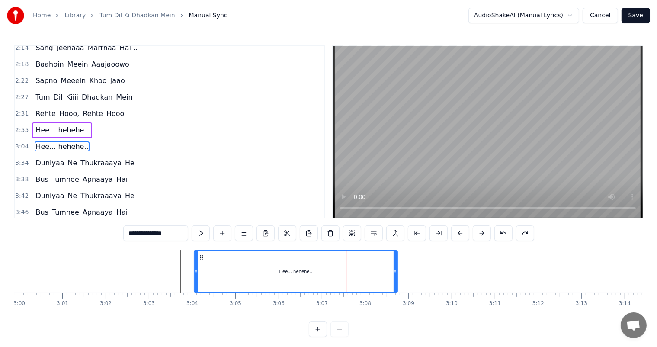
drag, startPoint x: 313, startPoint y: 276, endPoint x: 403, endPoint y: 285, distance: 90.3
click at [397, 285] on div at bounding box center [394, 271] width 3 height 41
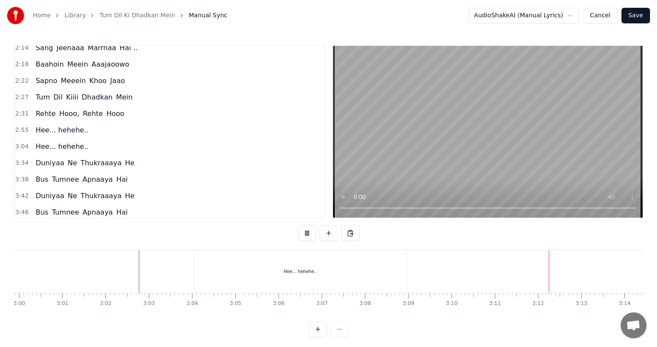
click at [296, 278] on div "Hee... hehehe.." at bounding box center [300, 271] width 212 height 43
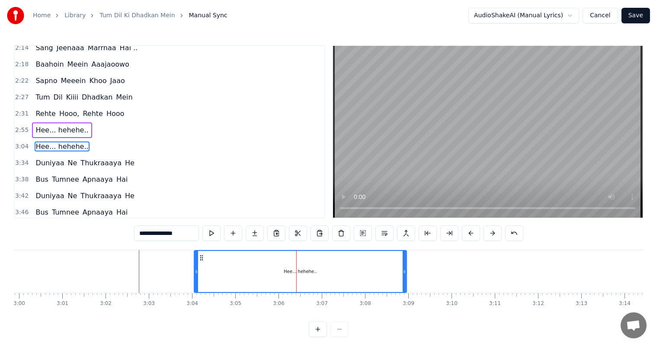
scroll to position [11, 0]
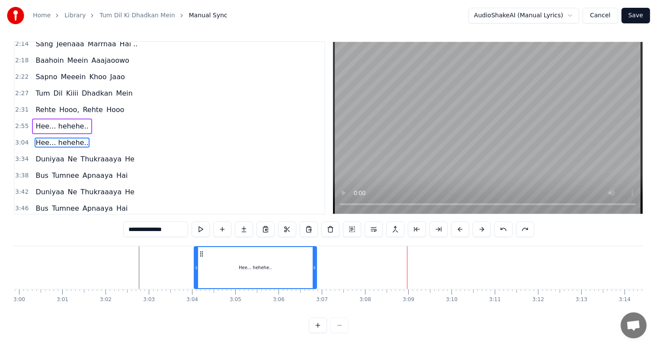
click at [271, 271] on div "Hee... hehehe.." at bounding box center [255, 267] width 121 height 41
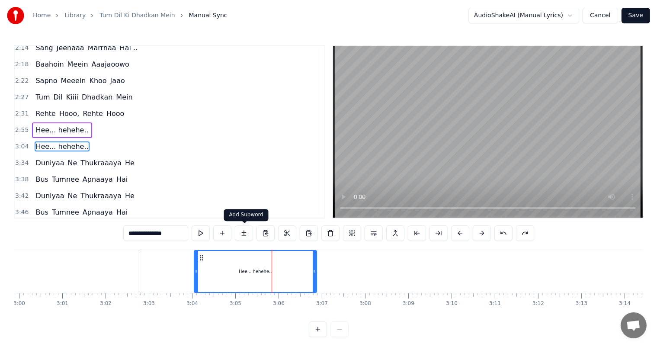
click at [243, 235] on button at bounding box center [244, 233] width 18 height 16
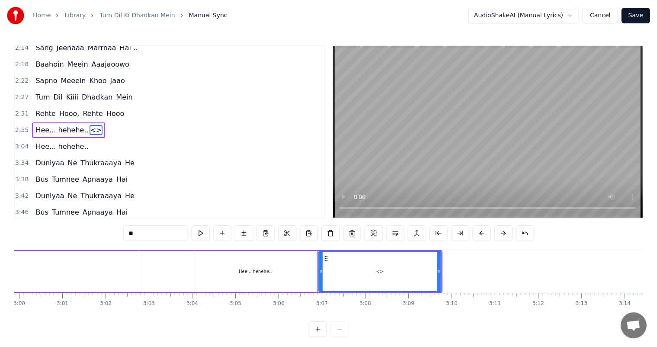
scroll to position [335, 0]
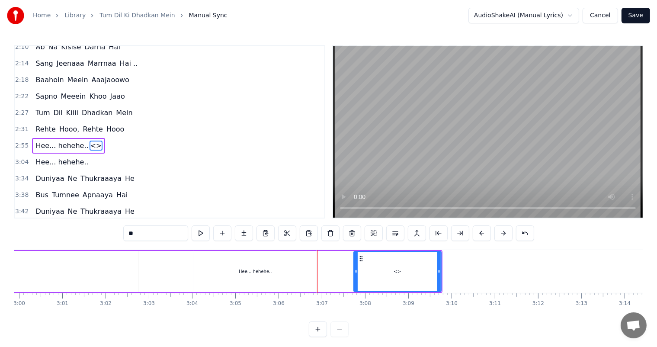
drag, startPoint x: 321, startPoint y: 270, endPoint x: 358, endPoint y: 273, distance: 37.3
click at [358, 273] on icon at bounding box center [355, 271] width 3 height 7
click at [137, 262] on div "Hee... hehehe.. <>" at bounding box center [139, 271] width 604 height 41
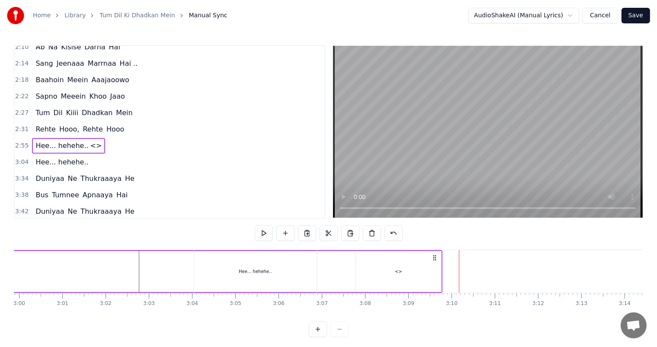
click at [99, 275] on div "Hee... hehehe.. <>" at bounding box center [139, 271] width 604 height 41
click at [396, 268] on div "<>" at bounding box center [398, 271] width 7 height 6
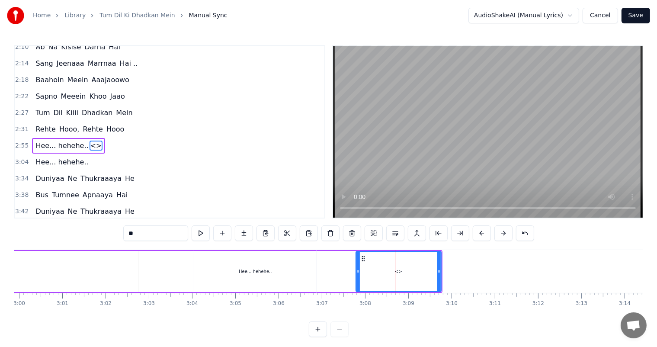
drag, startPoint x: 144, startPoint y: 232, endPoint x: 94, endPoint y: 236, distance: 49.5
click at [94, 236] on div "0:02 Tum Dil Kii Dhadkan Mein 0:11 Rehte Hooo, Tum Rehte Ho . . . . . 0:36 Tum …" at bounding box center [328, 191] width 629 height 292
type input "**********"
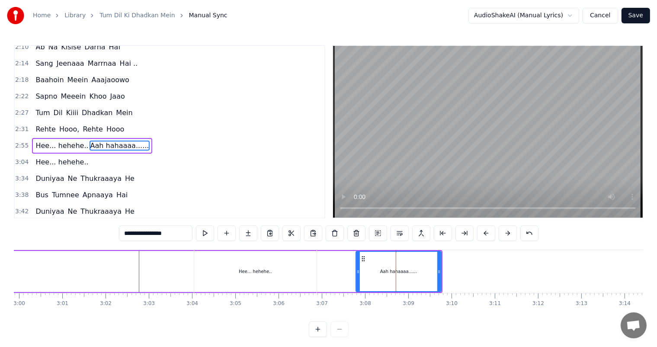
click at [94, 278] on div "Hee... hehehe.. Aah hahaaaa......" at bounding box center [139, 271] width 604 height 41
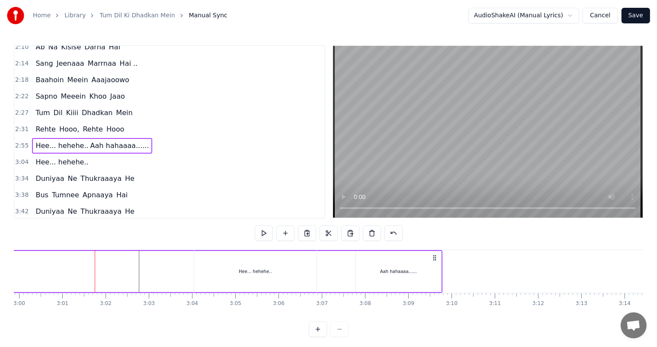
click at [271, 262] on div "Hee... hehehe.." at bounding box center [255, 271] width 122 height 43
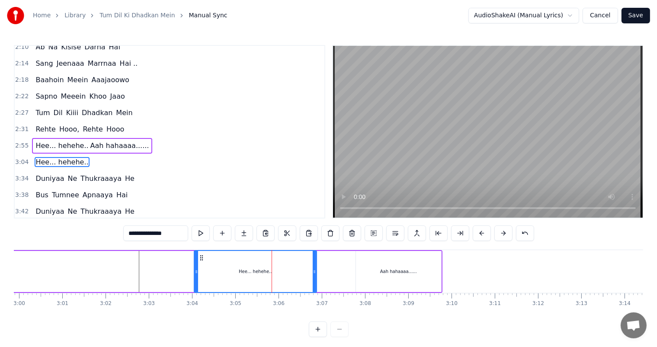
scroll to position [351, 0]
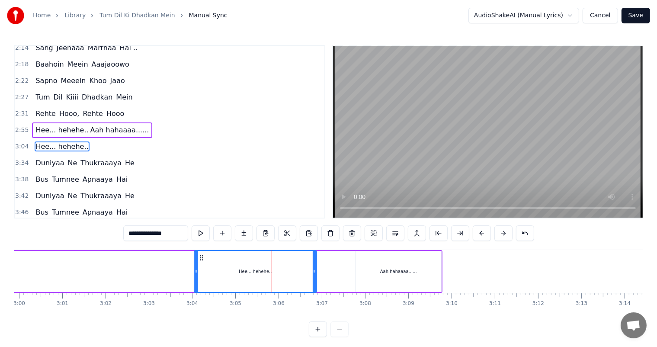
click at [112, 273] on div "Hee... hehehe.. Aah hahaaaa......" at bounding box center [139, 271] width 604 height 41
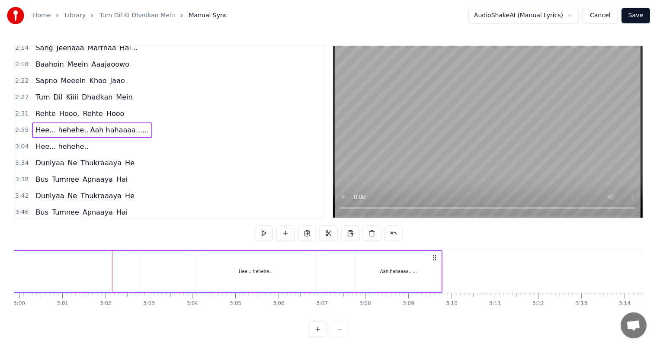
click at [259, 277] on div "Hee... hehehe.." at bounding box center [255, 271] width 122 height 43
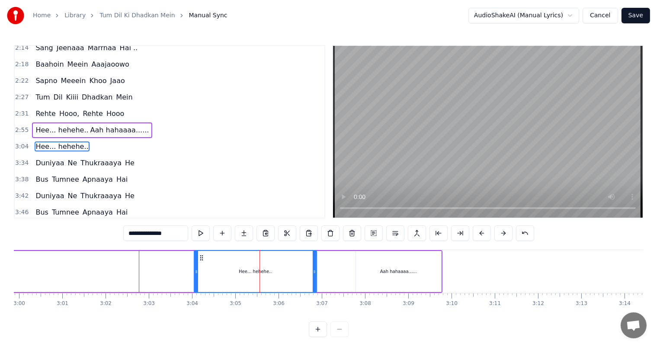
click at [382, 281] on div "Aah hahaaaa......" at bounding box center [398, 271] width 85 height 41
type input "**********"
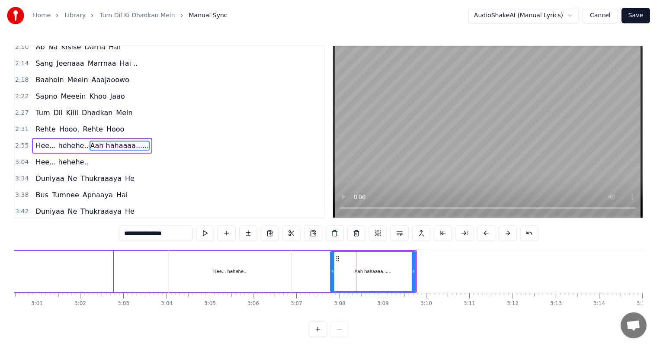
scroll to position [0, 7807]
drag, startPoint x: 172, startPoint y: 234, endPoint x: 90, endPoint y: 230, distance: 82.2
click at [90, 230] on div "0:02 Tum Dil Kii Dhadkan Mein 0:11 Rehte Hooo, Tum Rehte Ho . . . . . 0:36 Tum …" at bounding box center [328, 191] width 629 height 292
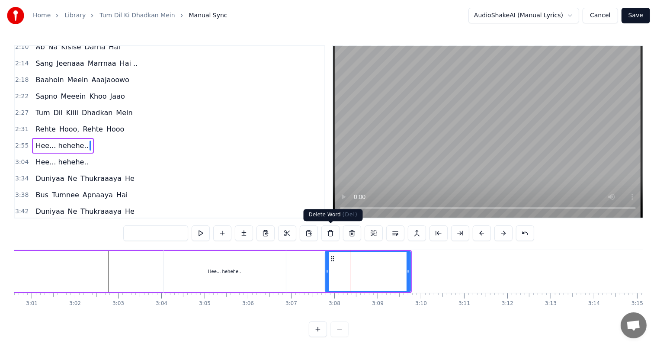
click at [329, 231] on button at bounding box center [330, 233] width 18 height 16
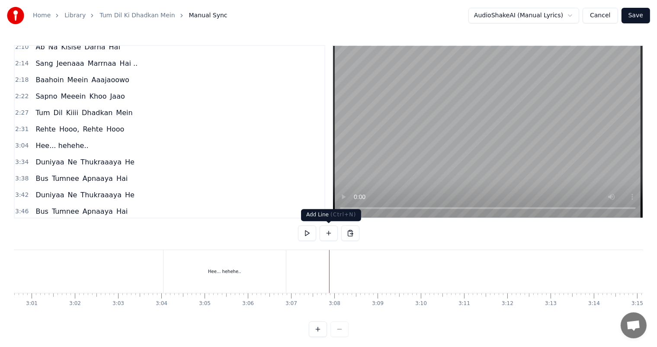
click at [328, 231] on button at bounding box center [328, 233] width 18 height 16
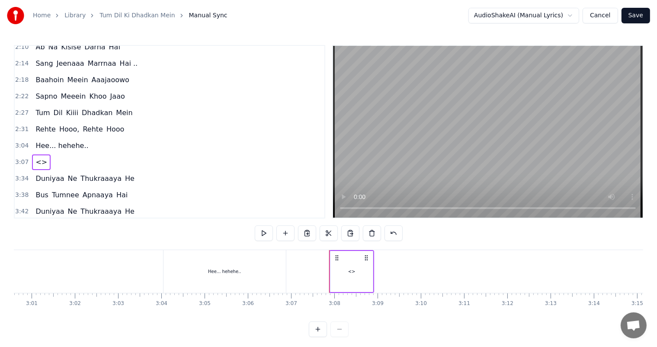
click at [349, 269] on div "<>" at bounding box center [351, 271] width 7 height 6
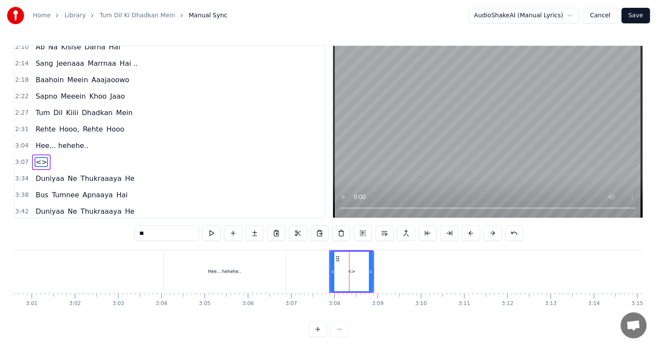
scroll to position [351, 0]
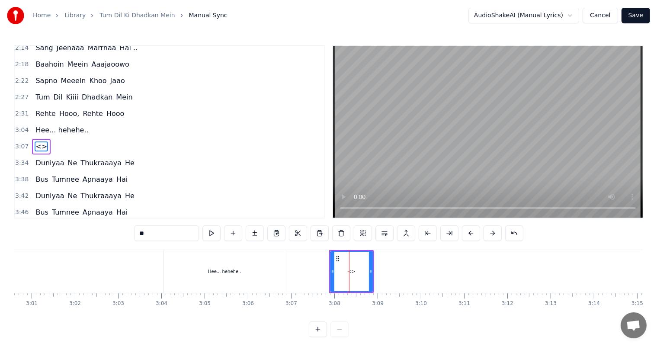
drag, startPoint x: 154, startPoint y: 235, endPoint x: 83, endPoint y: 233, distance: 71.4
click at [83, 233] on div "0:02 Tum Dil Kii Dhadkan Mein 0:11 Rehte Hooo, Tum Rehte Ho . . . . . 0:36 Tum …" at bounding box center [328, 191] width 629 height 292
paste input "**********"
type input "**********"
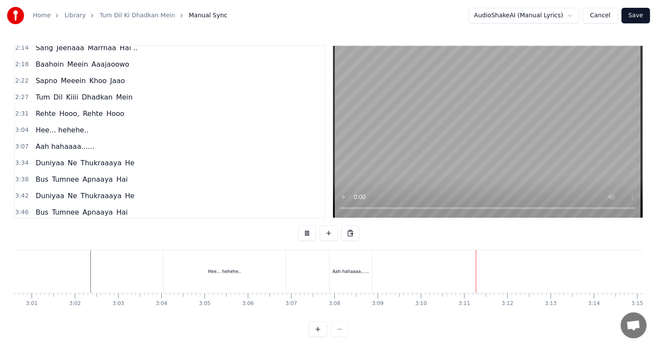
click at [285, 270] on div "Hee... hehehe.." at bounding box center [224, 271] width 123 height 43
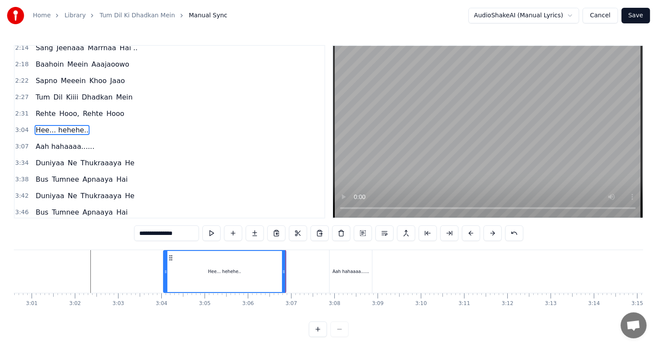
scroll to position [335, 0]
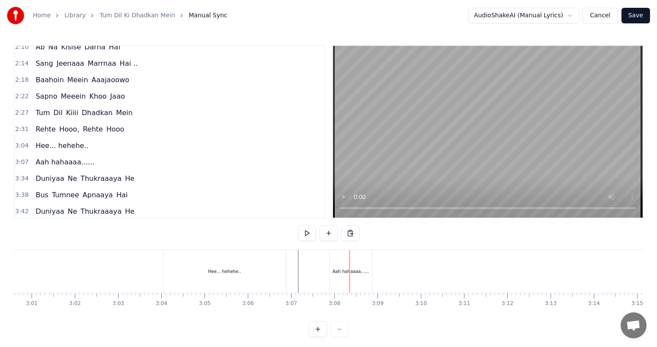
click at [356, 268] on div "Aah hahaaaa......" at bounding box center [350, 271] width 37 height 6
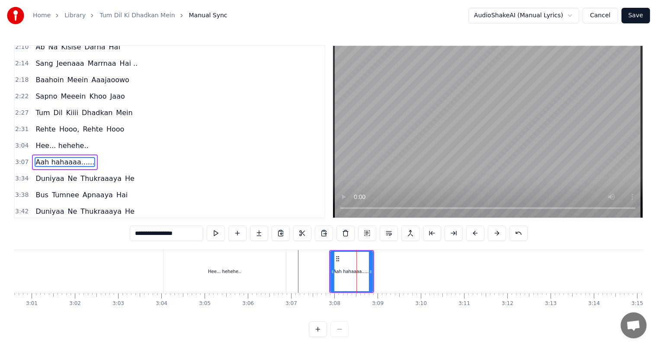
scroll to position [351, 0]
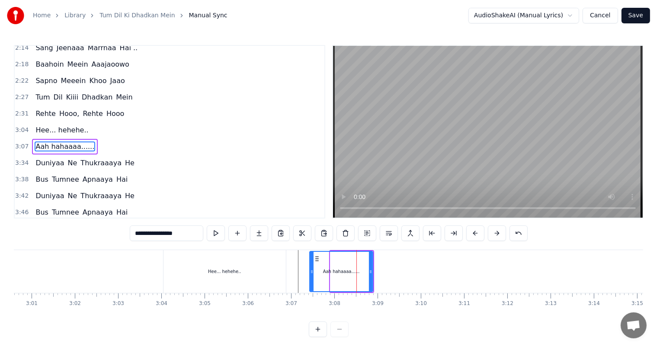
drag, startPoint x: 331, startPoint y: 270, endPoint x: 310, endPoint y: 267, distance: 21.0
click at [310, 267] on div at bounding box center [311, 271] width 3 height 39
click at [205, 269] on div "Hee... hehehe.." at bounding box center [224, 271] width 122 height 43
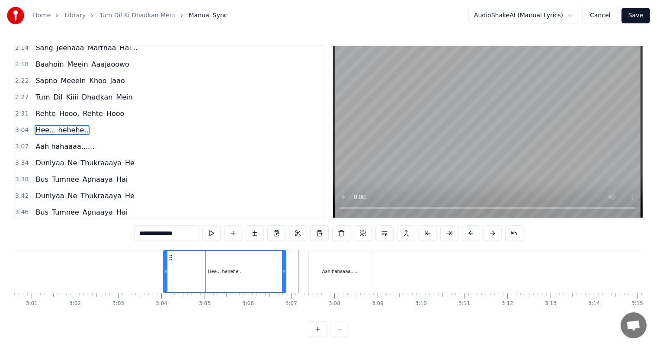
scroll to position [335, 0]
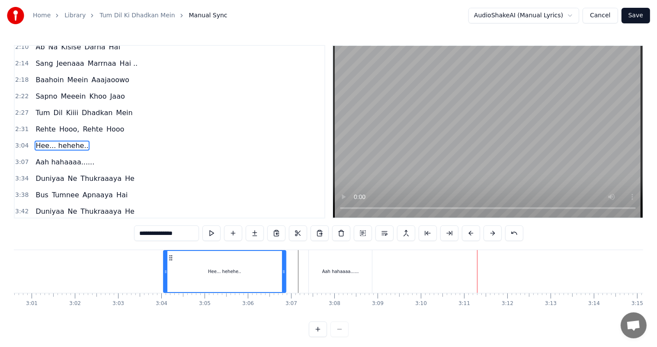
click at [339, 277] on div "Aah hahaaaa......" at bounding box center [340, 271] width 63 height 43
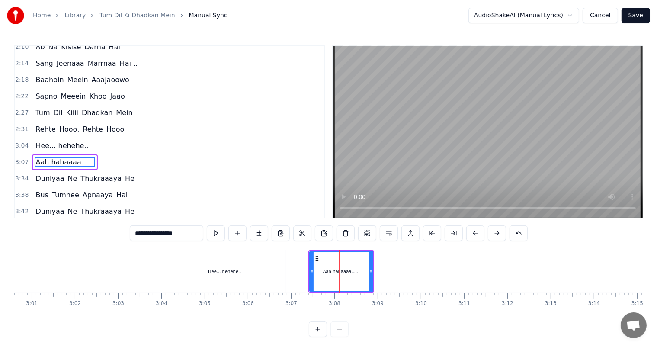
scroll to position [351, 0]
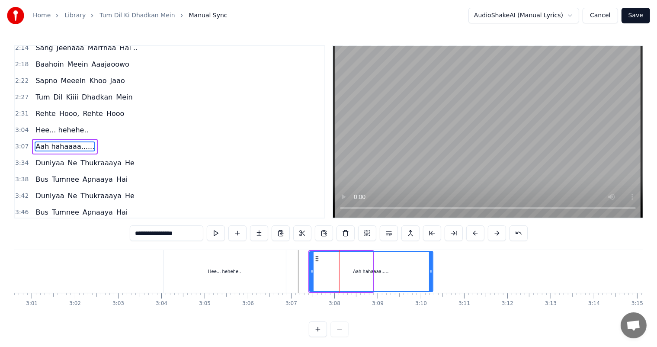
drag, startPoint x: 371, startPoint y: 275, endPoint x: 431, endPoint y: 277, distance: 60.1
click at [431, 277] on div at bounding box center [430, 271] width 3 height 39
click at [182, 235] on input "**********" at bounding box center [166, 233] width 73 height 16
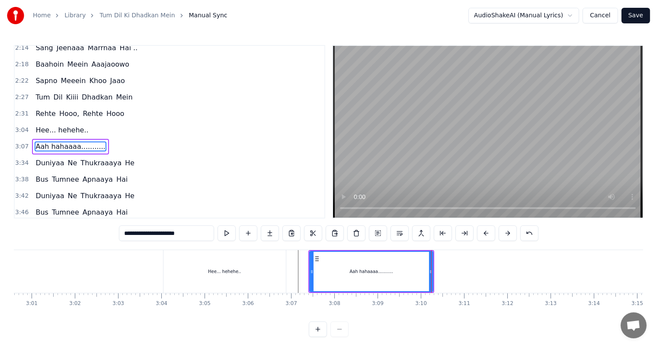
type input "**********"
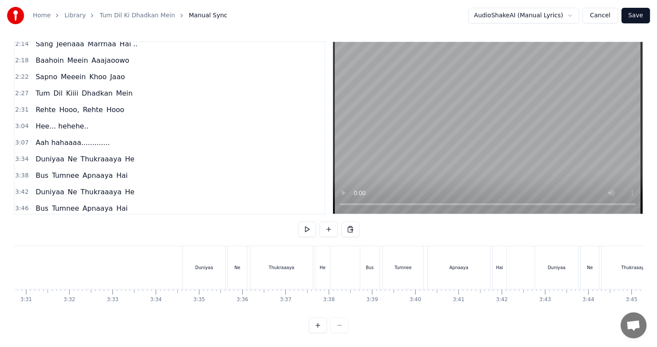
scroll to position [0, 9084]
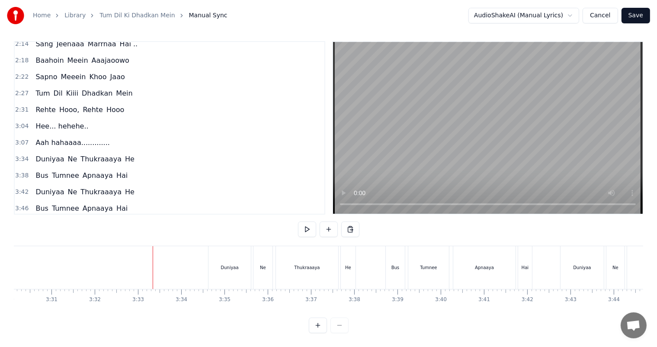
click at [153, 258] on div at bounding box center [153, 267] width 0 height 43
click at [234, 264] on div "Duniyaa" at bounding box center [229, 267] width 18 height 6
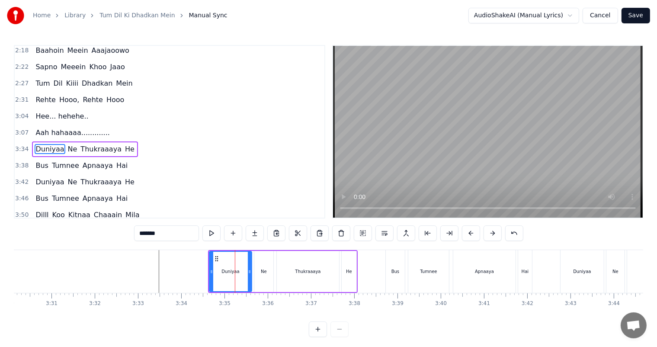
scroll to position [367, 0]
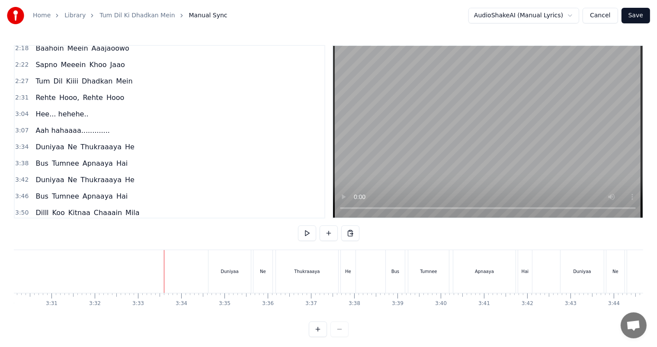
click at [326, 233] on button at bounding box center [328, 233] width 18 height 16
click at [238, 273] on div "Duniyaa" at bounding box center [229, 271] width 42 height 43
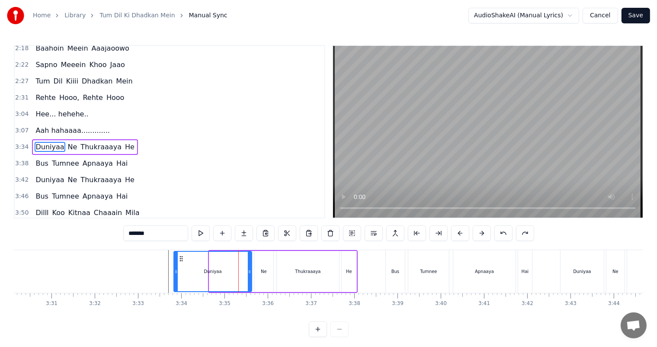
drag, startPoint x: 210, startPoint y: 270, endPoint x: 175, endPoint y: 273, distance: 35.6
click at [175, 273] on icon at bounding box center [175, 271] width 3 height 7
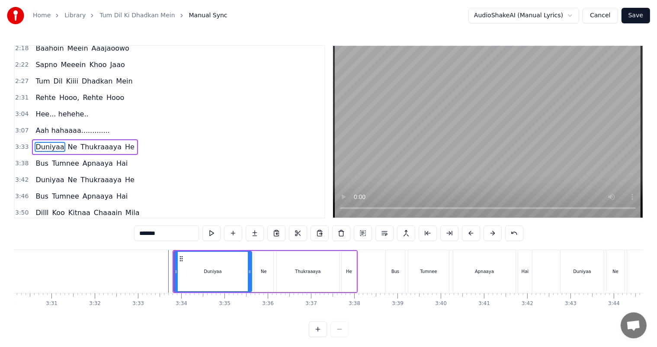
drag, startPoint x: 166, startPoint y: 233, endPoint x: 112, endPoint y: 233, distance: 54.0
click at [112, 233] on div "0:02 Tum Dil Kii Dhadkan Mein 0:11 Rehte Hooo, Tum Rehte Ho . . . . . 0:36 Tum …" at bounding box center [328, 191] width 629 height 292
paste input "*********"
type input "**********"
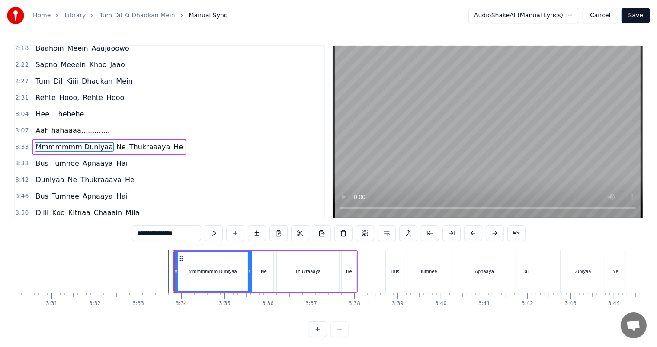
scroll to position [0, 0]
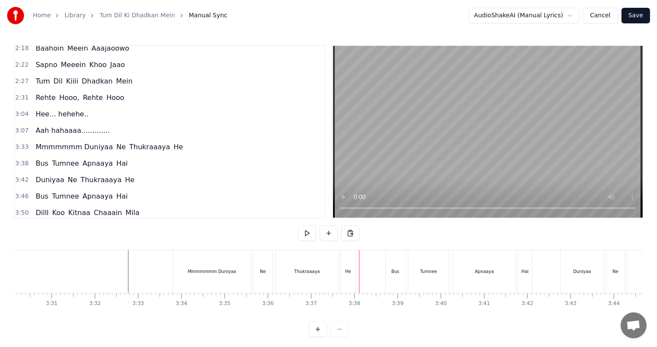
click at [217, 271] on div "Mmmmmmm Duniyaa" at bounding box center [212, 271] width 48 height 6
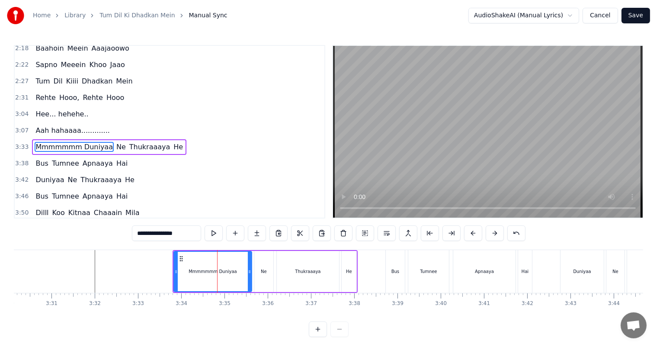
click at [174, 234] on input "**********" at bounding box center [166, 233] width 69 height 16
click at [174, 234] on input "**********" at bounding box center [166, 233] width 73 height 16
type input "**********"
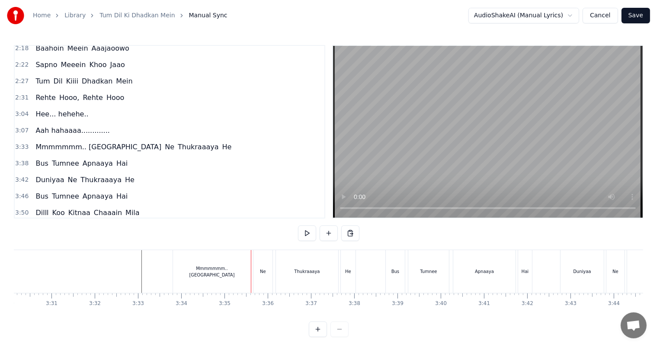
click at [216, 263] on div "Mmmmmmm.. [GEOGRAPHIC_DATA]" at bounding box center [212, 271] width 78 height 43
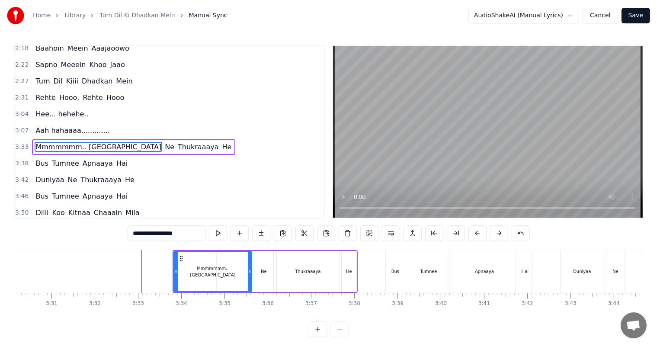
click at [170, 233] on input "**********" at bounding box center [167, 233] width 78 height 16
click at [160, 232] on input "**********" at bounding box center [166, 233] width 73 height 16
type input "**********"
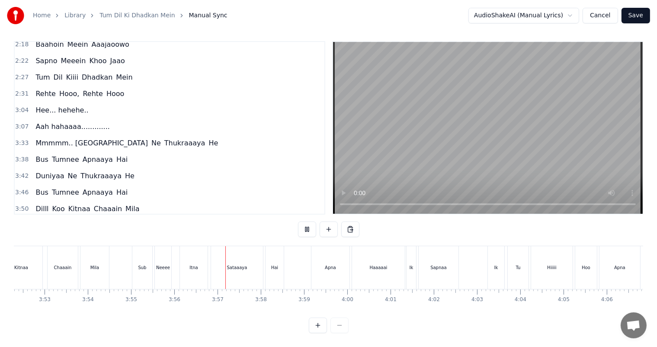
scroll to position [0, 10047]
click at [404, 261] on div "Ik" at bounding box center [407, 267] width 10 height 43
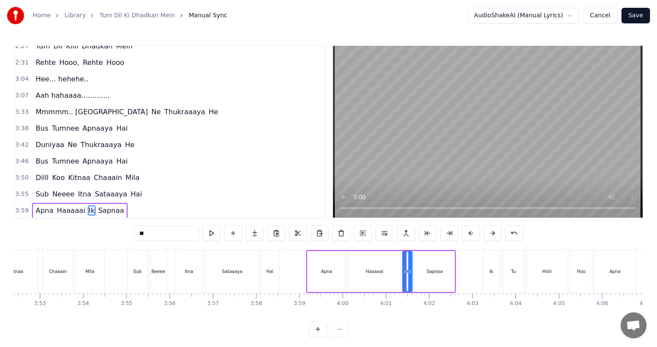
scroll to position [463, 0]
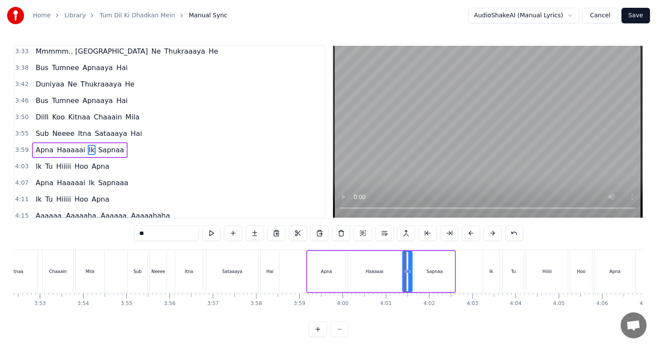
drag, startPoint x: 142, startPoint y: 234, endPoint x: 131, endPoint y: 232, distance: 12.0
click at [131, 232] on div "0:02 Tum Dil Kii Dhadkan Mein 0:11 Rehte Hooo, Tum Rehte Ho . . . . . 0:36 Tum …" at bounding box center [328, 191] width 629 height 292
click at [35, 161] on span "Ik" at bounding box center [39, 166] width 8 height 10
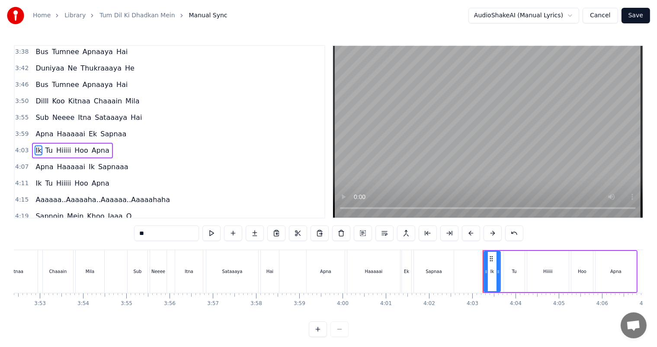
drag, startPoint x: 142, startPoint y: 230, endPoint x: 126, endPoint y: 230, distance: 15.6
click at [126, 230] on div "0:02 Tum Dil Kii Dhadkan Mein 0:11 Rehte Hooo, Tum Rehte Ho . . . . . 0:36 Tum …" at bounding box center [328, 191] width 629 height 292
click at [35, 178] on span "Ik" at bounding box center [39, 183] width 8 height 10
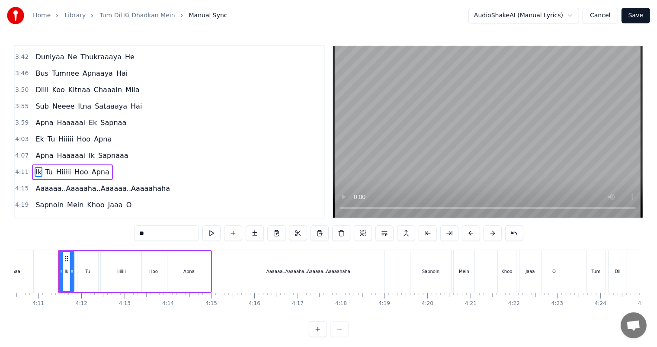
scroll to position [0, 10827]
drag, startPoint x: 142, startPoint y: 234, endPoint x: 118, endPoint y: 234, distance: 24.2
click at [118, 234] on div "0:02 Tum Dil Kii Dhadkan Mein 0:11 Rehte Hooo, Tum Rehte Ho . . . . . 0:36 Tum …" at bounding box center [328, 191] width 629 height 292
type input "**"
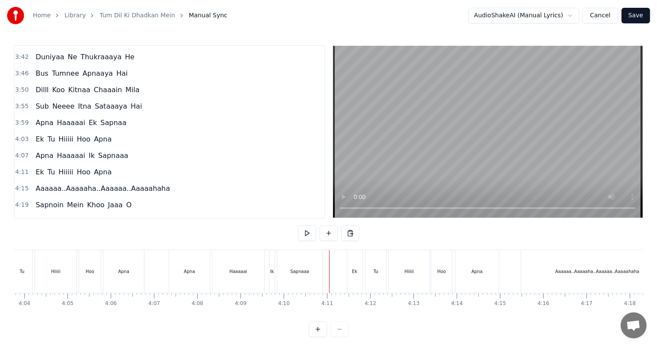
scroll to position [0, 10521]
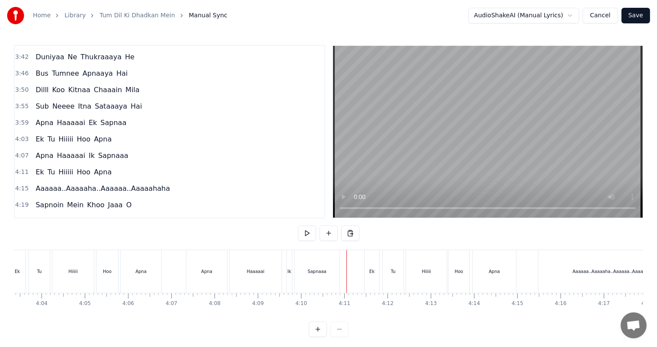
click at [187, 268] on div "Apna" at bounding box center [206, 271] width 41 height 43
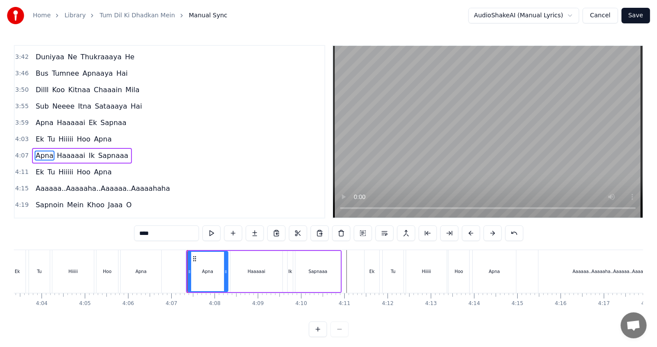
scroll to position [495, 0]
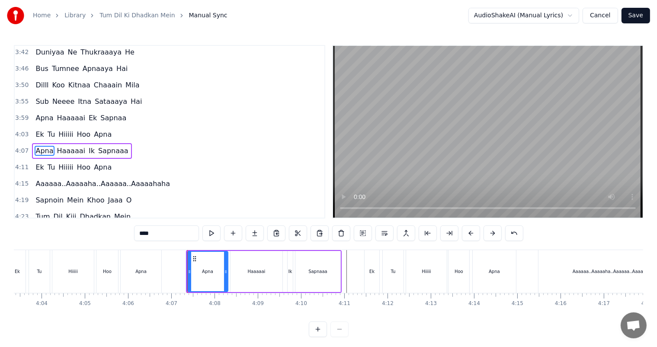
click at [38, 96] on span "Sub" at bounding box center [42, 101] width 15 height 10
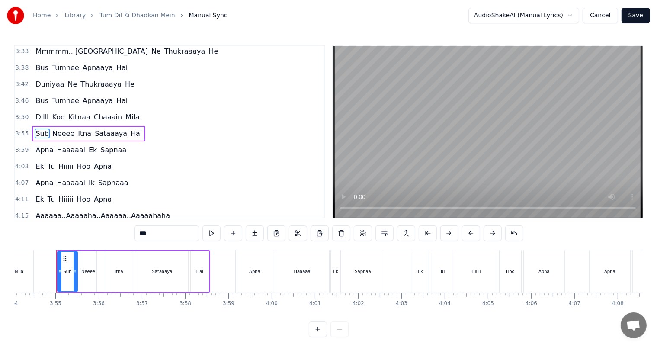
scroll to position [0, 10117]
click at [19, 270] on div "Mila" at bounding box center [20, 271] width 9 height 6
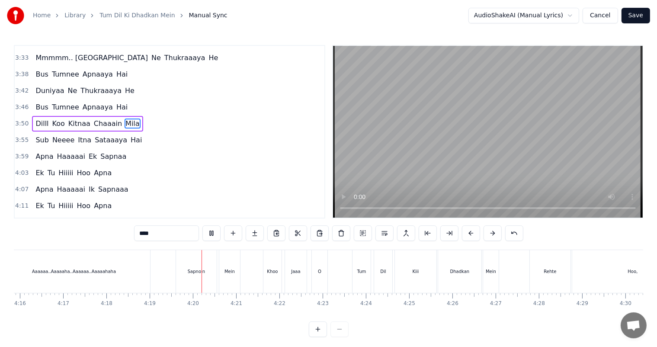
scroll to position [0, 11180]
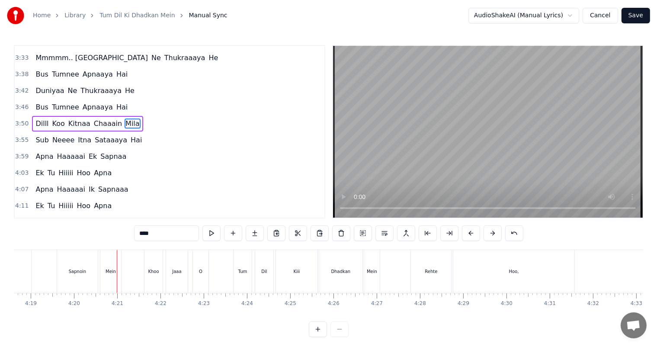
click at [83, 270] on div "Sapnoin" at bounding box center [77, 271] width 17 height 6
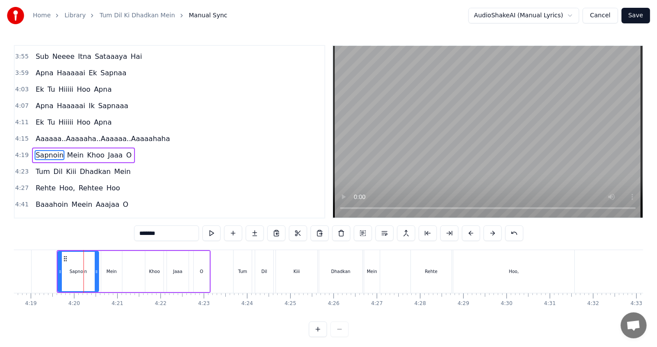
scroll to position [542, 0]
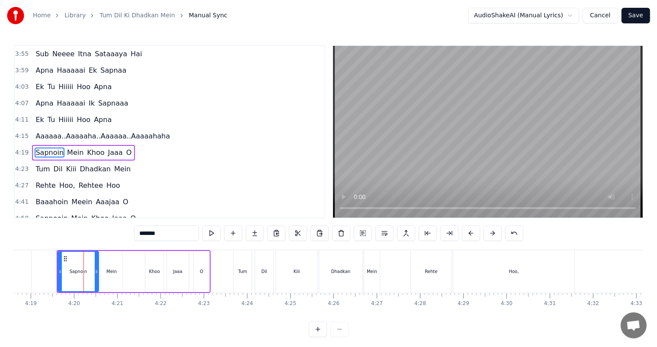
click at [171, 233] on input "*******" at bounding box center [166, 233] width 65 height 16
type input "*****"
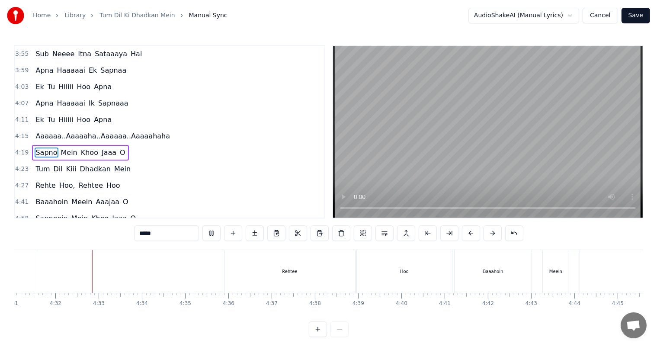
scroll to position [0, 11727]
click at [182, 266] on div "Rehte Hoo, Rehtee Hoo" at bounding box center [153, 271] width 581 height 43
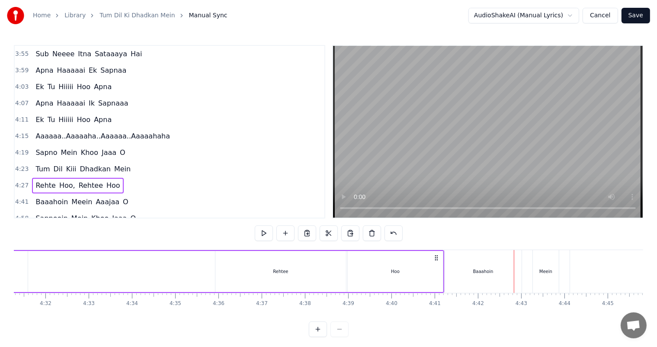
click at [85, 273] on div "Rehte Hoo, Rehtee Hoo" at bounding box center [153, 271] width 581 height 43
click at [326, 268] on div "Rehtee" at bounding box center [280, 271] width 131 height 41
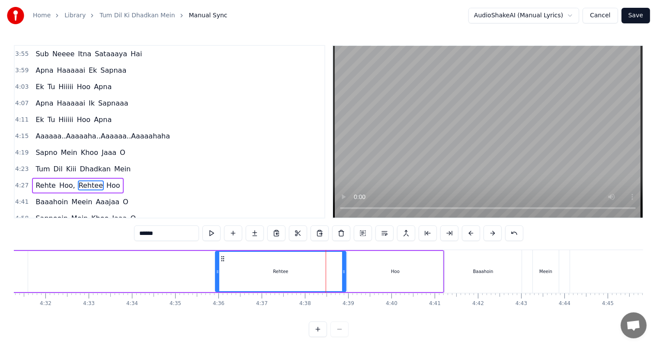
scroll to position [560, 0]
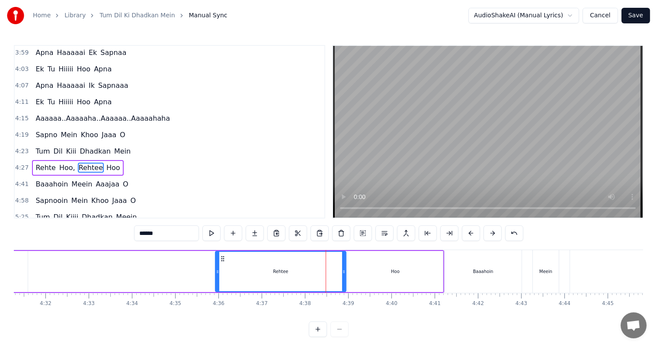
drag, startPoint x: 345, startPoint y: 273, endPoint x: 335, endPoint y: 271, distance: 10.5
click at [335, 271] on div "Rehtee" at bounding box center [280, 271] width 131 height 41
drag, startPoint x: 344, startPoint y: 271, endPoint x: 278, endPoint y: 271, distance: 65.7
click at [278, 271] on icon at bounding box center [277, 271] width 3 height 7
click at [393, 271] on div "Hoo" at bounding box center [395, 271] width 9 height 6
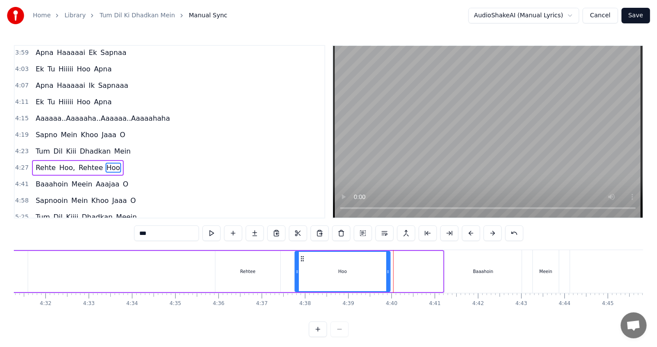
drag, startPoint x: 354, startPoint y: 258, endPoint x: 297, endPoint y: 259, distance: 56.6
click at [299, 259] on icon at bounding box center [302, 258] width 7 height 7
click at [228, 266] on div "Rehtee" at bounding box center [247, 271] width 65 height 41
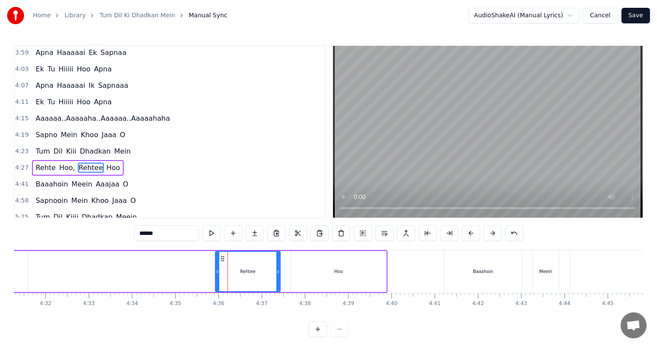
click at [313, 271] on div "Hoo" at bounding box center [338, 271] width 95 height 41
type input "***"
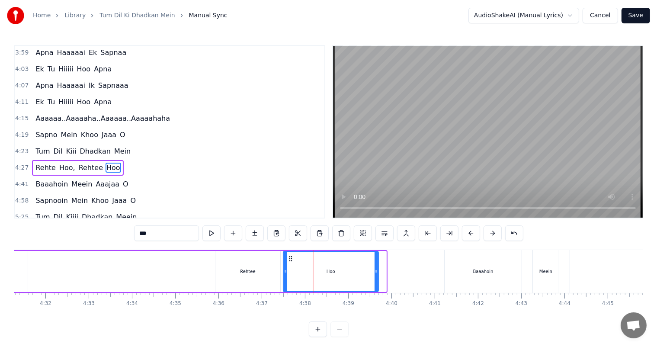
drag, startPoint x: 296, startPoint y: 257, endPoint x: 288, endPoint y: 257, distance: 7.8
click at [288, 257] on icon at bounding box center [290, 258] width 7 height 7
click at [182, 267] on div "Rehte Hoo, Rehtee Hoo" at bounding box center [121, 271] width 516 height 43
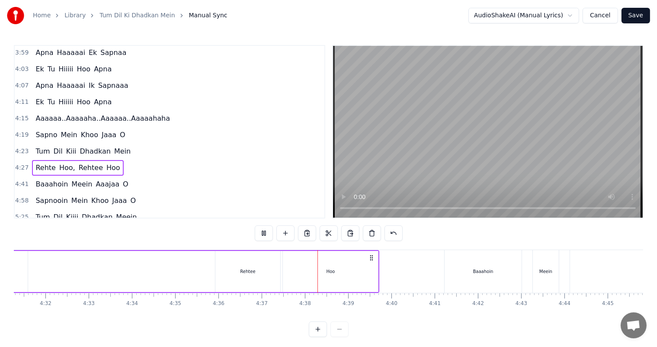
click at [99, 273] on div "Rehte Hoo, Rehtee Hoo" at bounding box center [121, 271] width 516 height 43
click at [260, 271] on div "Rehtee" at bounding box center [247, 271] width 65 height 41
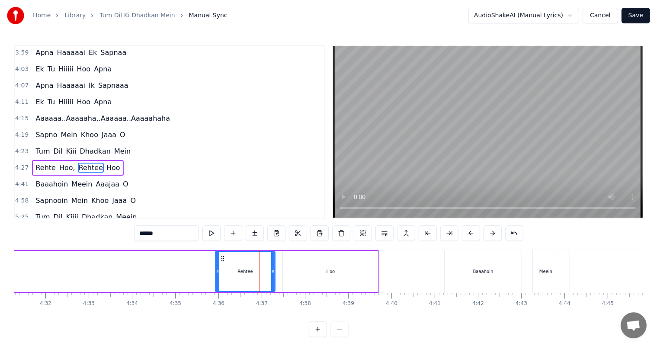
drag, startPoint x: 278, startPoint y: 273, endPoint x: 273, endPoint y: 272, distance: 5.3
click at [273, 272] on icon at bounding box center [272, 271] width 3 height 7
click at [298, 272] on div "Hoo" at bounding box center [330, 271] width 95 height 41
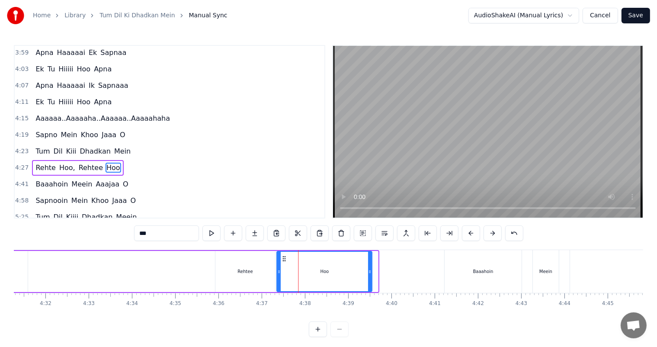
drag, startPoint x: 291, startPoint y: 259, endPoint x: 284, endPoint y: 259, distance: 6.5
click at [284, 259] on icon at bounding box center [284, 258] width 7 height 7
click at [251, 267] on div "Rehtee" at bounding box center [245, 271] width 60 height 41
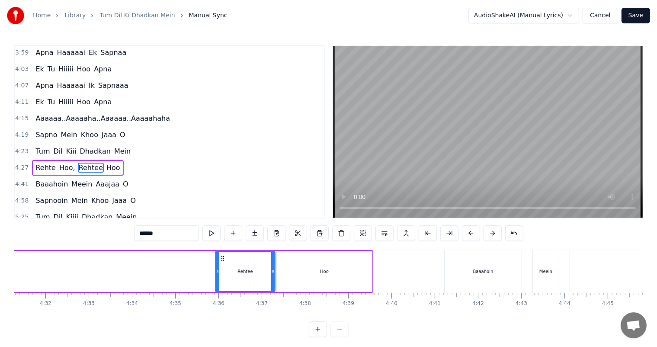
click at [329, 270] on div "Hoo" at bounding box center [324, 271] width 95 height 41
type input "***"
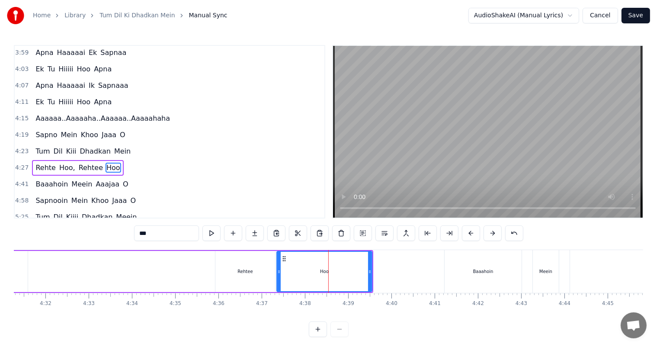
click at [203, 269] on div "Rehte Hoo, Rehtee Hoo" at bounding box center [118, 271] width 510 height 43
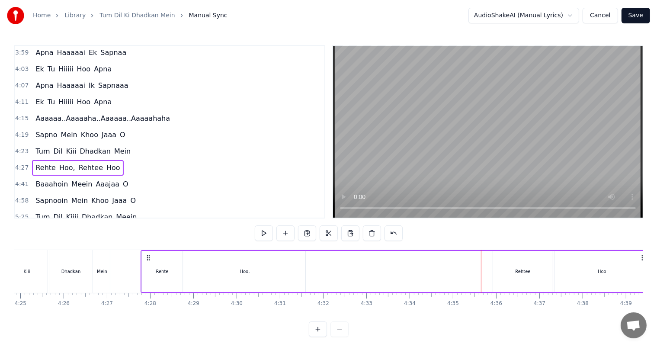
scroll to position [0, 11415]
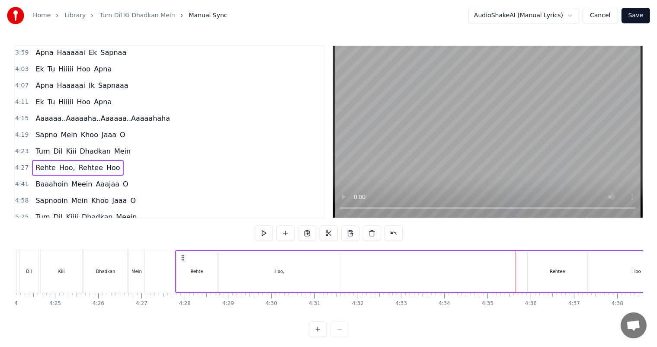
click at [71, 262] on div "Kiii" at bounding box center [62, 271] width 42 height 43
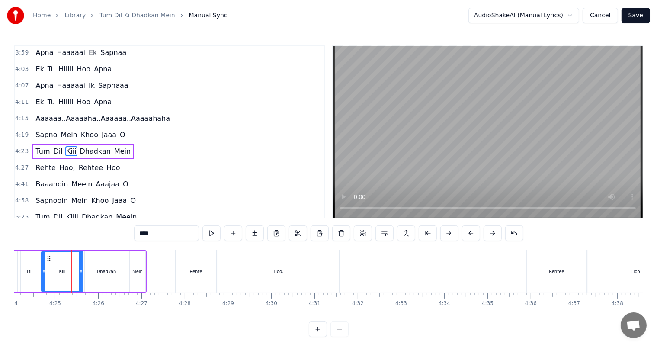
scroll to position [558, 0]
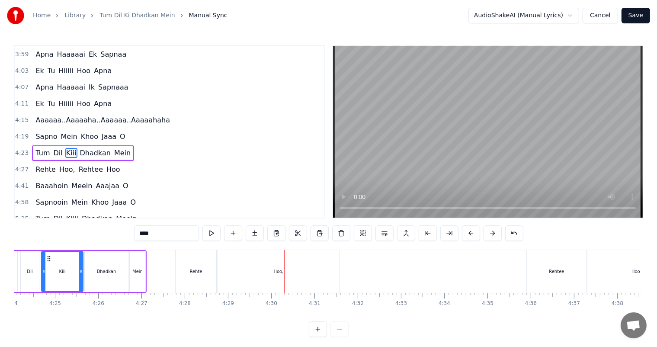
click at [206, 268] on div "Rehte" at bounding box center [196, 271] width 41 height 43
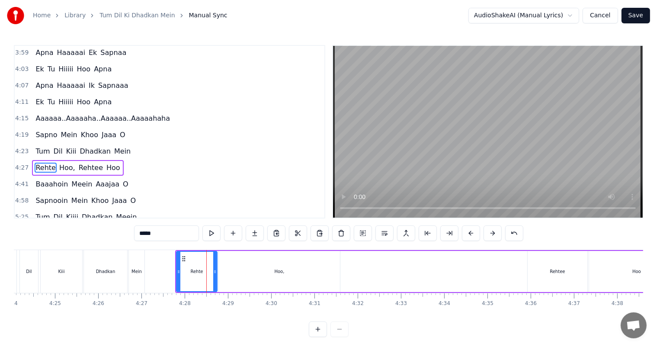
click at [251, 266] on div "Hoo," at bounding box center [279, 271] width 121 height 41
type input "****"
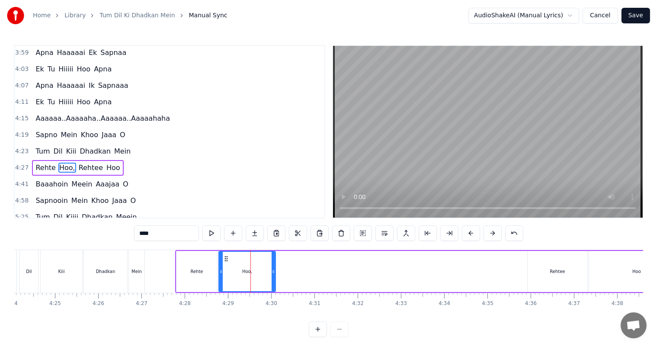
drag, startPoint x: 336, startPoint y: 275, endPoint x: 271, endPoint y: 270, distance: 64.6
click at [271, 270] on div at bounding box center [272, 271] width 3 height 39
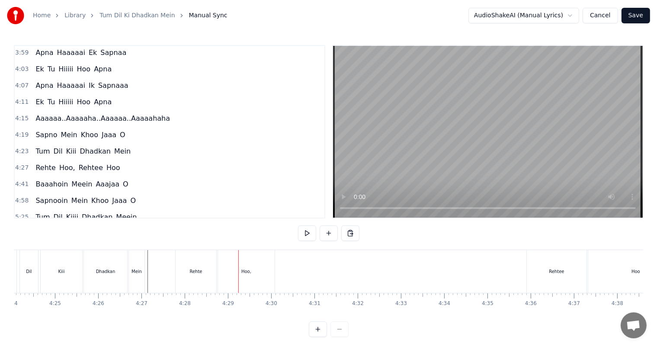
click at [67, 265] on div "Kiii" at bounding box center [62, 271] width 42 height 43
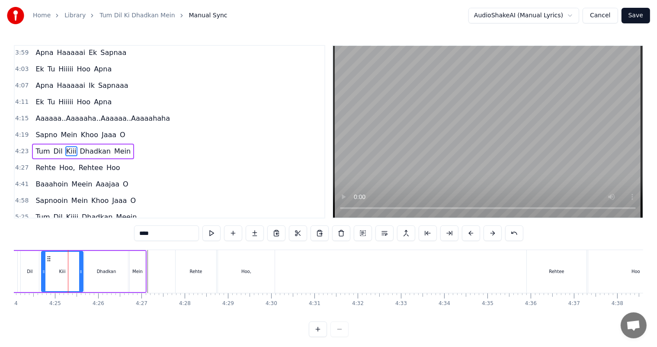
scroll to position [558, 0]
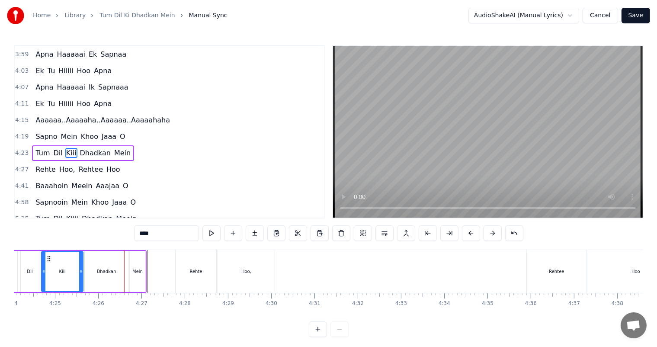
click at [28, 272] on div "Dil" at bounding box center [30, 271] width 6 height 6
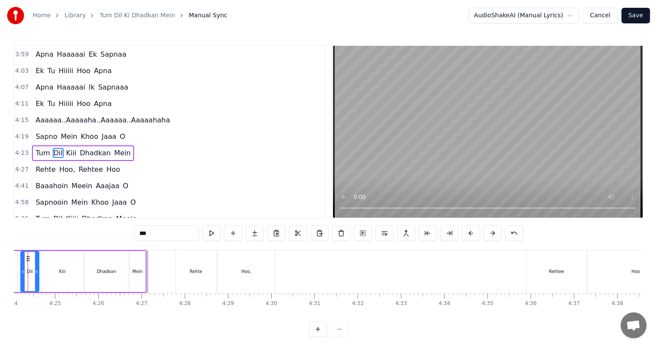
scroll to position [0, 11385]
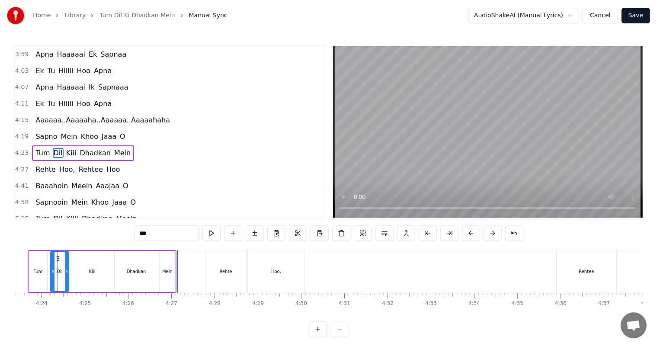
click at [42, 263] on div "Tum" at bounding box center [38, 271] width 18 height 41
type input "***"
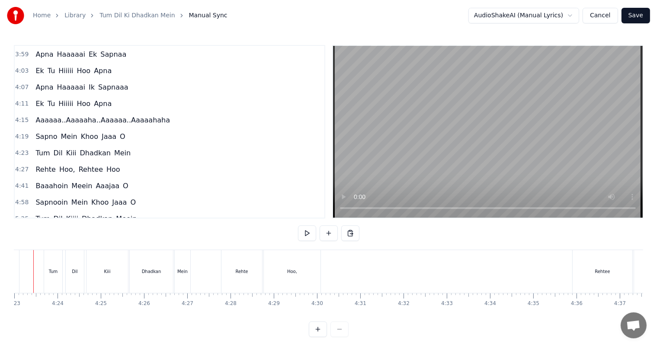
scroll to position [0, 11346]
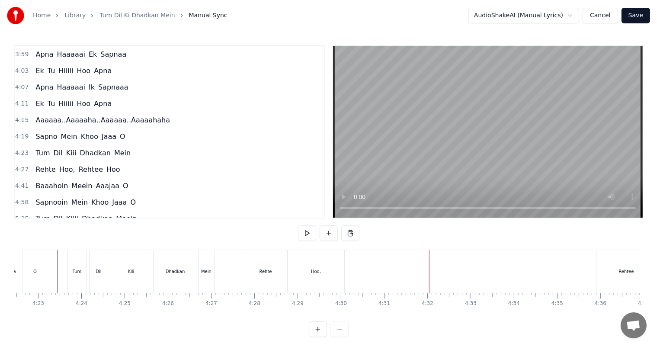
click at [307, 284] on div "Hoo," at bounding box center [315, 271] width 57 height 43
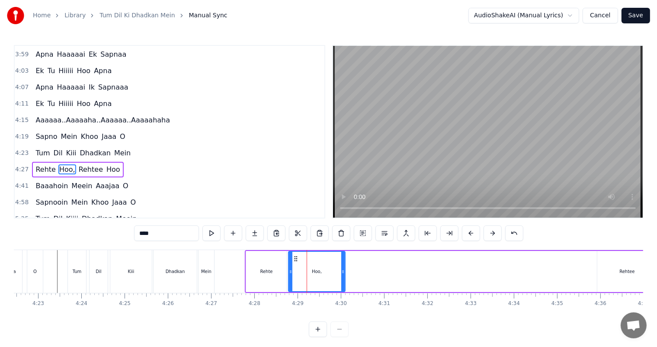
scroll to position [560, 0]
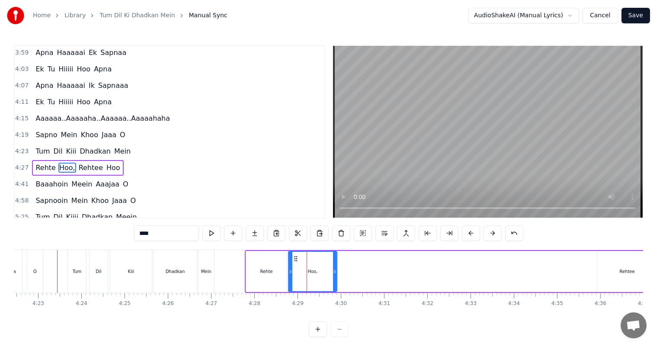
drag, startPoint x: 344, startPoint y: 275, endPoint x: 335, endPoint y: 273, distance: 8.4
click at [335, 273] on div at bounding box center [334, 271] width 3 height 39
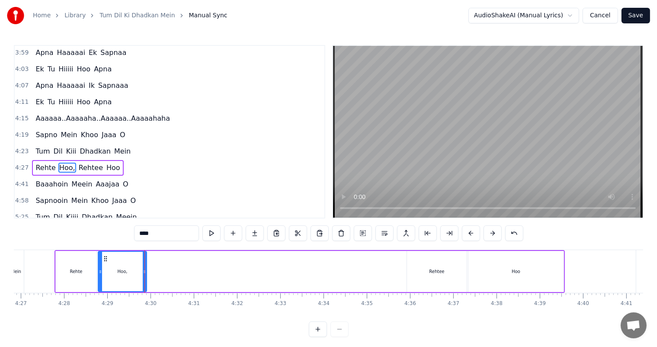
scroll to position [0, 11545]
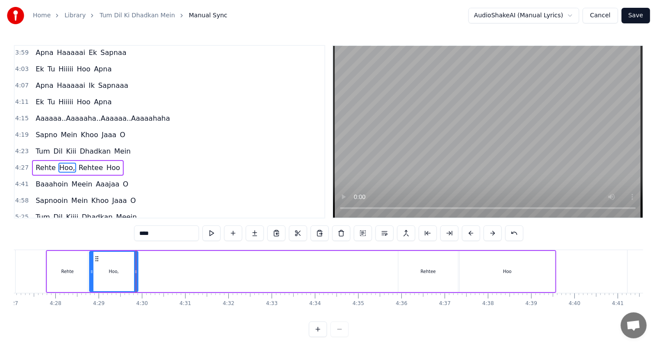
click at [447, 276] on div "Rehtee" at bounding box center [428, 271] width 60 height 41
type input "******"
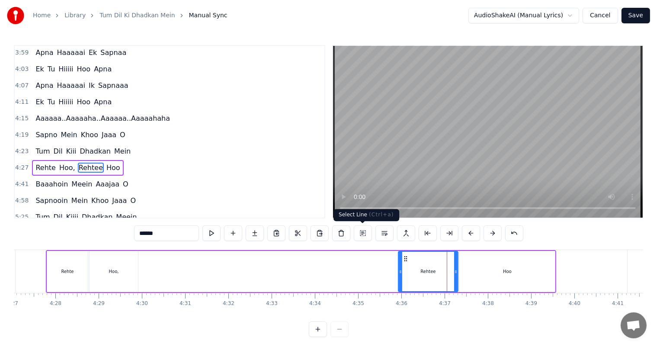
click at [365, 233] on button at bounding box center [363, 233] width 18 height 16
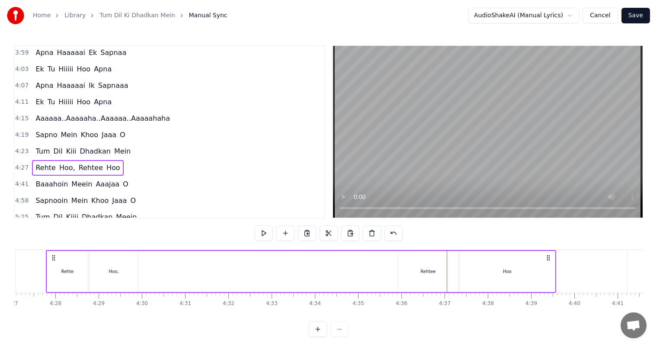
scroll to position [0, 11533]
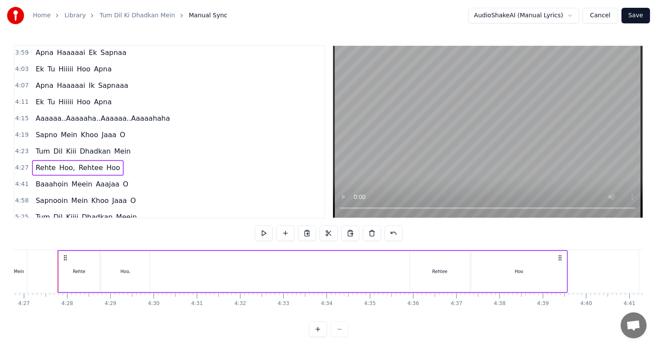
click at [437, 275] on div "Rehtee" at bounding box center [440, 271] width 60 height 41
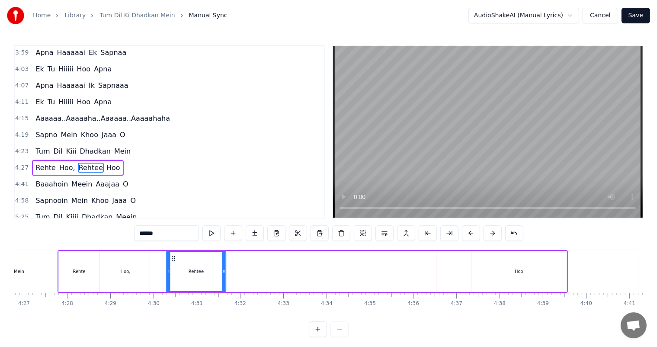
drag, startPoint x: 416, startPoint y: 259, endPoint x: 172, endPoint y: 265, distance: 243.9
click at [172, 265] on div "Rehtee" at bounding box center [195, 271] width 59 height 39
click at [511, 269] on div "Hoo" at bounding box center [518, 271] width 95 height 41
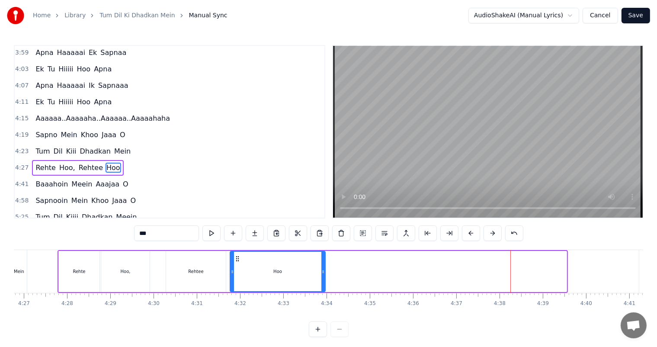
drag, startPoint x: 477, startPoint y: 257, endPoint x: 235, endPoint y: 265, distance: 242.2
click at [235, 265] on div "Hoo" at bounding box center [277, 271] width 94 height 39
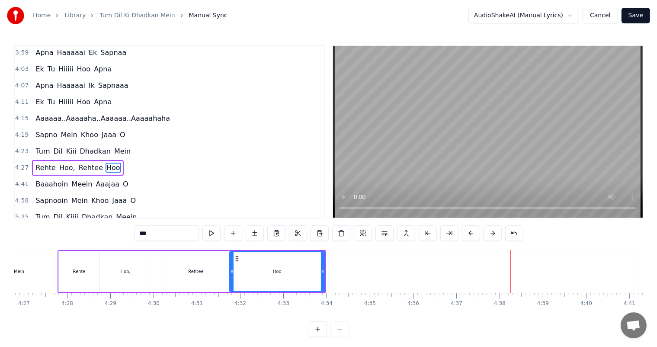
click at [187, 266] on div "Rehtee" at bounding box center [196, 271] width 60 height 41
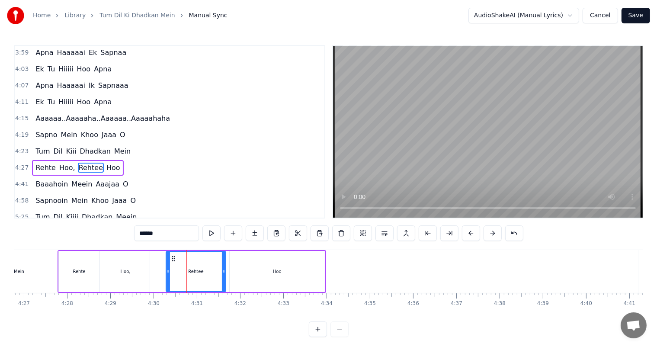
click at [140, 267] on div "Hoo," at bounding box center [125, 271] width 48 height 41
type input "****"
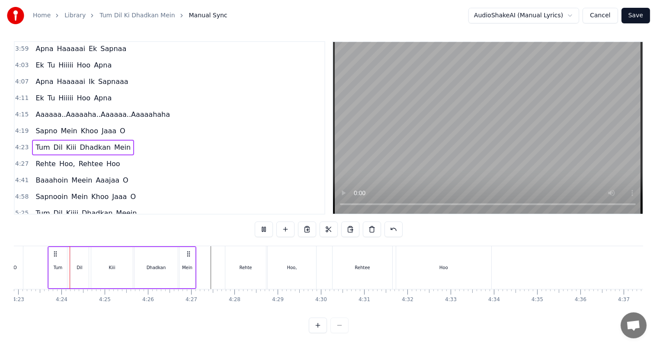
scroll to position [0, 11362]
click at [363, 251] on div "Rehtee" at bounding box center [366, 267] width 60 height 43
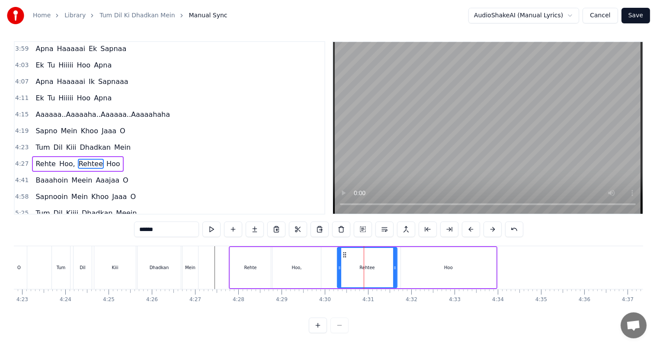
scroll to position [0, 0]
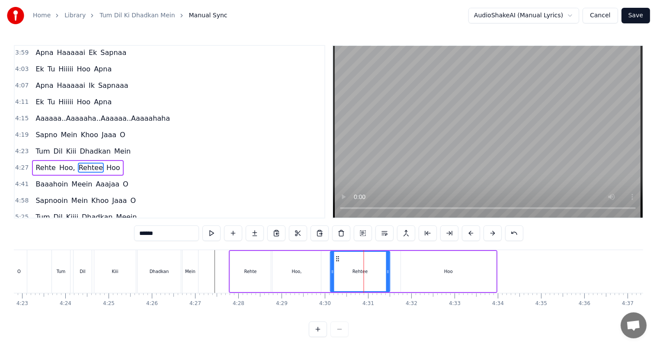
drag, startPoint x: 343, startPoint y: 257, endPoint x: 336, endPoint y: 258, distance: 7.0
click at [336, 258] on icon at bounding box center [337, 258] width 7 height 7
click at [166, 269] on div "Dhadkan" at bounding box center [159, 271] width 19 height 6
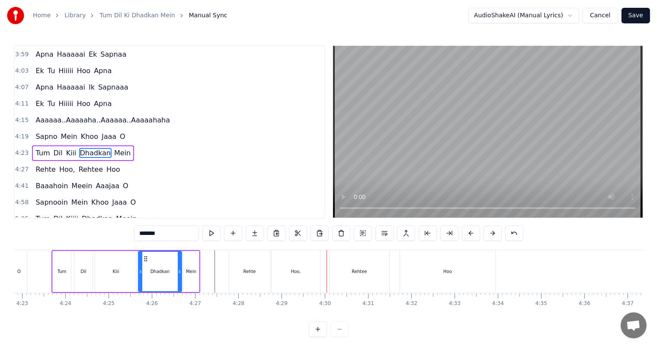
click at [364, 268] on div "Rehtee" at bounding box center [358, 271] width 15 height 6
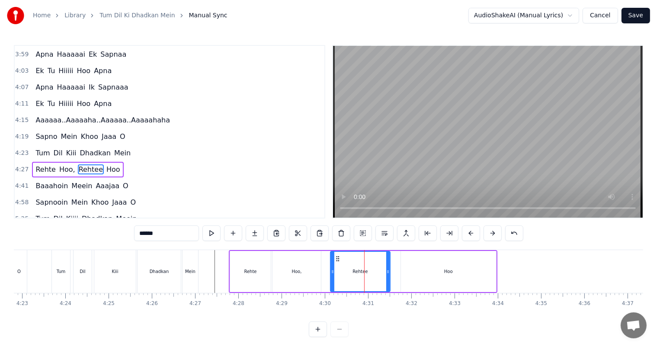
scroll to position [560, 0]
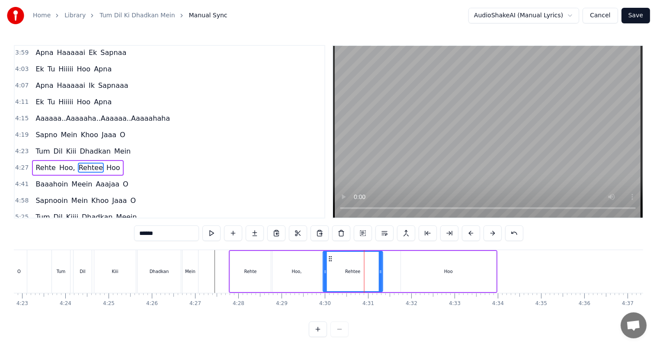
drag, startPoint x: 336, startPoint y: 258, endPoint x: 329, endPoint y: 258, distance: 7.3
click at [329, 258] on circle at bounding box center [329, 258] width 0 height 0
click at [298, 265] on div "Hoo," at bounding box center [296, 271] width 48 height 41
type input "****"
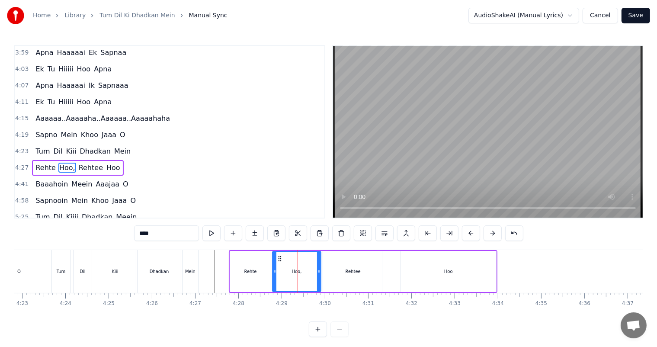
click at [181, 267] on div "Tum Dil Kiii Dhadkan Mein" at bounding box center [125, 271] width 149 height 43
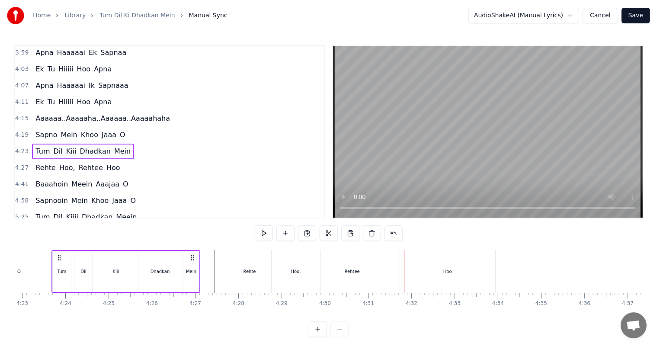
click at [332, 272] on div "Rehtee" at bounding box center [352, 271] width 60 height 43
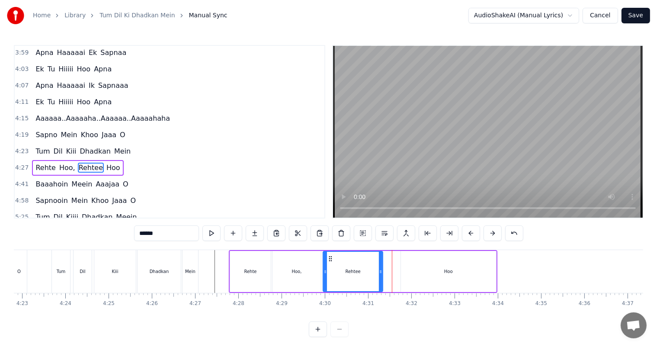
click at [334, 271] on div "Rehtee" at bounding box center [352, 271] width 59 height 39
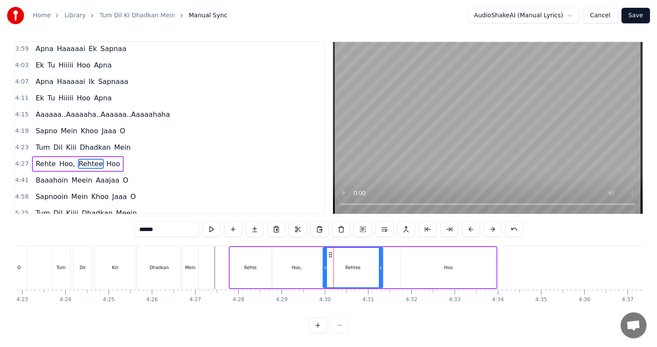
scroll to position [11, 0]
drag, startPoint x: 381, startPoint y: 263, endPoint x: 360, endPoint y: 262, distance: 21.6
click at [360, 262] on div at bounding box center [358, 267] width 3 height 39
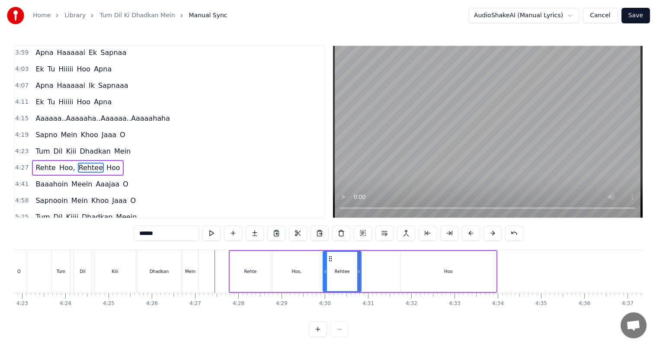
click at [451, 277] on div "Hoo" at bounding box center [448, 271] width 95 height 41
type input "***"
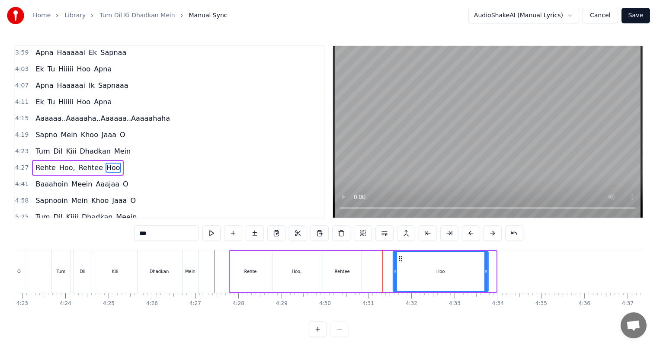
drag, startPoint x: 407, startPoint y: 259, endPoint x: 398, endPoint y: 259, distance: 9.5
click at [398, 259] on icon at bounding box center [400, 258] width 7 height 7
click at [364, 263] on div "Rehte Hoo, Rehtee Hoo" at bounding box center [358, 271] width 259 height 43
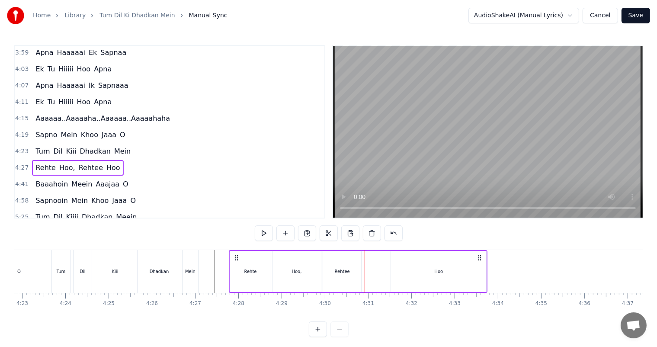
click at [361, 260] on div "Rehte Hoo, Rehtee Hoo" at bounding box center [358, 271] width 259 height 43
click at [363, 260] on div "Rehte Hoo, Rehtee Hoo" at bounding box center [358, 271] width 259 height 43
click at [375, 262] on div "Rehte Hoo, Rehtee Hoo" at bounding box center [358, 271] width 259 height 43
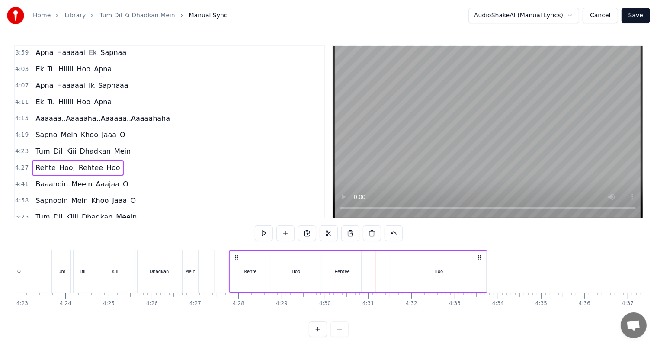
click at [304, 279] on div "Hoo," at bounding box center [296, 271] width 48 height 41
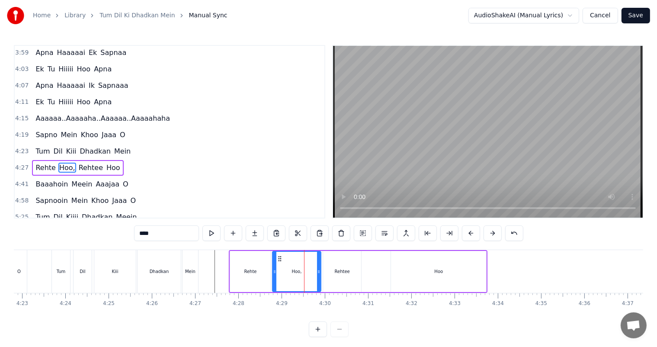
click at [345, 276] on div "Rehtee" at bounding box center [342, 271] width 38 height 41
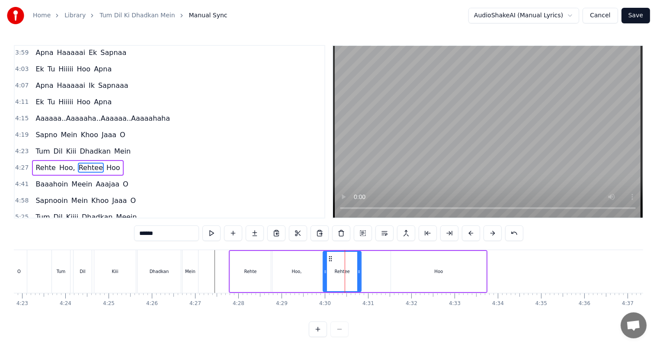
click at [401, 271] on div "Hoo" at bounding box center [438, 271] width 95 height 41
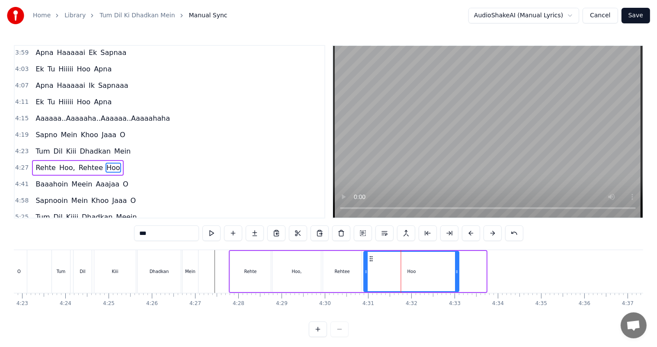
drag, startPoint x: 398, startPoint y: 257, endPoint x: 371, endPoint y: 258, distance: 26.8
click at [371, 258] on icon at bounding box center [371, 258] width 7 height 7
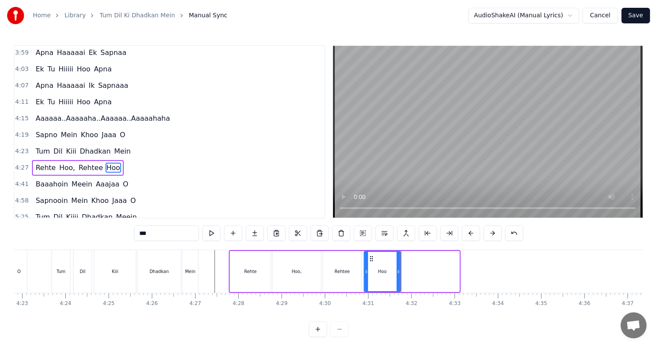
drag, startPoint x: 456, startPoint y: 270, endPoint x: 397, endPoint y: 273, distance: 59.3
click at [397, 273] on icon at bounding box center [397, 271] width 3 height 7
click at [182, 268] on div "Mein" at bounding box center [190, 271] width 16 height 43
type input "****"
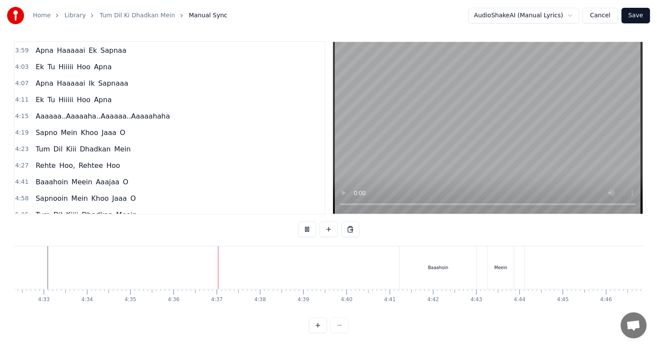
scroll to position [0, 11909]
click at [297, 270] on div "Baaahoin" at bounding box center [300, 267] width 77 height 43
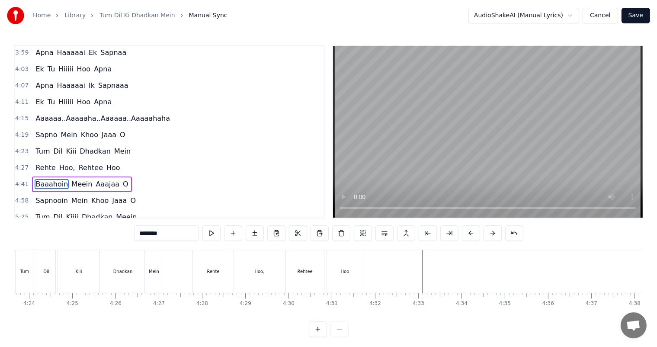
scroll to position [0, 11381]
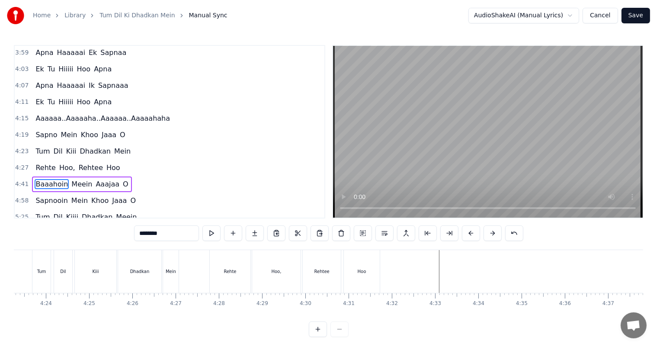
click at [330, 277] on div "Rehtee" at bounding box center [322, 271] width 38 height 43
type input "******"
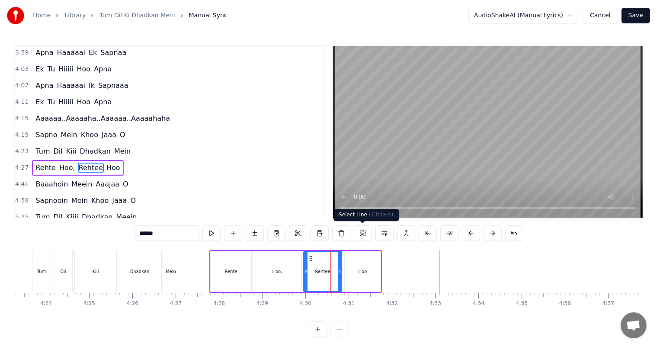
click at [361, 233] on button at bounding box center [363, 233] width 18 height 16
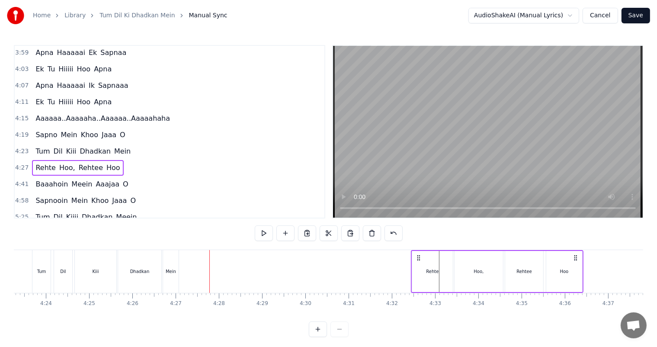
drag, startPoint x: 218, startPoint y: 255, endPoint x: 419, endPoint y: 273, distance: 202.3
click at [419, 273] on div "Rehte Hoo, Rehtee Hoo" at bounding box center [497, 271] width 172 height 43
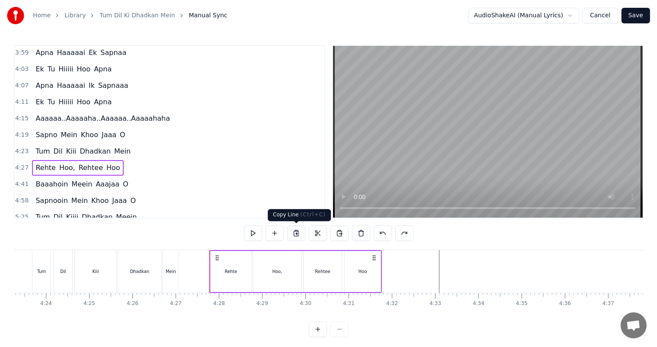
click at [296, 232] on button at bounding box center [296, 233] width 18 height 16
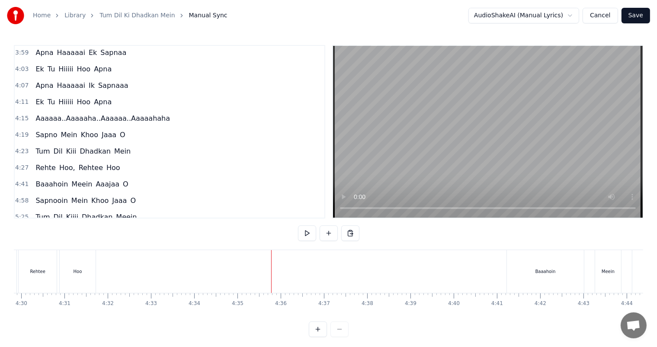
scroll to position [0, 11657]
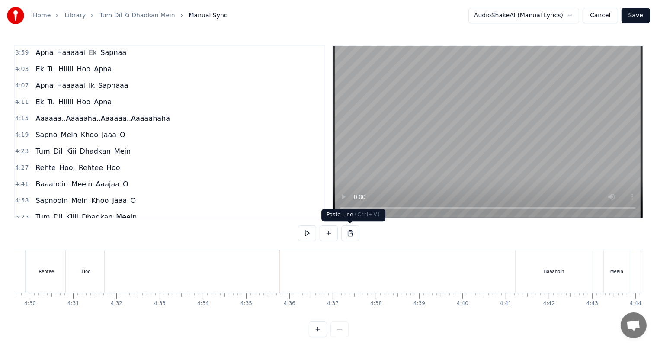
click at [348, 232] on button at bounding box center [350, 233] width 18 height 16
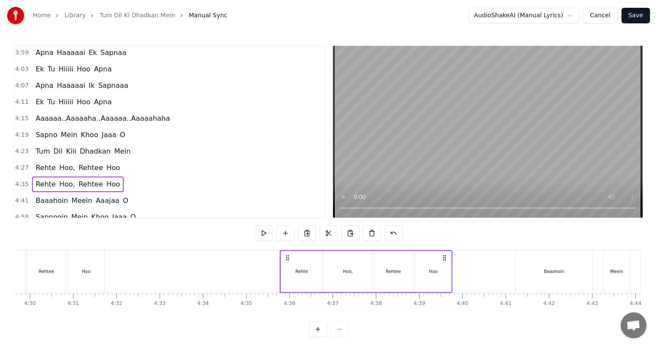
click at [293, 274] on div "Rehte" at bounding box center [301, 271] width 41 height 41
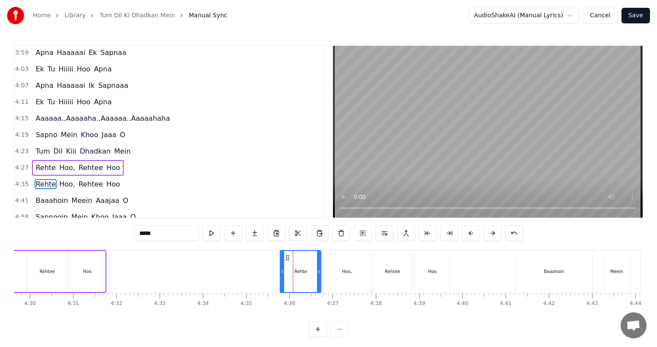
scroll to position [576, 0]
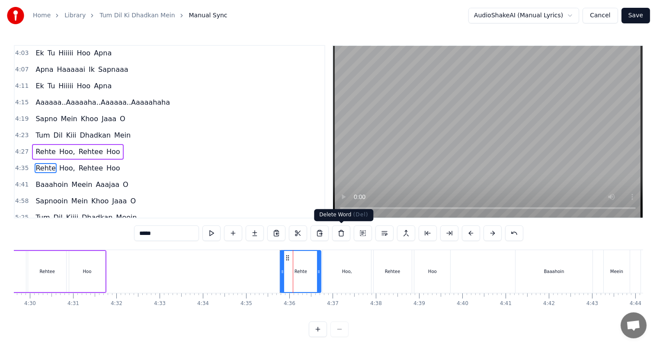
click at [341, 233] on button at bounding box center [341, 233] width 18 height 16
click at [311, 265] on div "Rehte" at bounding box center [301, 271] width 40 height 41
click at [336, 236] on button at bounding box center [341, 233] width 18 height 16
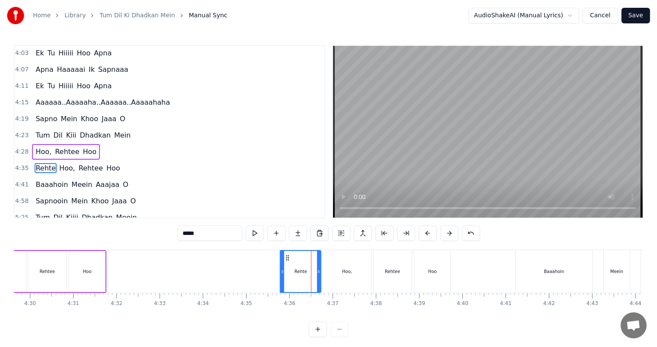
click at [362, 271] on div "Hoo," at bounding box center [347, 271] width 48 height 43
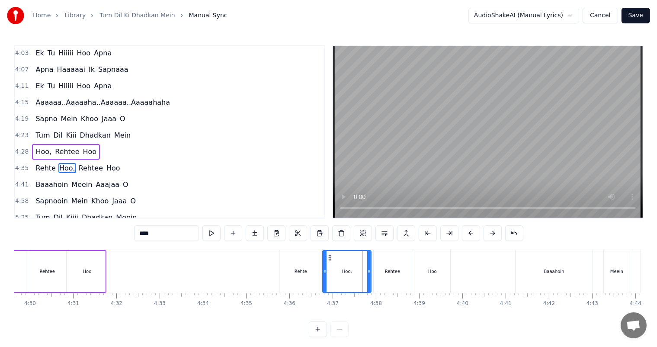
click at [297, 272] on div "Rehte" at bounding box center [300, 271] width 13 height 6
type input "*****"
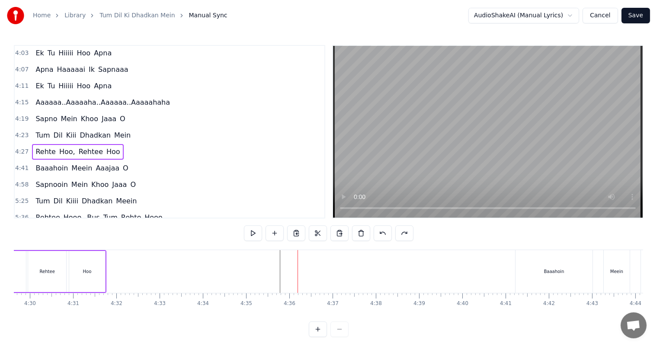
scroll to position [560, 0]
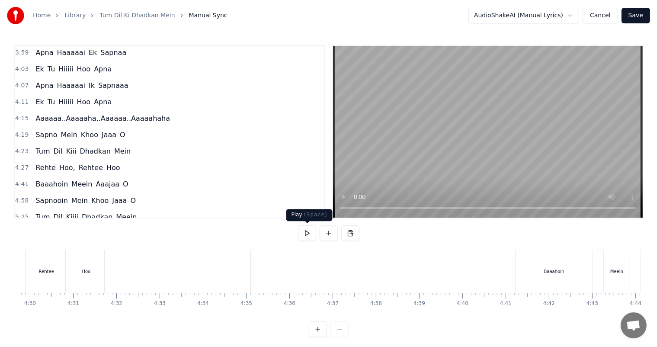
click at [303, 236] on button at bounding box center [307, 233] width 18 height 16
click at [307, 232] on button at bounding box center [307, 233] width 18 height 16
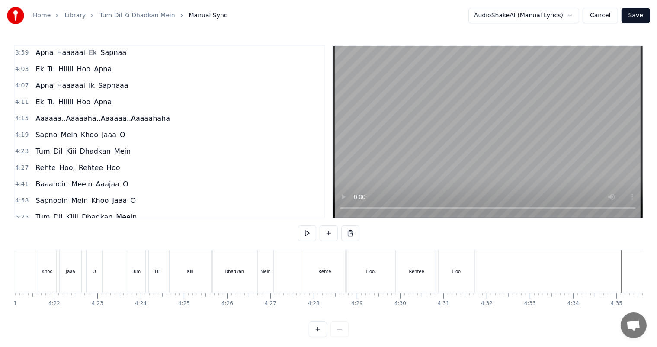
scroll to position [0, 11304]
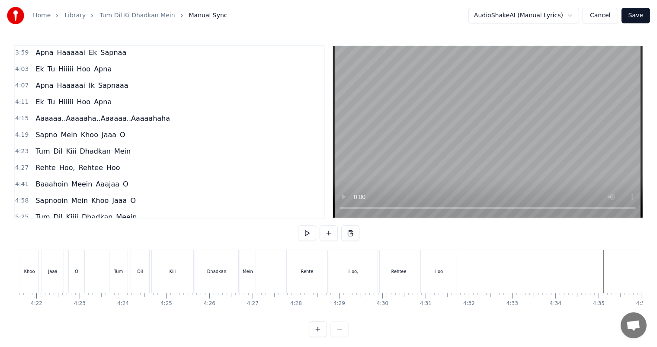
click at [348, 275] on div "Hoo," at bounding box center [353, 271] width 48 height 43
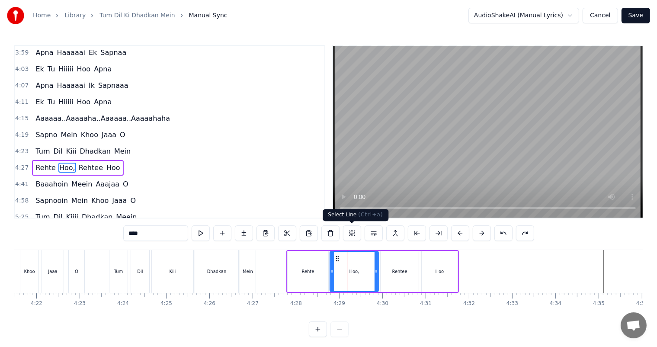
click at [351, 235] on button at bounding box center [352, 233] width 18 height 16
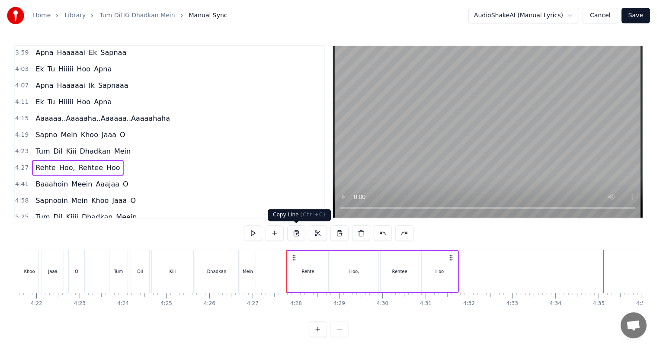
click at [294, 231] on button at bounding box center [296, 233] width 18 height 16
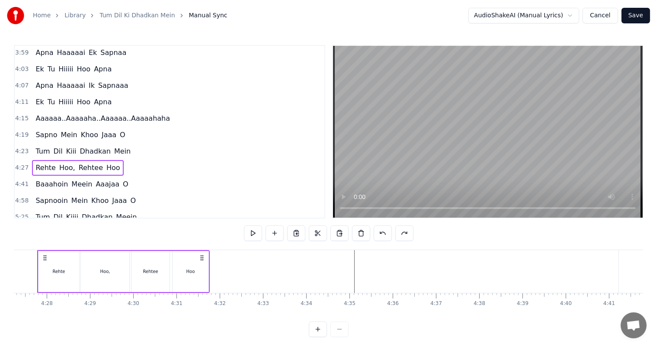
scroll to position [0, 11519]
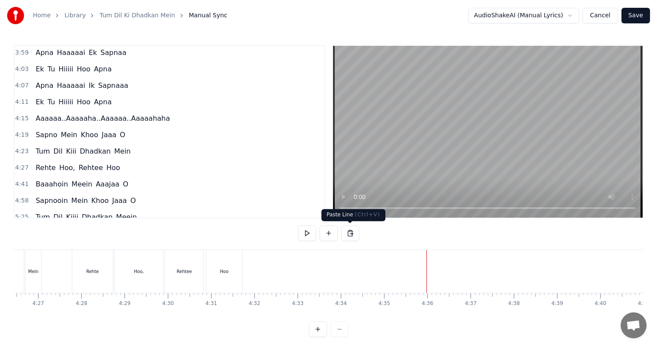
click at [352, 233] on button at bounding box center [350, 233] width 18 height 16
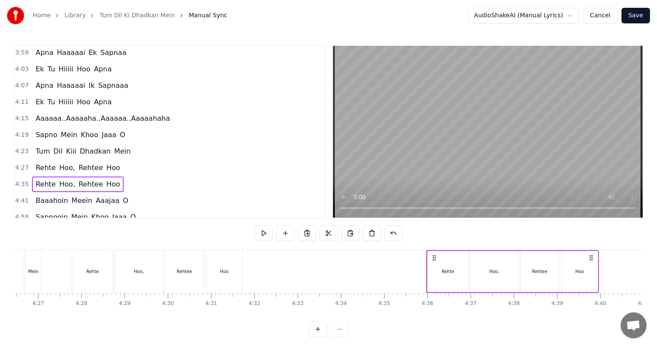
scroll to position [576, 0]
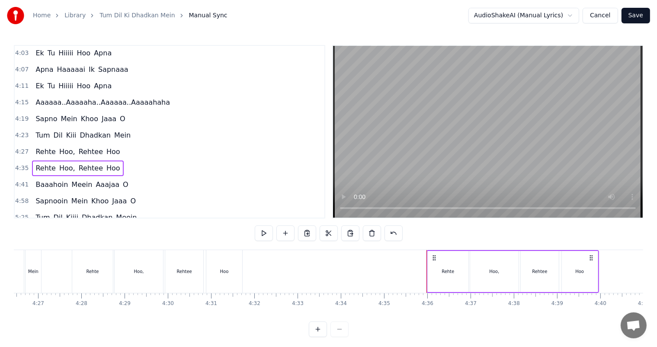
click at [77, 266] on div "Rehte" at bounding box center [92, 271] width 41 height 43
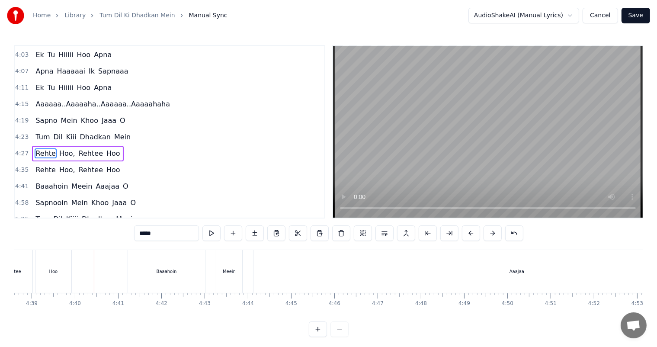
scroll to position [0, 12067]
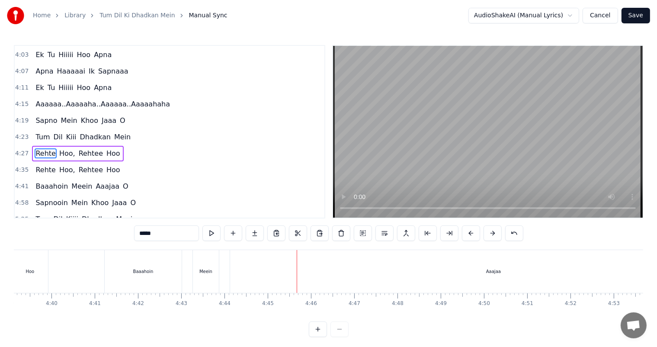
click at [149, 275] on div "Baaahoin" at bounding box center [143, 271] width 77 height 43
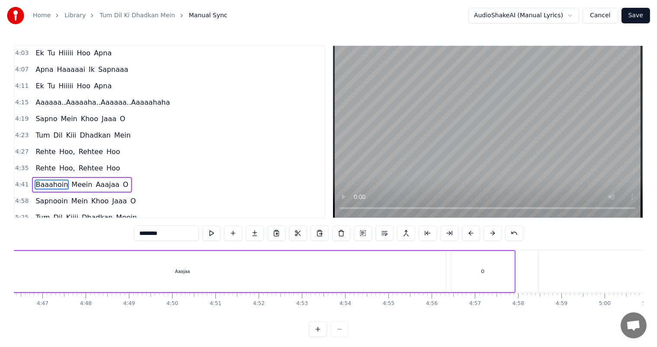
scroll to position [0, 12396]
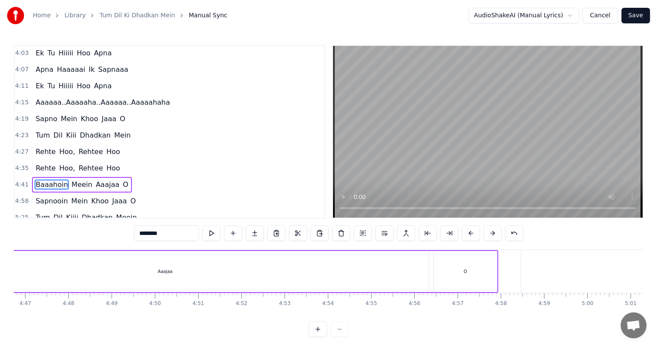
click at [247, 261] on div "Aaajaa" at bounding box center [165, 271] width 527 height 41
type input "******"
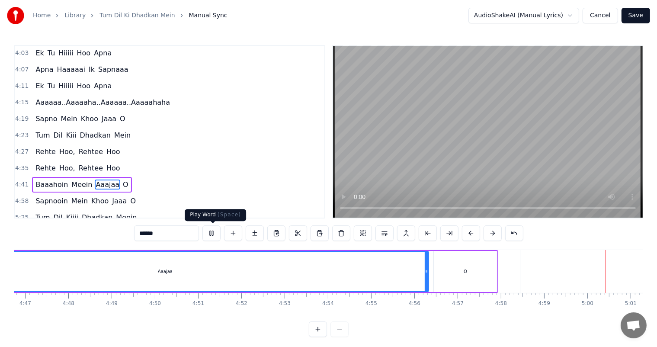
click at [210, 234] on button at bounding box center [211, 233] width 18 height 16
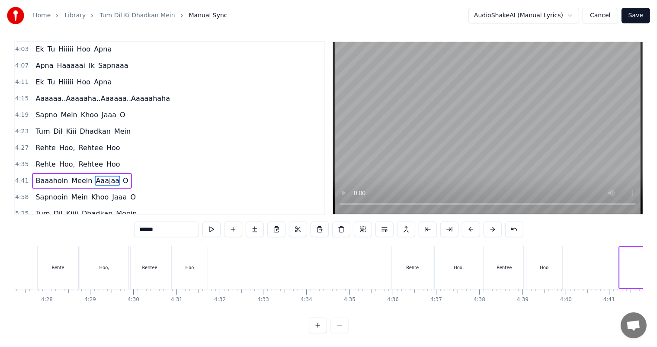
scroll to position [0, 11536]
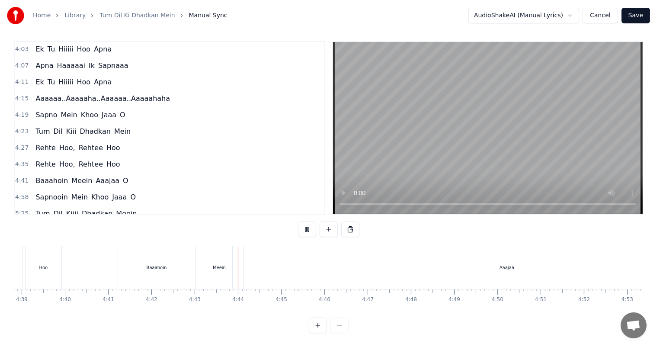
scroll to position [0, 12209]
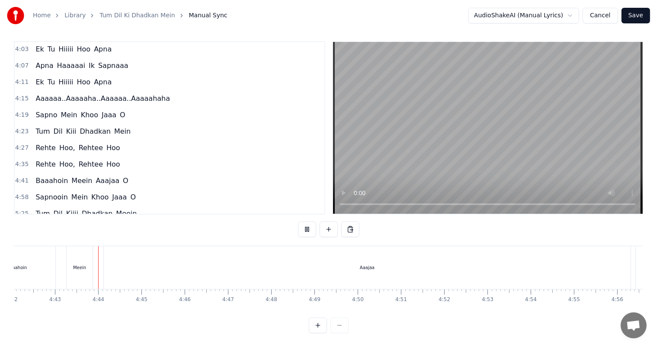
click at [305, 224] on button at bounding box center [307, 229] width 18 height 16
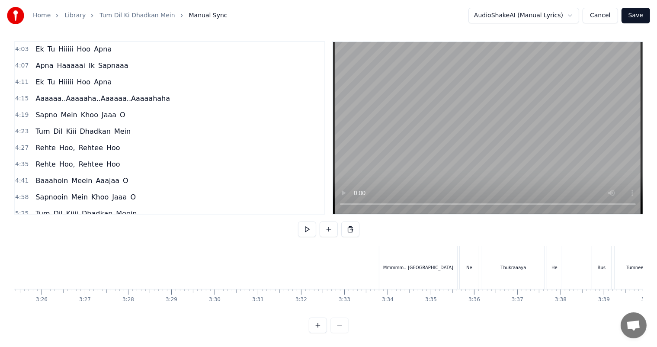
click at [303, 221] on button at bounding box center [307, 229] width 18 height 16
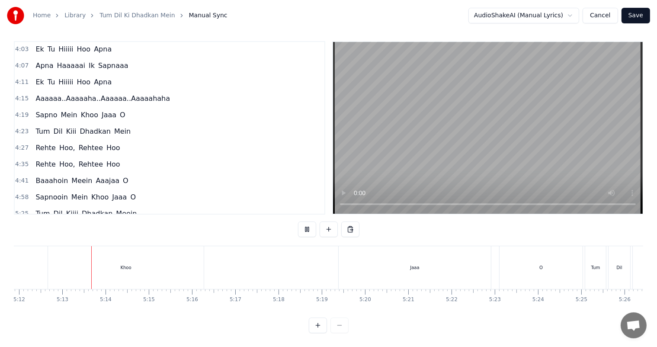
scroll to position [0, 13486]
click at [339, 325] on div at bounding box center [329, 325] width 40 height 16
click at [307, 222] on button at bounding box center [307, 229] width 18 height 16
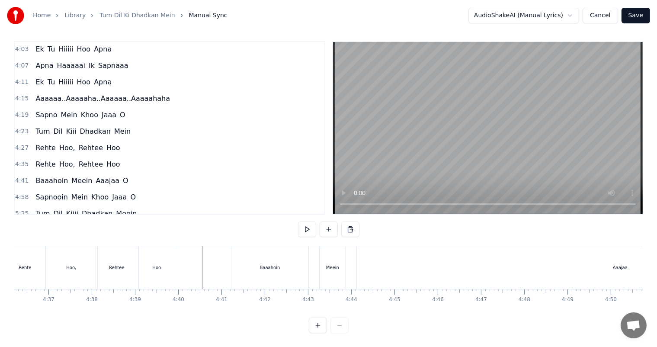
scroll to position [0, 11966]
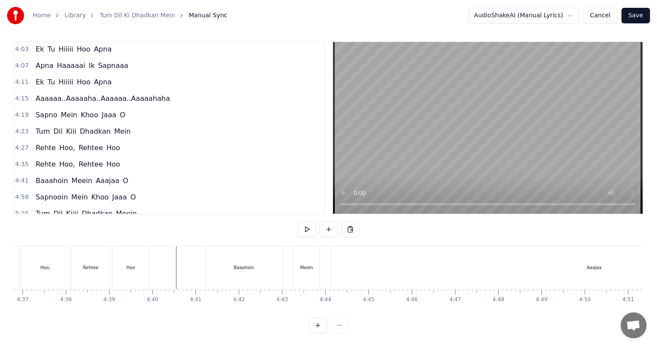
click at [233, 255] on div "Baaahoin" at bounding box center [243, 267] width 77 height 43
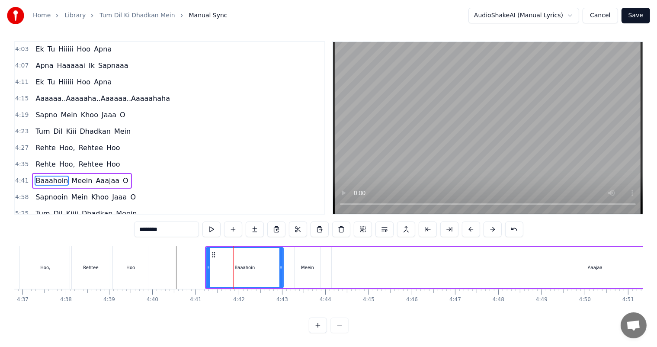
scroll to position [0, 0]
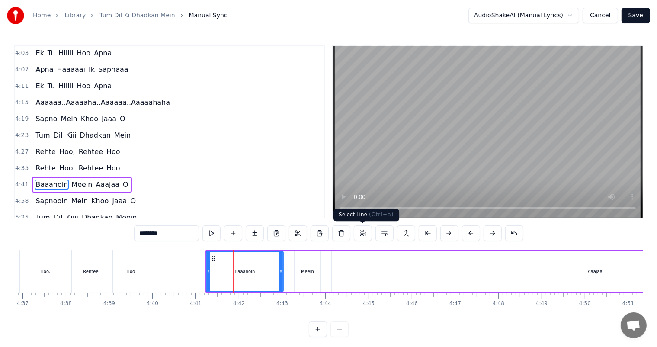
click at [363, 234] on button at bounding box center [363, 233] width 18 height 16
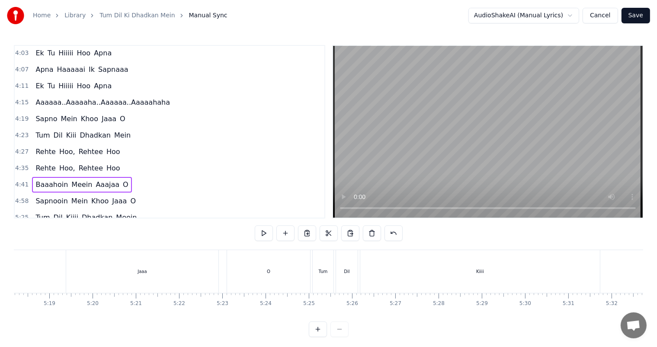
scroll to position [0, 13721]
click at [35, 179] on span "Baaahoin" at bounding box center [52, 184] width 34 height 10
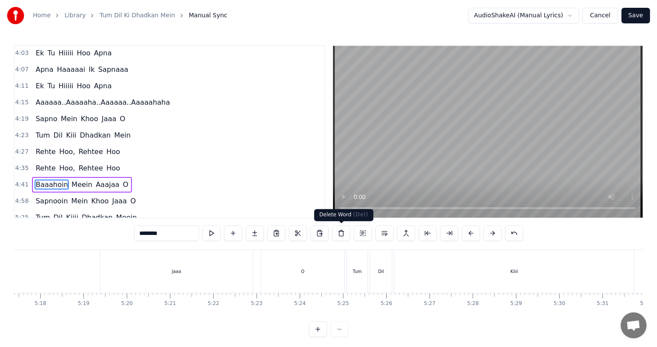
click at [341, 234] on button at bounding box center [341, 233] width 18 height 16
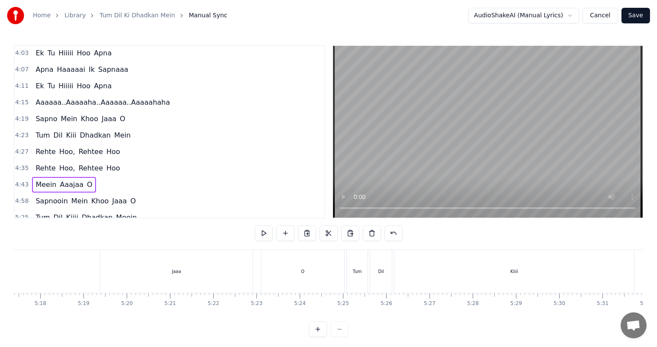
click at [47, 179] on span "Meein" at bounding box center [46, 184] width 22 height 10
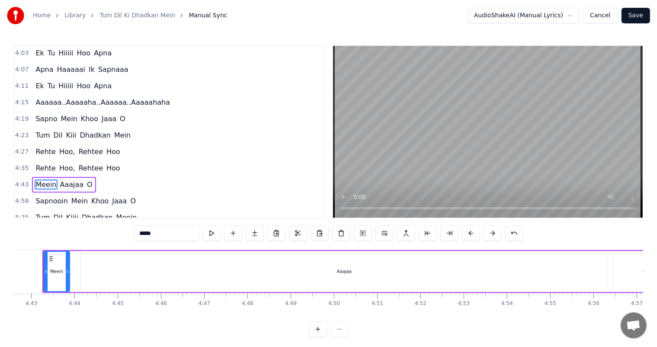
scroll to position [0, 12202]
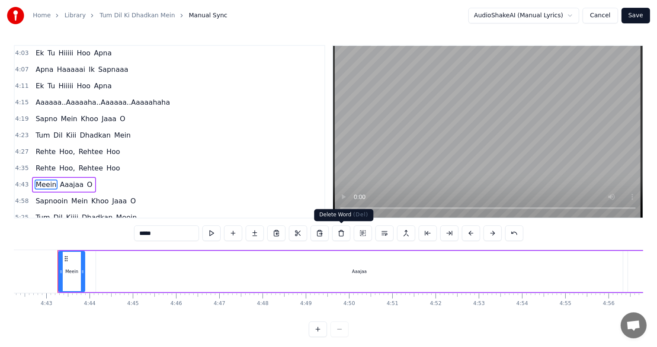
click at [340, 236] on button at bounding box center [341, 233] width 18 height 16
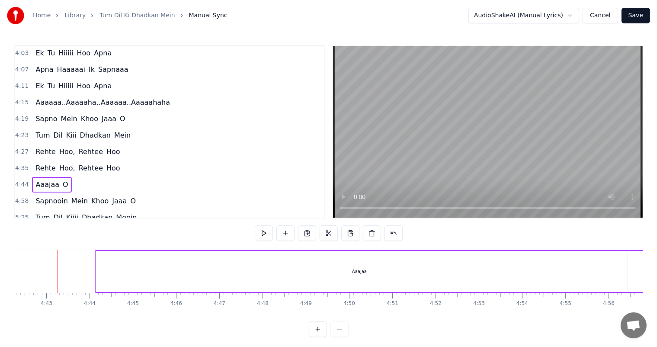
click at [41, 177] on div "[PERSON_NAME]" at bounding box center [51, 185] width 39 height 16
click at [370, 236] on button at bounding box center [372, 233] width 18 height 16
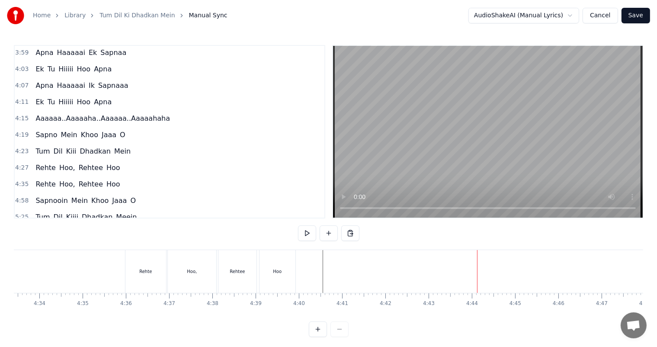
scroll to position [0, 11829]
click at [268, 272] on div "Hoo" at bounding box center [268, 271] width 9 height 6
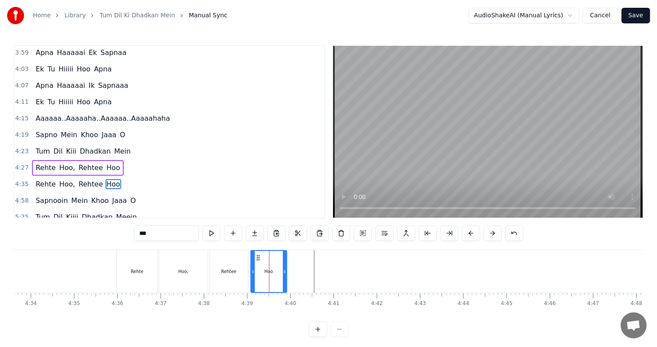
click at [105, 179] on span "Hoo" at bounding box center [113, 184] width 16 height 10
click at [78, 179] on span "Rehtee" at bounding box center [91, 184] width 26 height 10
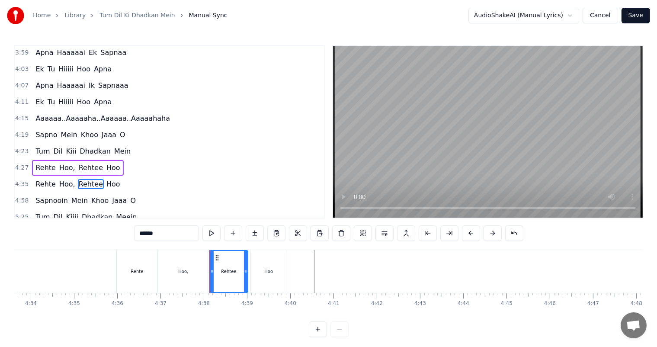
click at [61, 179] on span "Hoo," at bounding box center [67, 184] width 18 height 10
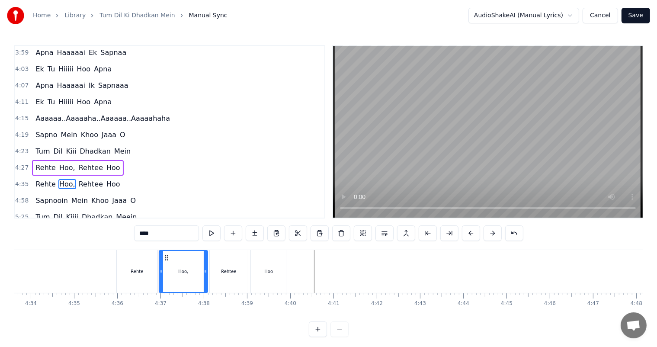
click at [78, 179] on span "Rehtee" at bounding box center [91, 184] width 26 height 10
type input "******"
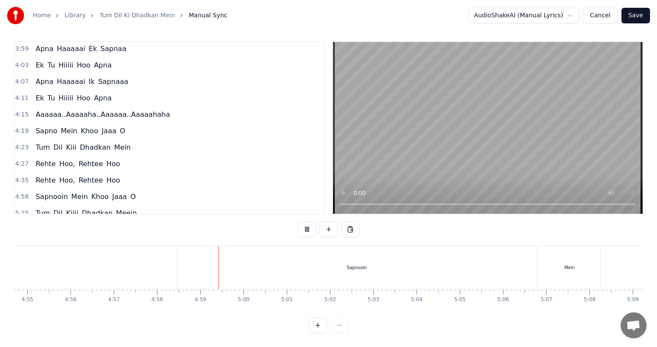
scroll to position [0, 12742]
click at [307, 221] on button at bounding box center [307, 229] width 18 height 16
click at [348, 266] on div "Sapnooin" at bounding box center [354, 267] width 359 height 43
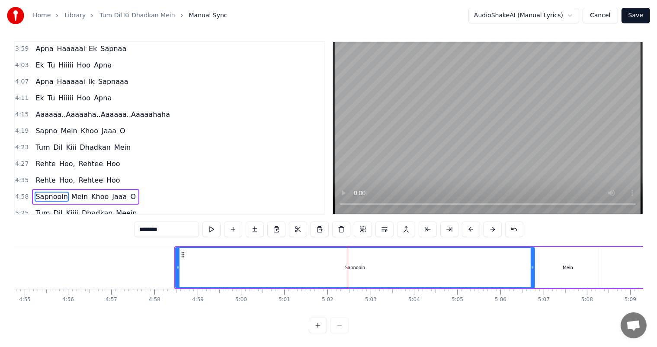
scroll to position [4, 0]
click at [365, 231] on button at bounding box center [363, 229] width 18 height 16
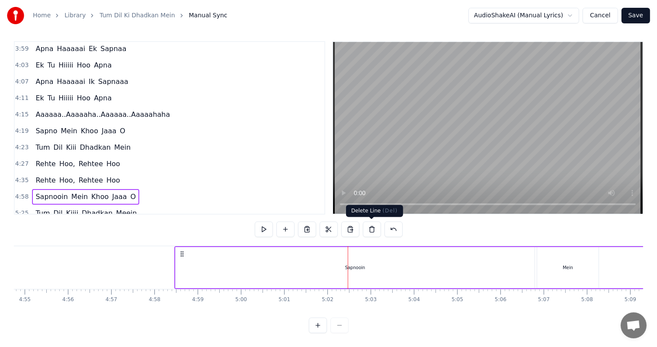
click at [370, 230] on button at bounding box center [372, 229] width 18 height 16
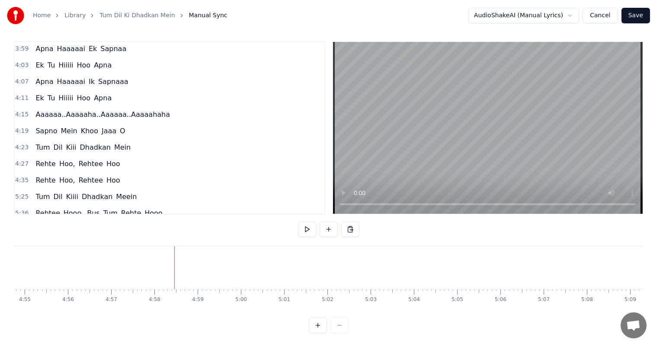
scroll to position [544, 0]
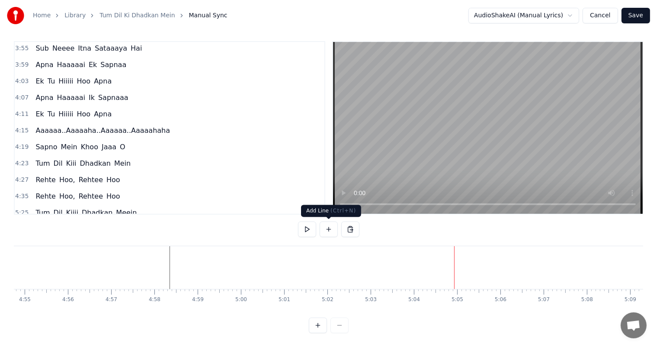
click at [326, 232] on button at bounding box center [328, 229] width 18 height 16
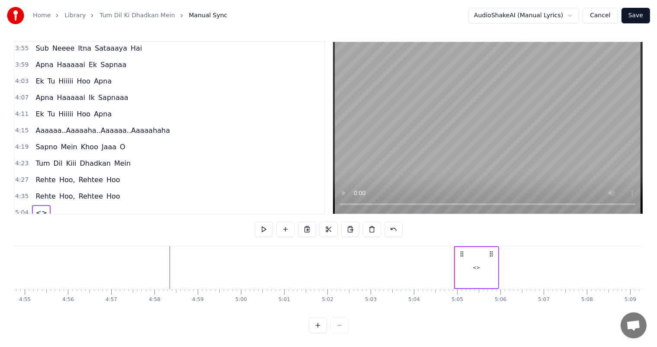
scroll to position [560, 0]
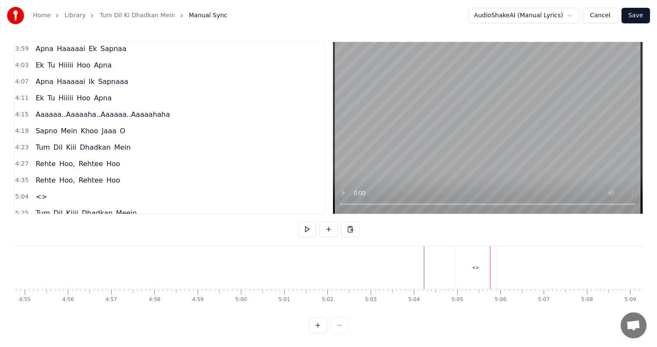
click at [473, 267] on div "<>" at bounding box center [475, 267] width 7 height 6
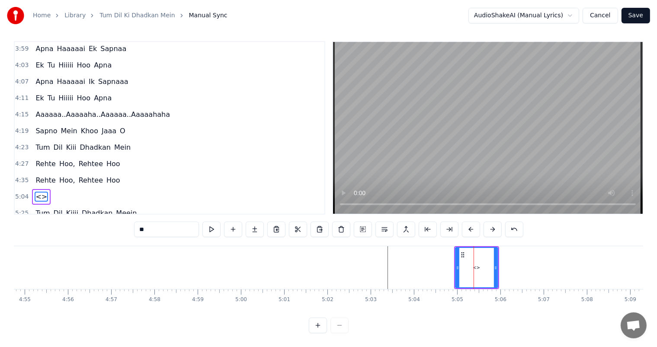
click at [44, 175] on span "Rehte" at bounding box center [46, 180] width 22 height 10
type input "*****"
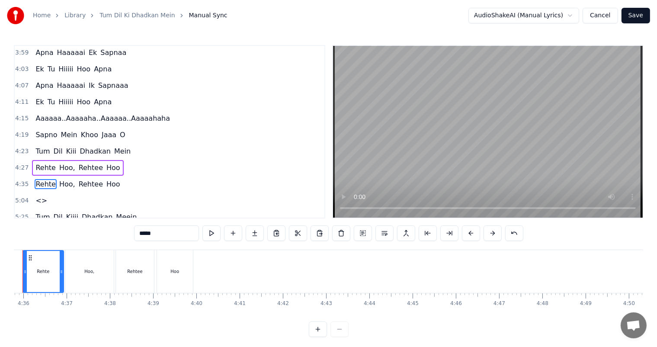
scroll to position [0, 11887]
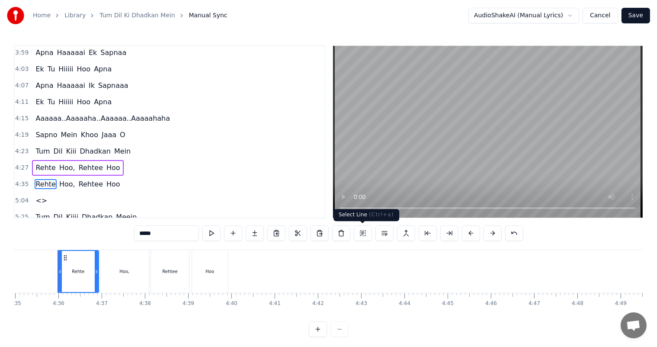
click at [365, 235] on button at bounding box center [363, 233] width 18 height 16
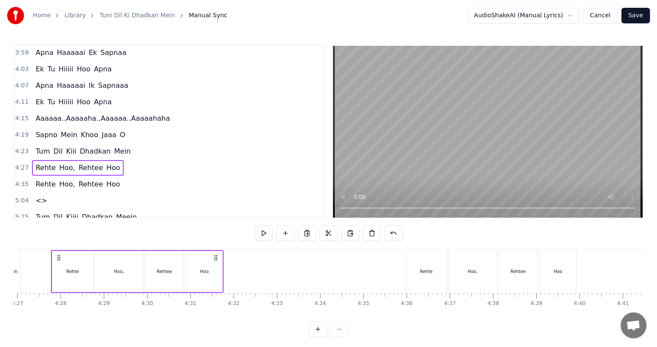
scroll to position [0, 11533]
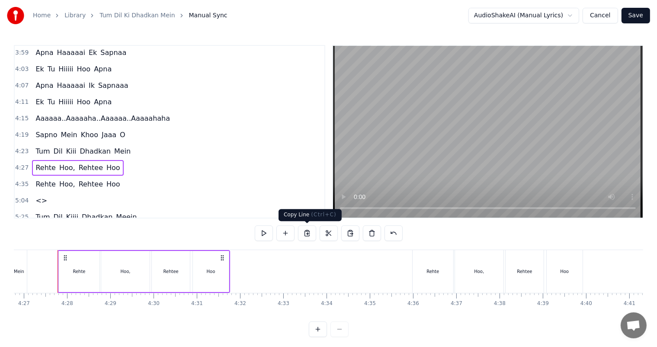
click at [305, 234] on button at bounding box center [307, 233] width 18 height 16
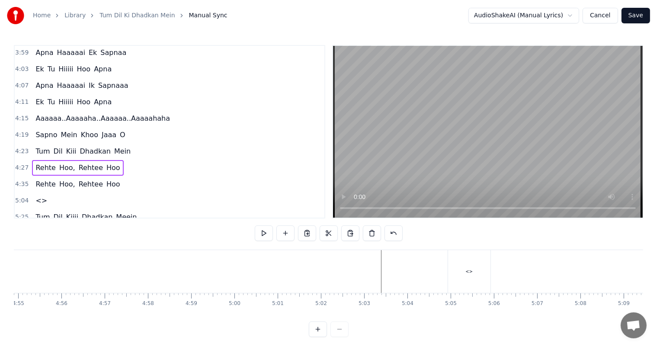
scroll to position [0, 12723]
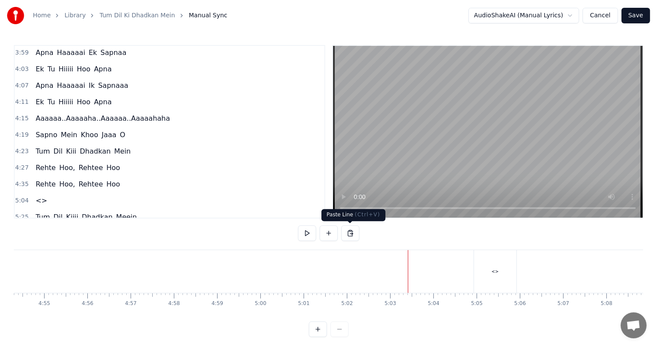
click at [349, 233] on button at bounding box center [350, 233] width 18 height 16
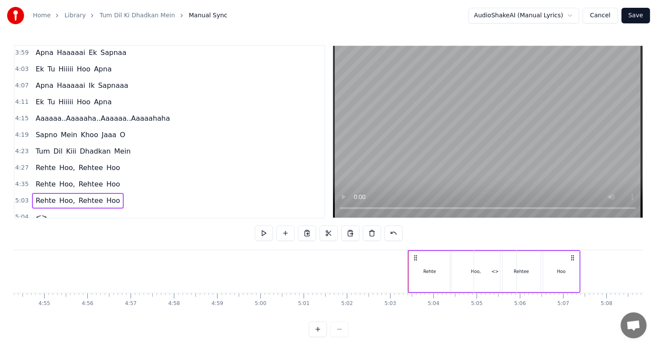
scroll to position [576, 0]
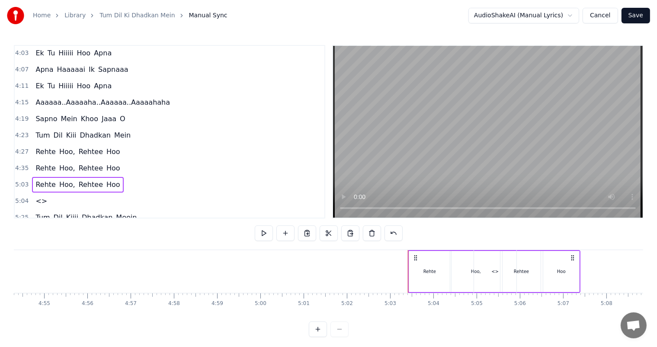
click at [447, 265] on div "Rehte" at bounding box center [429, 271] width 41 height 41
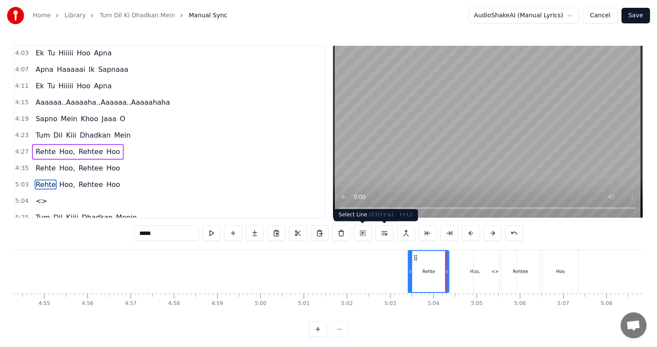
click at [361, 233] on button at bounding box center [363, 233] width 18 height 16
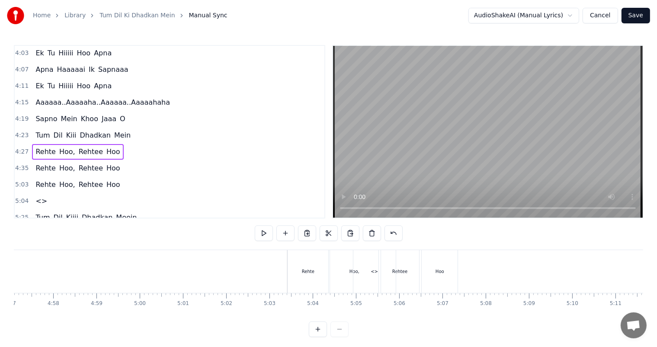
scroll to position [0, 12809]
click at [376, 277] on div "Hoo," at bounding box center [388, 271] width 48 height 43
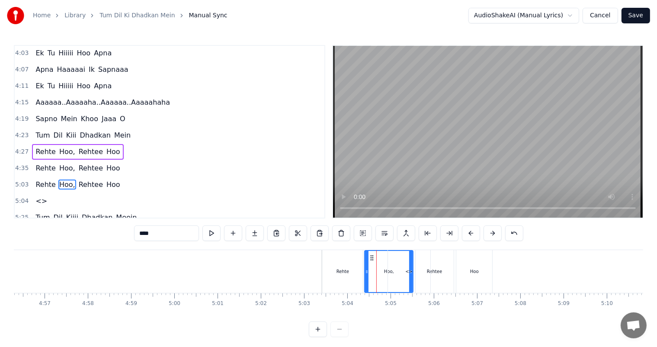
click at [338, 272] on div "Rehte" at bounding box center [342, 271] width 13 height 6
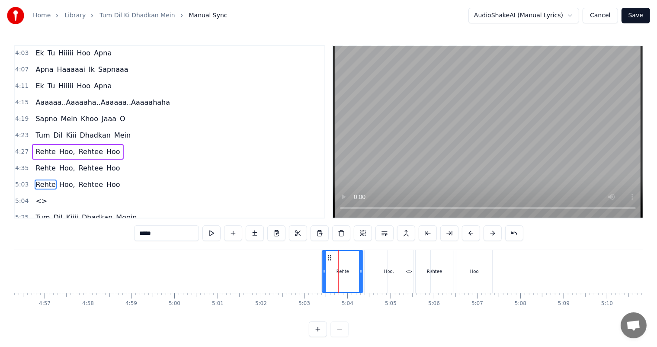
click at [468, 278] on div "Hoo" at bounding box center [474, 271] width 36 height 43
type input "***"
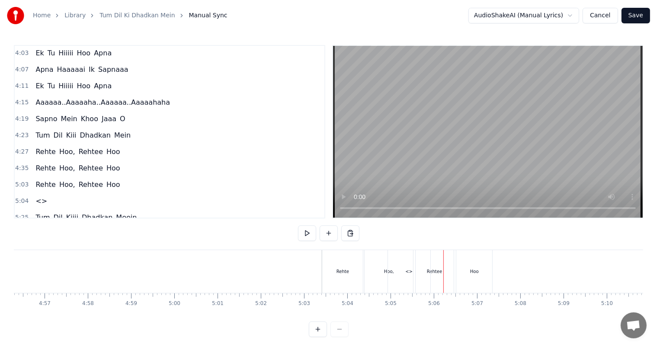
click at [345, 268] on div "Rehte" at bounding box center [342, 271] width 13 height 6
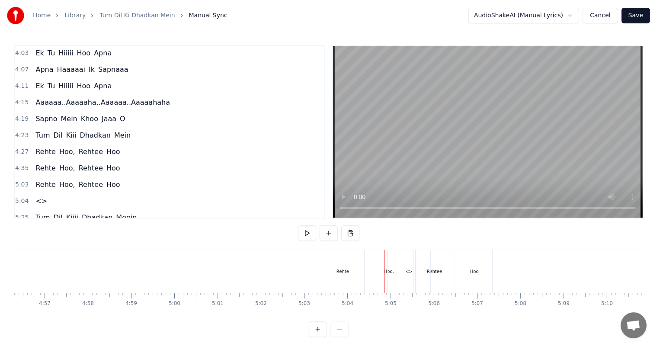
click at [397, 277] on div "<>" at bounding box center [409, 271] width 42 height 43
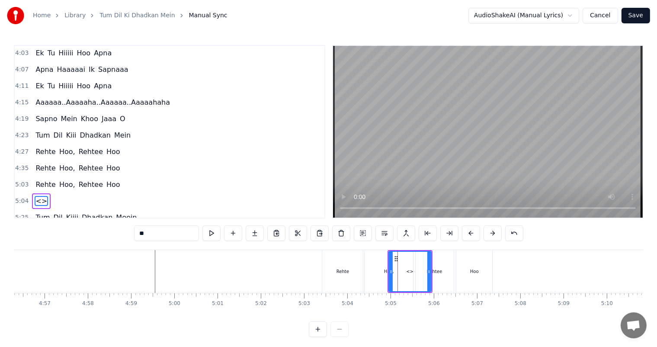
scroll to position [4, 0]
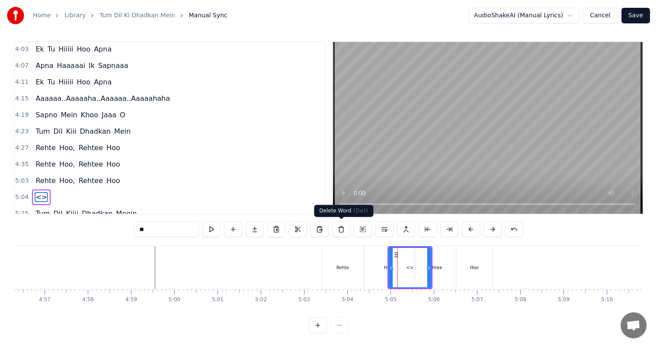
click at [342, 229] on button at bounding box center [341, 229] width 18 height 16
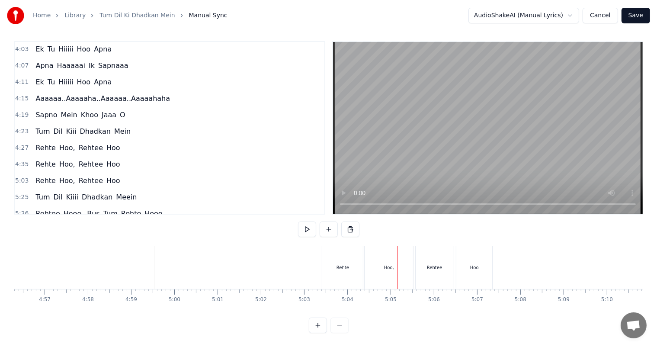
scroll to position [560, 0]
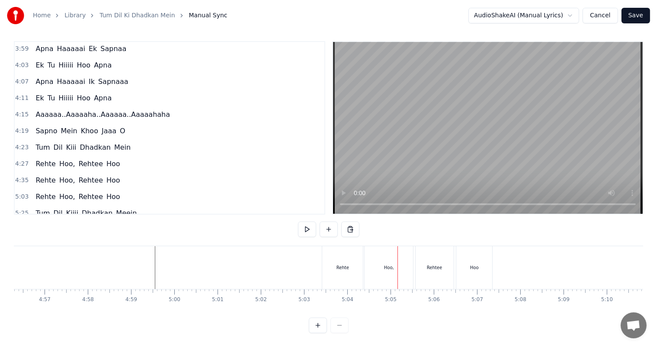
click at [346, 264] on div "Rehte" at bounding box center [342, 267] width 13 height 6
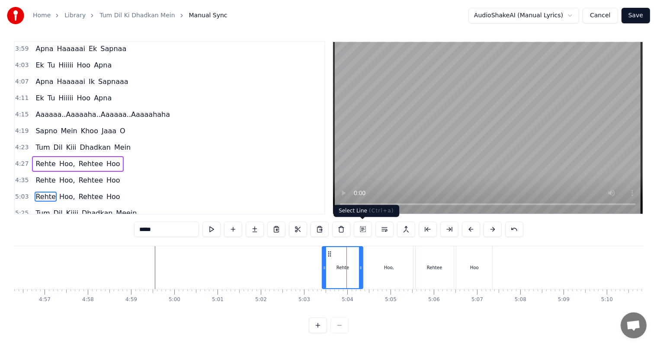
click at [361, 232] on button at bounding box center [363, 229] width 18 height 16
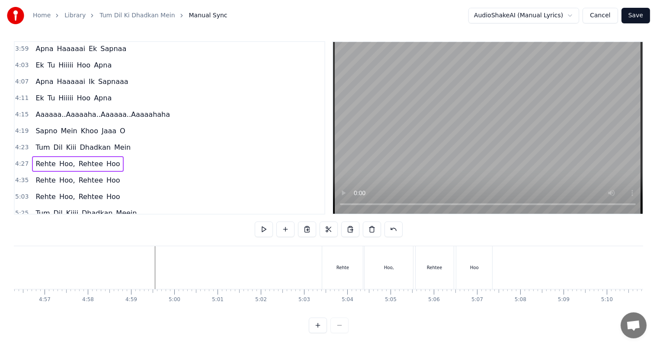
scroll to position [0, 12835]
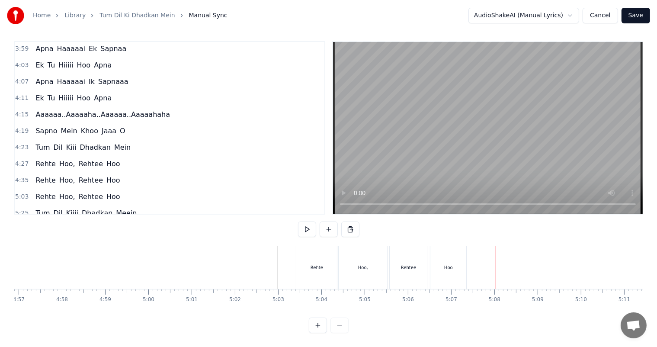
click at [451, 268] on div "Hoo" at bounding box center [448, 267] width 9 height 6
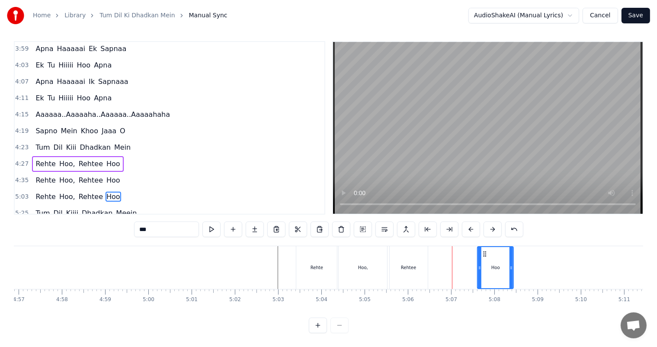
drag, startPoint x: 435, startPoint y: 251, endPoint x: 482, endPoint y: 255, distance: 47.3
click at [482, 255] on icon at bounding box center [484, 253] width 7 height 7
click at [404, 265] on div "Rehtee" at bounding box center [408, 267] width 15 height 6
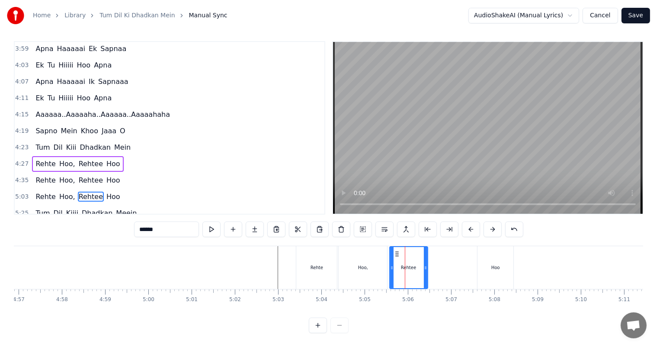
drag, startPoint x: 394, startPoint y: 249, endPoint x: 403, endPoint y: 253, distance: 9.7
click at [417, 255] on div "Rehtee" at bounding box center [408, 267] width 37 height 41
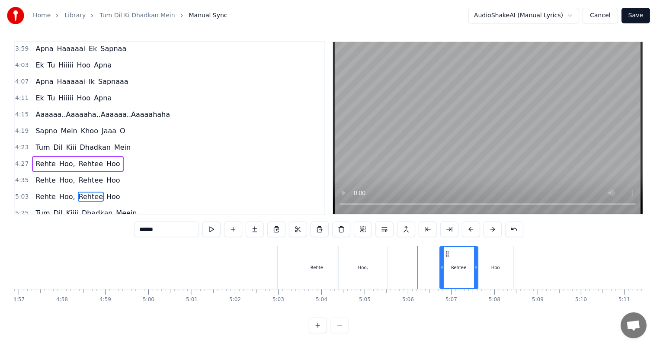
drag, startPoint x: 394, startPoint y: 251, endPoint x: 444, endPoint y: 259, distance: 50.8
click at [444, 259] on div "Rehtee" at bounding box center [458, 267] width 37 height 41
click at [352, 268] on div "Hoo," at bounding box center [363, 267] width 48 height 43
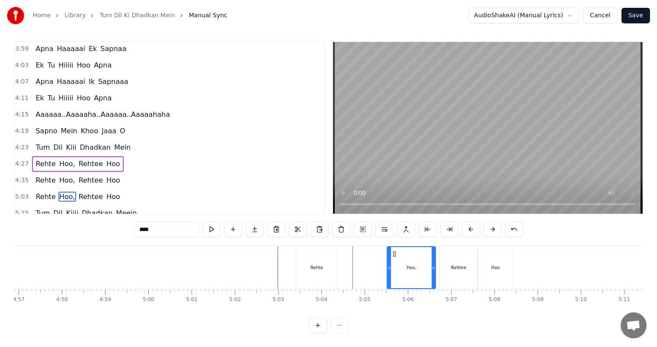
drag, startPoint x: 345, startPoint y: 251, endPoint x: 393, endPoint y: 252, distance: 48.0
click at [393, 252] on icon at bounding box center [394, 253] width 7 height 7
click at [305, 263] on div "Rehte" at bounding box center [316, 267] width 41 height 43
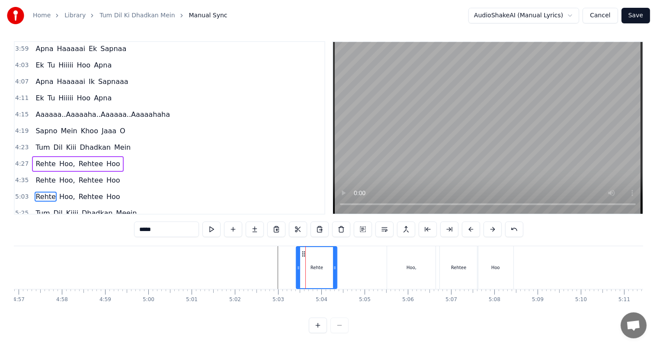
drag, startPoint x: 304, startPoint y: 249, endPoint x: 329, endPoint y: 251, distance: 25.6
click at [329, 251] on div "Rehte" at bounding box center [317, 267] width 40 height 41
click at [405, 257] on div "Hoo," at bounding box center [411, 267] width 48 height 43
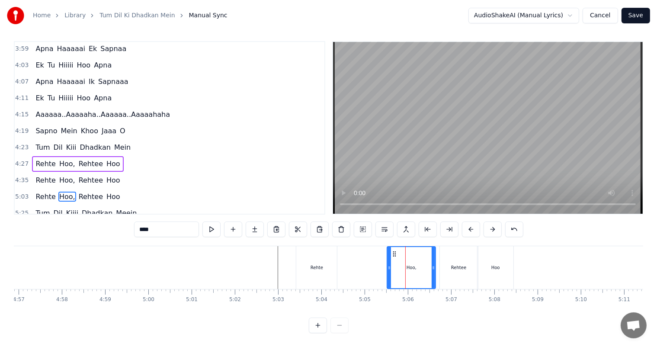
click at [317, 260] on div "Rehte" at bounding box center [316, 267] width 41 height 43
type input "*****"
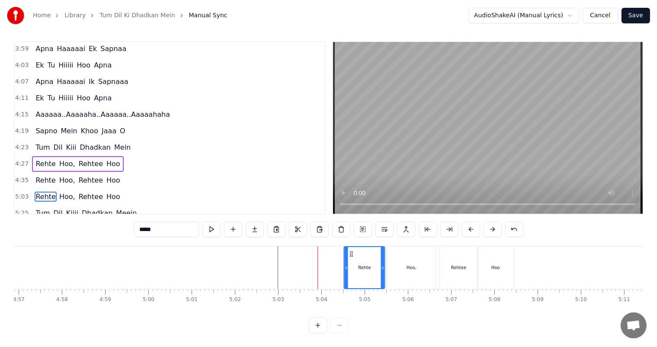
drag, startPoint x: 301, startPoint y: 250, endPoint x: 349, endPoint y: 250, distance: 48.0
click at [349, 250] on icon at bounding box center [351, 253] width 7 height 7
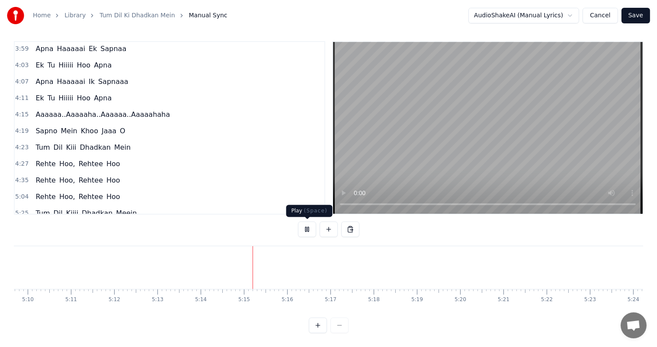
click at [307, 230] on button at bounding box center [307, 229] width 18 height 16
click at [346, 230] on button at bounding box center [350, 229] width 18 height 16
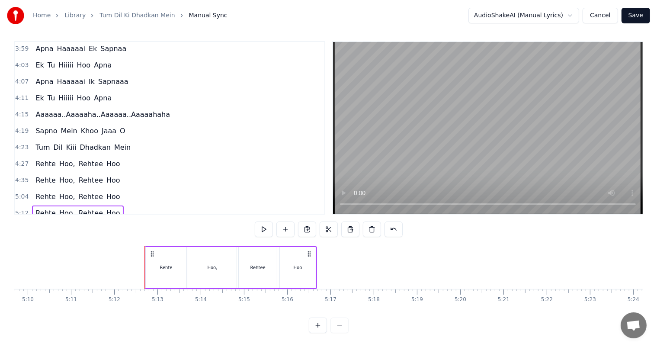
scroll to position [576, 0]
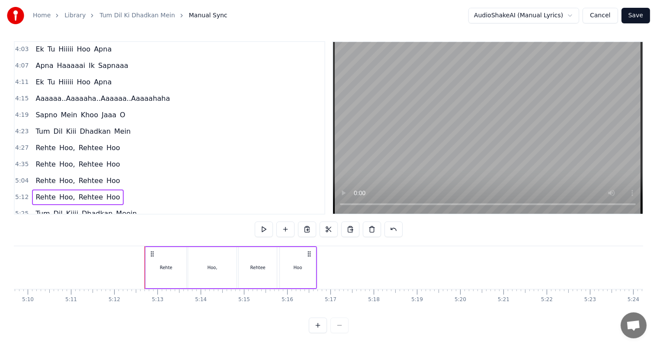
click at [170, 271] on div "Rehte" at bounding box center [166, 267] width 41 height 41
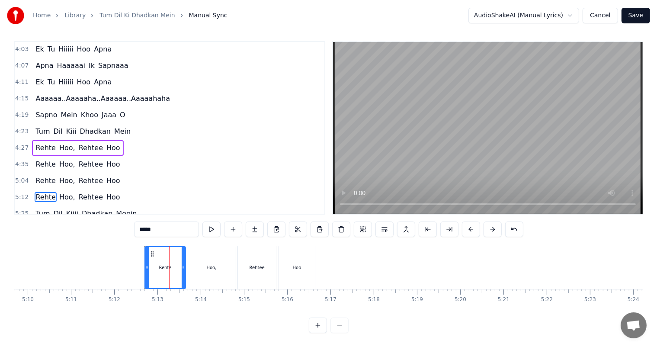
drag, startPoint x: 143, startPoint y: 227, endPoint x: 128, endPoint y: 227, distance: 15.1
click at [128, 227] on div "0:02 Tum Dil Kii Dhadkan Mein 0:11 Rehte Hooo, Tum Rehte Ho . . . . . 0:36 Tum …" at bounding box center [328, 187] width 629 height 292
click at [257, 268] on div "Rehtee" at bounding box center [256, 267] width 15 height 6
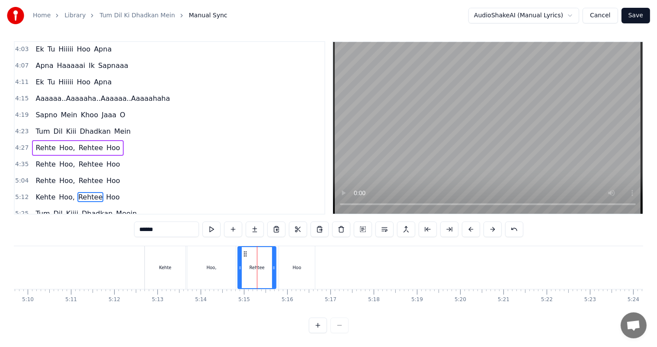
drag, startPoint x: 143, startPoint y: 227, endPoint x: 114, endPoint y: 225, distance: 28.7
click at [114, 225] on div "0:02 Tum Dil Kii Dhadkan Mein 0:11 Rehte Hooo, Tum Rehte Ho . . . . . 0:36 Tum …" at bounding box center [328, 187] width 629 height 292
type input "******"
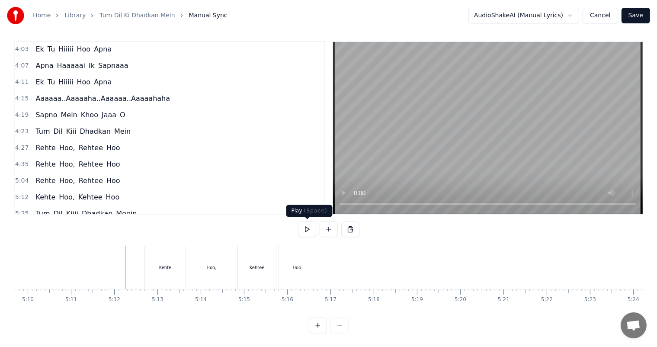
click at [307, 230] on button at bounding box center [307, 229] width 18 height 16
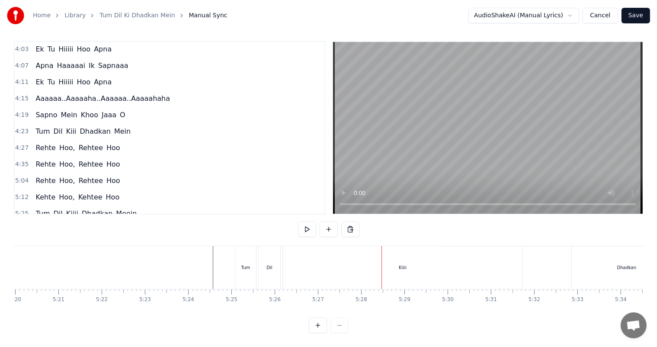
click at [406, 275] on div "Kiiii" at bounding box center [403, 267] width 240 height 43
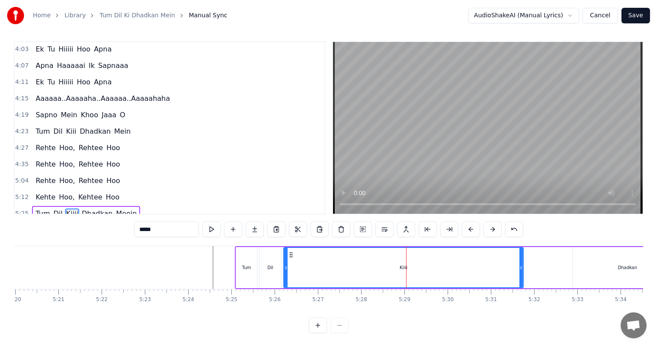
scroll to position [11, 0]
drag, startPoint x: 522, startPoint y: 262, endPoint x: 373, endPoint y: 253, distance: 149.4
click at [373, 253] on div at bounding box center [371, 267] width 3 height 39
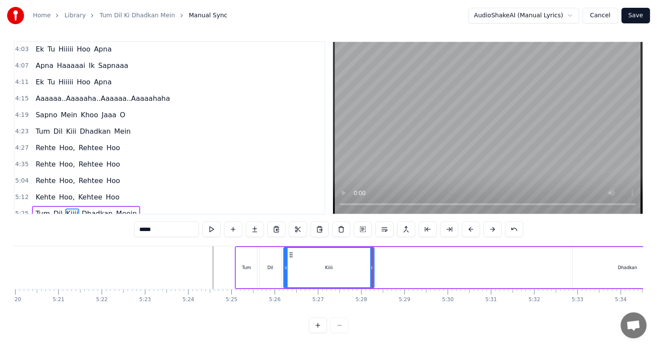
click at [625, 269] on div "Dhadkan" at bounding box center [627, 267] width 110 height 41
type input "*******"
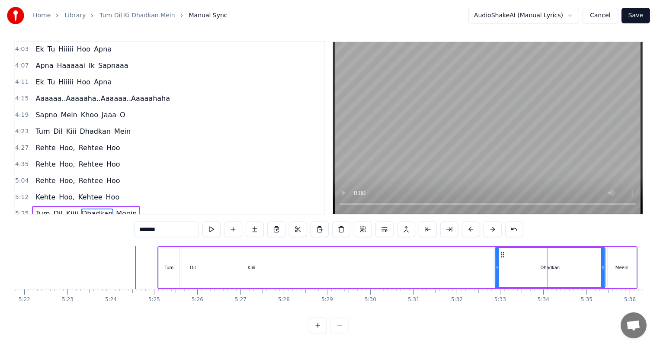
scroll to position [0, 13885]
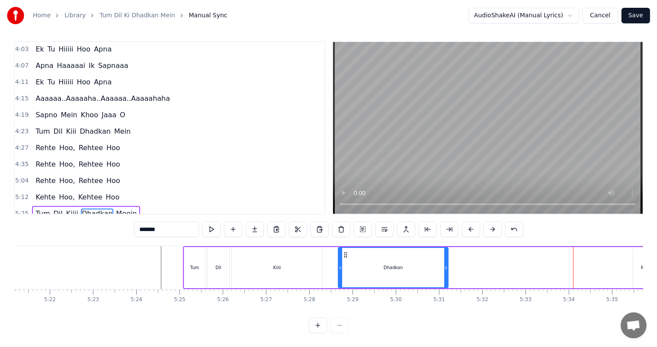
drag, startPoint x: 529, startPoint y: 246, endPoint x: 347, endPoint y: 257, distance: 182.8
click at [347, 257] on div "Dhadkan" at bounding box center [393, 267] width 109 height 39
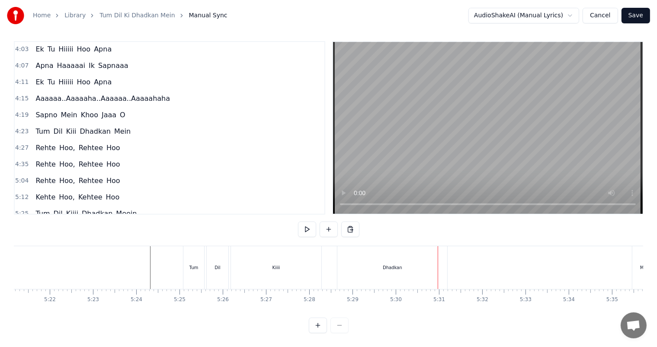
click at [391, 269] on div "Dhadkan" at bounding box center [392, 267] width 110 height 43
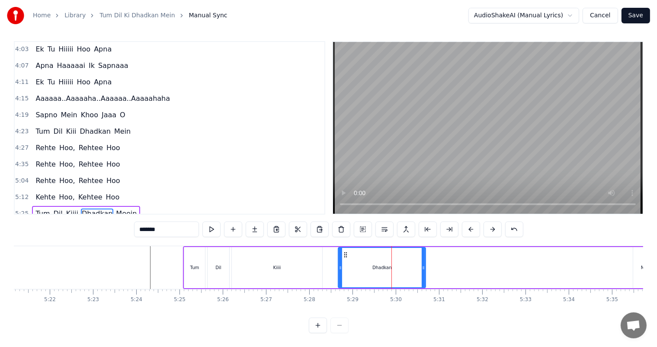
drag, startPoint x: 447, startPoint y: 265, endPoint x: 425, endPoint y: 265, distance: 22.5
click at [425, 265] on div at bounding box center [423, 267] width 3 height 39
click at [428, 251] on div "Tum Dil Kiiii Dhadkan Meein" at bounding box center [423, 267] width 480 height 43
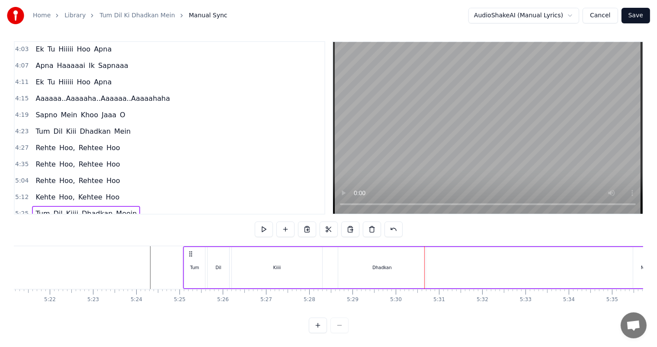
click at [428, 251] on div "Tum Dil Kiiii Dhadkan Meein" at bounding box center [423, 267] width 480 height 43
click at [425, 249] on div "Dhadkan" at bounding box center [382, 267] width 88 height 41
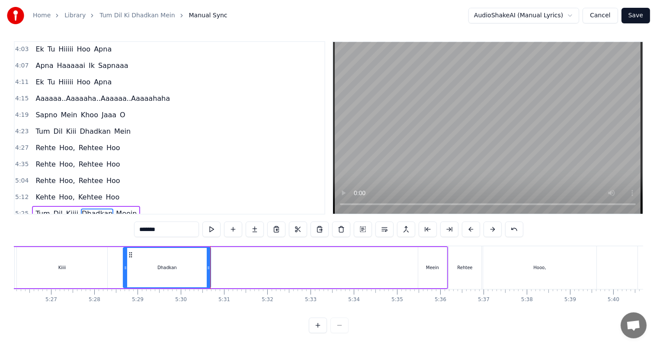
scroll to position [0, 14048]
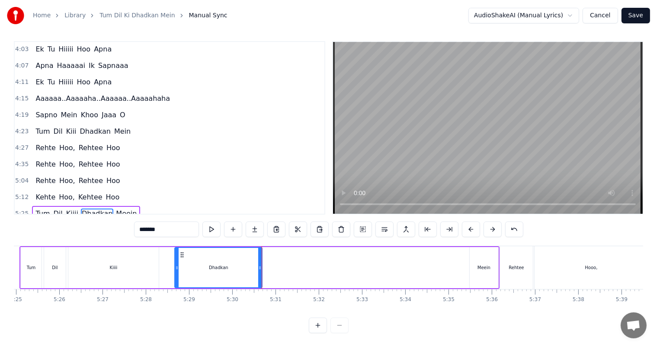
click at [477, 264] on div "Meein" at bounding box center [483, 267] width 13 height 6
type input "*****"
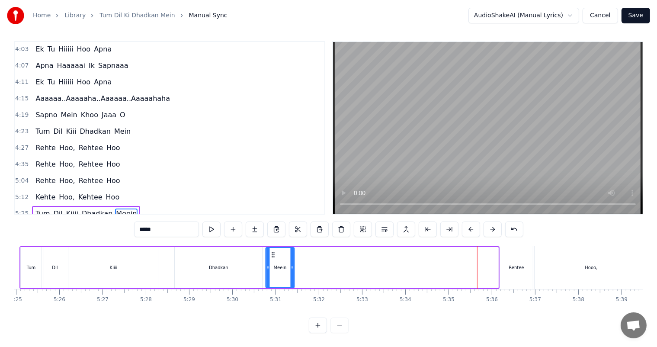
drag, startPoint x: 394, startPoint y: 241, endPoint x: 272, endPoint y: 250, distance: 122.3
click at [272, 250] on div "Meein" at bounding box center [280, 267] width 28 height 39
click at [6, 255] on div "Home Library Tum Dil Ki Dhadkan Mein Manual Sync AudioShakeAI (Manual Lyrics) C…" at bounding box center [328, 164] width 657 height 337
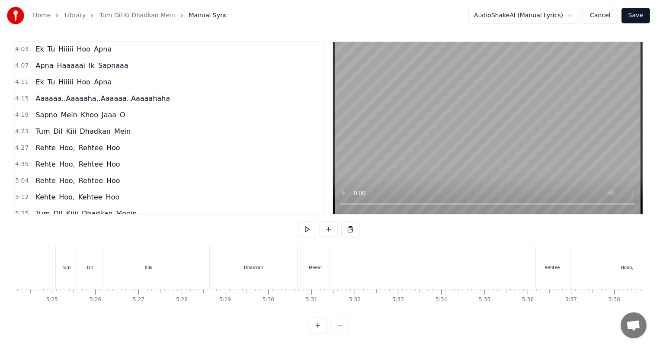
scroll to position [0, 14005]
click at [273, 260] on div "Dhadkan" at bounding box center [260, 267] width 87 height 43
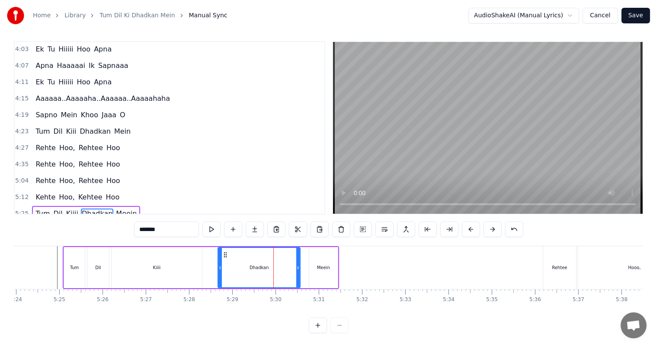
drag, startPoint x: 303, startPoint y: 262, endPoint x: 298, endPoint y: 261, distance: 5.3
click at [298, 264] on icon at bounding box center [297, 267] width 3 height 7
click at [317, 264] on div "Meein" at bounding box center [323, 267] width 13 height 6
type input "*****"
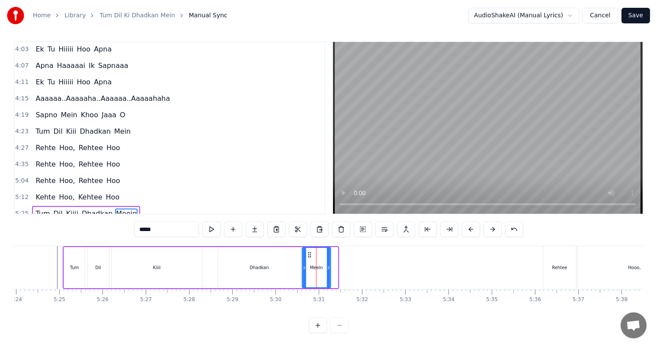
drag, startPoint x: 316, startPoint y: 246, endPoint x: 310, endPoint y: 246, distance: 6.9
click at [310, 254] on circle at bounding box center [310, 254] width 0 height 0
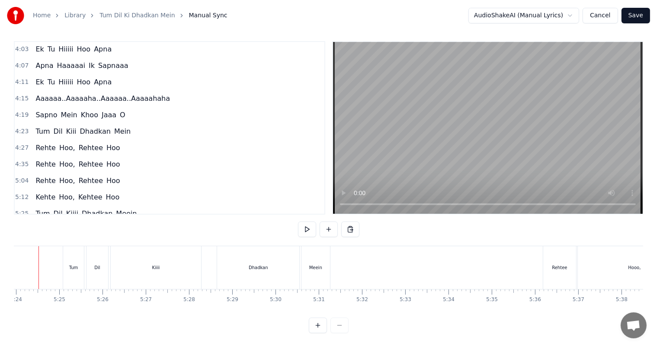
scroll to position [0, 13986]
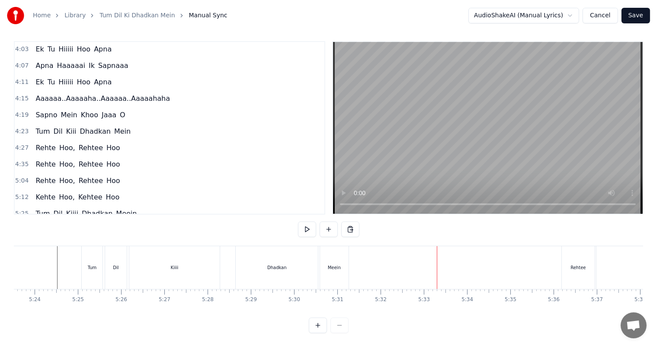
click at [335, 266] on div "Meein" at bounding box center [334, 267] width 29 height 43
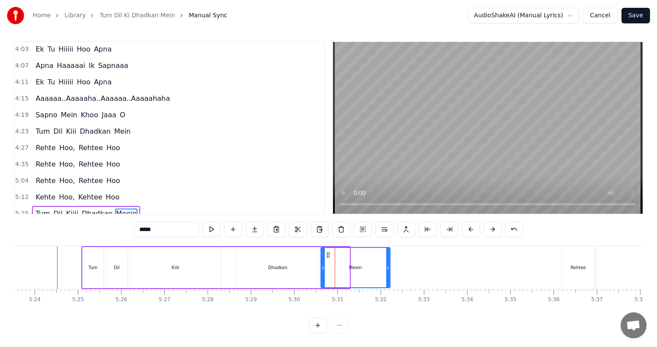
drag, startPoint x: 348, startPoint y: 264, endPoint x: 389, endPoint y: 268, distance: 40.9
click at [389, 268] on div at bounding box center [387, 267] width 3 height 39
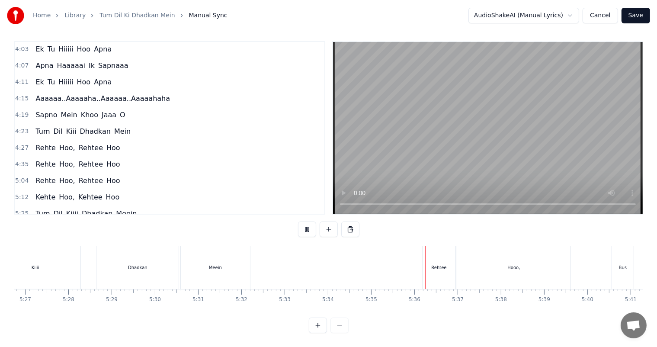
scroll to position [0, 14160]
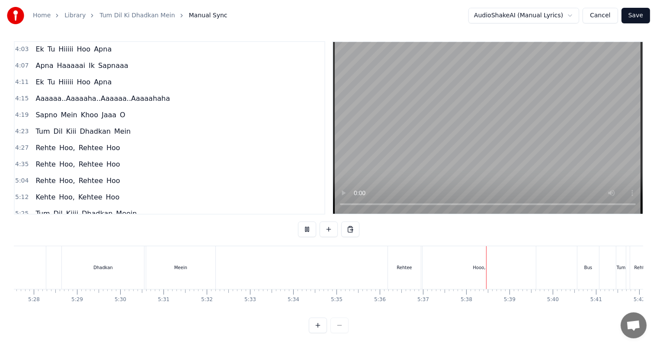
click at [402, 264] on div "Rehtee" at bounding box center [404, 267] width 33 height 43
click at [398, 264] on div "Rehtee" at bounding box center [403, 267] width 15 height 6
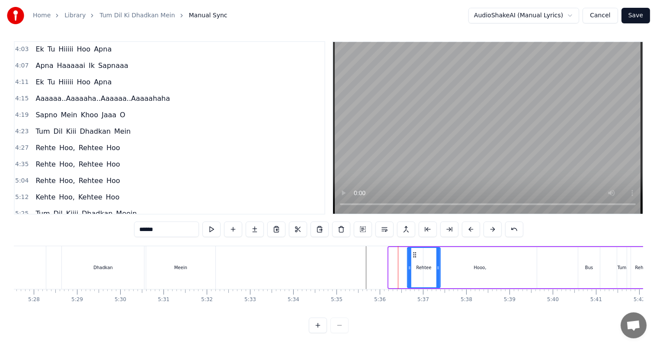
drag, startPoint x: 396, startPoint y: 245, endPoint x: 415, endPoint y: 246, distance: 18.6
click at [415, 251] on icon at bounding box center [414, 254] width 7 height 7
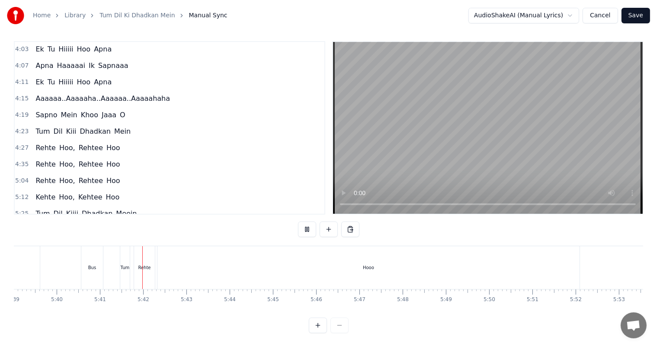
scroll to position [0, 14659]
click at [329, 261] on div "Hooo" at bounding box center [365, 267] width 422 height 43
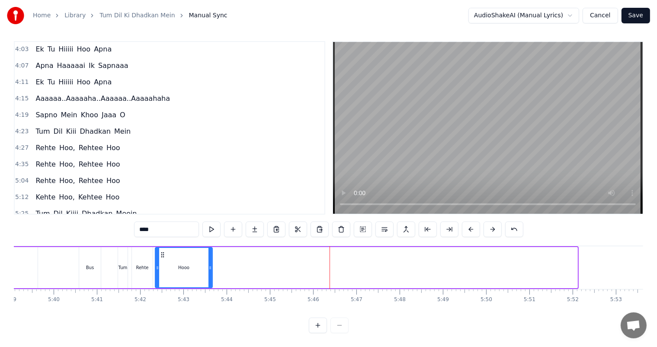
drag, startPoint x: 576, startPoint y: 262, endPoint x: 211, endPoint y: 271, distance: 365.0
click at [211, 271] on div at bounding box center [209, 267] width 3 height 39
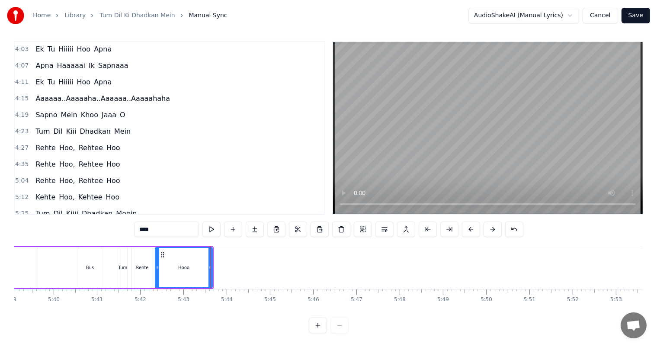
type input "*****"
click at [639, 18] on button "Save" at bounding box center [635, 16] width 29 height 16
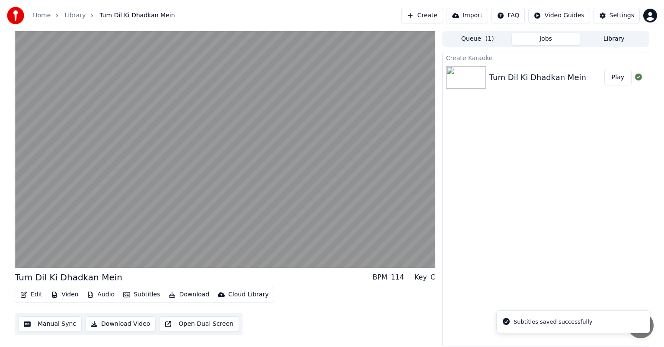
click at [618, 77] on button "Play" at bounding box center [617, 78] width 27 height 16
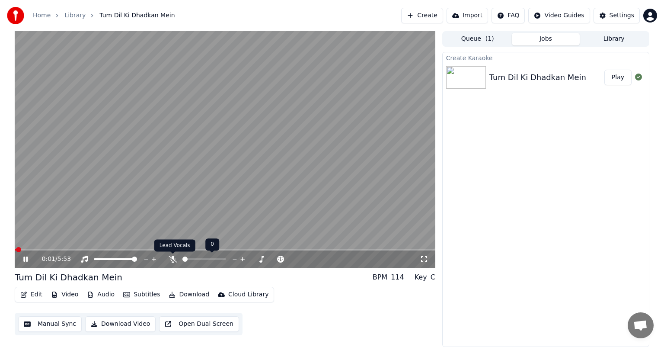
click at [175, 259] on icon at bounding box center [173, 258] width 9 height 7
click at [175, 259] on icon at bounding box center [172, 258] width 5 height 7
click at [175, 259] on icon at bounding box center [173, 258] width 9 height 7
click at [172, 259] on icon at bounding box center [172, 258] width 5 height 7
click at [172, 259] on icon at bounding box center [173, 258] width 9 height 7
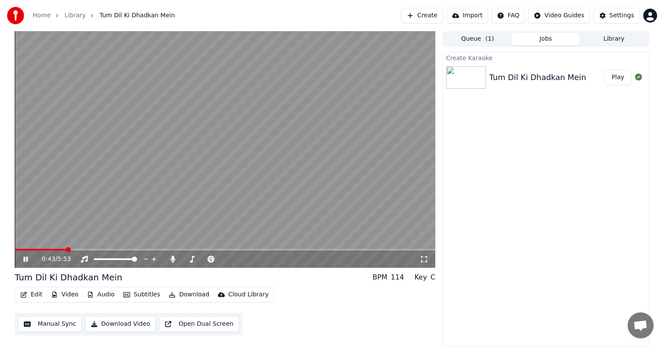
click at [423, 258] on icon at bounding box center [424, 258] width 9 height 7
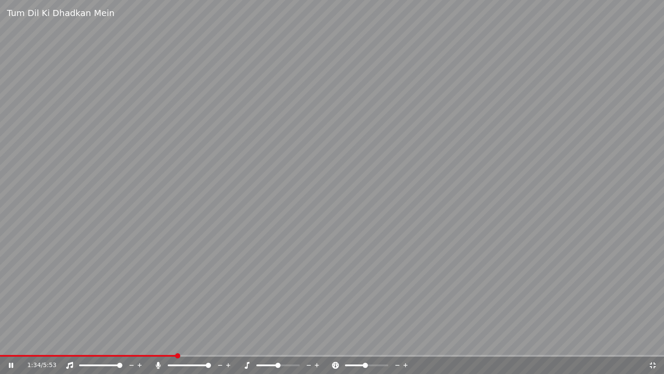
click at [177, 346] on span at bounding box center [332, 355] width 664 height 2
click at [191, 346] on span at bounding box center [332, 355] width 664 height 2
click at [183, 346] on span at bounding box center [92, 355] width 184 height 2
click at [178, 346] on span at bounding box center [89, 355] width 179 height 2
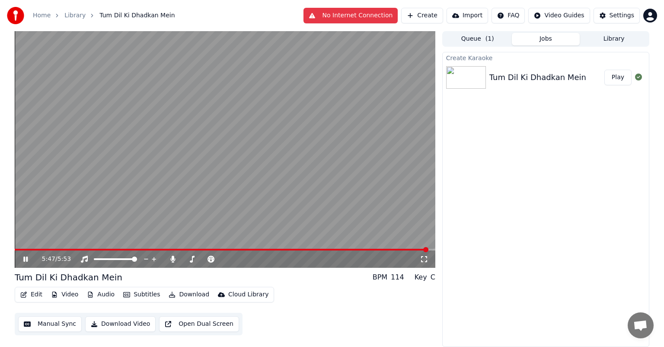
click at [16, 248] on video at bounding box center [225, 149] width 421 height 236
click at [16, 251] on div "5:47 / 5:53" at bounding box center [225, 258] width 421 height 17
click at [16, 248] on video at bounding box center [225, 149] width 421 height 236
click at [16, 247] on video at bounding box center [225, 149] width 421 height 236
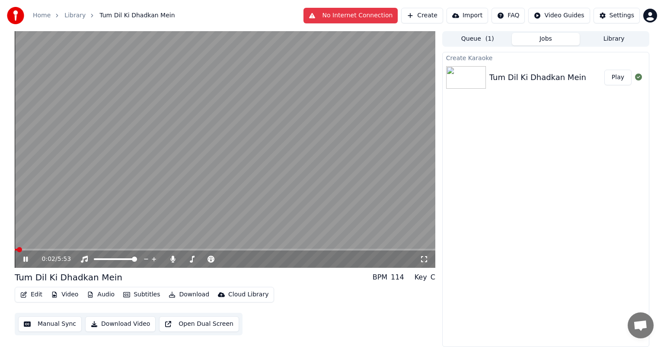
click at [16, 249] on span at bounding box center [16, 250] width 3 height 2
click at [15, 250] on span at bounding box center [17, 249] width 5 height 5
click at [26, 260] on icon at bounding box center [32, 258] width 20 height 7
click at [15, 247] on span at bounding box center [17, 249] width 5 height 5
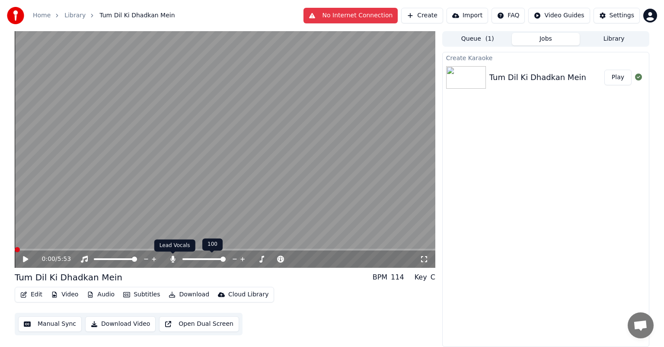
click at [173, 261] on icon at bounding box center [173, 258] width 9 height 7
click at [27, 259] on icon at bounding box center [25, 259] width 5 height 6
click at [172, 259] on icon at bounding box center [173, 258] width 9 height 7
click at [172, 259] on icon at bounding box center [172, 258] width 5 height 7
click at [23, 259] on icon at bounding box center [32, 258] width 20 height 7
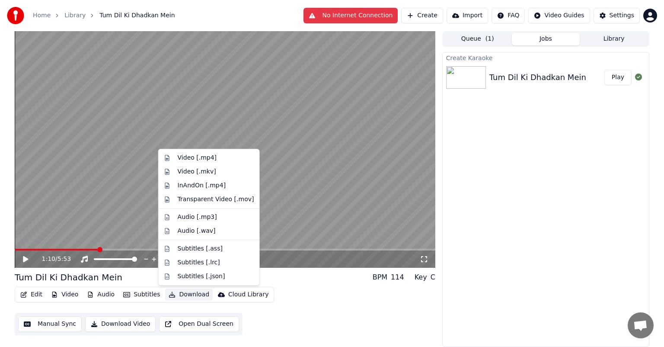
click at [187, 294] on button "Download" at bounding box center [189, 294] width 48 height 12
click at [194, 217] on div "Audio [.mp3]" at bounding box center [197, 217] width 39 height 9
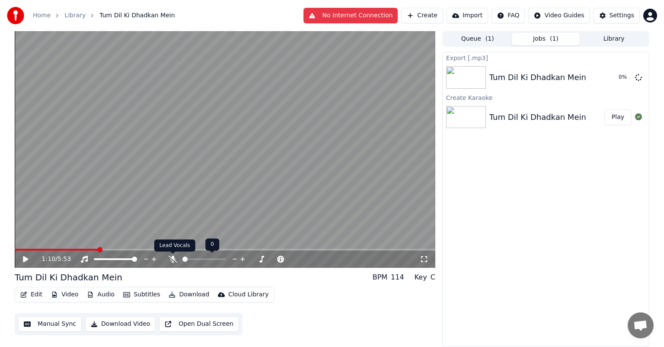
click at [173, 262] on icon at bounding box center [173, 258] width 9 height 7
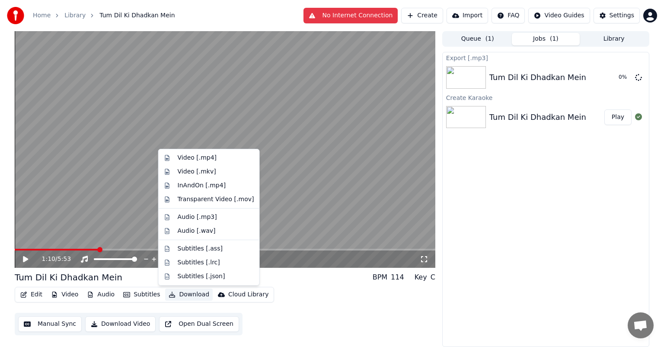
click at [185, 295] on button "Download" at bounding box center [189, 294] width 48 height 12
click at [194, 156] on div "Video [.mp4]" at bounding box center [197, 157] width 39 height 9
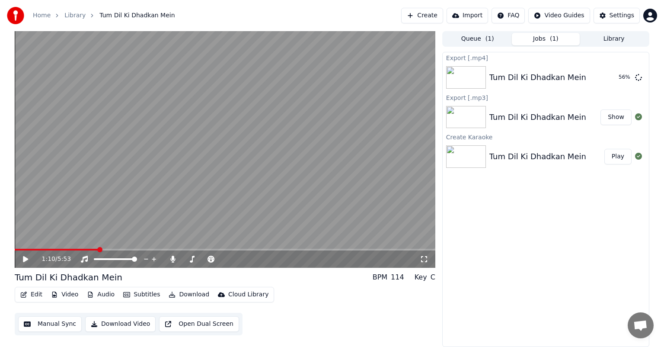
click at [484, 203] on div "Export [.mp4] Tum Dil Ki Dhadkan Mein 56 % Export [.mp3] Tum Dil Ki Dhadkan Mei…" at bounding box center [545, 199] width 207 height 295
click at [472, 303] on div "Export [.mp4] Tum Dil Ki Dhadkan Mein 92 % Export [.mp3] Tum Dil Ki Dhadkan Mei…" at bounding box center [545, 199] width 207 height 295
click at [620, 81] on button "Show" at bounding box center [615, 78] width 31 height 16
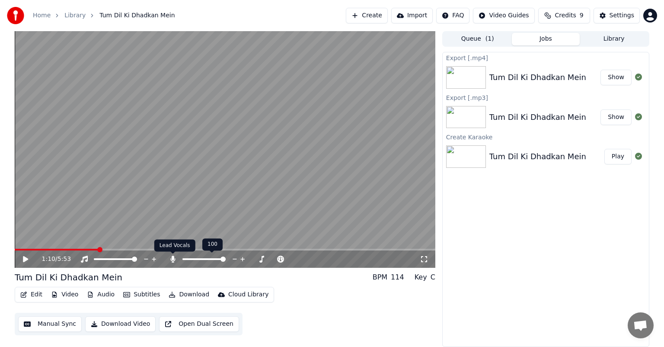
click at [174, 259] on icon at bounding box center [173, 258] width 9 height 7
click at [15, 252] on span at bounding box center [17, 249] width 5 height 5
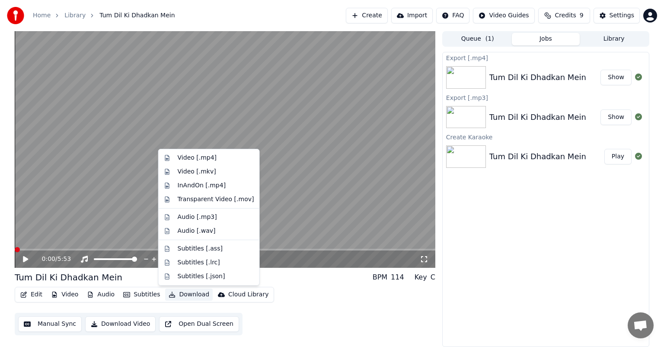
click at [187, 296] on button "Download" at bounding box center [189, 294] width 48 height 12
click at [204, 156] on div "Video [.mp4]" at bounding box center [197, 157] width 39 height 9
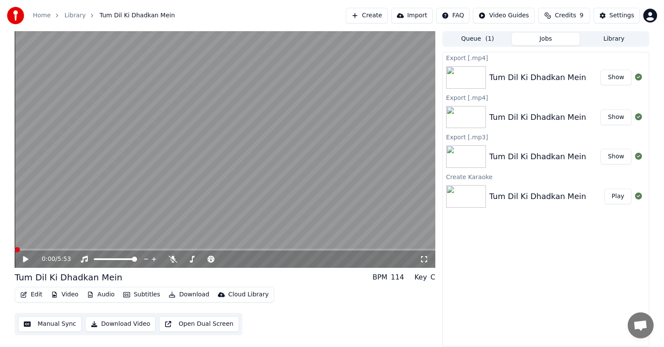
click at [619, 78] on button "Show" at bounding box center [615, 78] width 31 height 16
click at [171, 259] on icon at bounding box center [173, 258] width 9 height 7
click at [617, 82] on button "Show" at bounding box center [615, 78] width 31 height 16
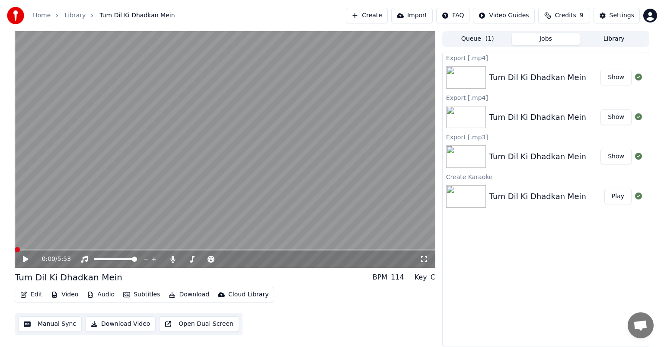
click at [498, 262] on div "Export [.mp4] Tum Dil Ki Dhadkan Mein Show Export [.mp4] Tum Dil Ki Dhadkan Mei…" at bounding box center [545, 199] width 207 height 295
click at [340, 320] on div "Edit Video Audio Subtitles Download Cloud Library Manual Sync Download Video Op…" at bounding box center [225, 311] width 421 height 48
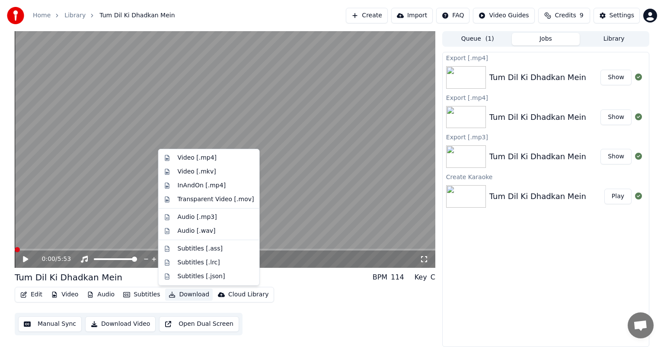
click at [188, 297] on button "Download" at bounding box center [189, 294] width 48 height 12
click at [195, 157] on div "Video [.mp4]" at bounding box center [197, 157] width 39 height 9
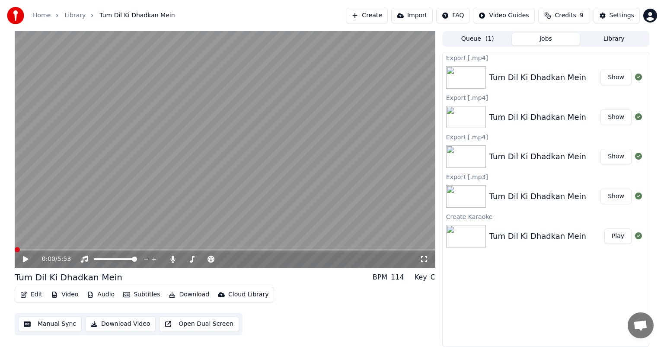
click at [619, 75] on button "Show" at bounding box center [615, 78] width 31 height 16
